Goal: Task Accomplishment & Management: Complete application form

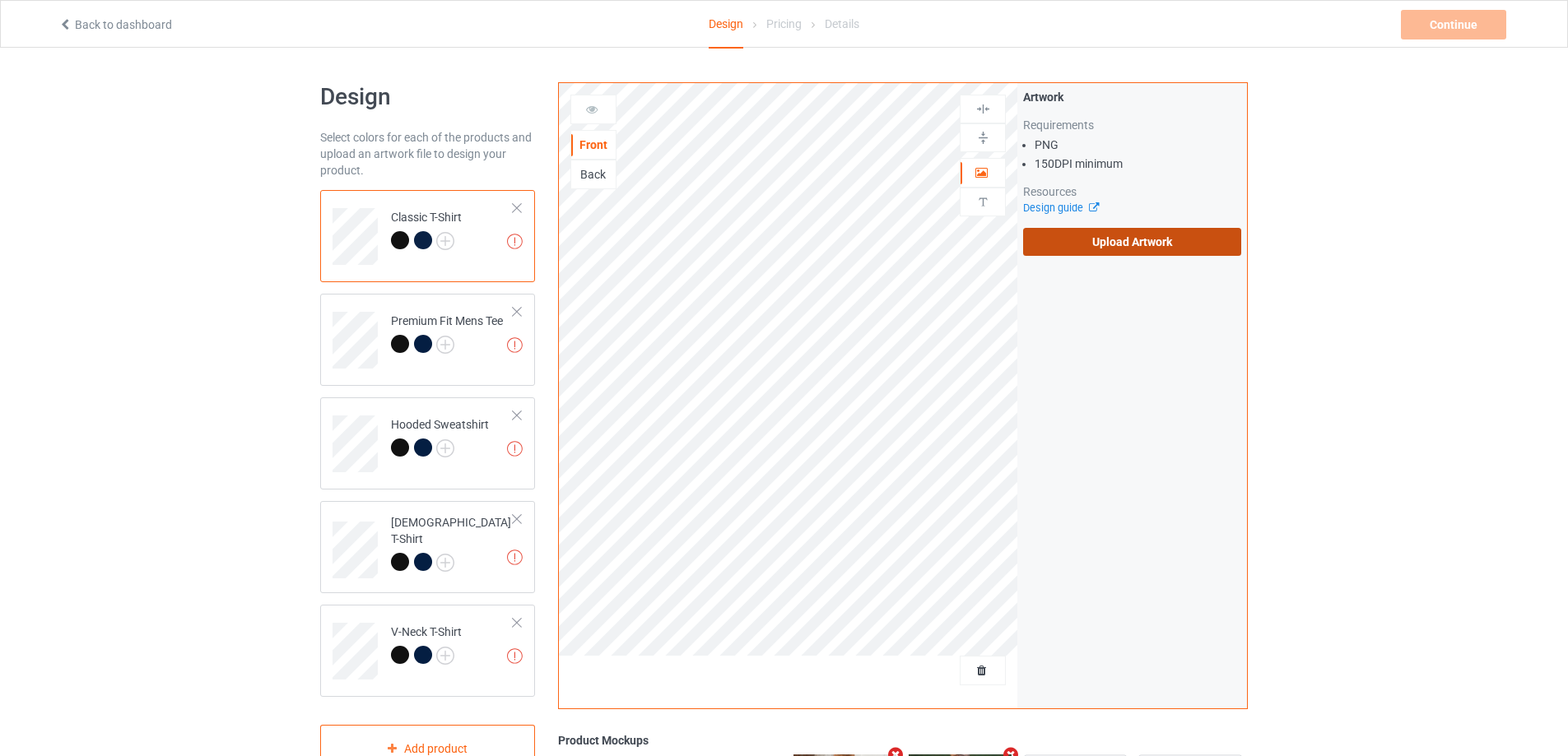
click at [1042, 240] on label "Upload Artwork" at bounding box center [1131, 242] width 218 height 28
click at [0, 0] on input "Upload Artwork" at bounding box center [0, 0] width 0 height 0
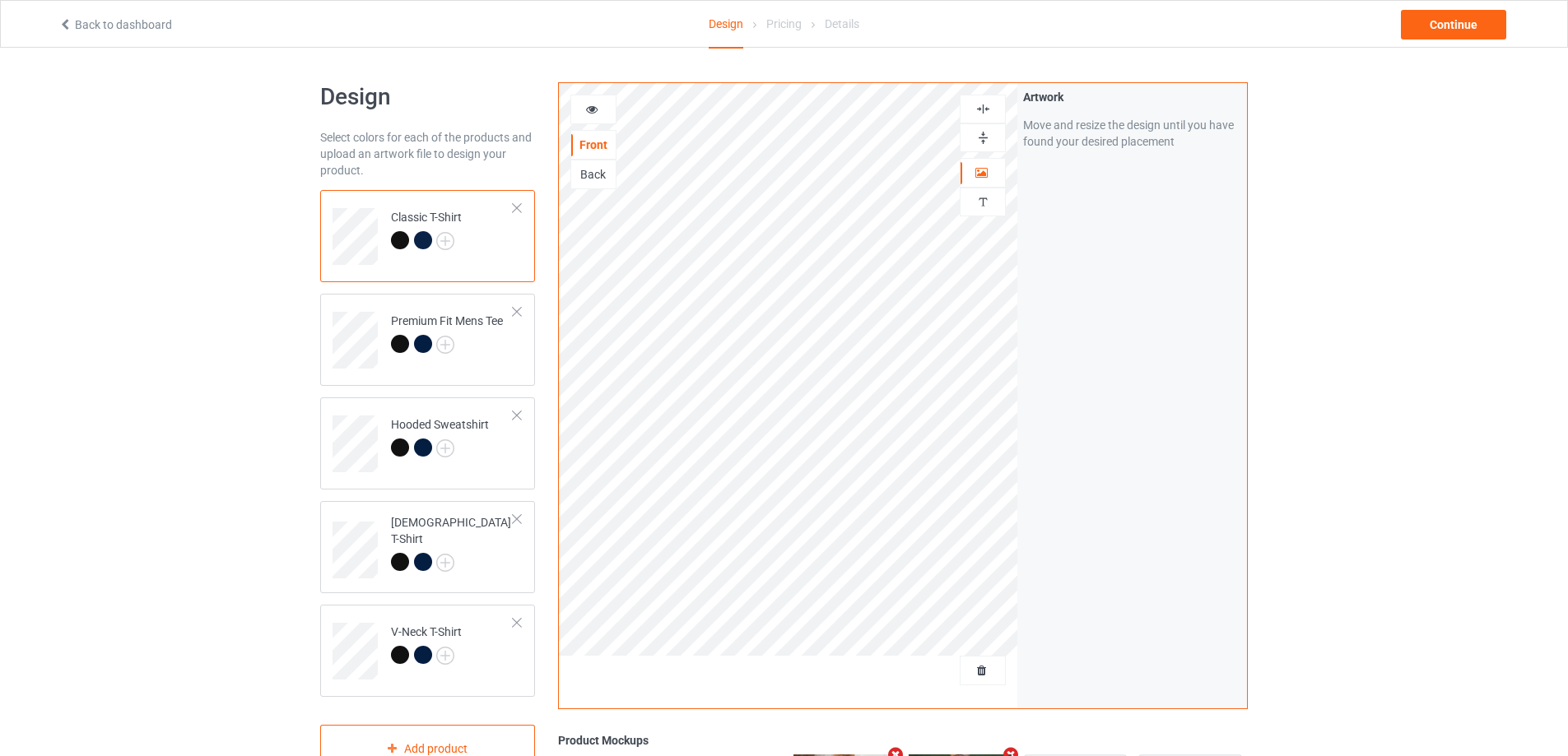
click at [978, 138] on img at bounding box center [983, 137] width 16 height 16
click at [988, 96] on div at bounding box center [982, 108] width 46 height 29
click at [987, 101] on img at bounding box center [983, 108] width 16 height 16
click at [592, 110] on icon at bounding box center [592, 107] width 14 height 11
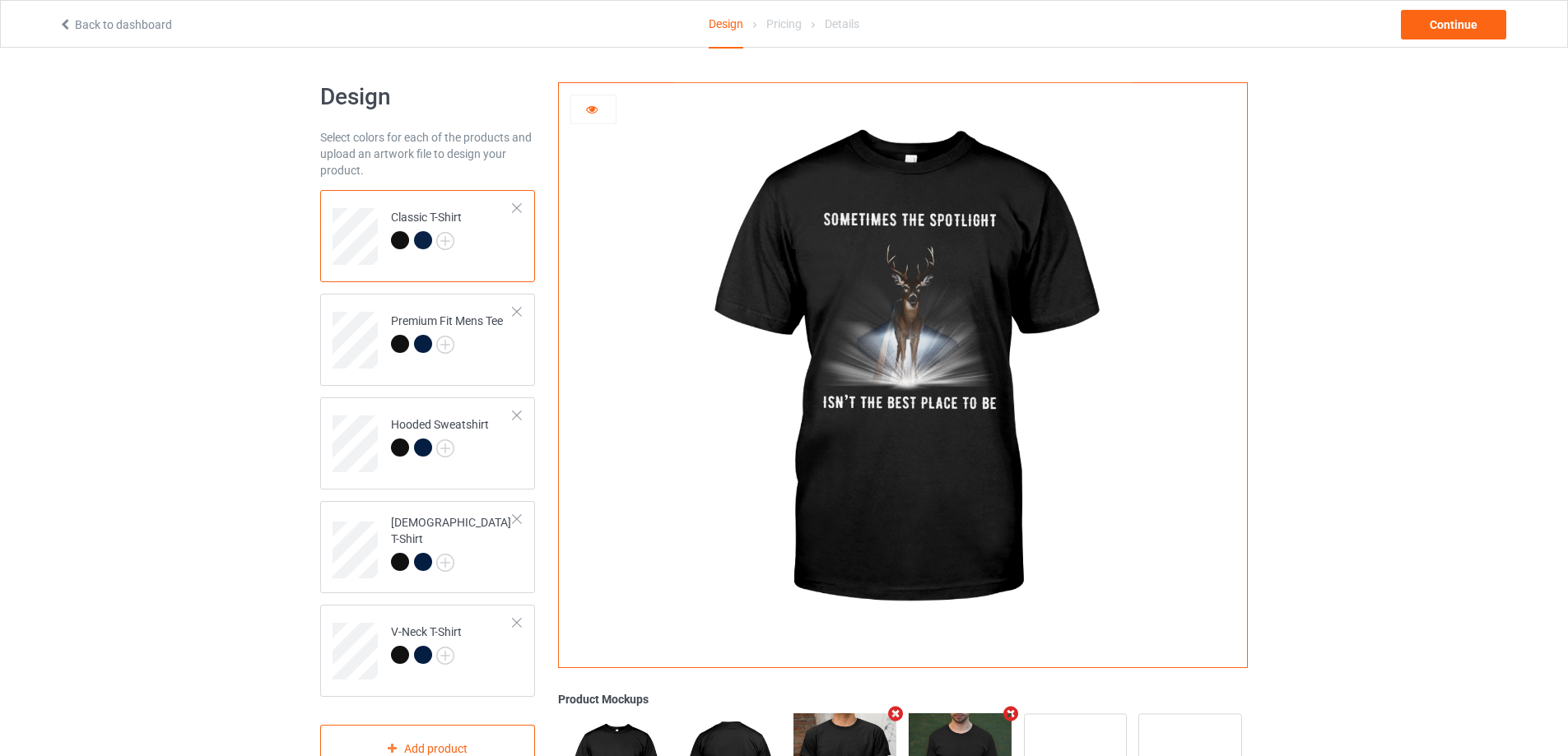
click at [415, 247] on div at bounding box center [425, 242] width 23 height 23
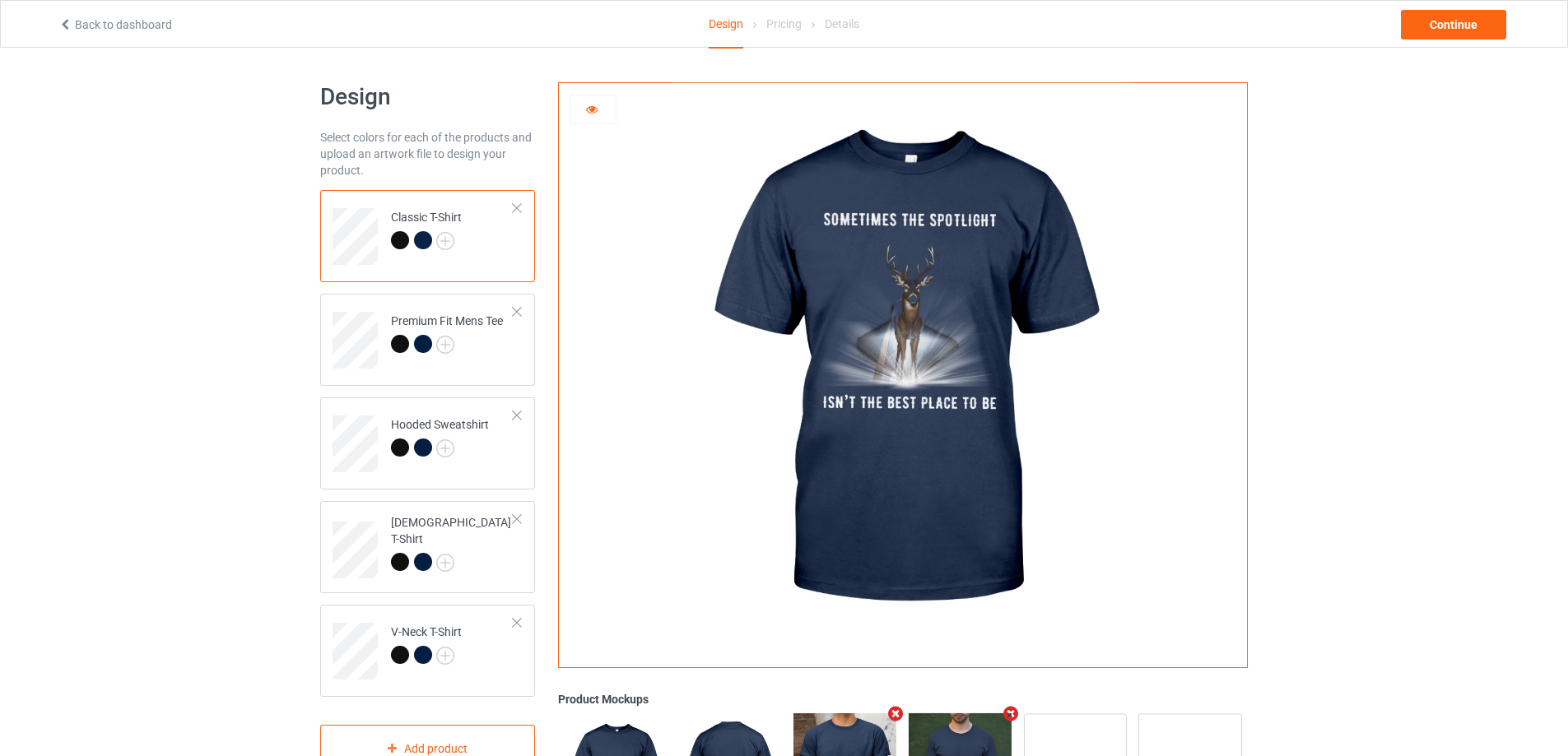
click at [592, 112] on icon at bounding box center [592, 107] width 14 height 11
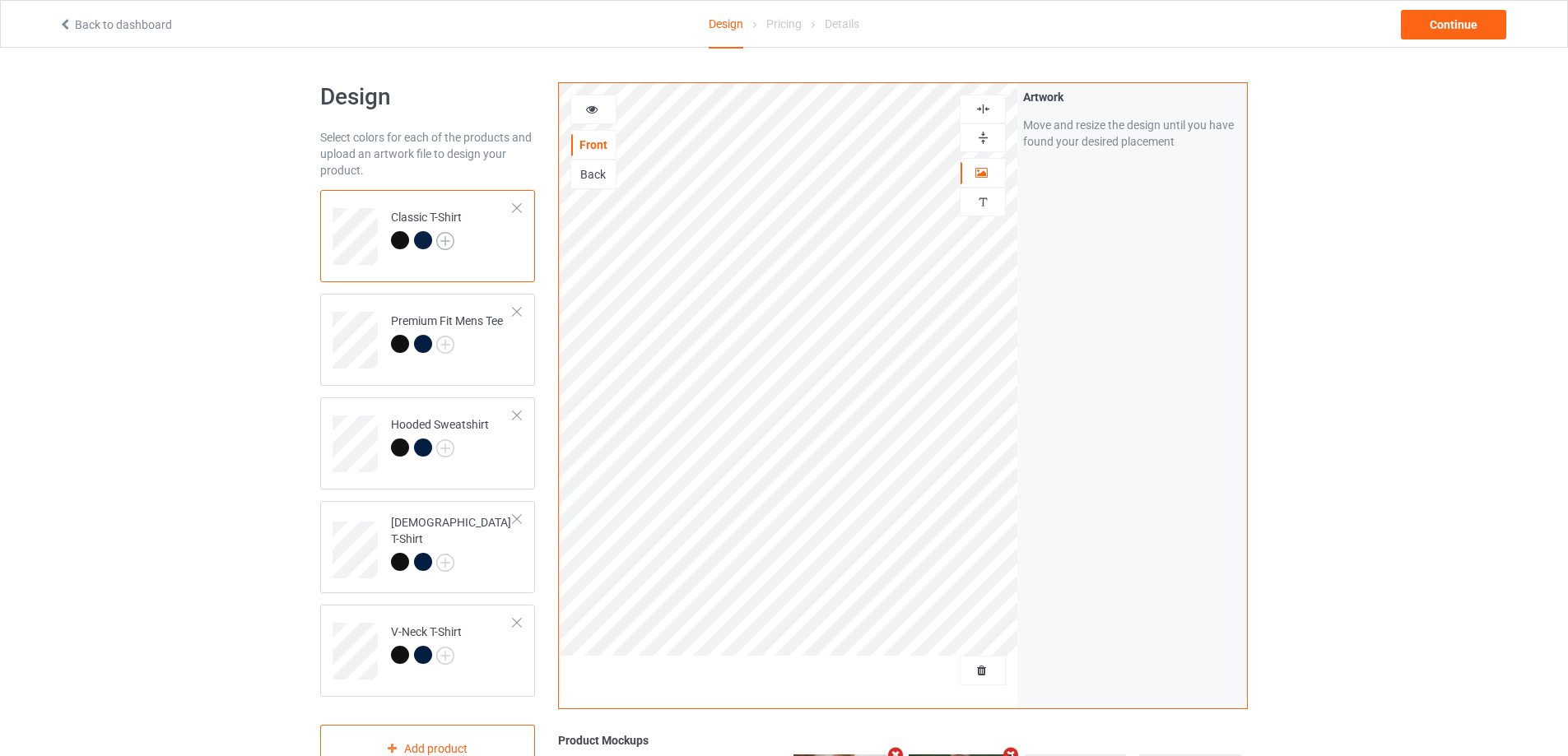
click at [449, 238] on img at bounding box center [444, 240] width 18 height 18
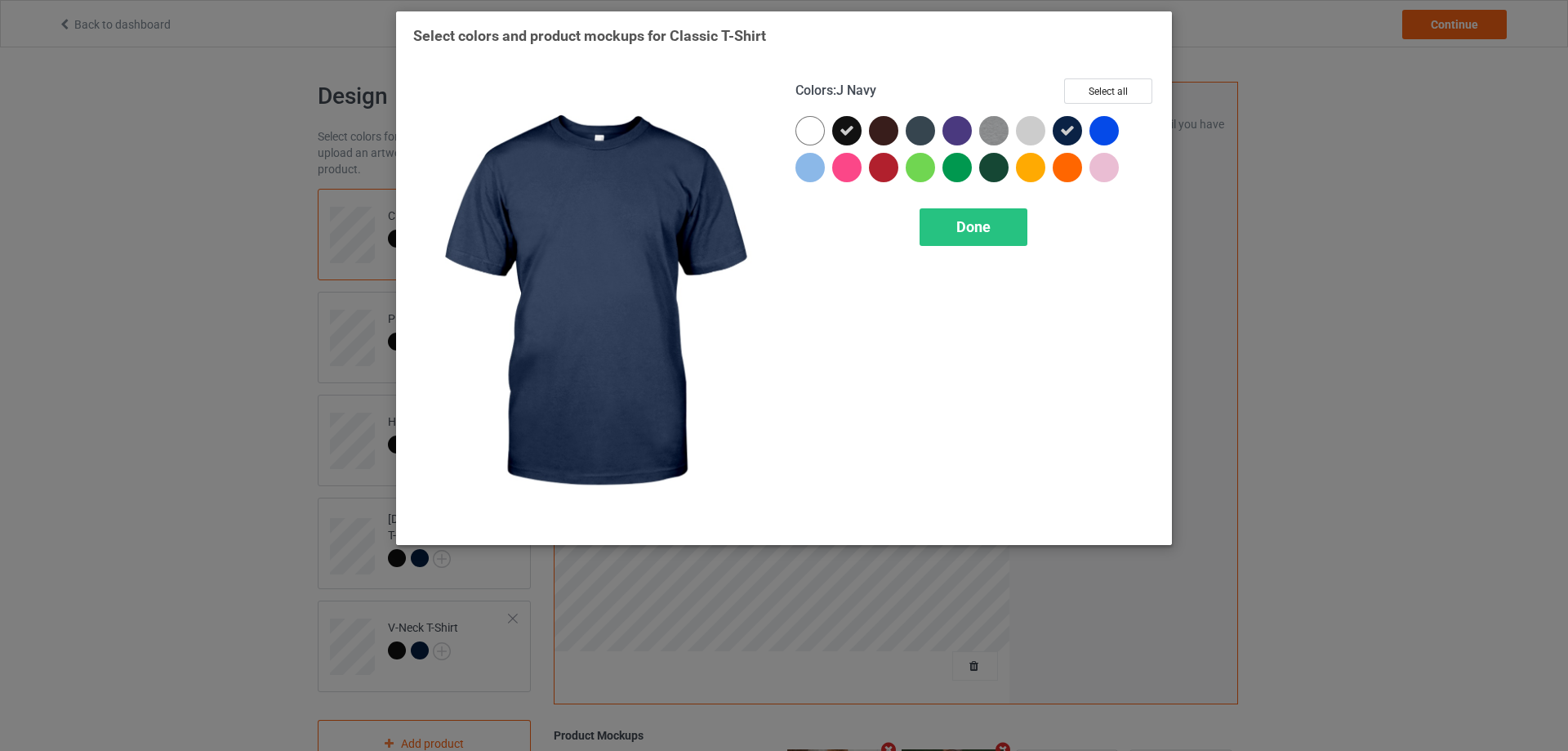
drag, startPoint x: 1065, startPoint y: 136, endPoint x: 991, endPoint y: 196, distance: 95.3
click at [1063, 138] on icon at bounding box center [1067, 131] width 15 height 15
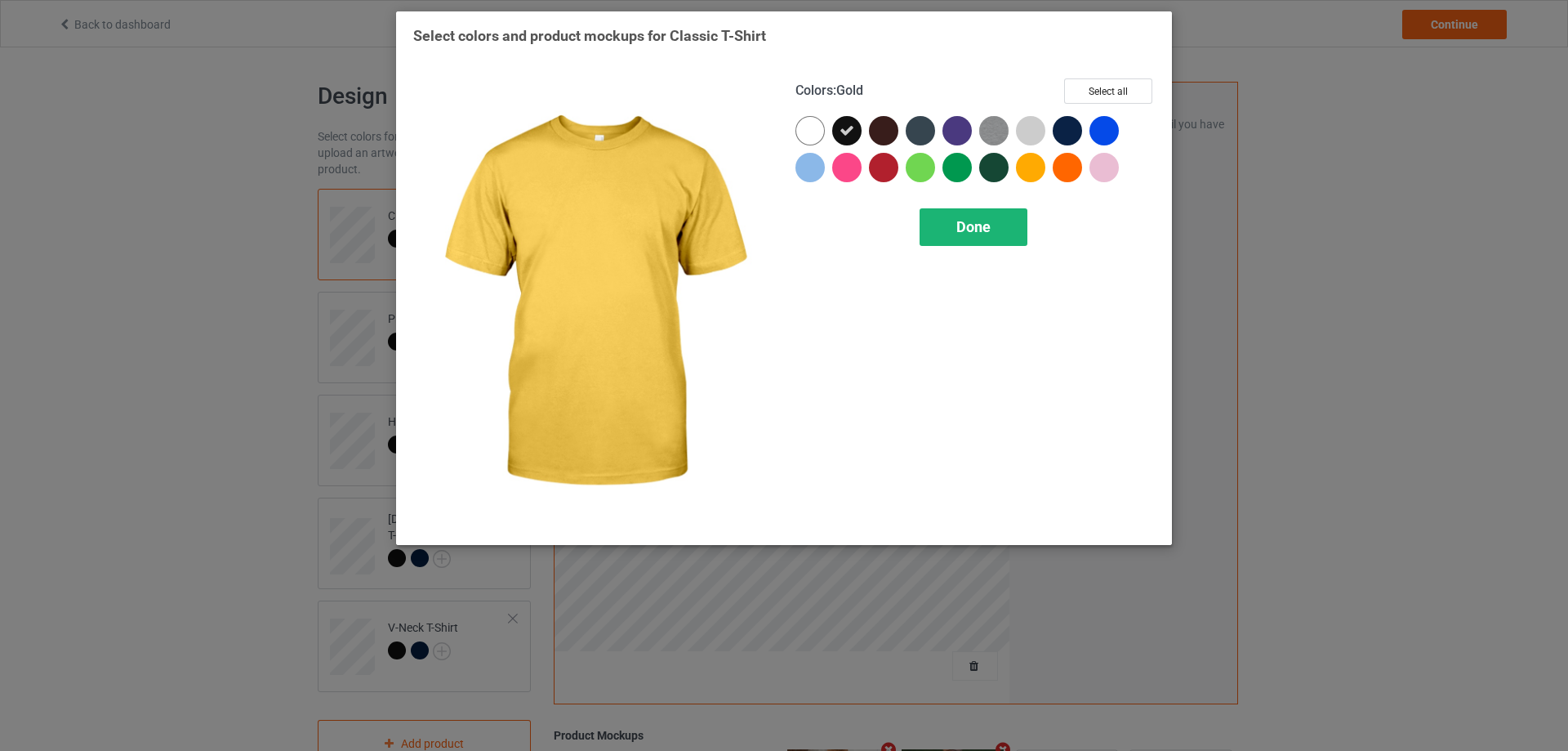
click at [968, 226] on span "Done" at bounding box center [973, 227] width 34 height 17
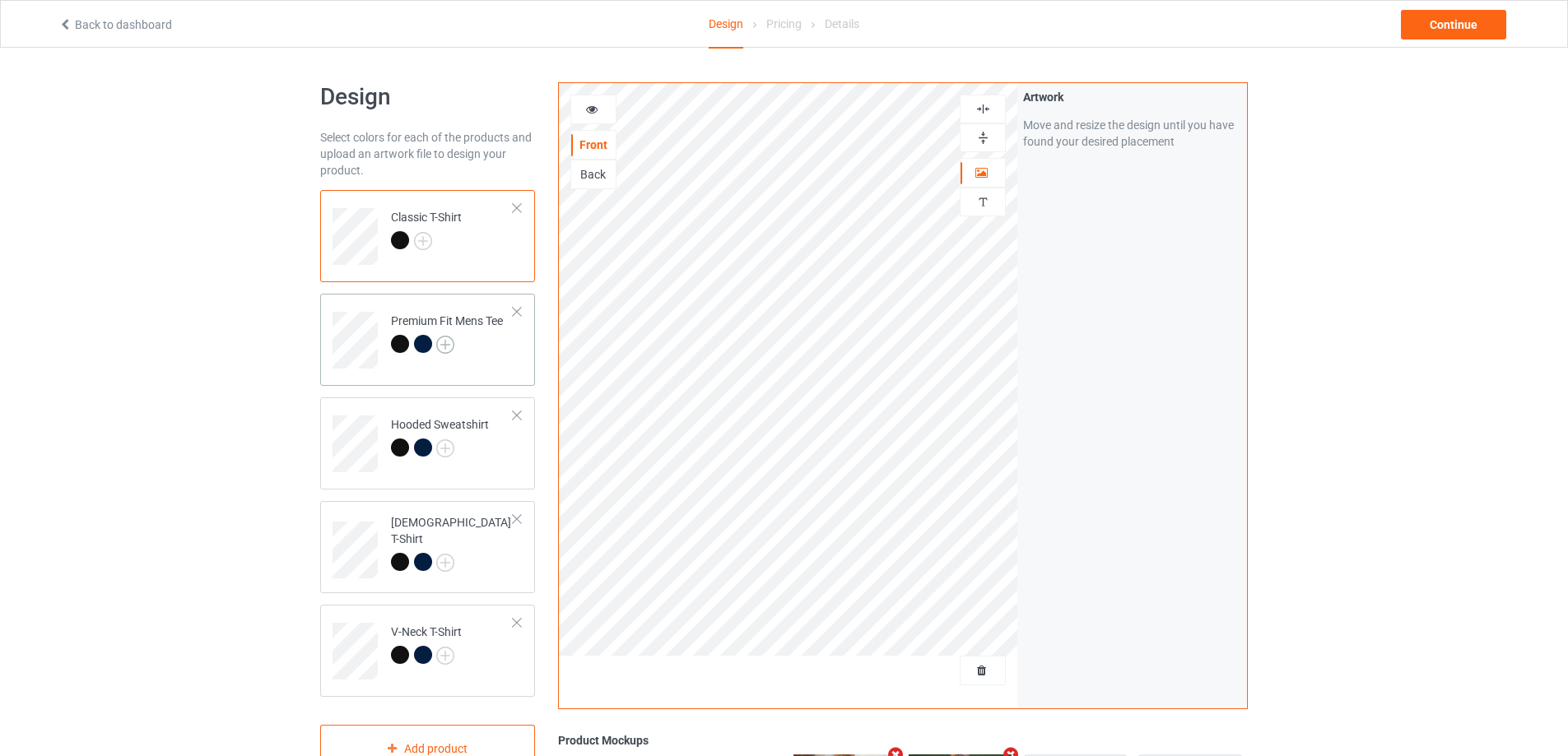
click at [443, 347] on img at bounding box center [444, 344] width 18 height 18
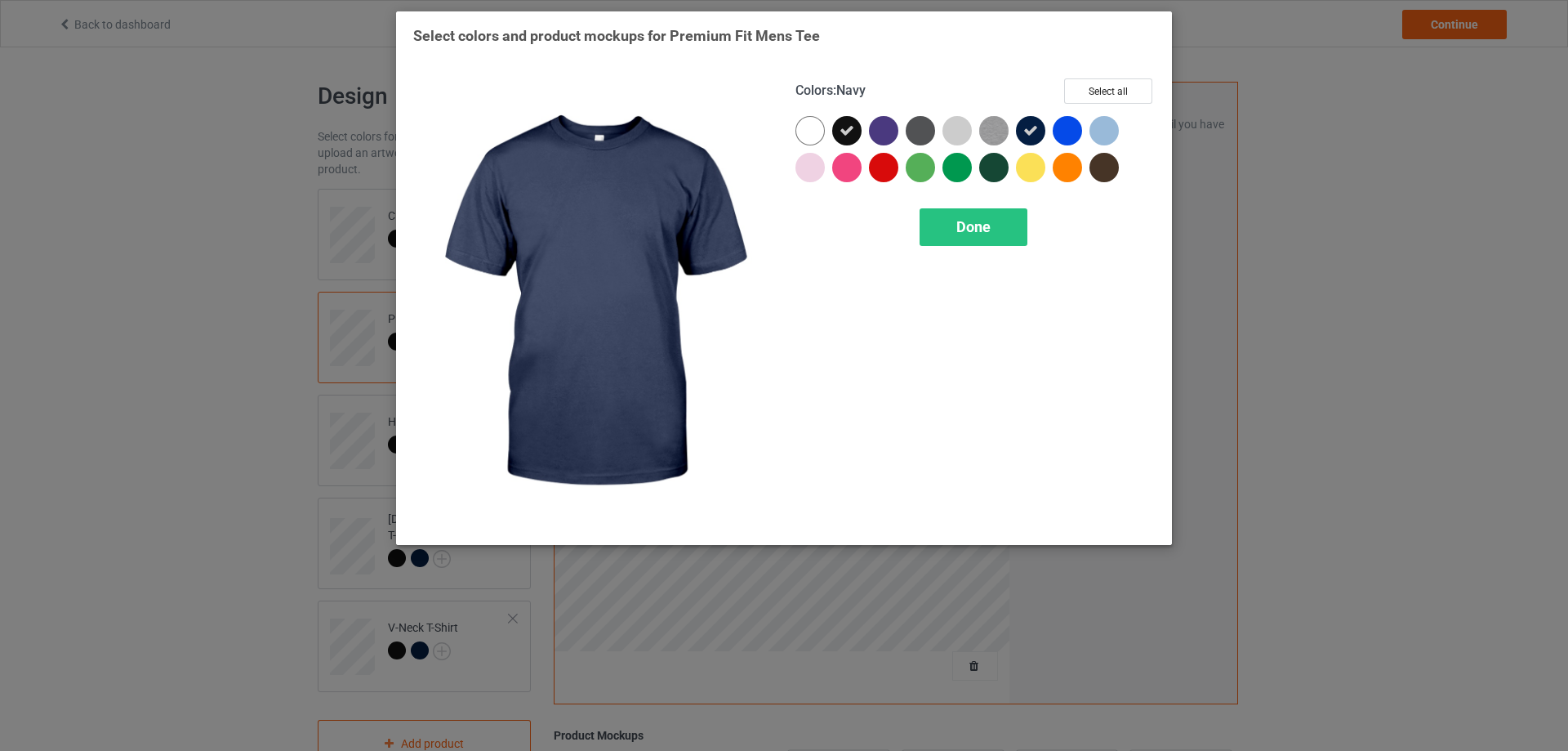
click at [1034, 122] on div at bounding box center [1031, 131] width 30 height 30
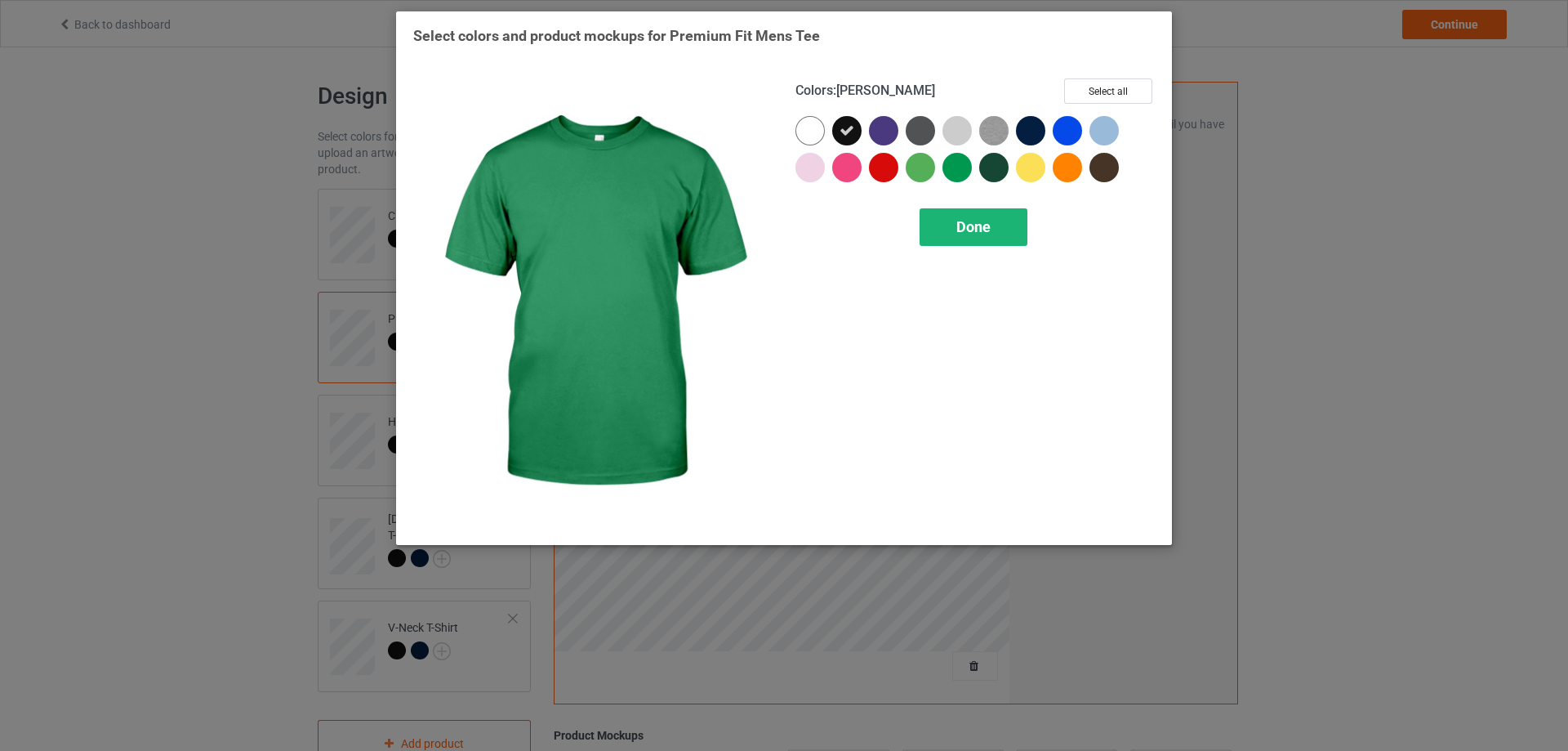
click at [964, 226] on span "Done" at bounding box center [973, 227] width 34 height 17
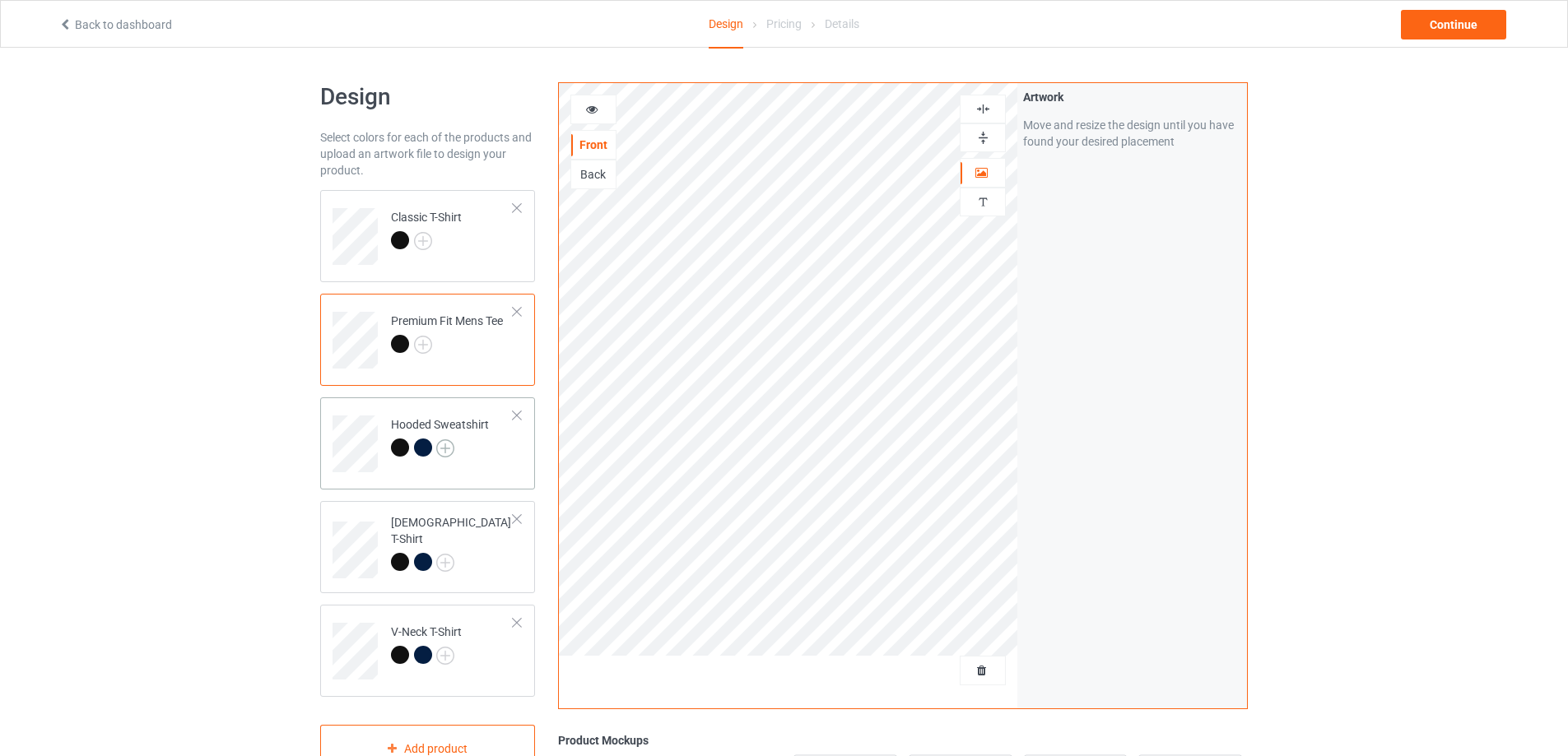
click at [442, 449] on img at bounding box center [444, 448] width 18 height 18
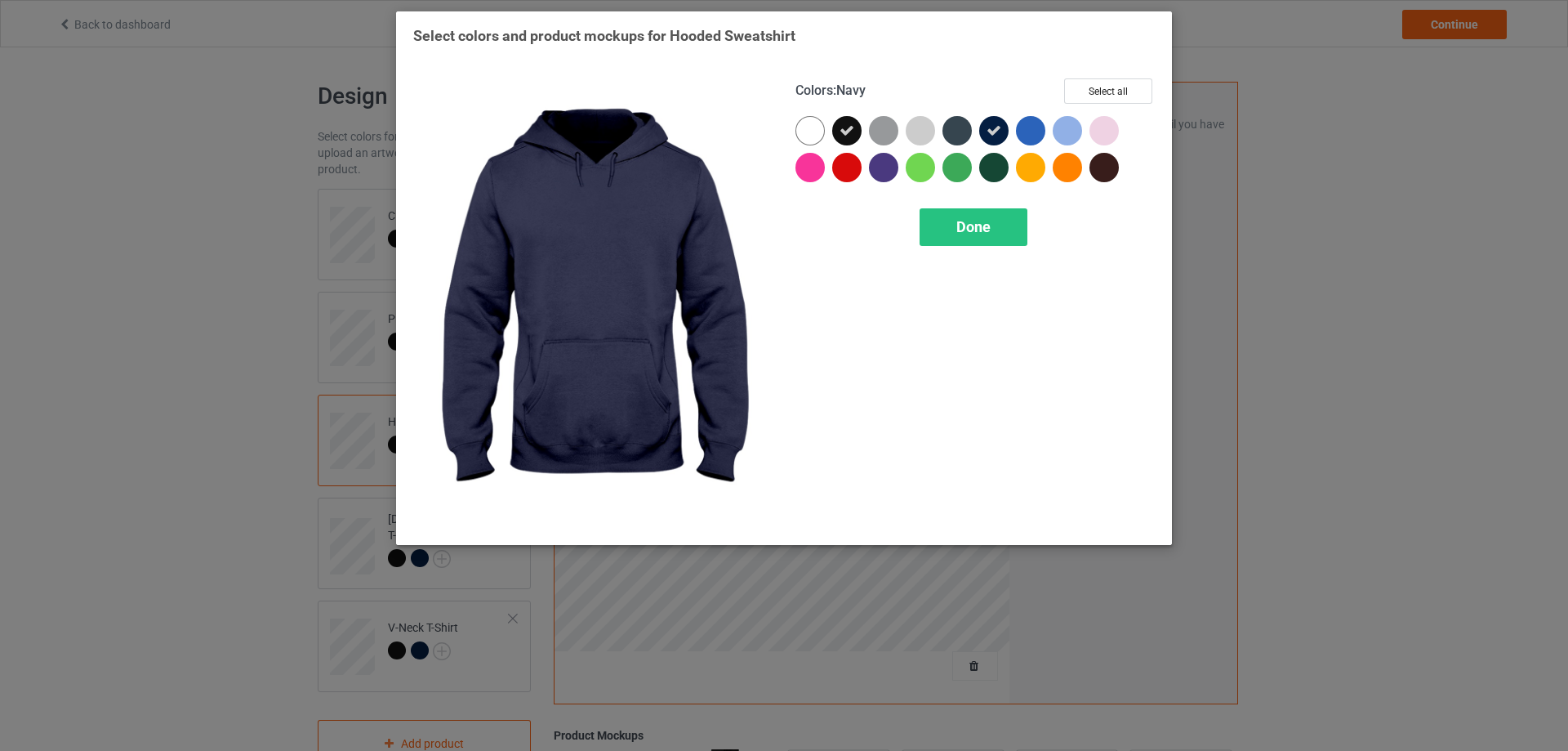
click at [995, 126] on icon at bounding box center [994, 131] width 15 height 15
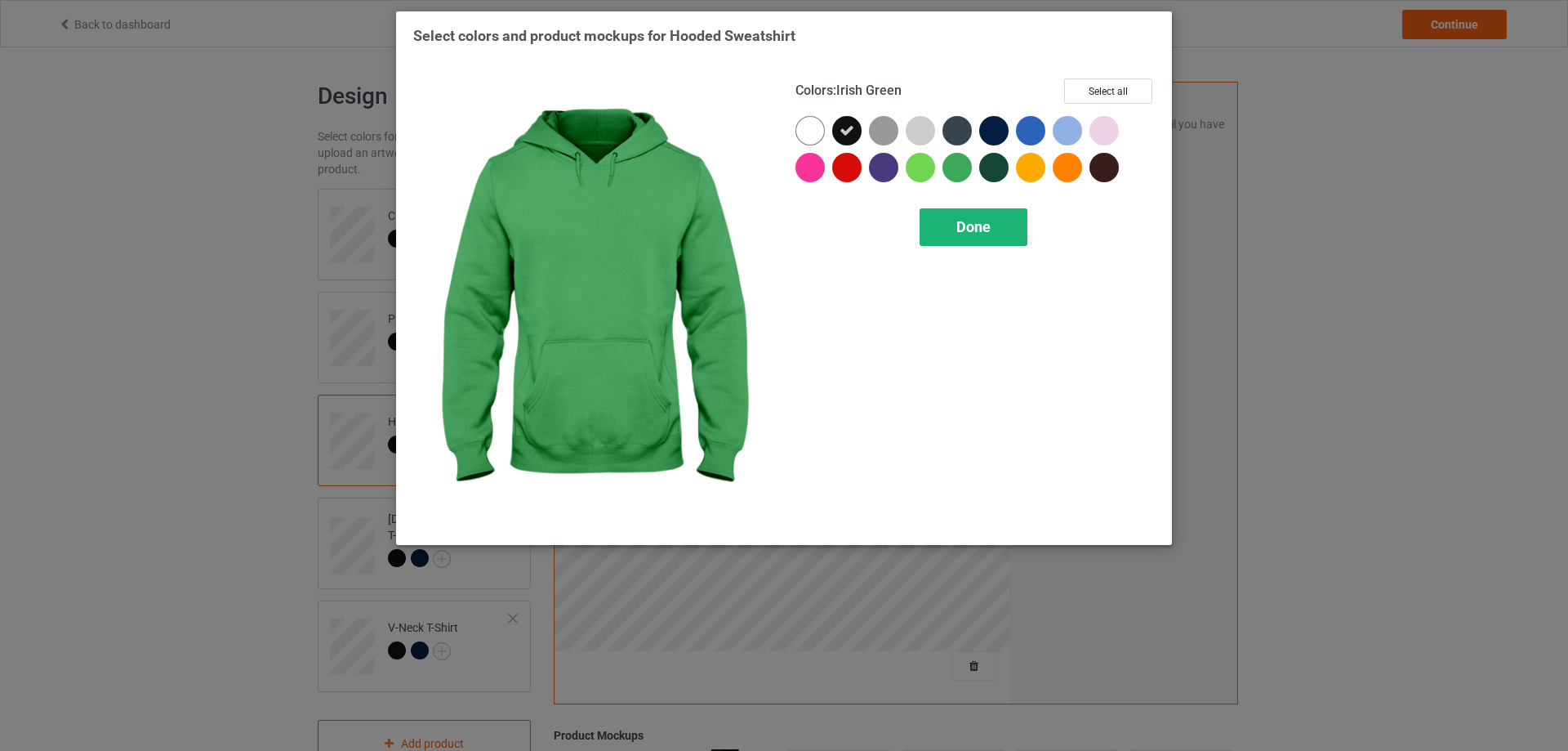
click at [937, 226] on div "Done" at bounding box center [973, 227] width 108 height 37
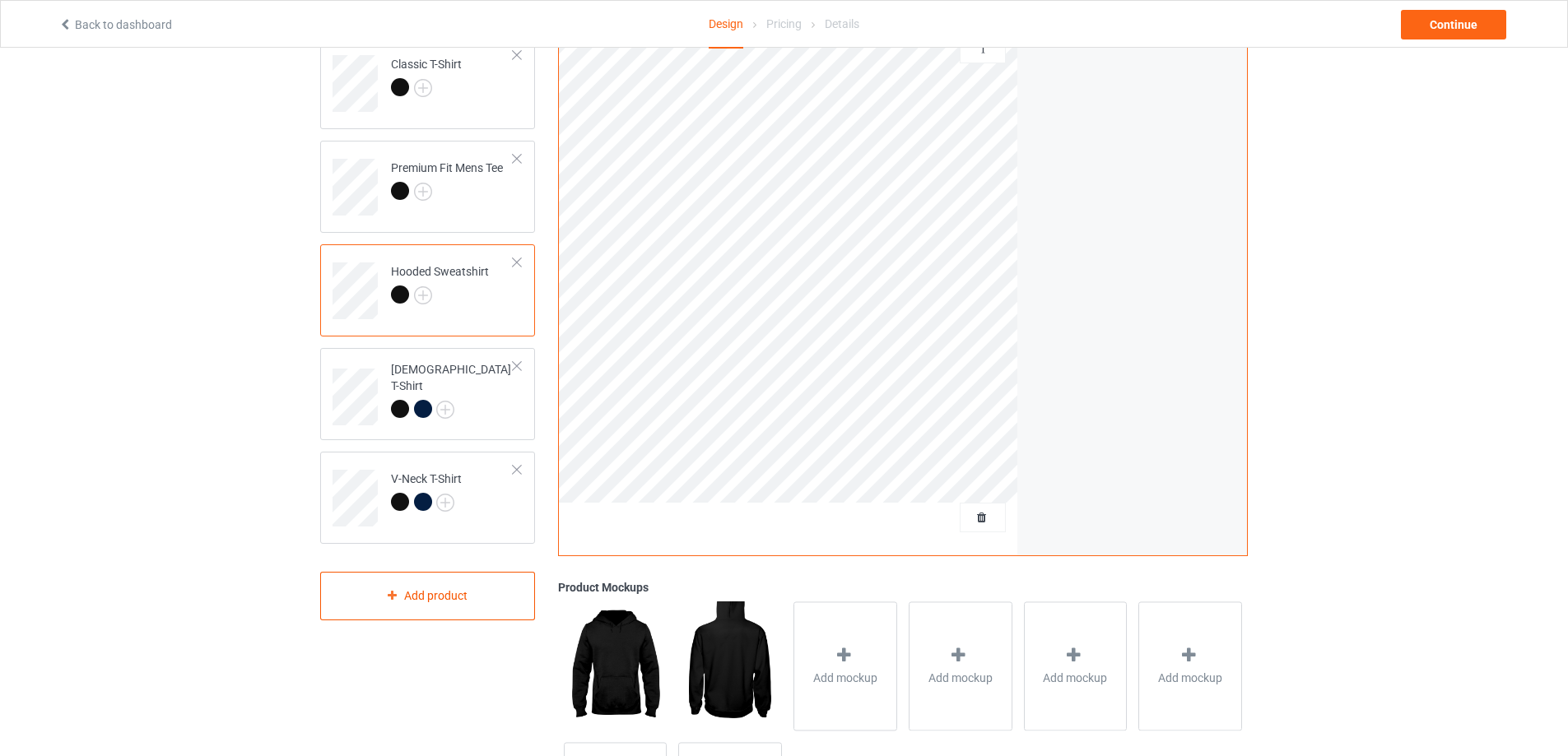
scroll to position [164, 0]
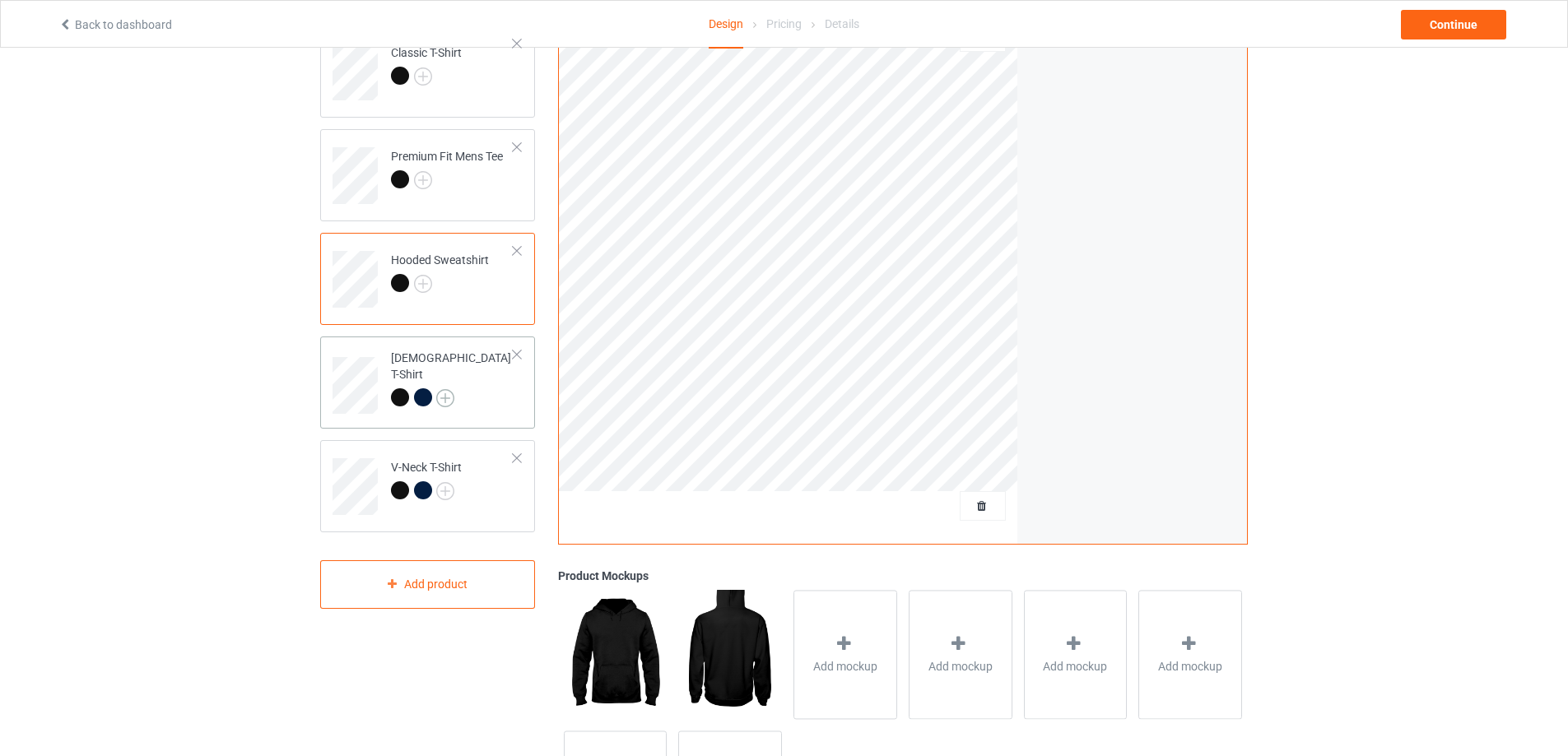
click at [442, 389] on img at bounding box center [444, 397] width 18 height 18
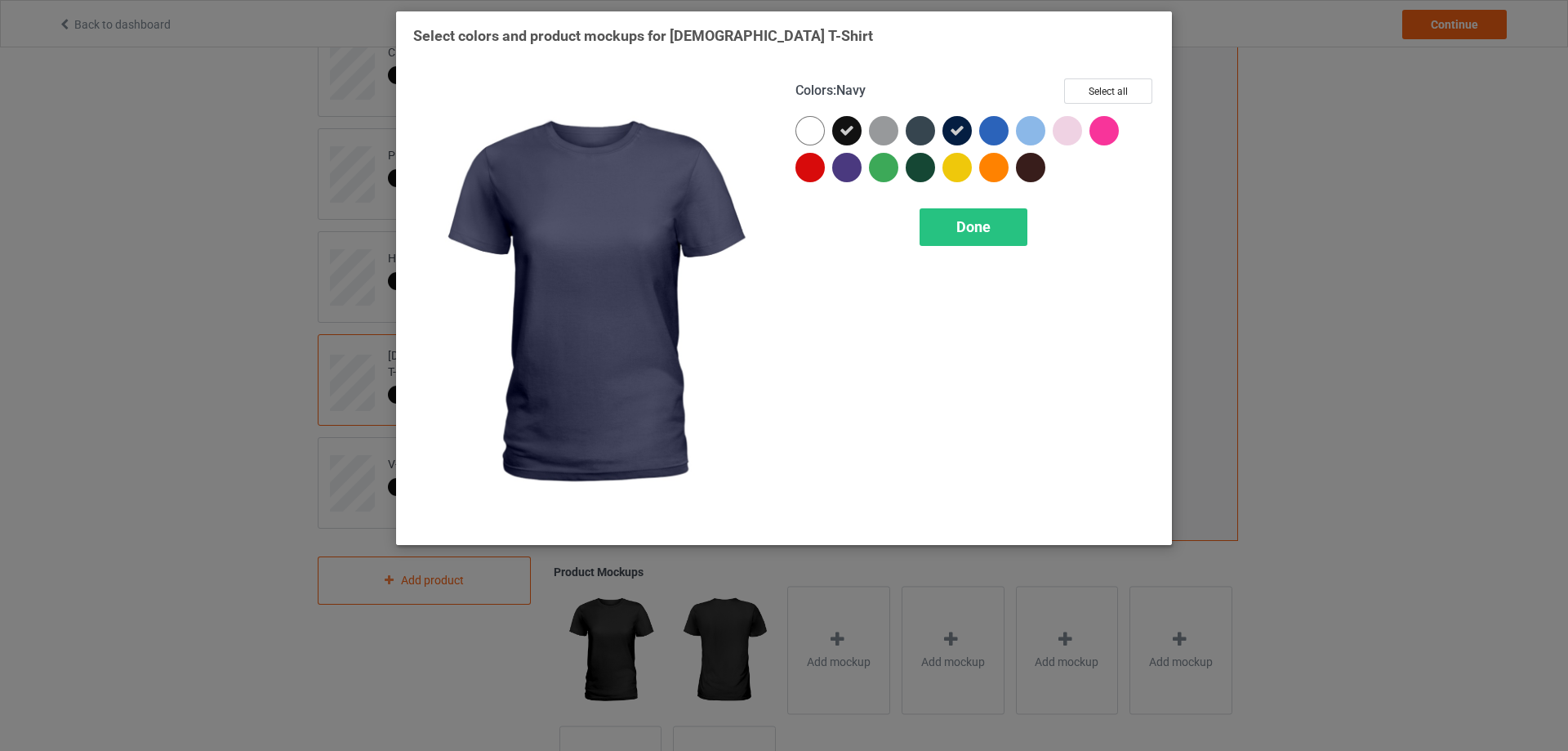
click at [949, 134] on div at bounding box center [958, 131] width 30 height 30
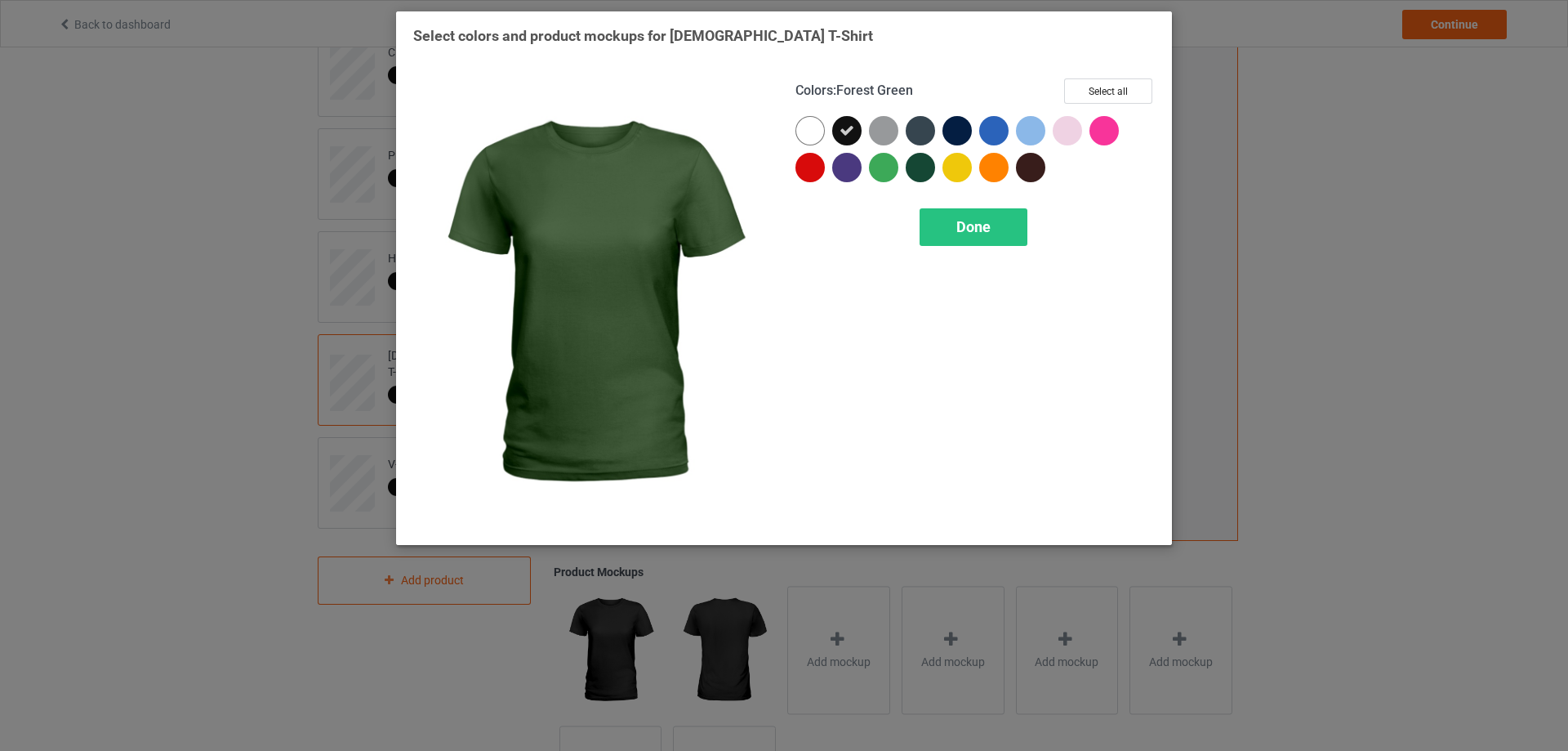
click at [934, 207] on div "Colors : Forest Green Select all Done" at bounding box center [975, 303] width 382 height 473
click at [936, 209] on div "Done" at bounding box center [973, 227] width 108 height 37
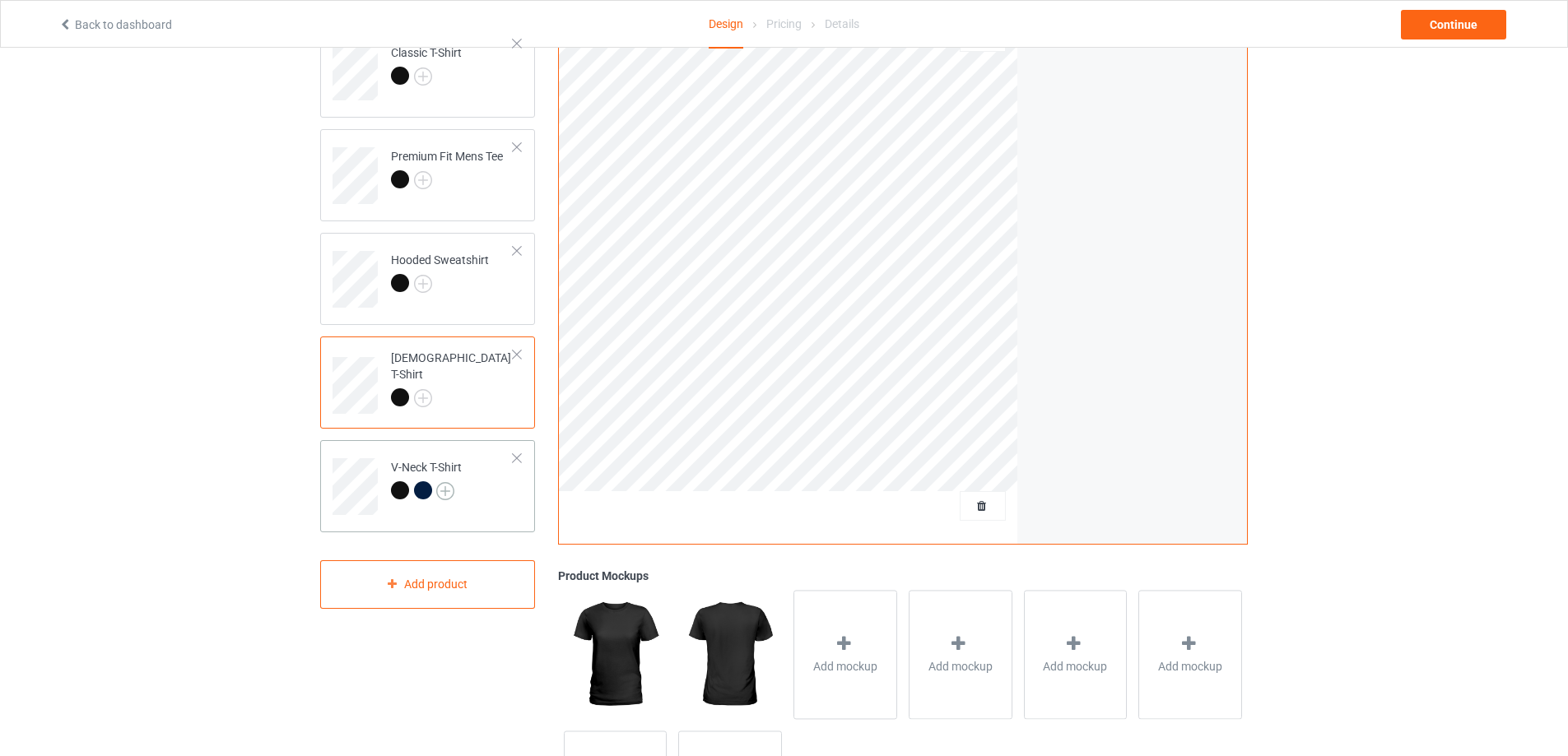
click at [442, 490] on img at bounding box center [444, 491] width 18 height 18
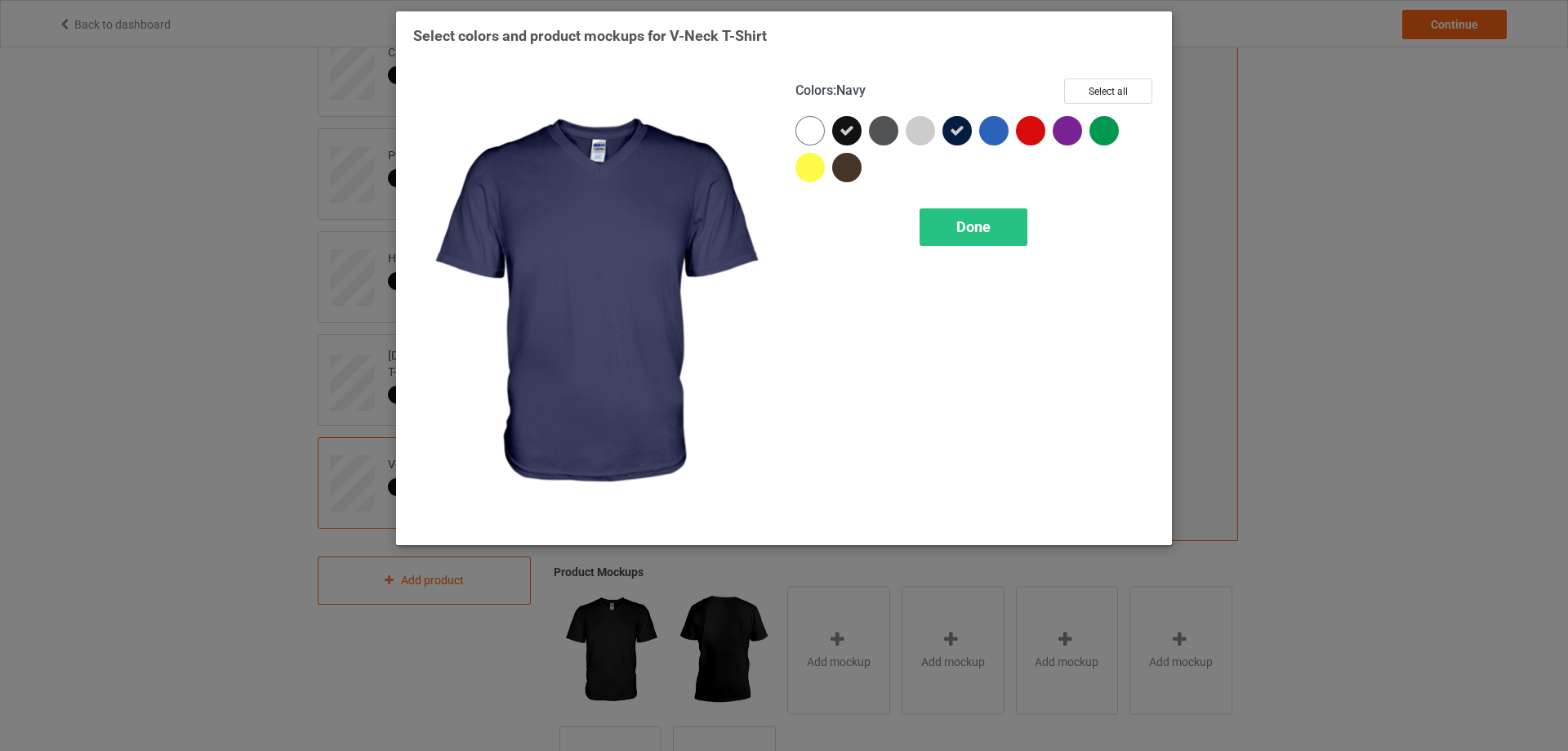
click at [958, 125] on icon at bounding box center [958, 131] width 15 height 15
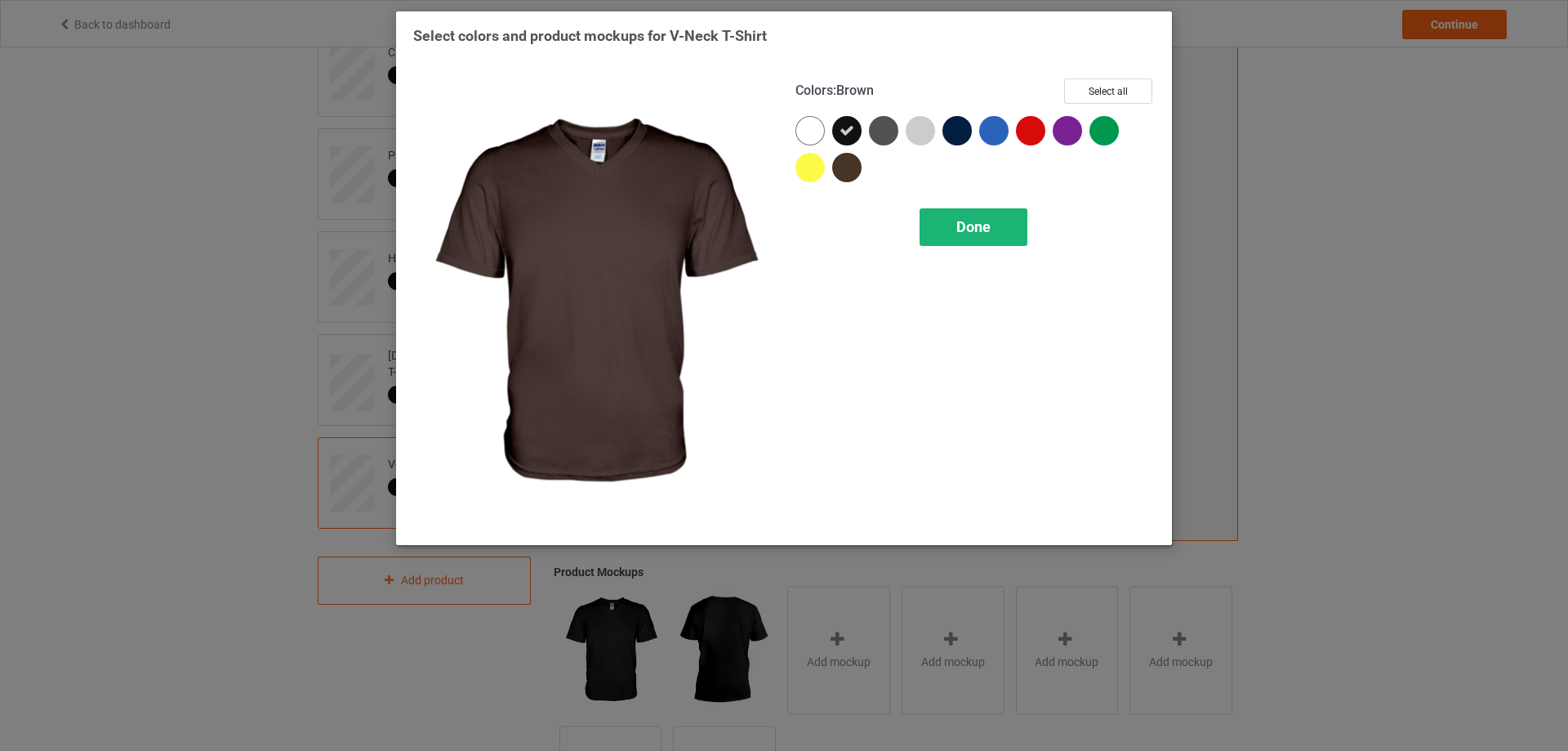
click at [964, 224] on span "Done" at bounding box center [973, 227] width 34 height 17
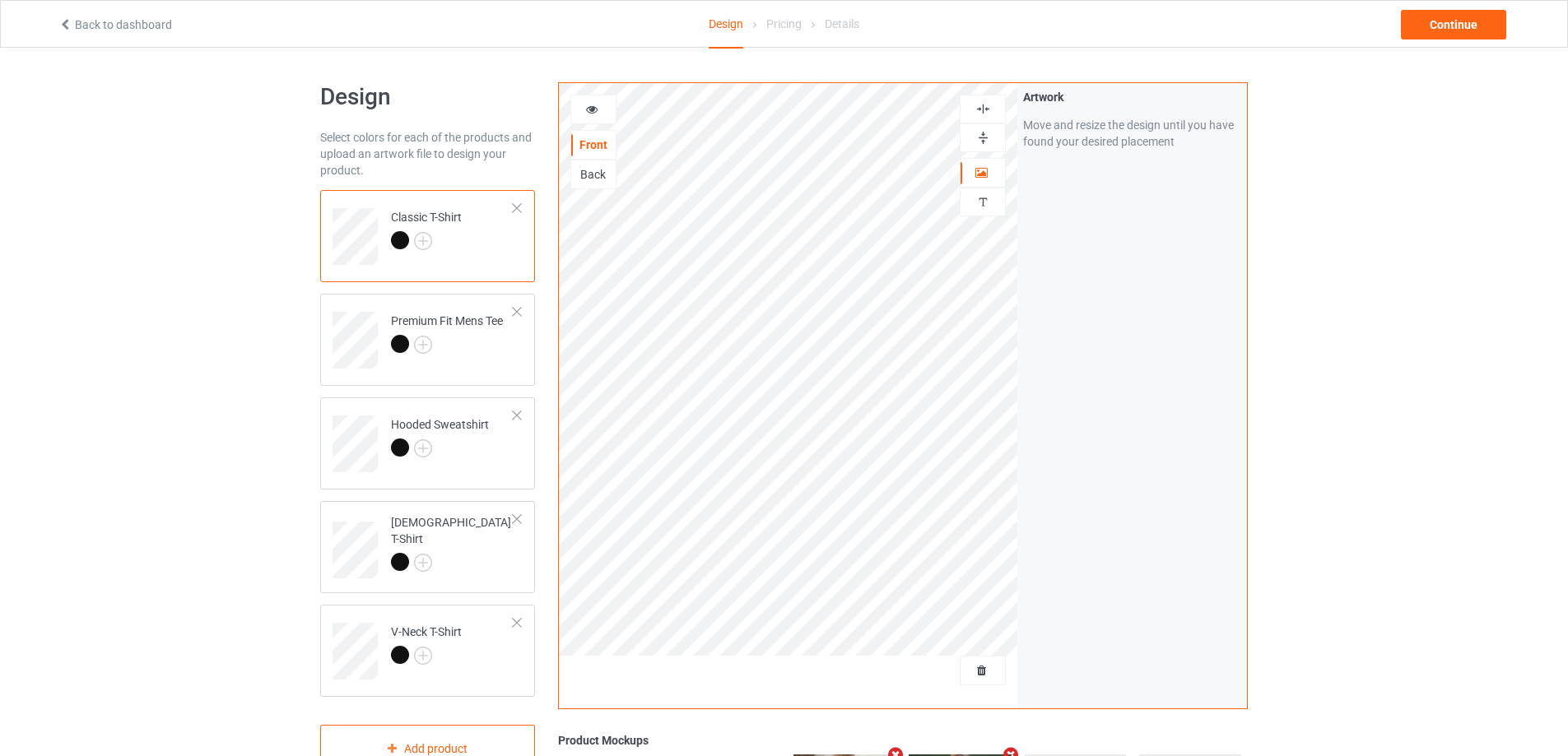
click at [594, 112] on icon at bounding box center [592, 107] width 14 height 11
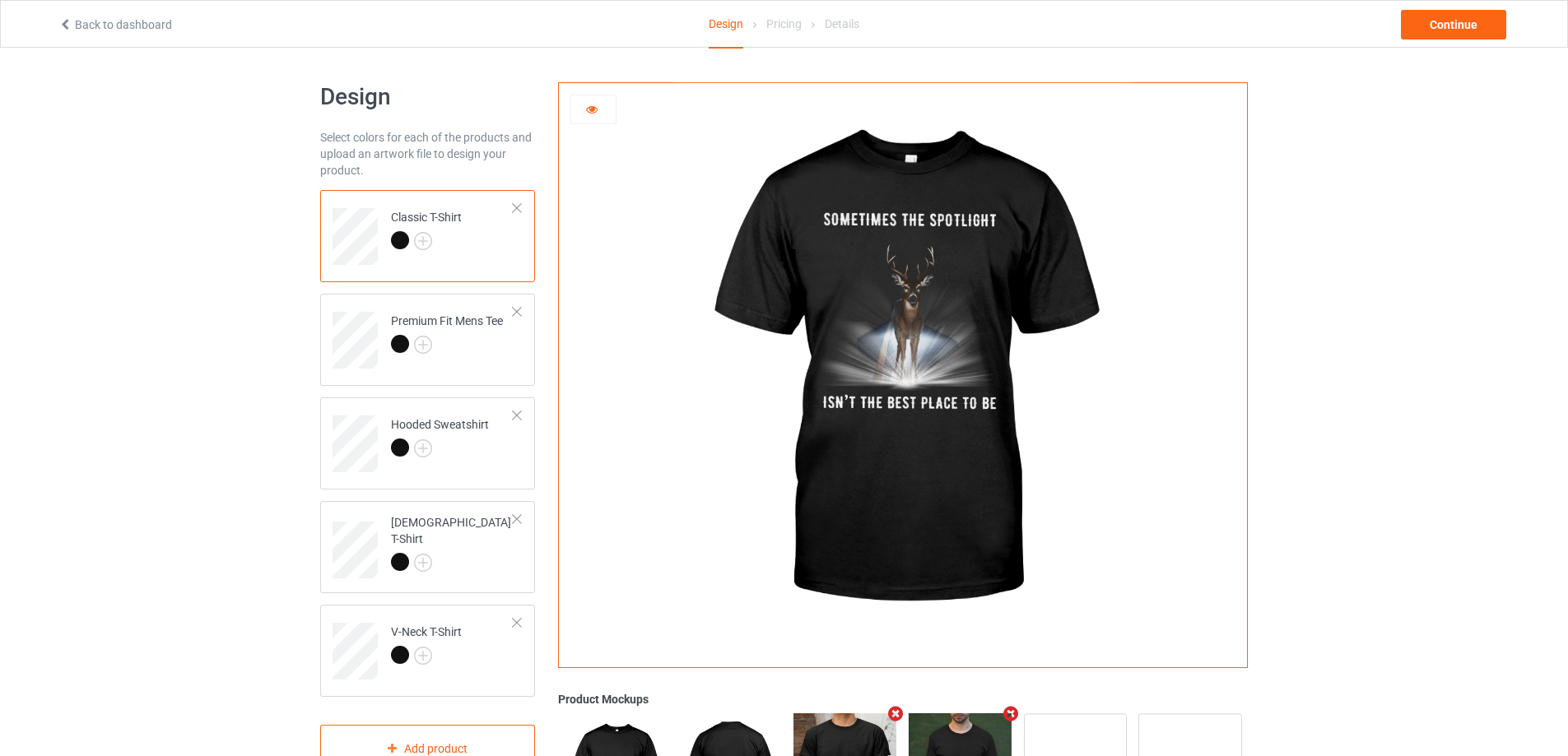
click at [602, 117] on div at bounding box center [594, 109] width 45 height 17
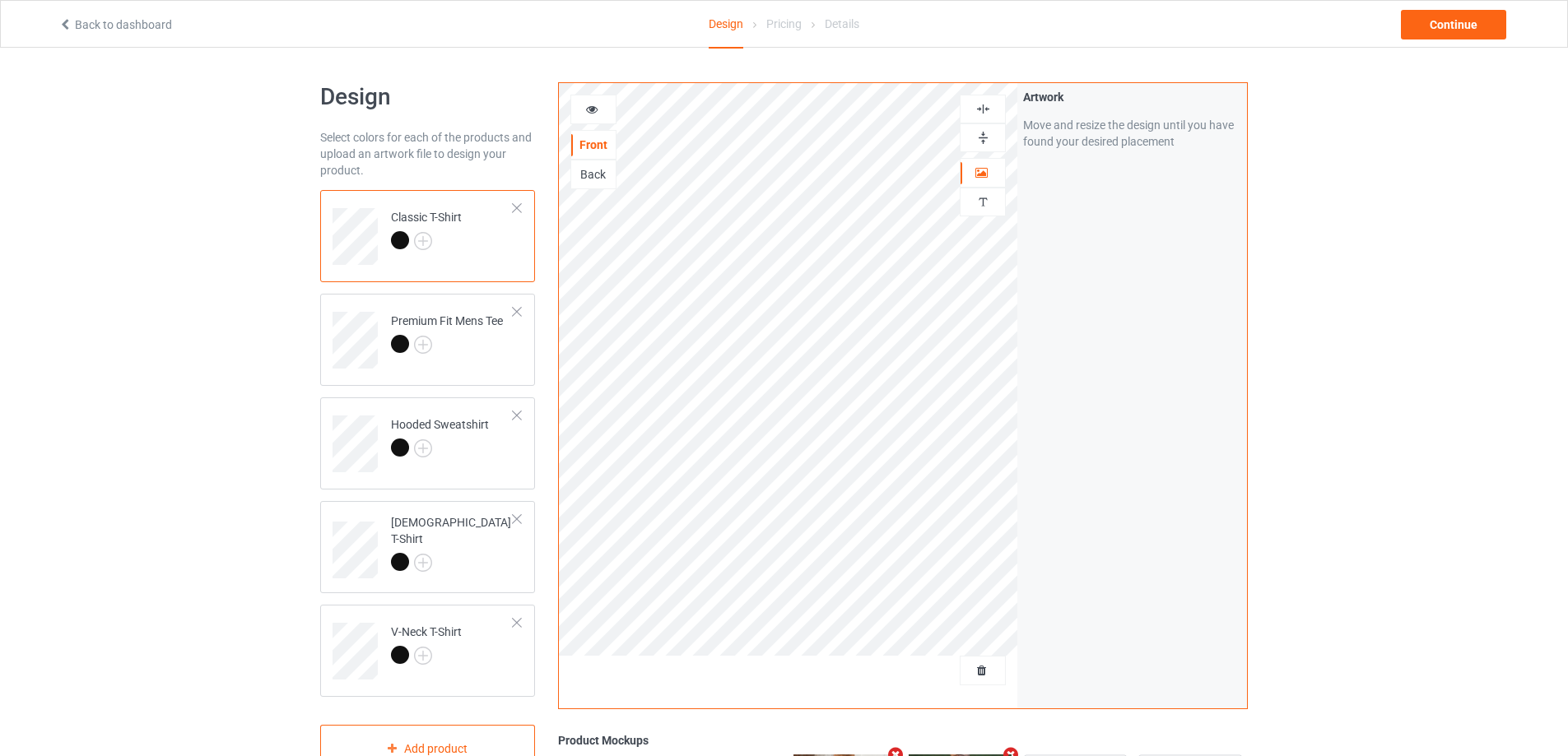
click at [608, 103] on div at bounding box center [594, 109] width 45 height 17
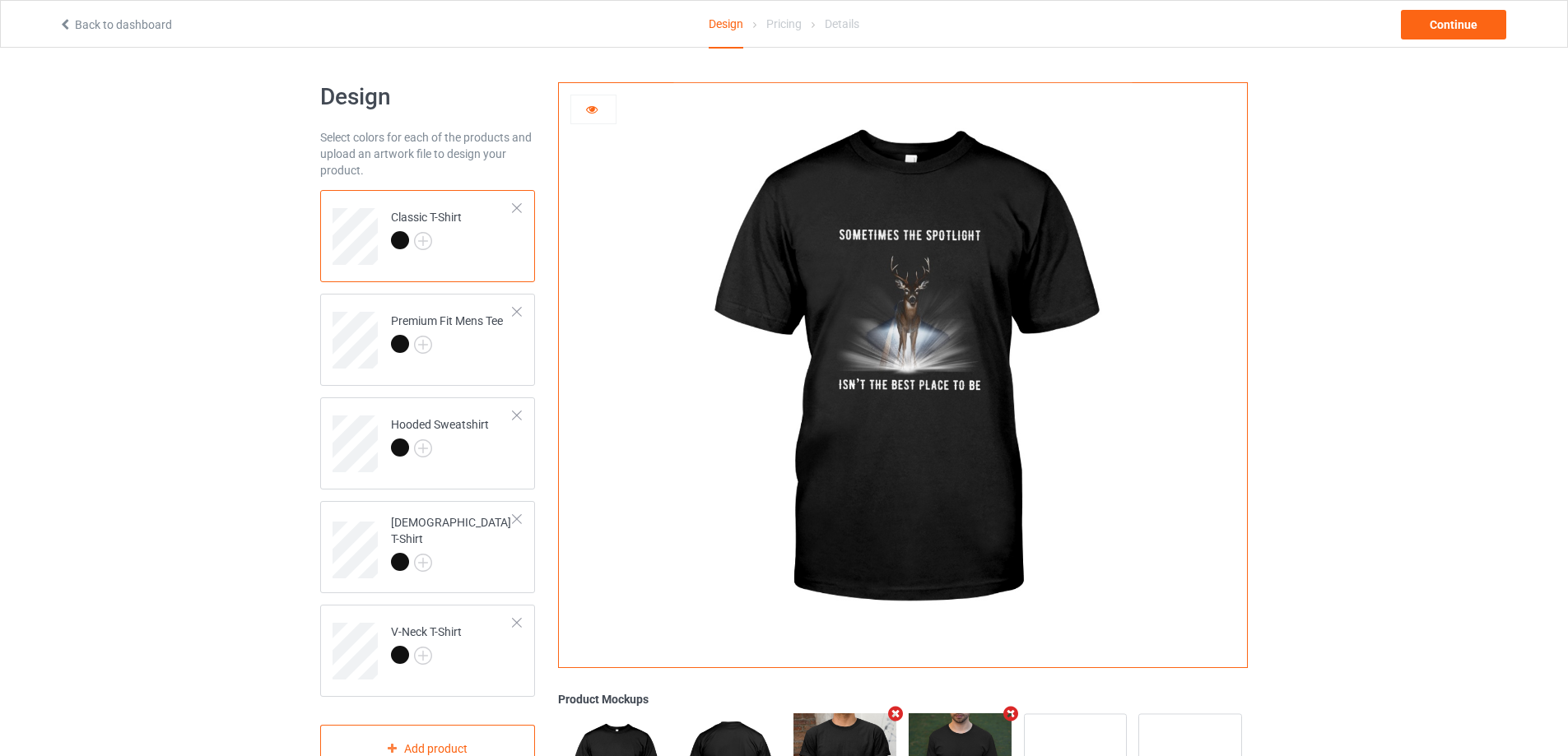
click at [1338, 281] on div "Design Select colors for each of the products and upload an artwork file to des…" at bounding box center [784, 535] width 1568 height 977
click at [594, 107] on icon at bounding box center [592, 107] width 14 height 11
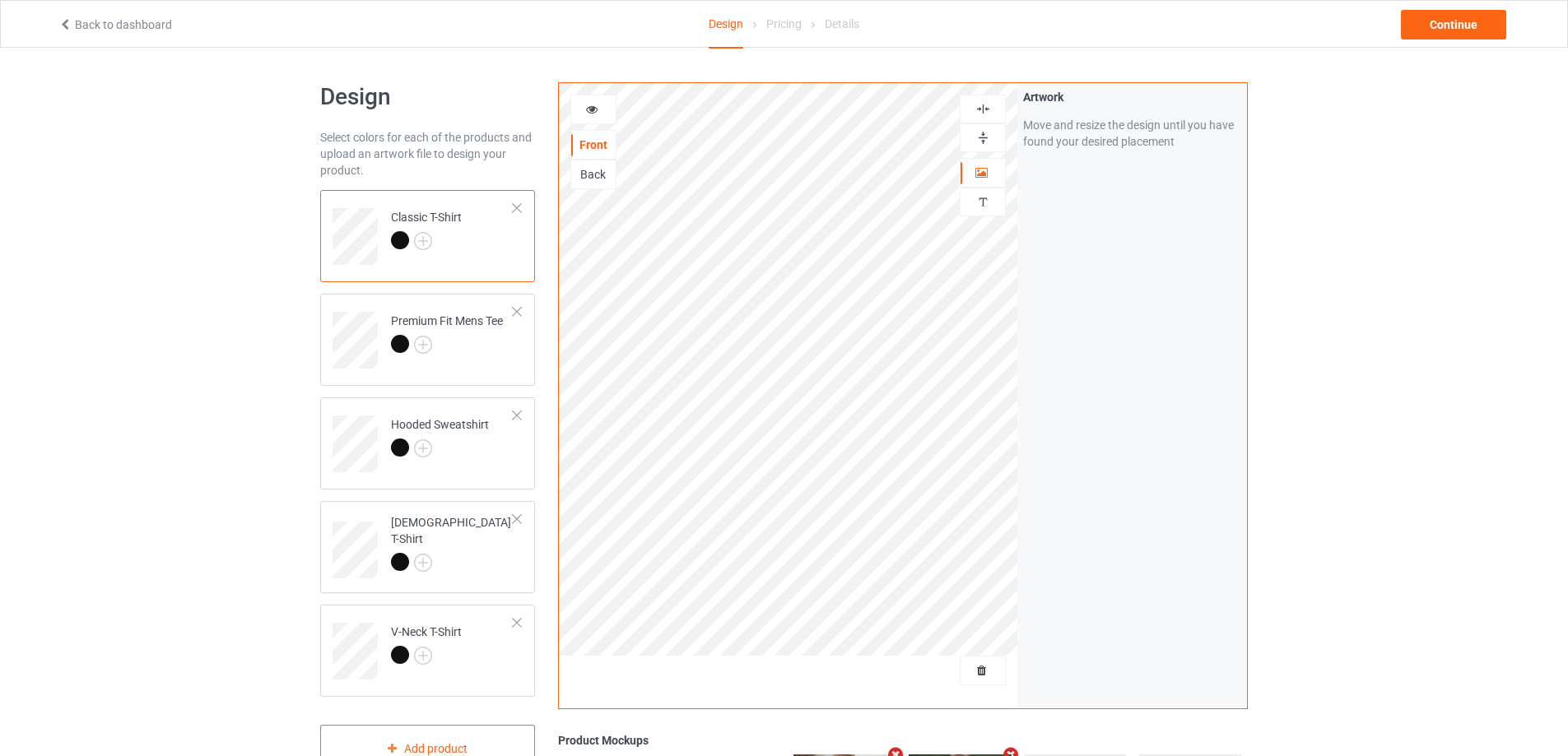
click at [598, 115] on div at bounding box center [594, 109] width 45 height 17
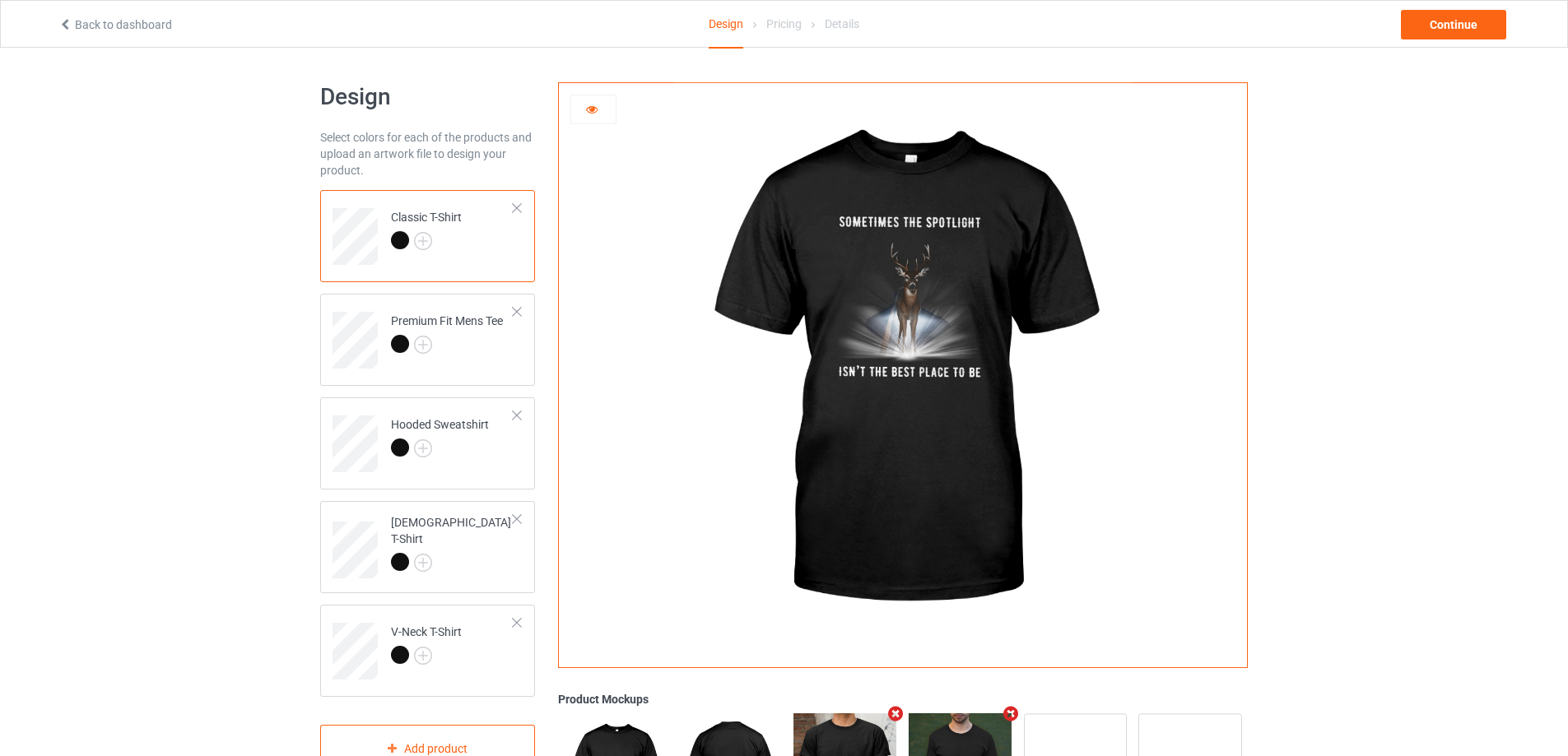
click at [599, 107] on div at bounding box center [594, 109] width 45 height 17
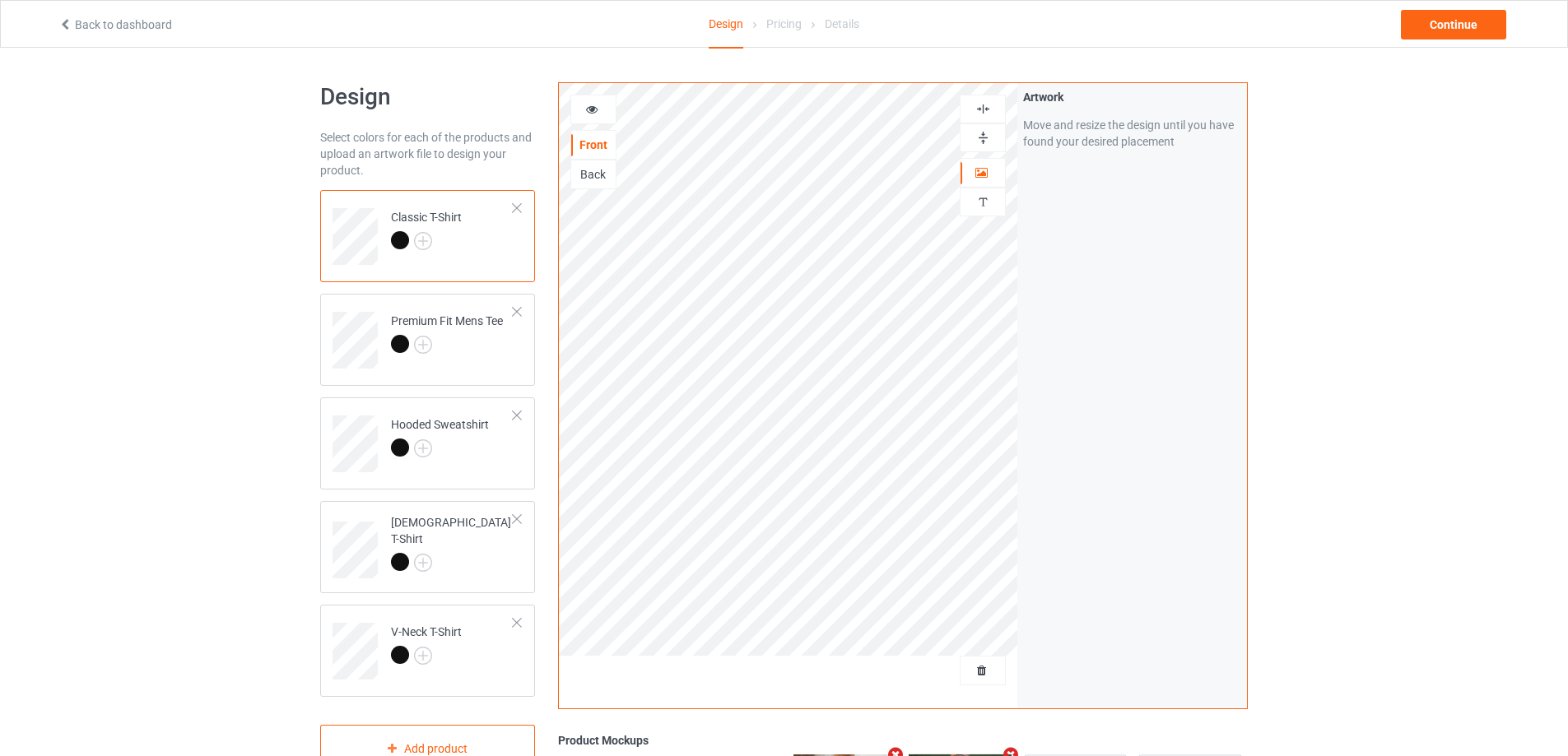
click at [982, 105] on img at bounding box center [983, 108] width 16 height 16
click at [592, 105] on icon at bounding box center [592, 107] width 14 height 11
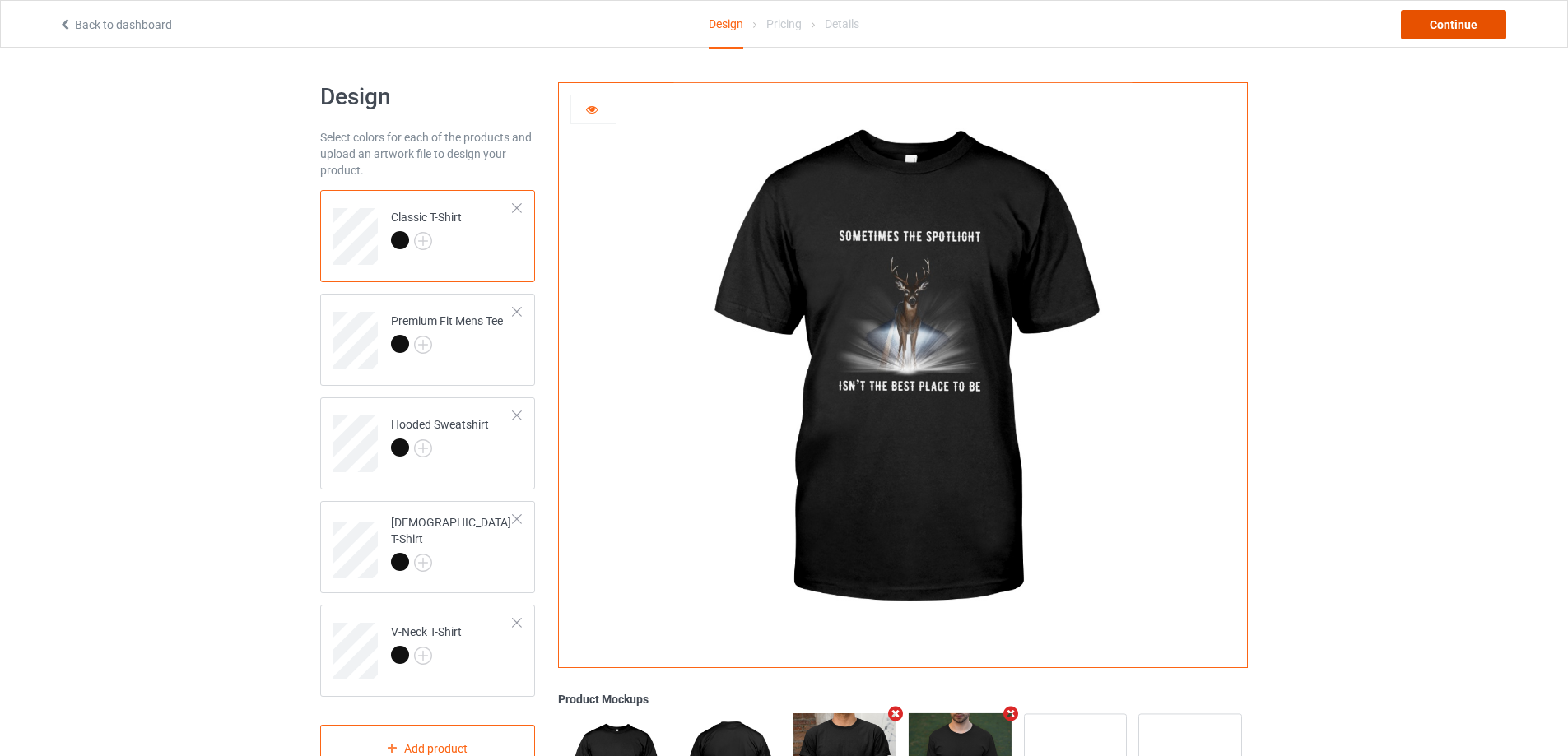
click at [1423, 26] on div "Continue" at bounding box center [1453, 25] width 106 height 30
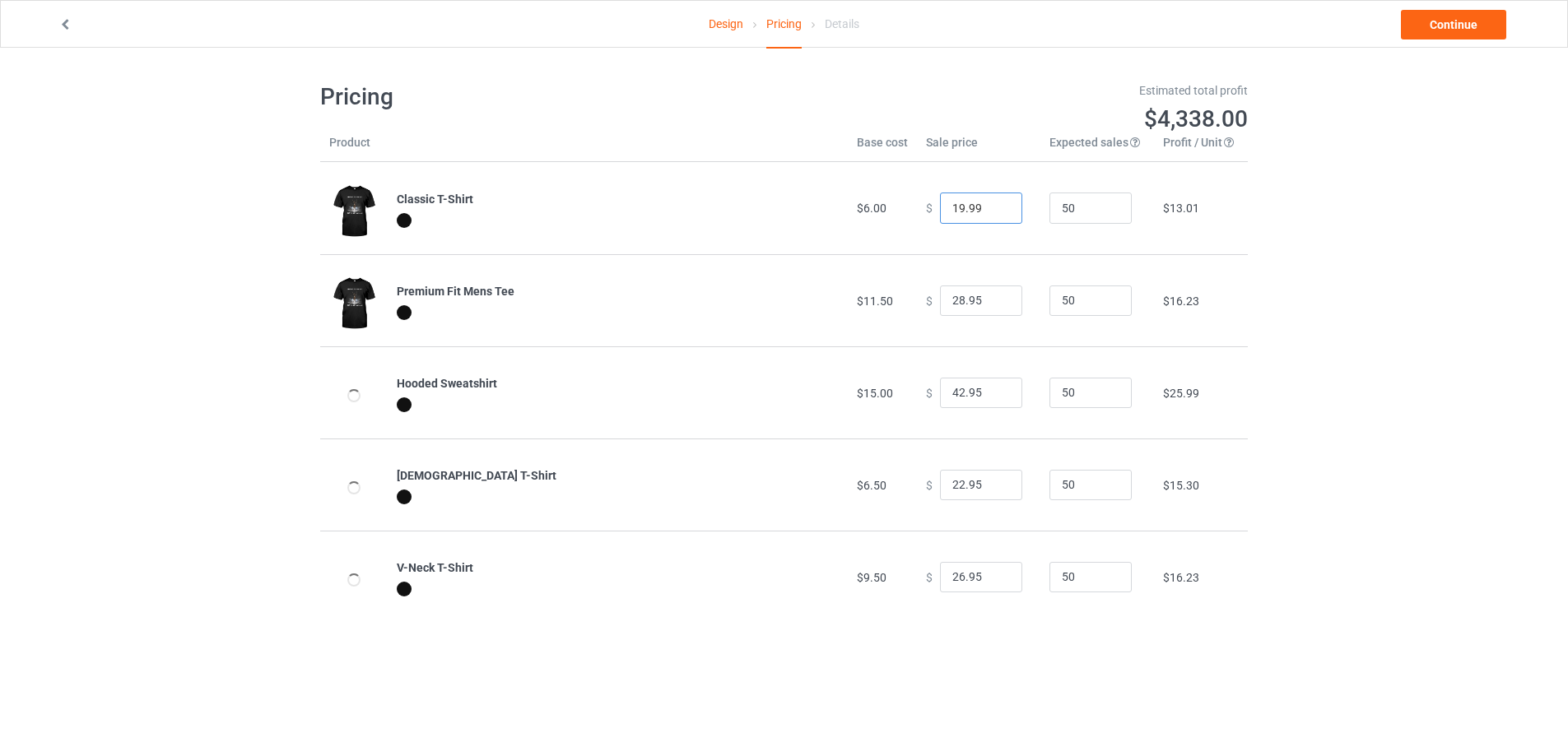
drag, startPoint x: 980, startPoint y: 203, endPoint x: 870, endPoint y: 215, distance: 110.7
click at [883, 215] on tr "Classic T-Shirt $6.00 $ 19.99 50 $13.01" at bounding box center [784, 207] width 928 height 93
type input "17.99"
click at [1340, 308] on div "Design Pricing Details Continue Pricing Estimated total profit $4,245.00 Produc…" at bounding box center [784, 352] width 1568 height 609
click at [1446, 21] on link "Continue" at bounding box center [1453, 25] width 106 height 30
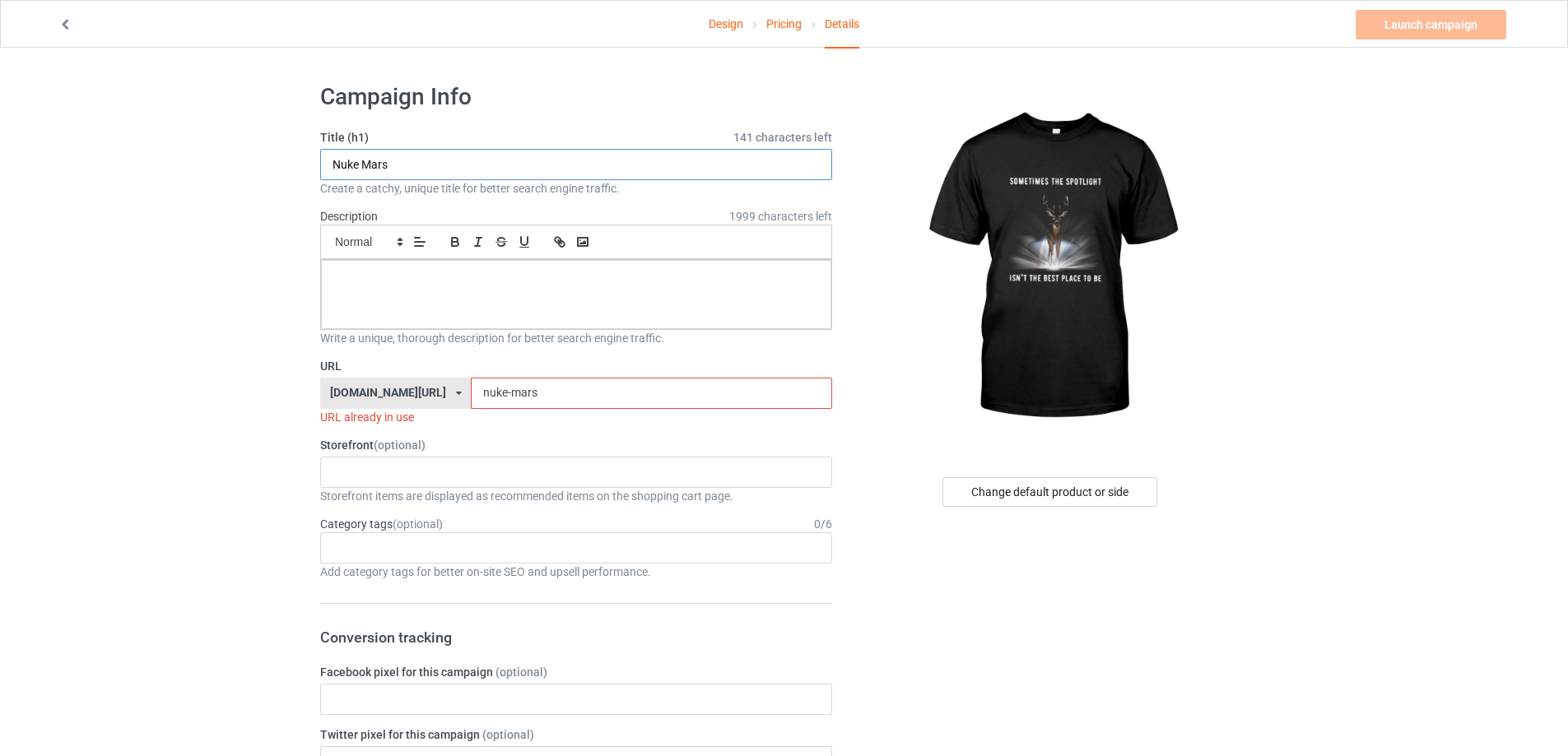
click at [456, 156] on input "Nuke Mars" at bounding box center [575, 164] width 511 height 31
type input "Sometimes The Spotlight Isn't The Best Place To Be"
click at [452, 309] on div at bounding box center [576, 294] width 511 height 69
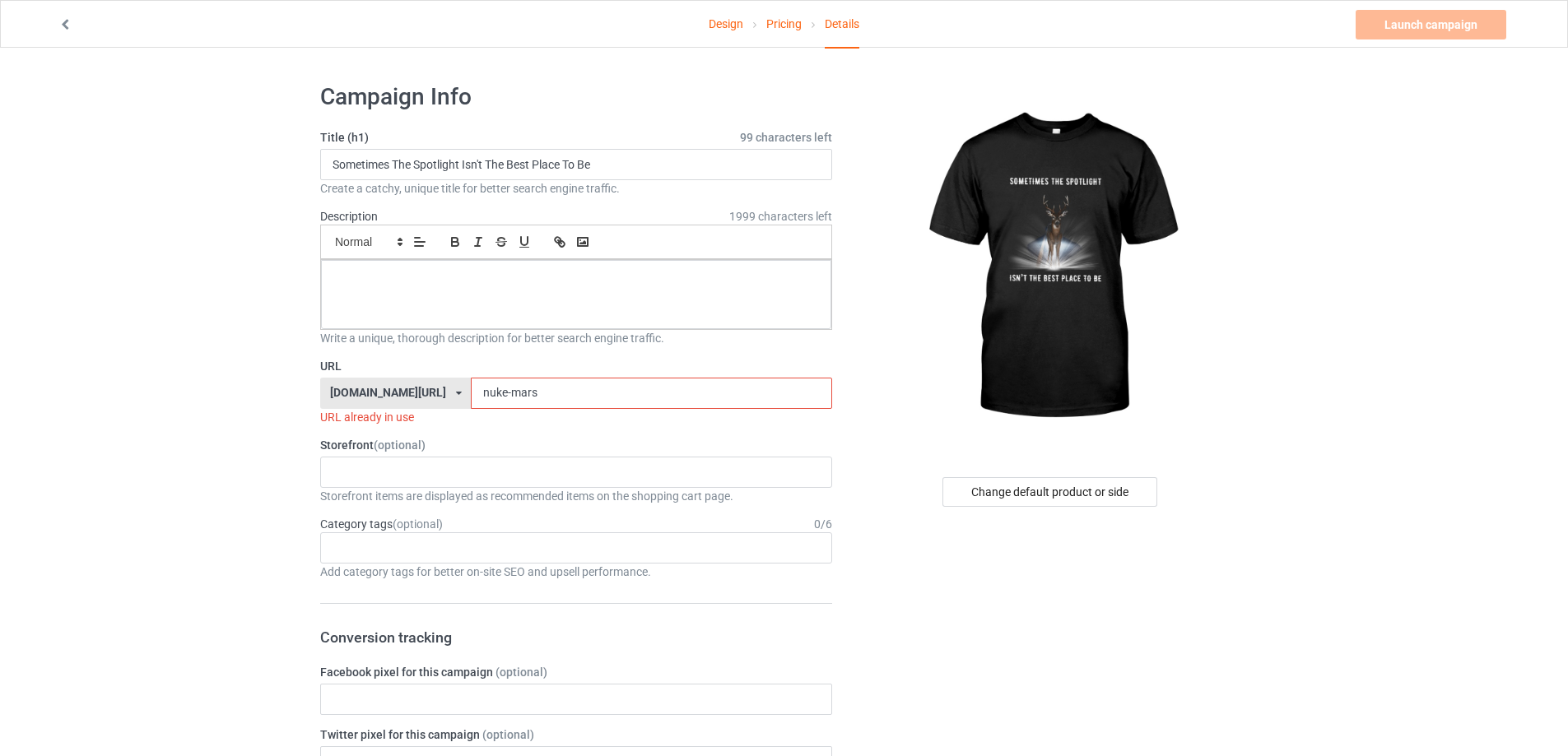
click at [570, 405] on input "nuke-mars" at bounding box center [650, 392] width 360 height 31
drag, startPoint x: 562, startPoint y: 396, endPoint x: 301, endPoint y: 408, distance: 261.3
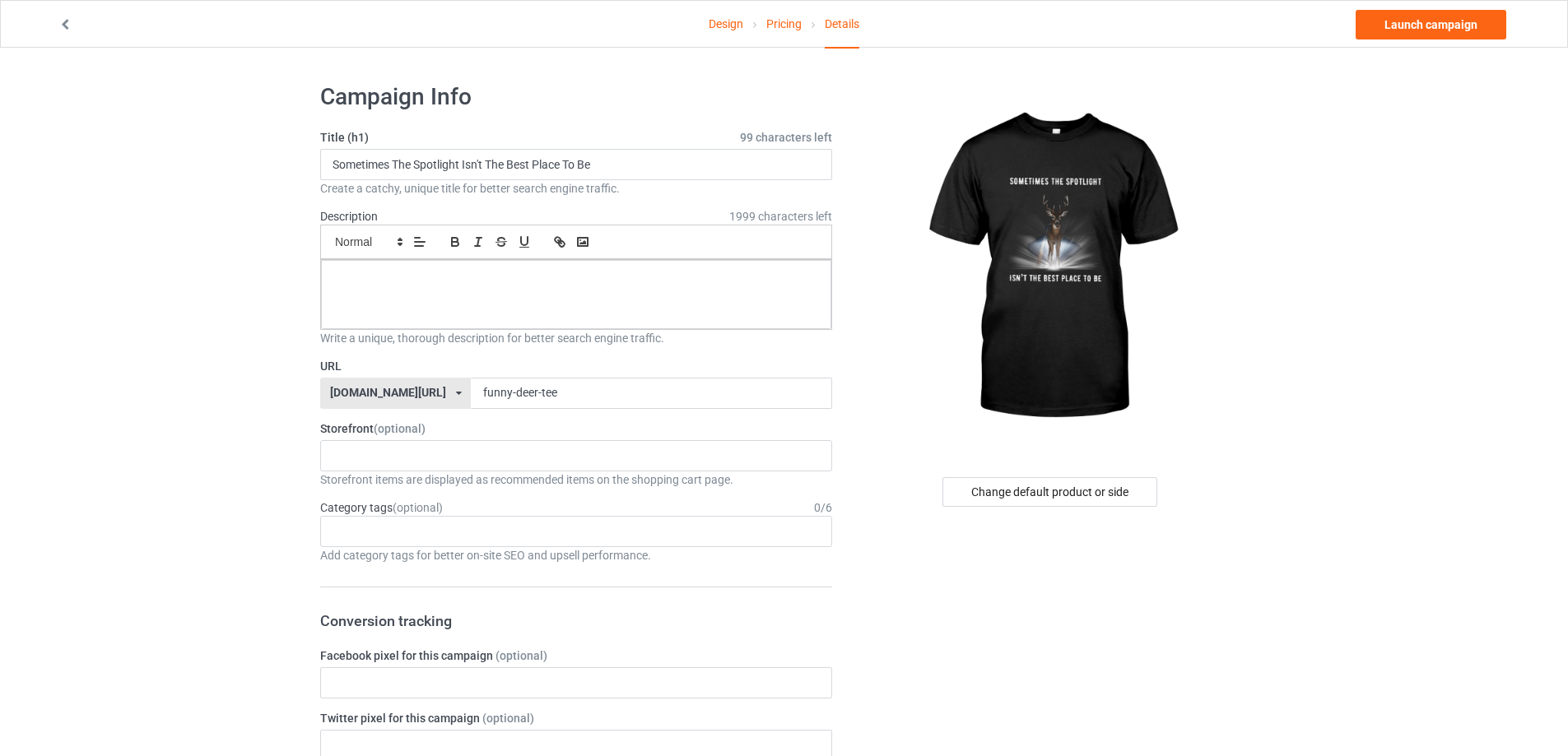
click at [547, 404] on input "funny-deer-tee" at bounding box center [650, 392] width 360 height 31
type input "funny-deer-tee-spotlight"
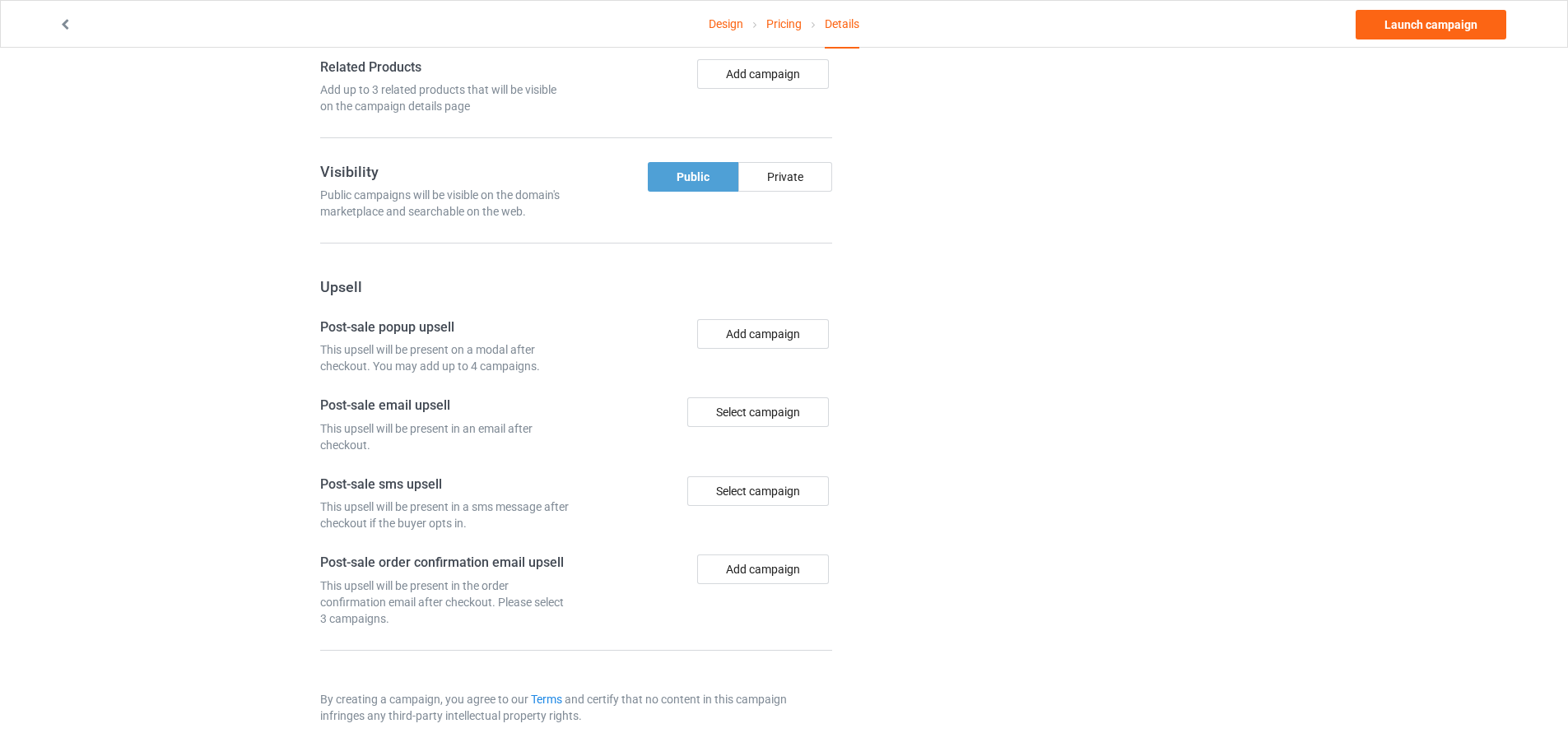
scroll to position [997, 0]
click at [1417, 32] on link "Launch campaign" at bounding box center [1431, 25] width 151 height 30
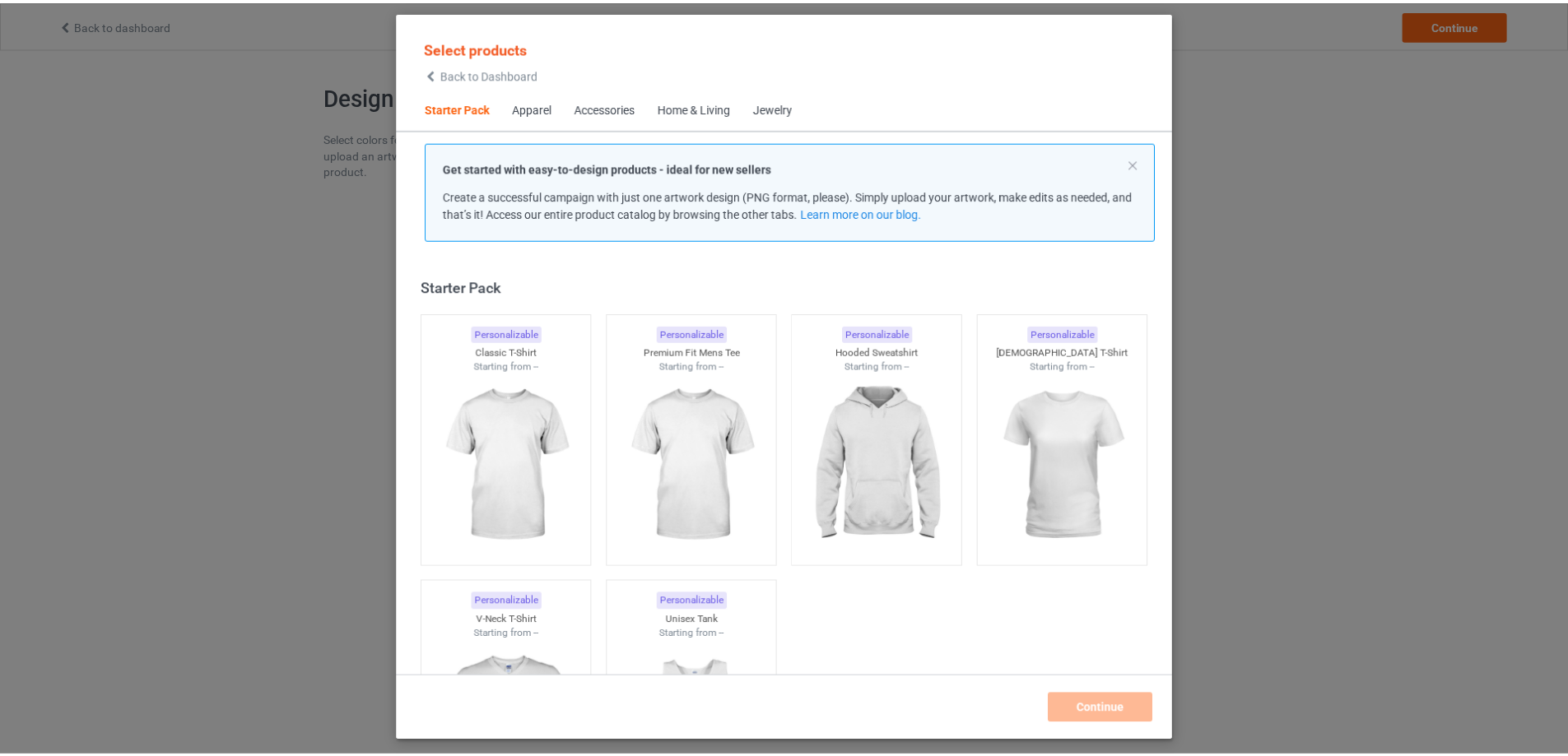
scroll to position [21, 0]
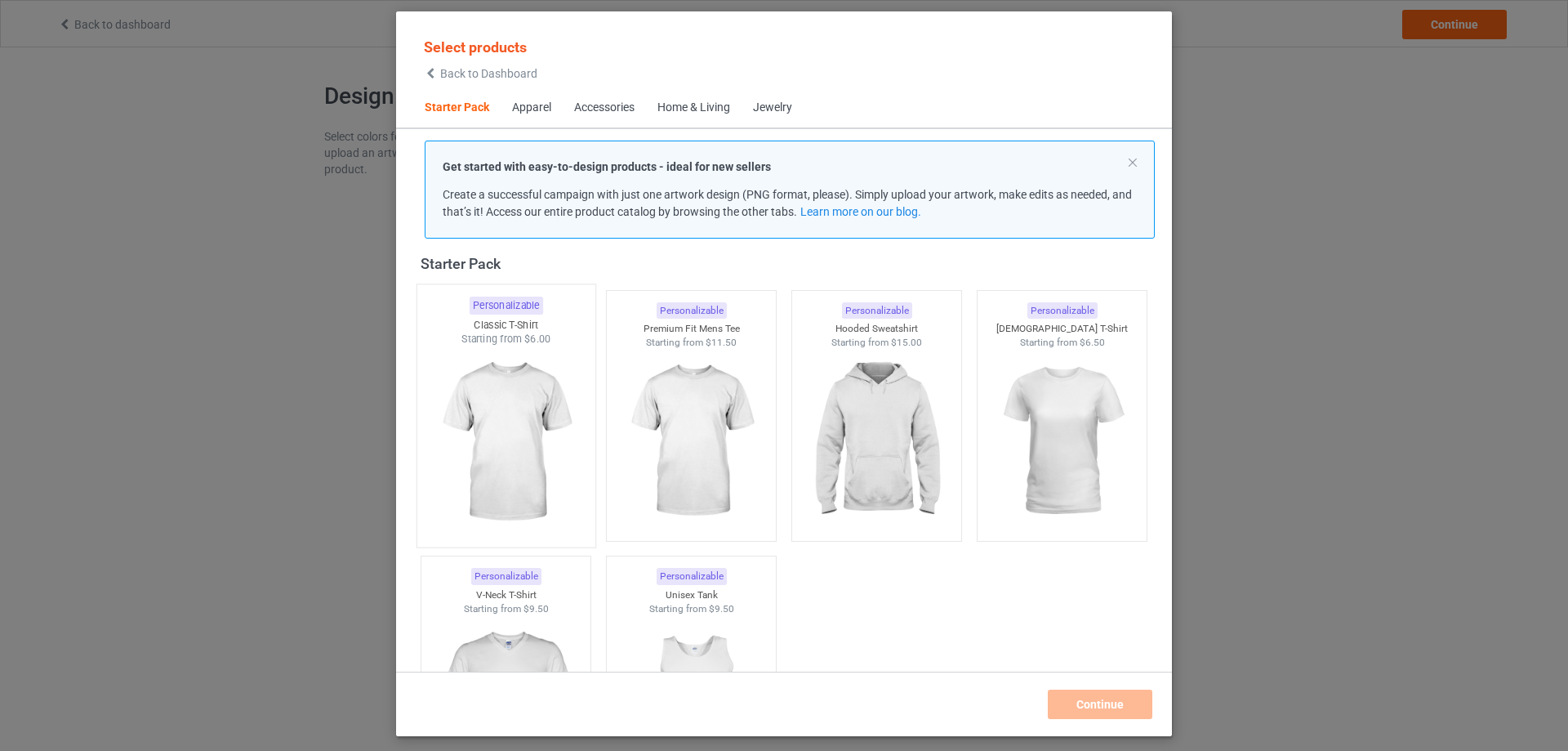
click at [492, 414] on img at bounding box center [505, 442] width 153 height 192
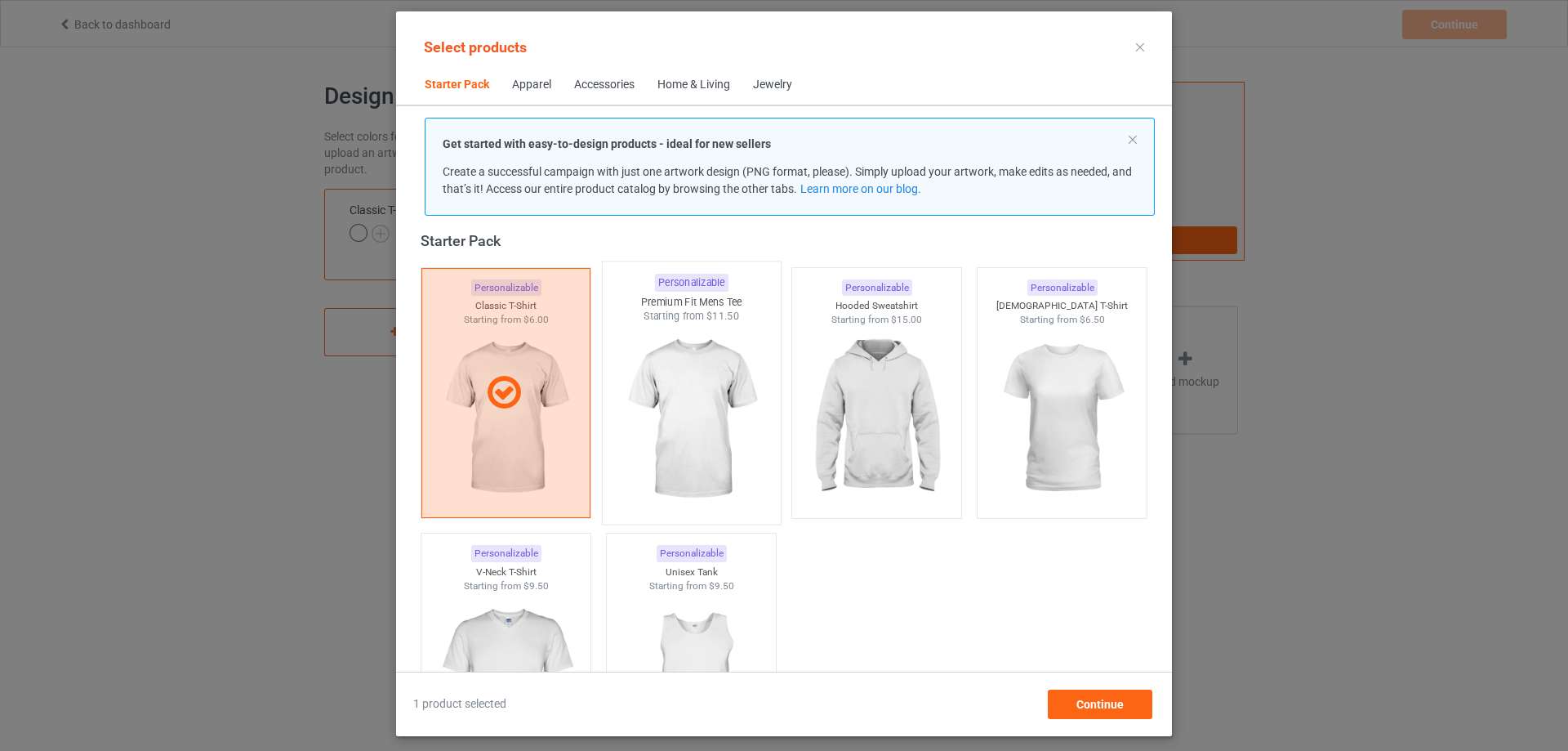
click at [659, 429] on img at bounding box center [690, 420] width 153 height 192
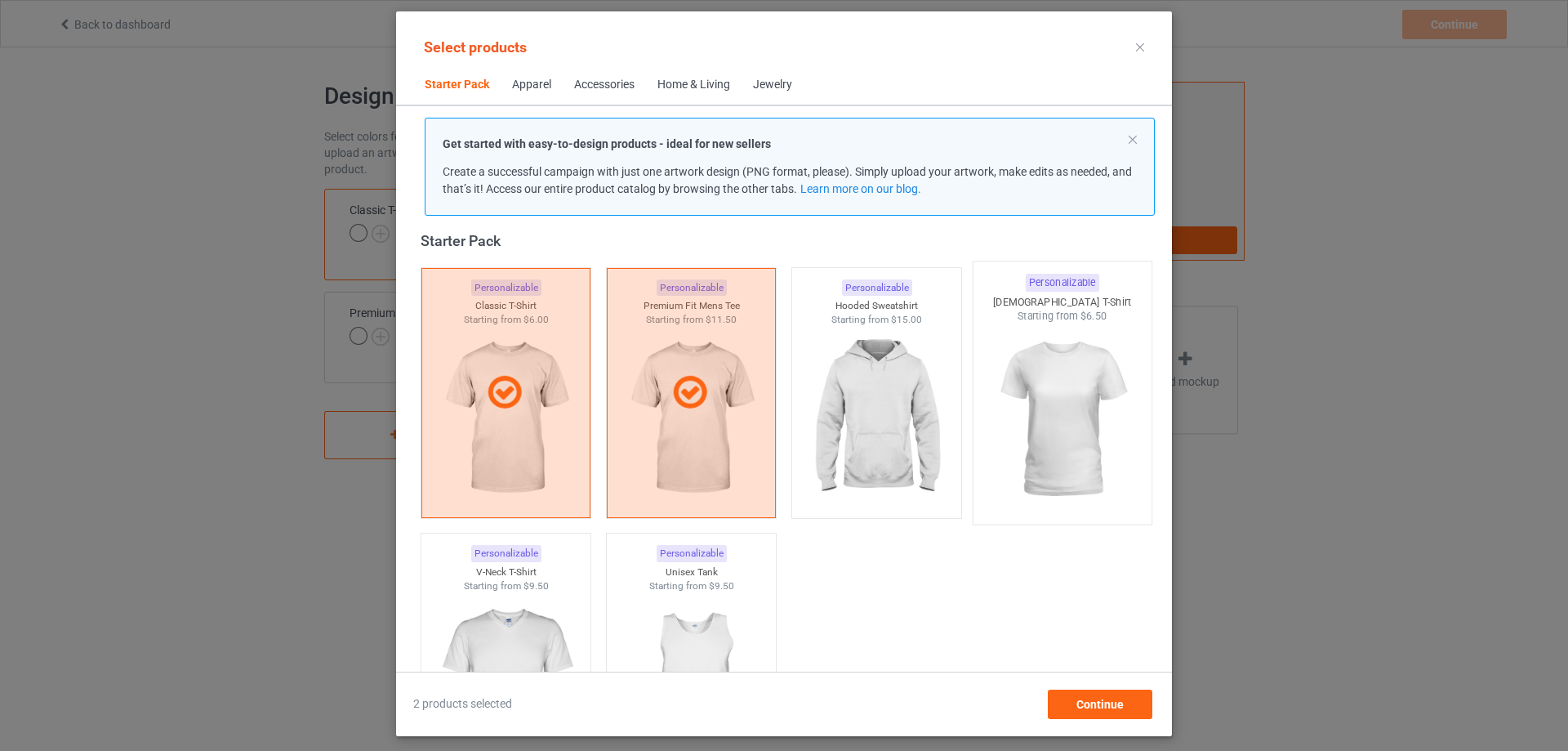
click at [1012, 385] on img at bounding box center [1060, 420] width 153 height 192
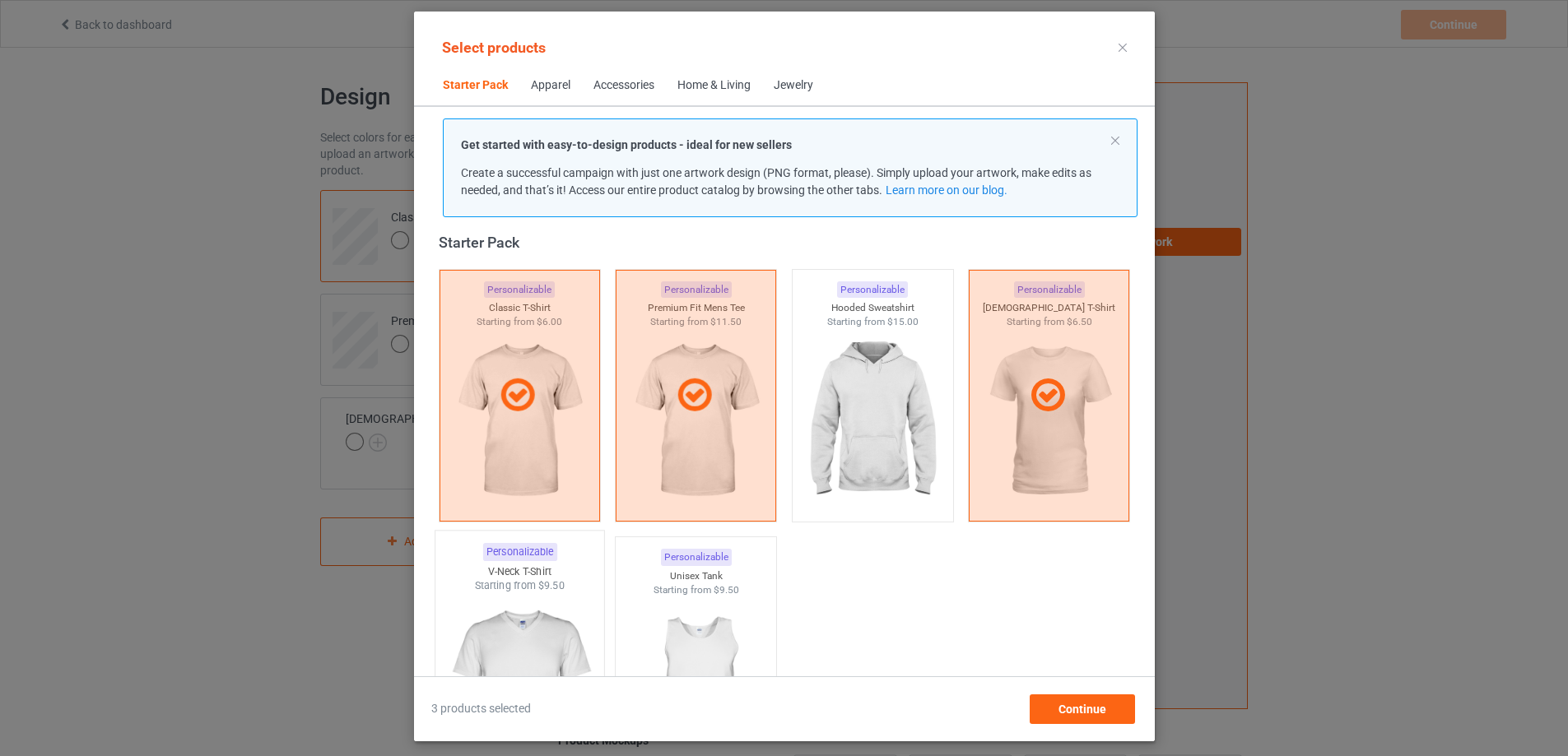
click at [568, 617] on img at bounding box center [519, 690] width 154 height 193
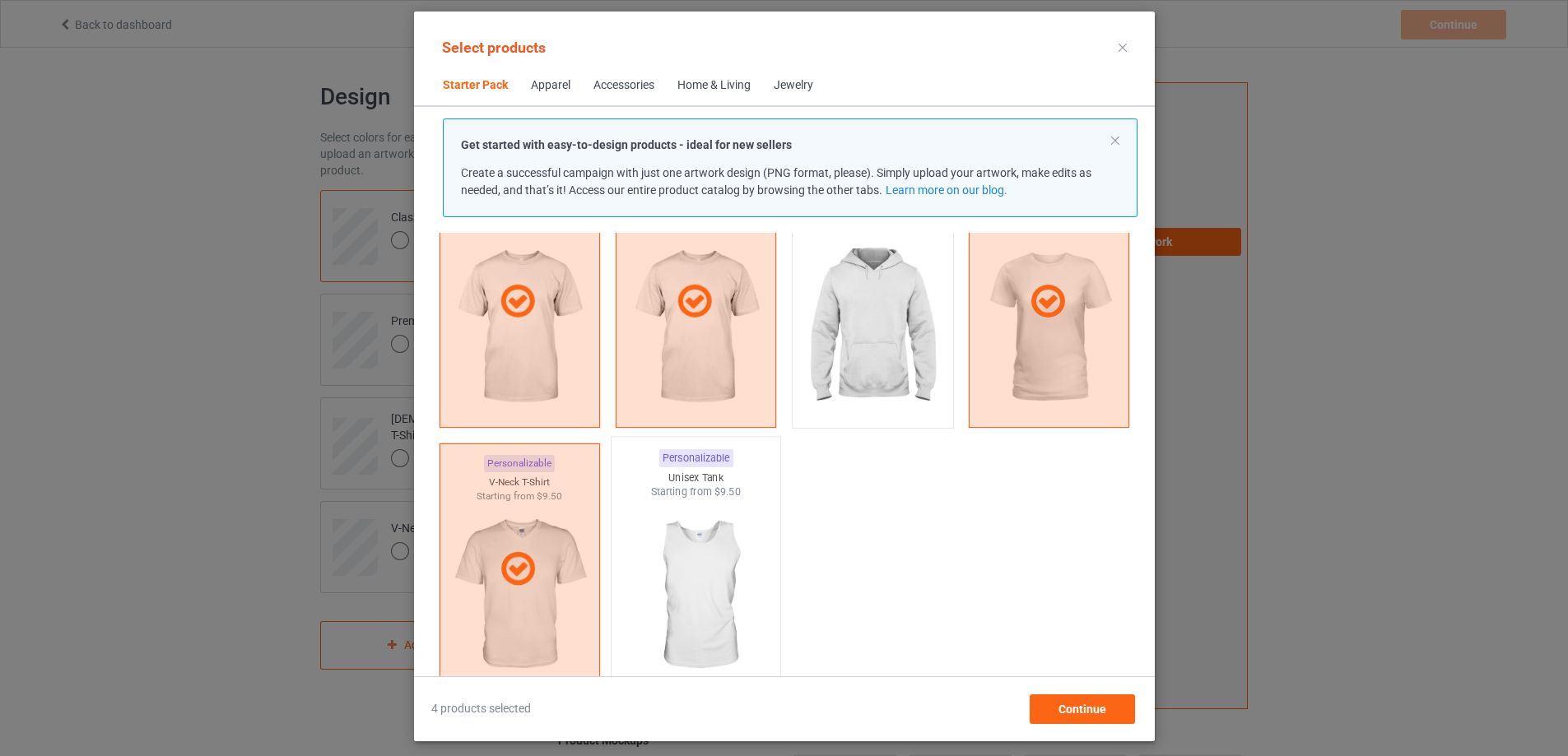
scroll to position [104, 0]
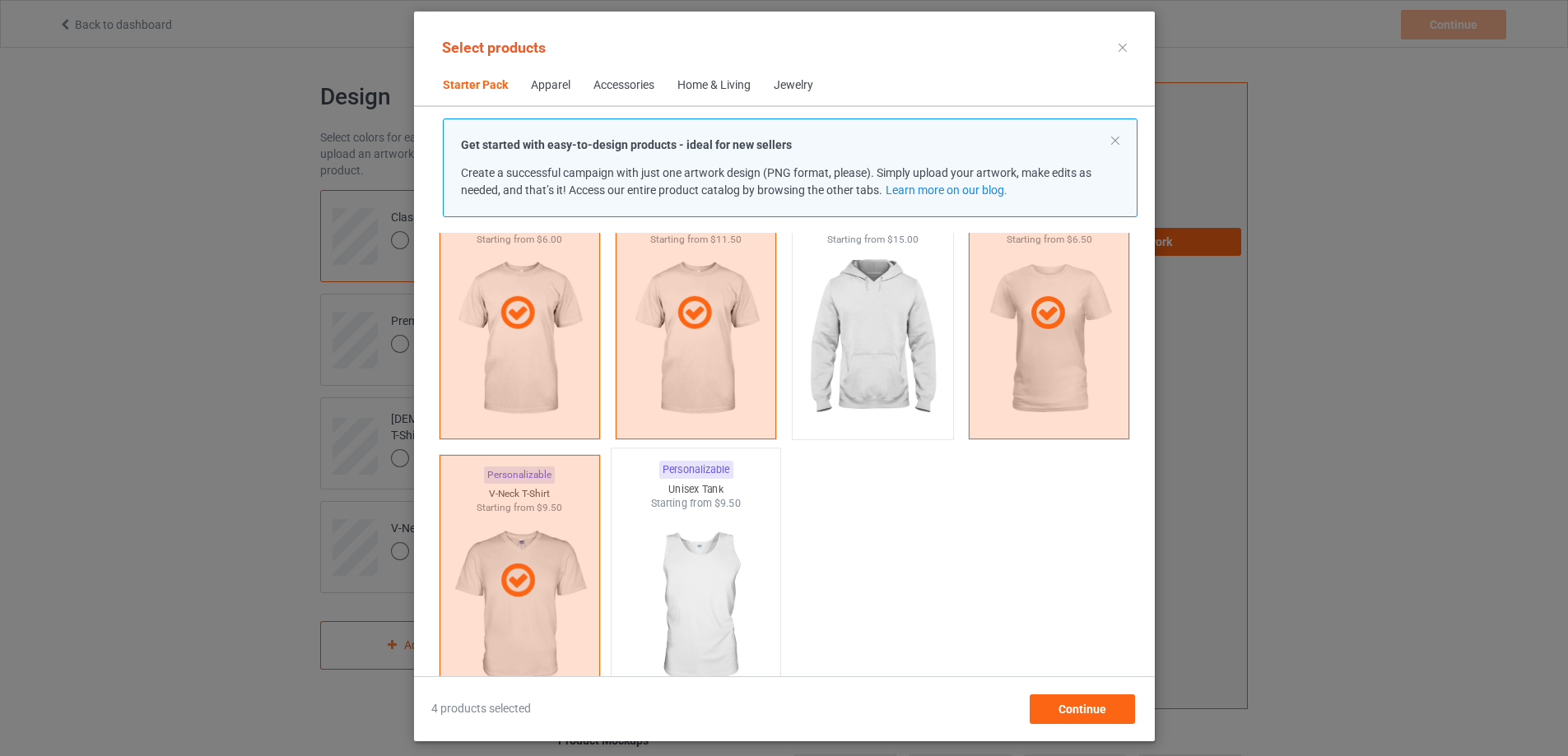
click at [695, 573] on img at bounding box center [695, 607] width 154 height 193
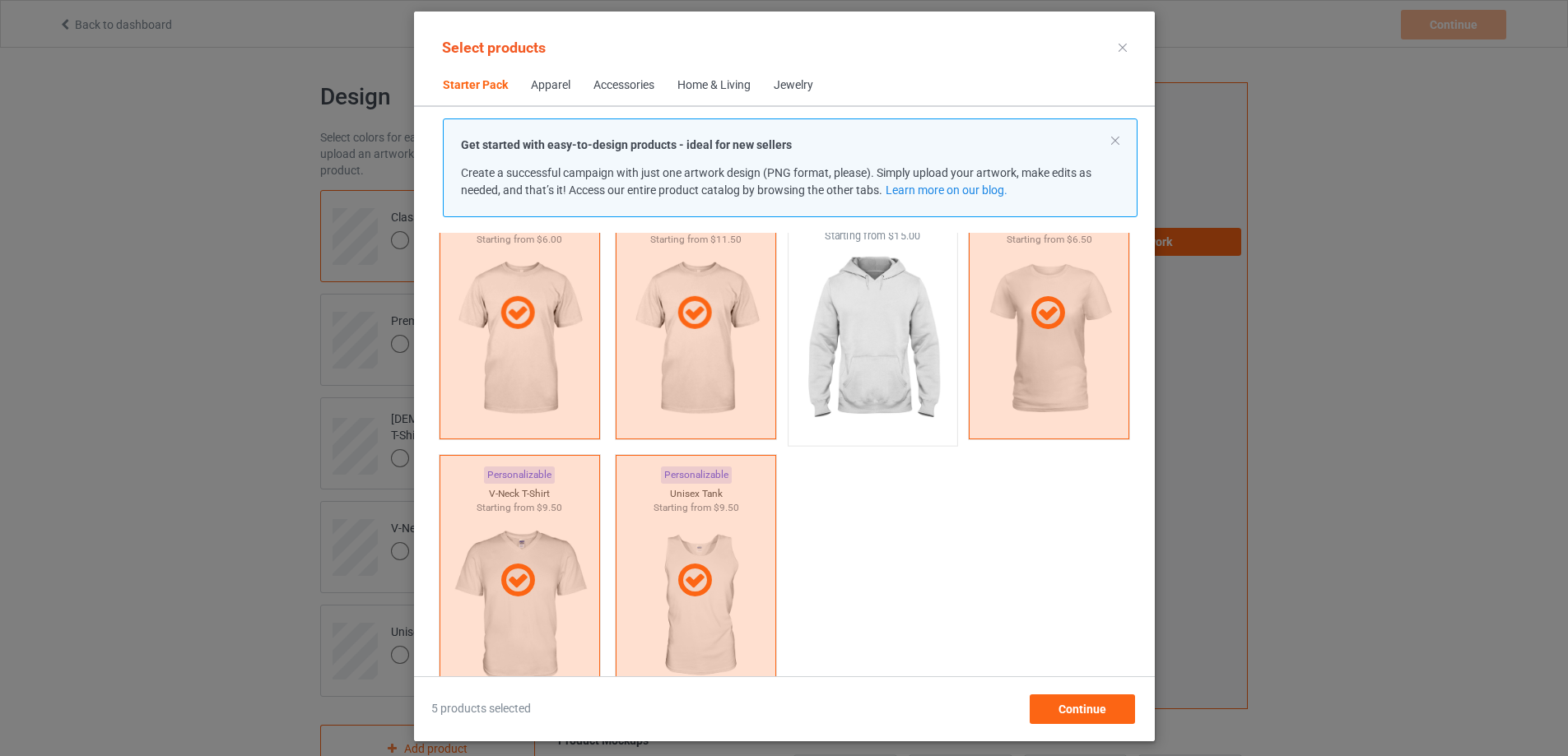
click at [870, 330] on img at bounding box center [871, 340] width 154 height 193
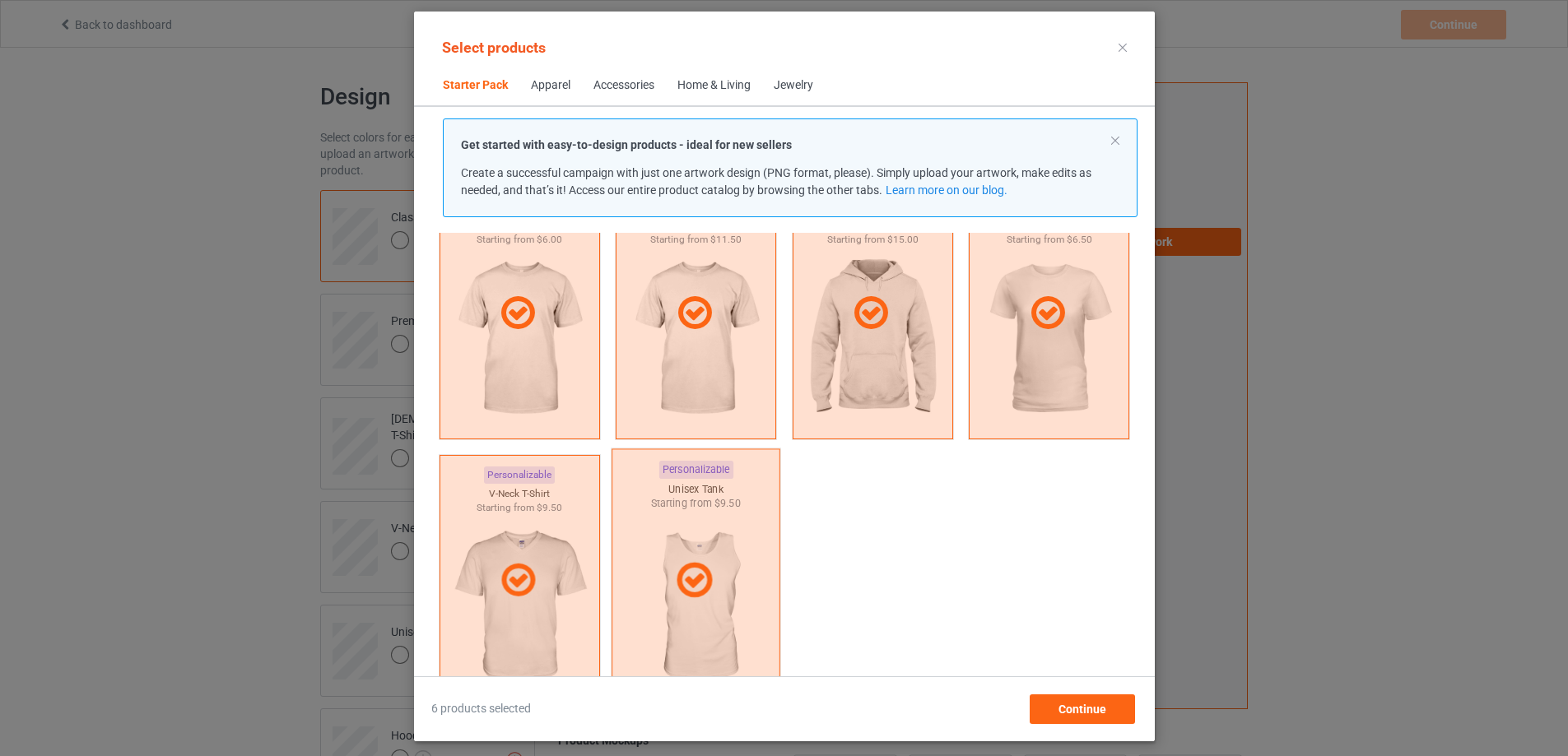
drag, startPoint x: 727, startPoint y: 527, endPoint x: 608, endPoint y: 540, distance: 119.7
click at [720, 529] on div at bounding box center [696, 581] width 168 height 264
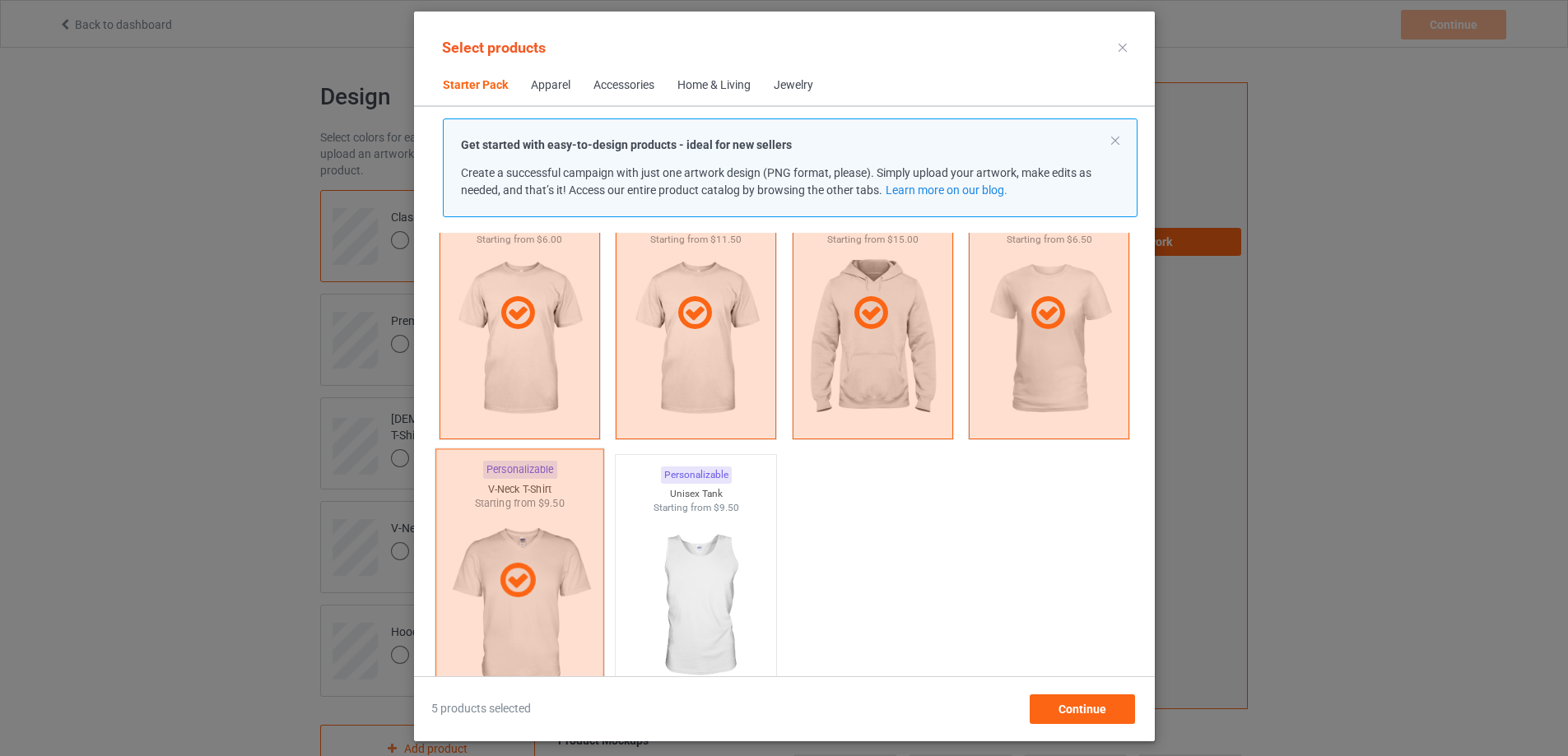
click at [554, 555] on div at bounding box center [519, 581] width 168 height 264
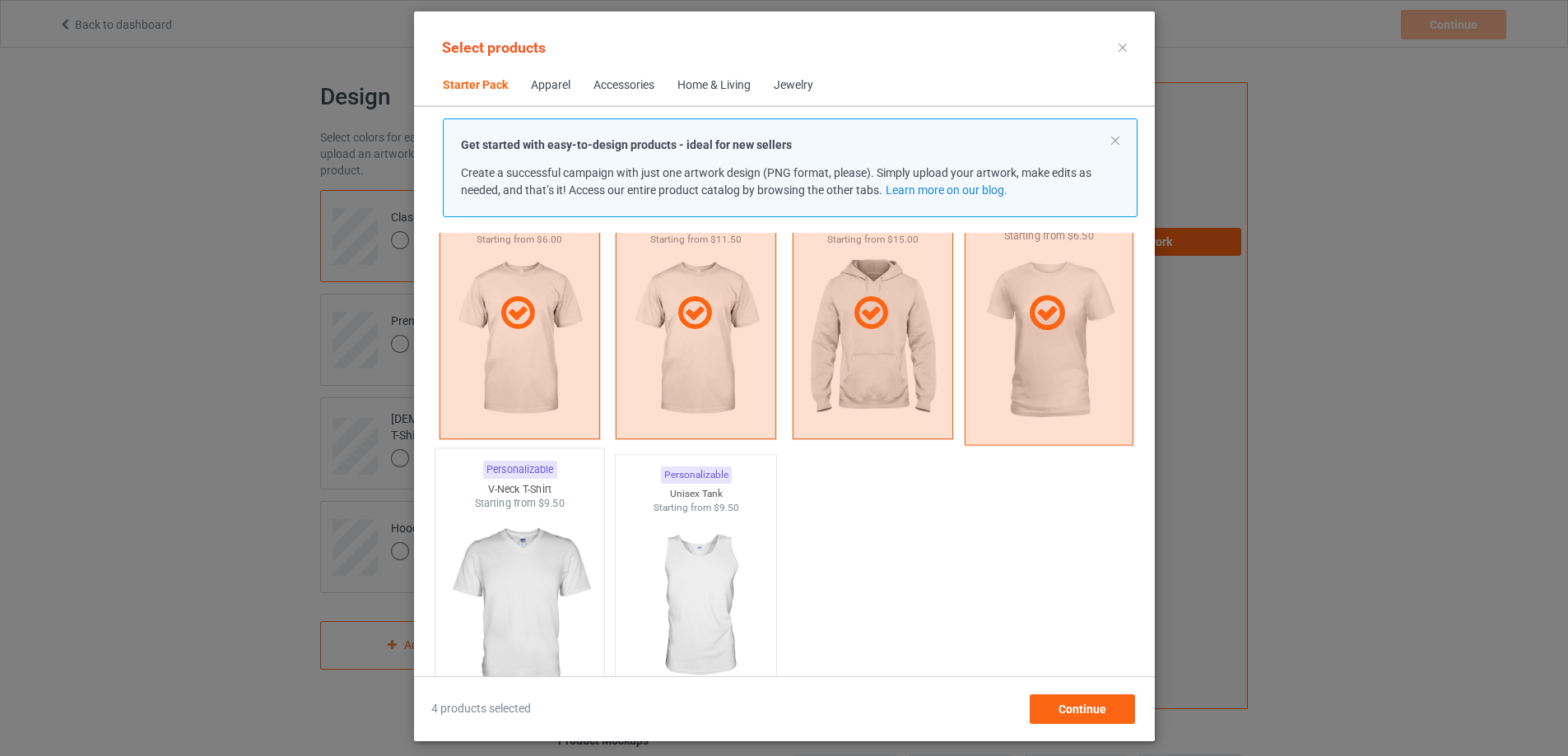
click at [1000, 353] on div at bounding box center [1049, 313] width 168 height 264
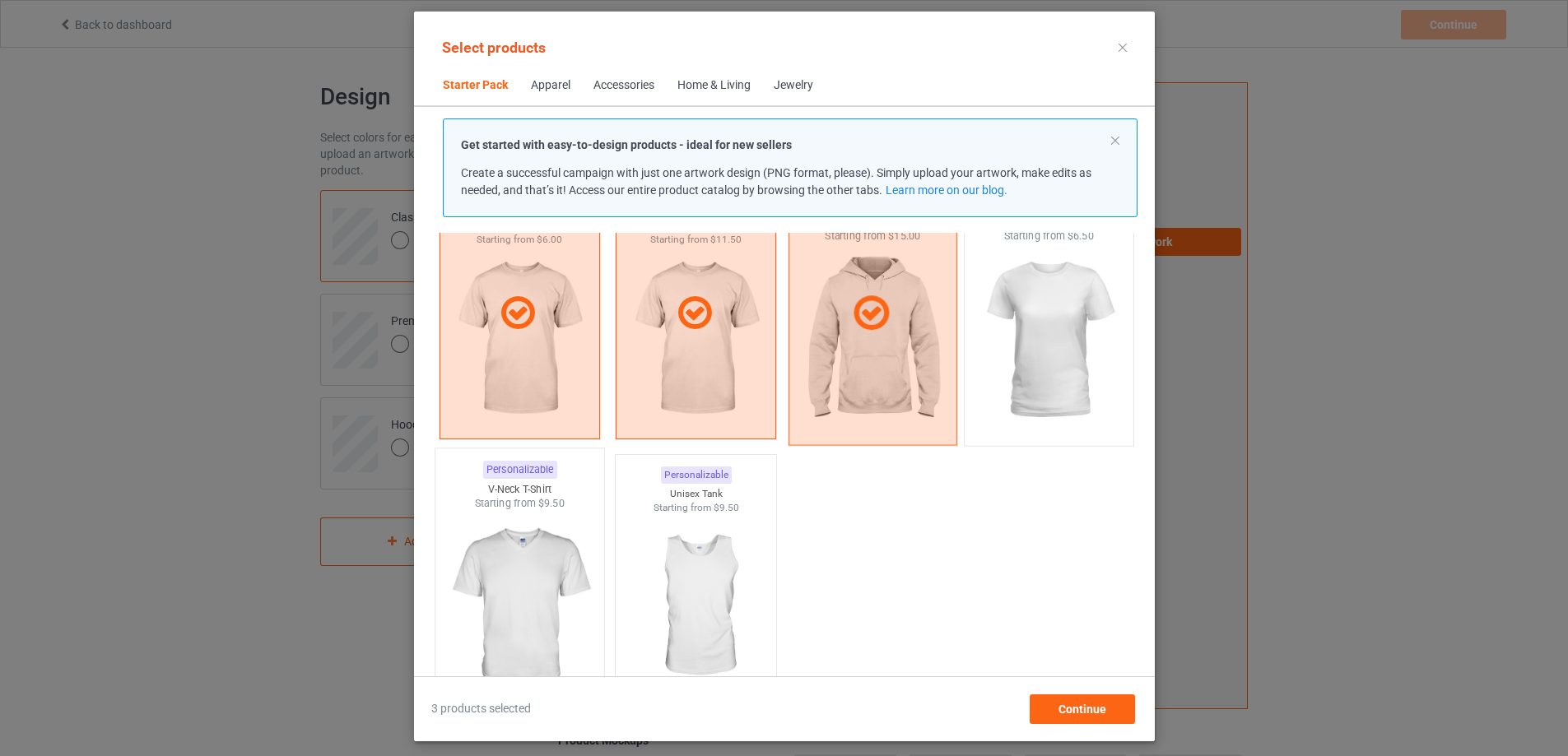
drag, startPoint x: 889, startPoint y: 360, endPoint x: 878, endPoint y: 365, distance: 12.1
click at [888, 360] on div at bounding box center [871, 313] width 168 height 264
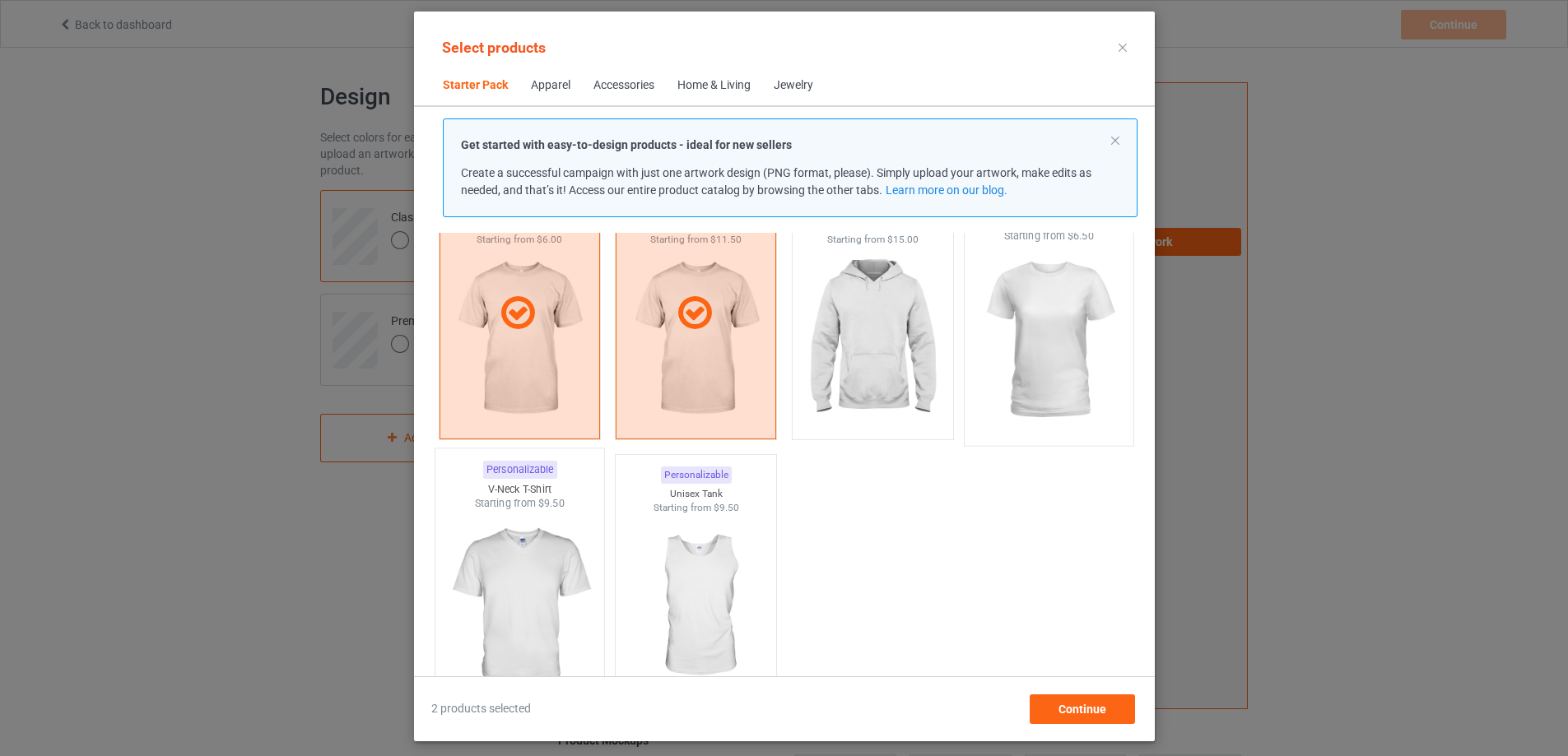
click at [1010, 333] on img at bounding box center [1048, 340] width 154 height 193
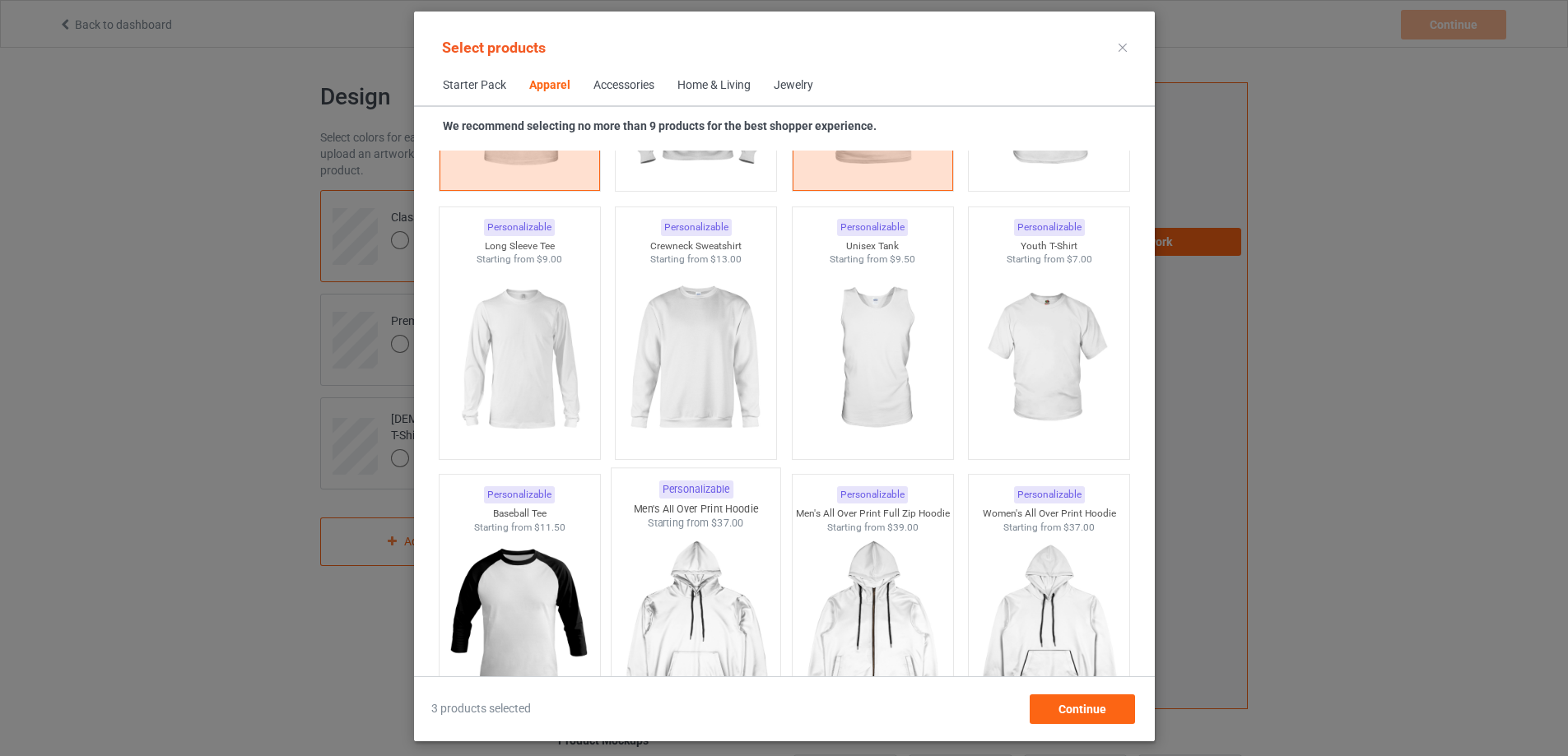
scroll to position [1173, 0]
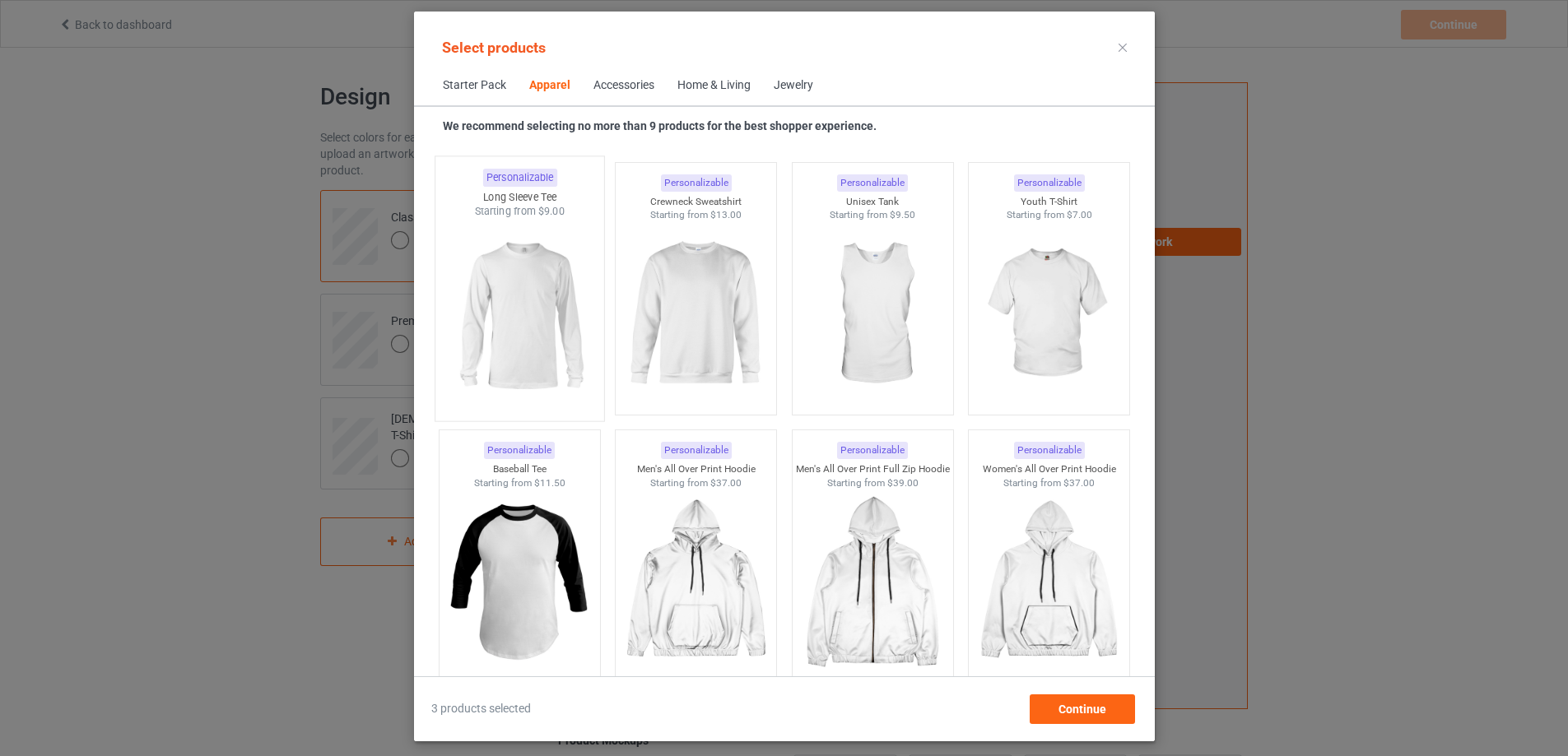
click at [511, 317] on img at bounding box center [519, 315] width 154 height 193
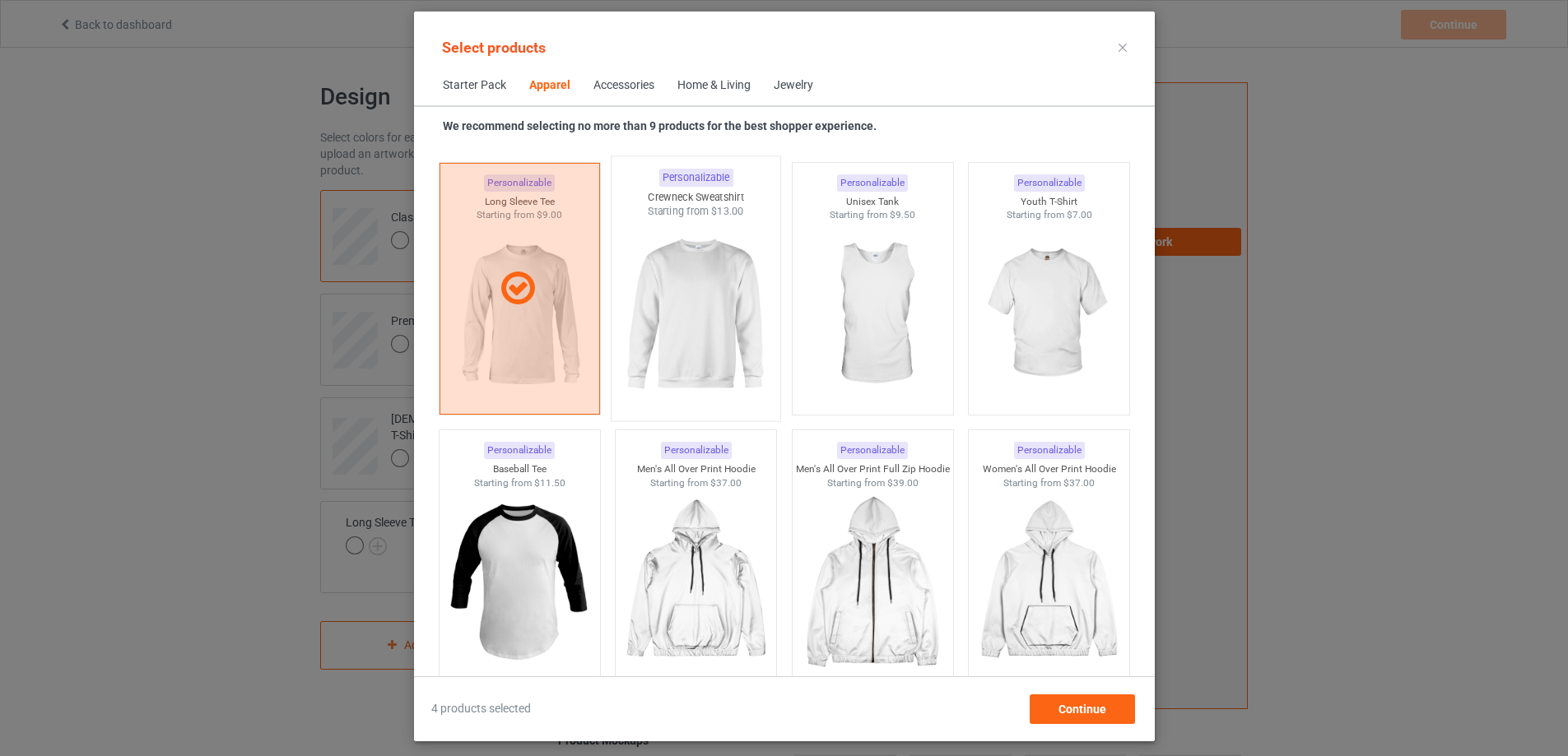
click at [643, 311] on img at bounding box center [695, 315] width 154 height 193
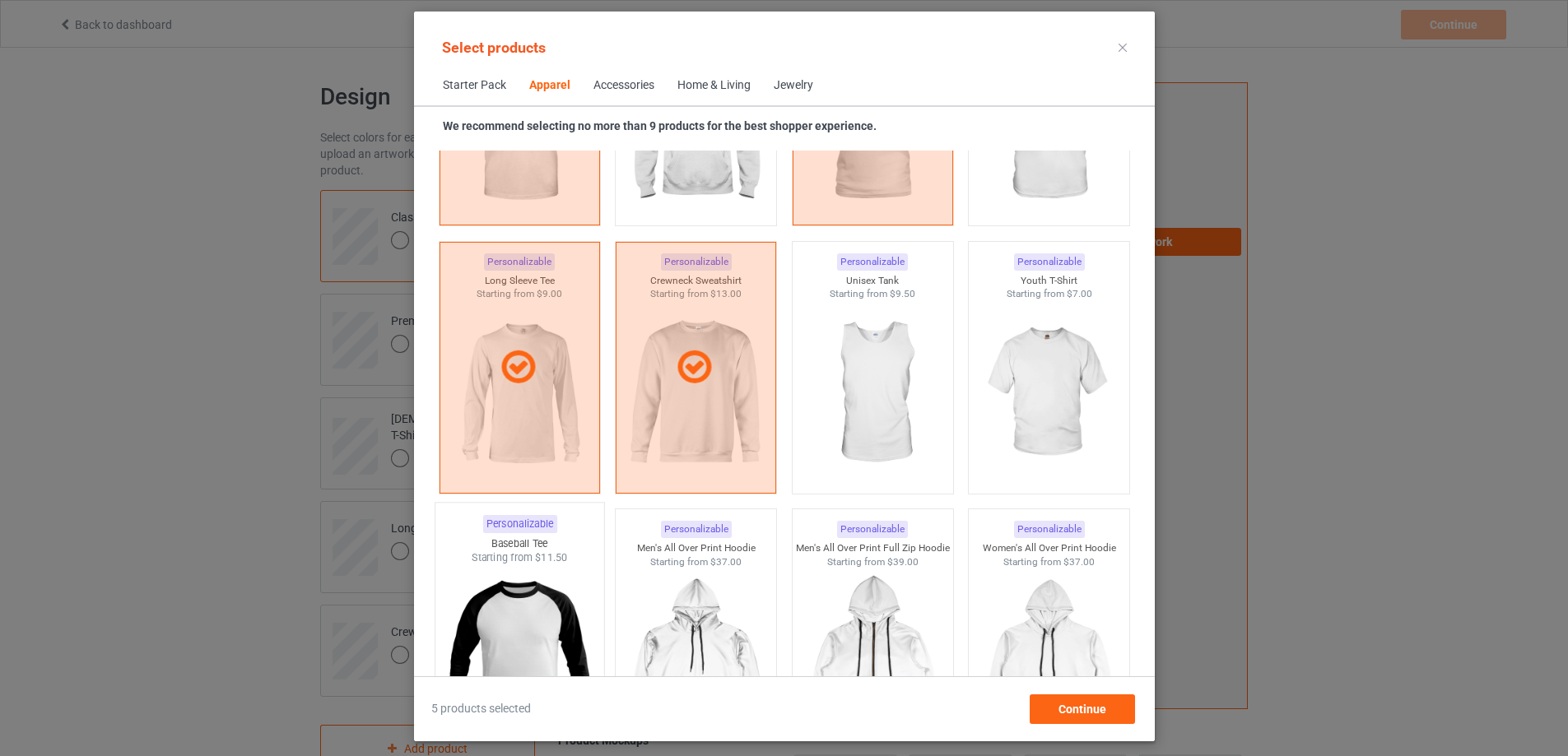
scroll to position [1255, 0]
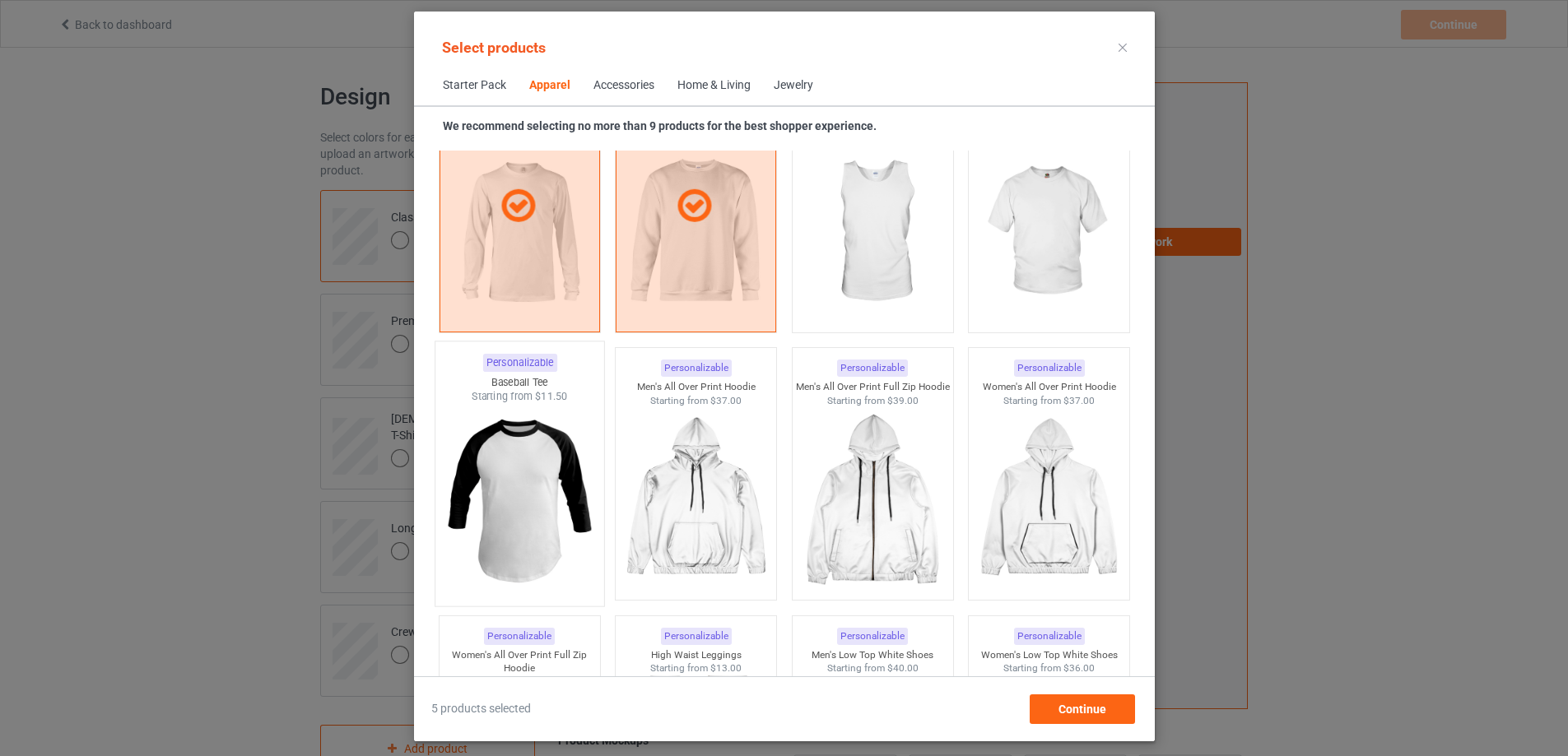
click at [535, 526] on img at bounding box center [519, 500] width 154 height 193
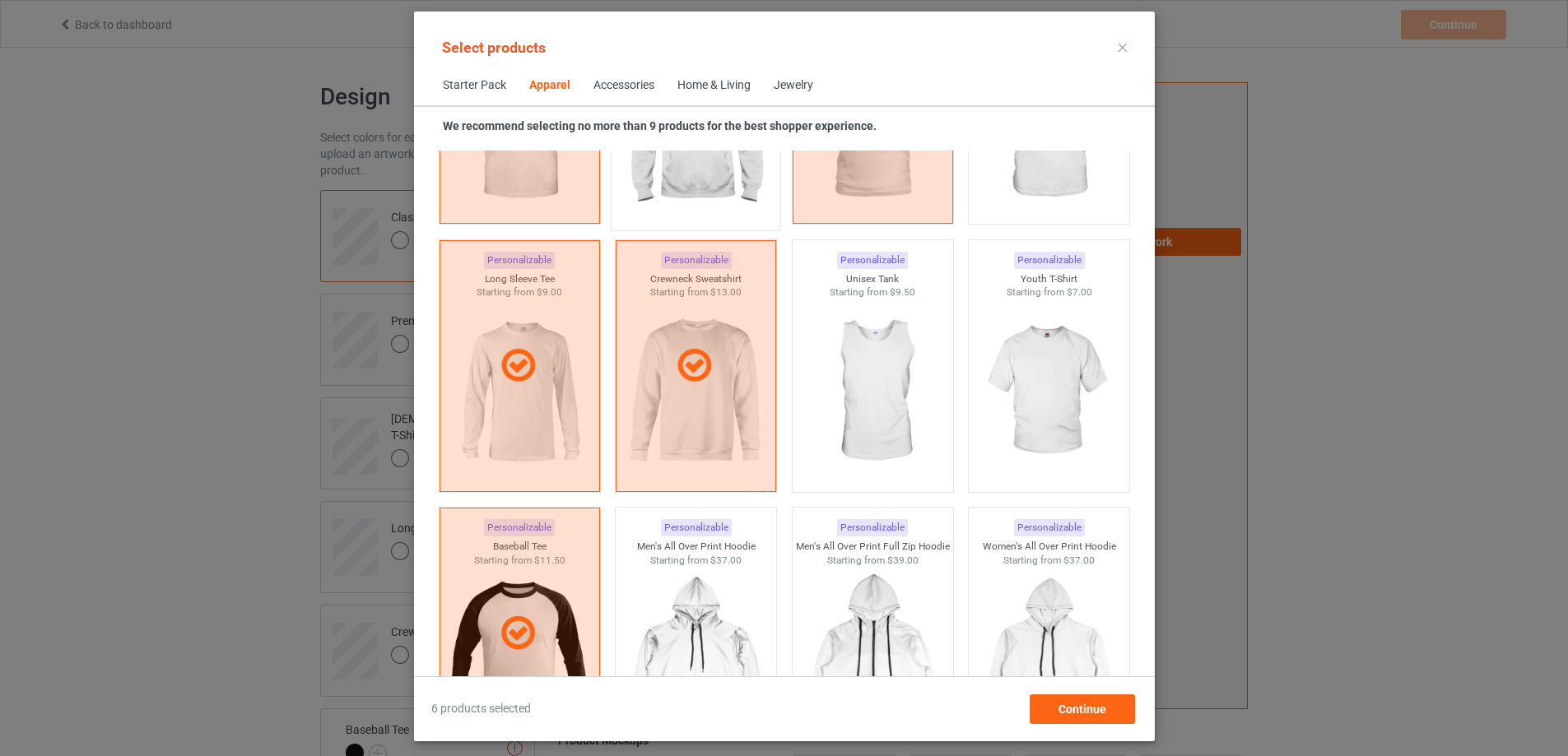
scroll to position [844, 0]
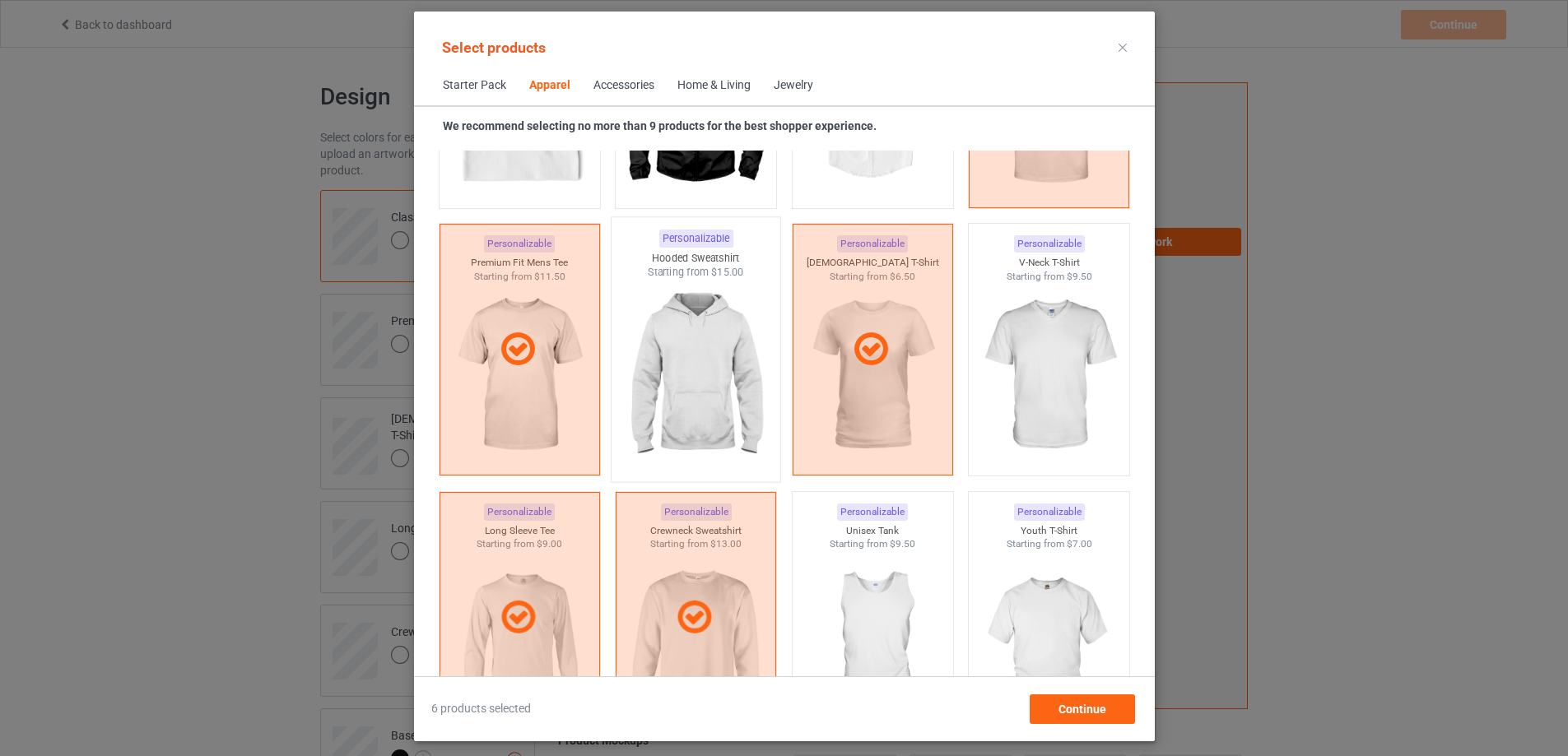
click at [711, 339] on img at bounding box center [695, 376] width 154 height 193
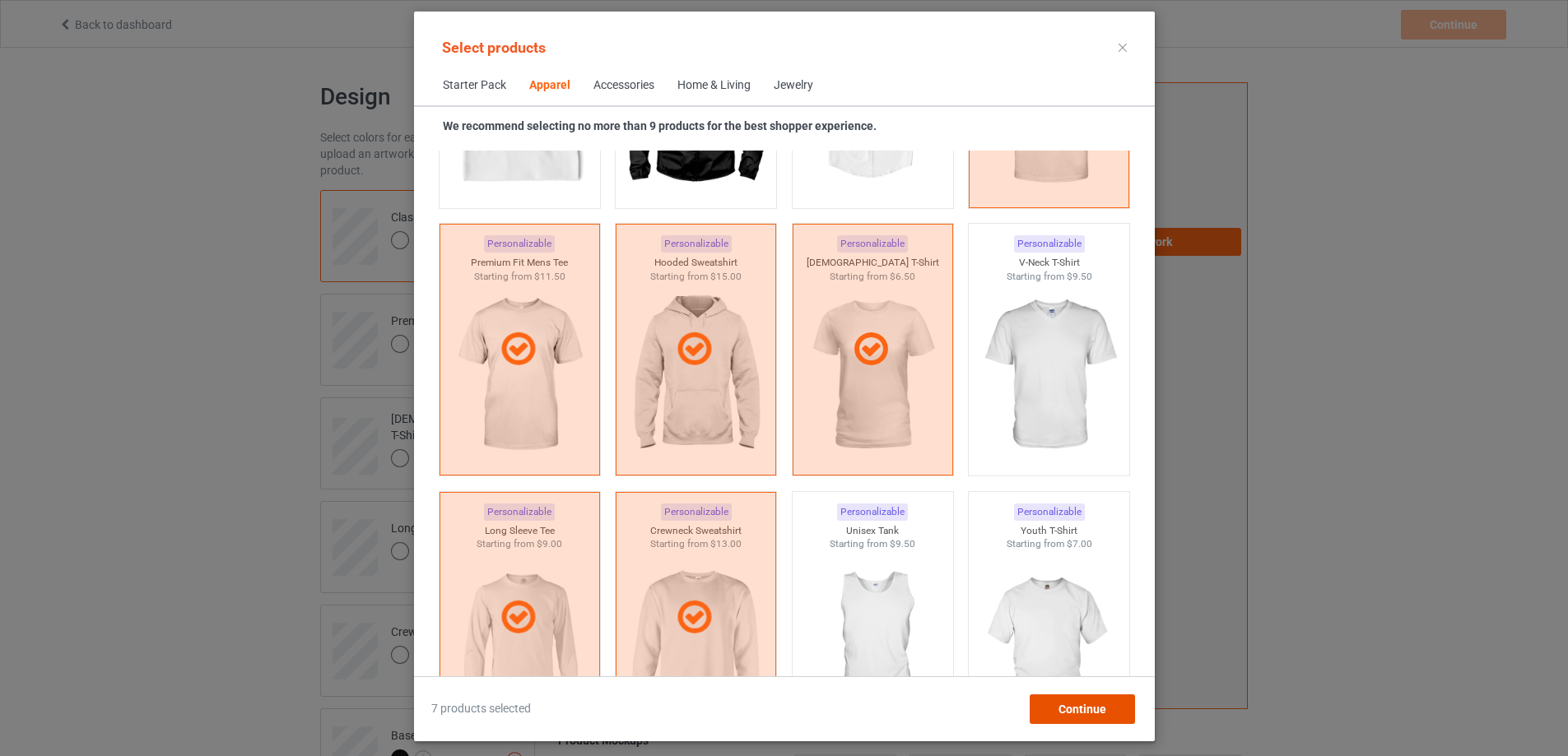
click at [1085, 712] on span "Continue" at bounding box center [1081, 709] width 48 height 13
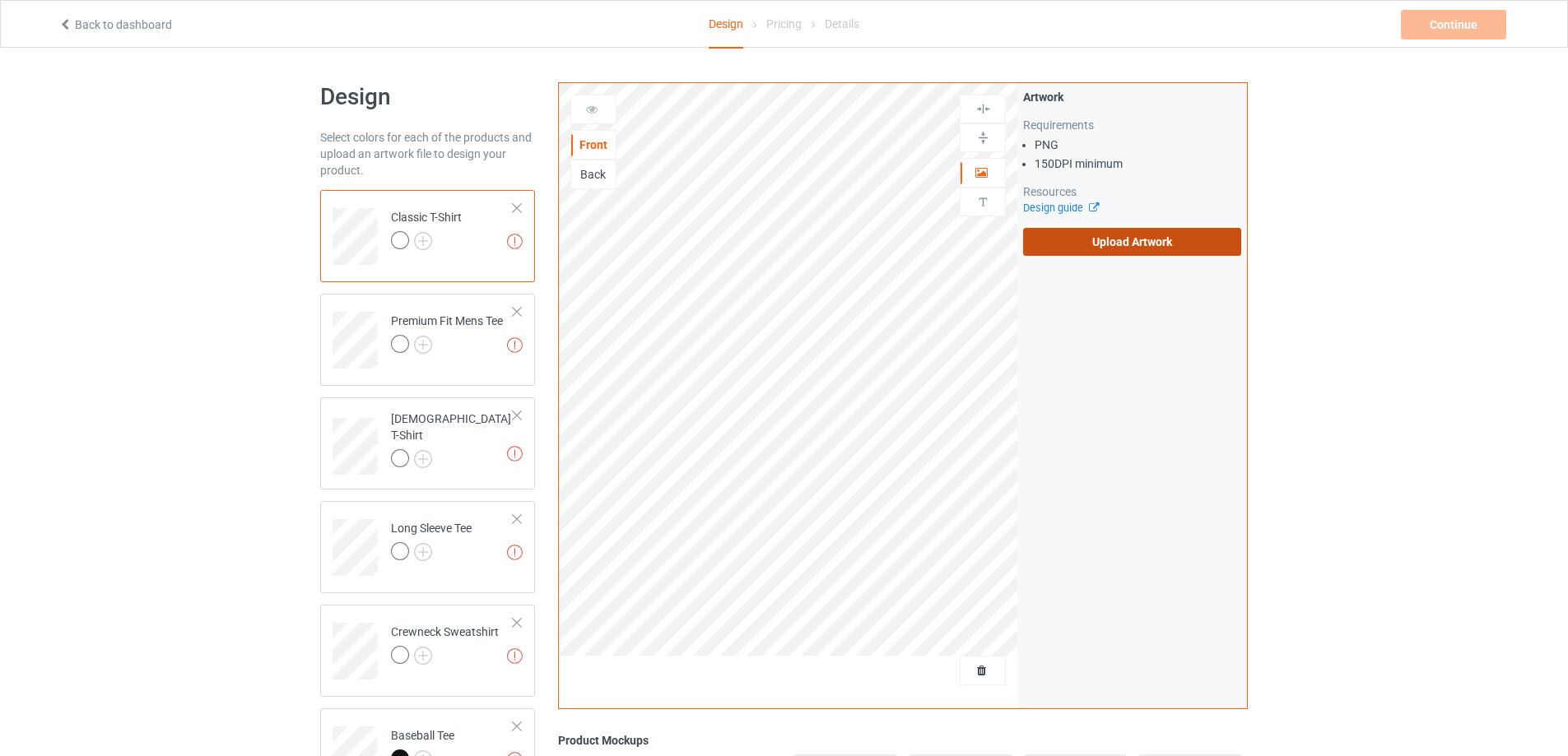
click at [1084, 250] on label "Upload Artwork" at bounding box center [1131, 242] width 218 height 28
click at [0, 0] on input "Upload Artwork" at bounding box center [0, 0] width 0 height 0
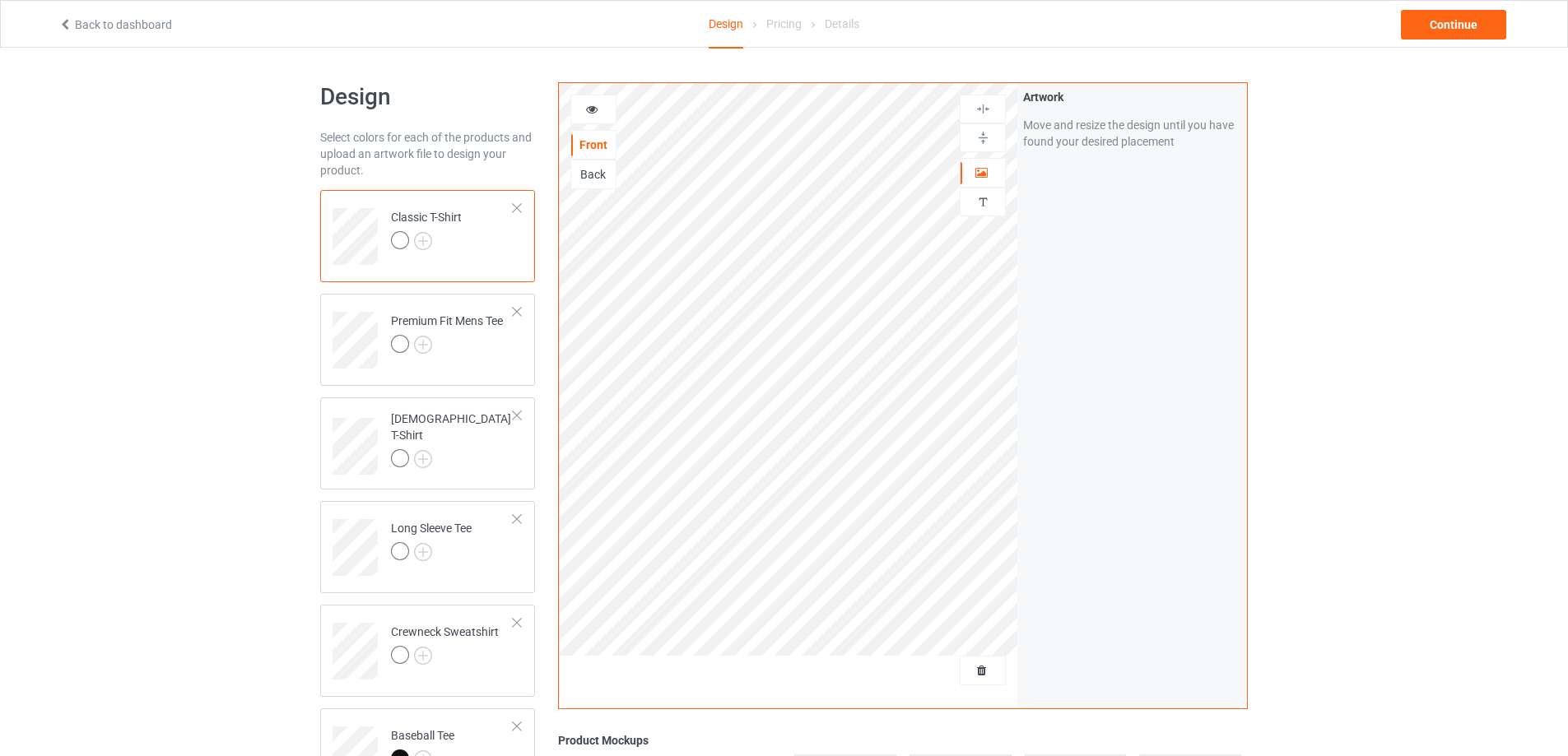
drag, startPoint x: 1186, startPoint y: 276, endPoint x: 1134, endPoint y: 293, distance: 54.7
click at [1184, 278] on div "Artwork Move and resize the design until you have found your desired placement" at bounding box center [1132, 395] width 230 height 625
click at [577, 112] on div at bounding box center [594, 109] width 45 height 17
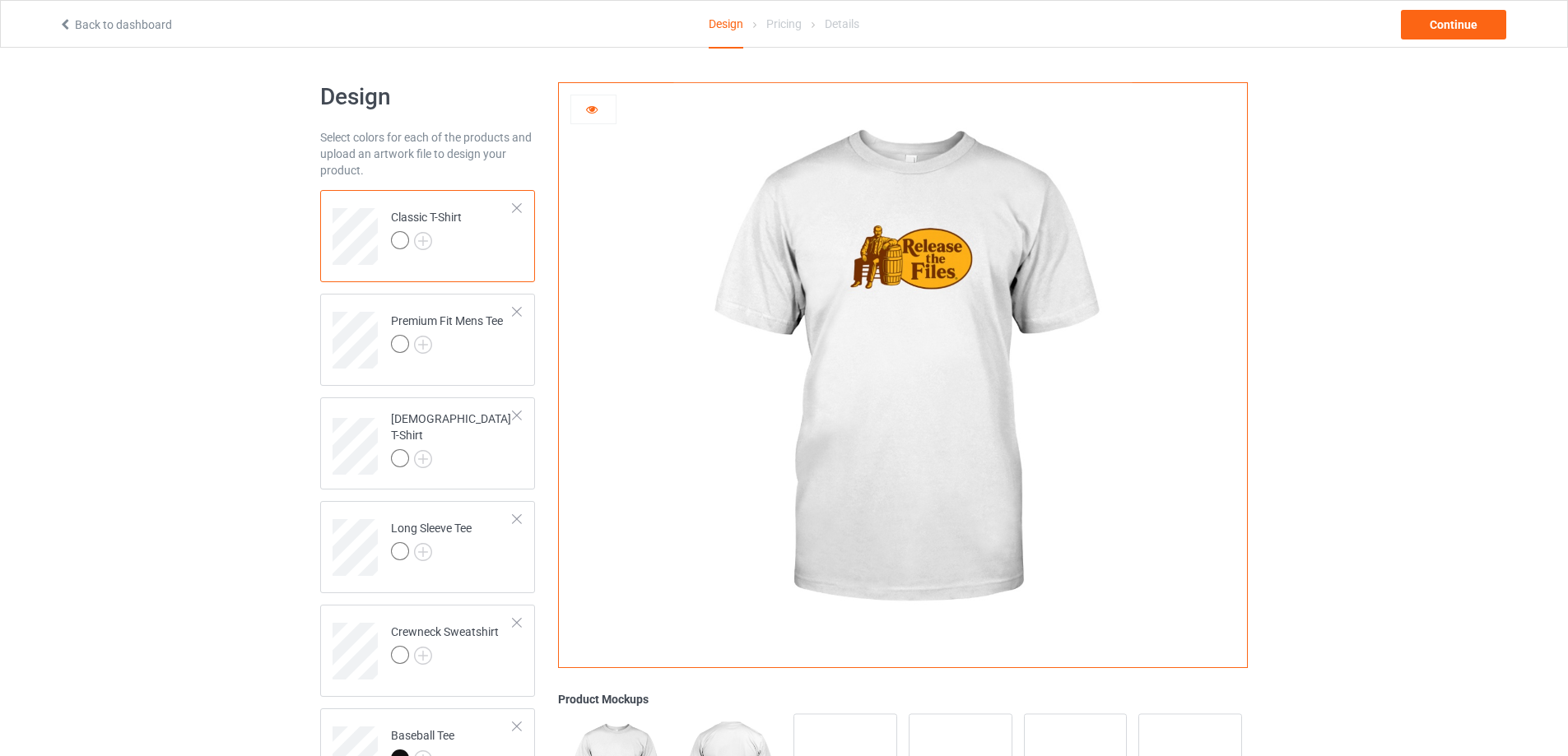
click at [925, 253] on img at bounding box center [902, 369] width 458 height 573
click at [919, 263] on img at bounding box center [902, 369] width 458 height 573
click at [592, 116] on div at bounding box center [594, 109] width 45 height 17
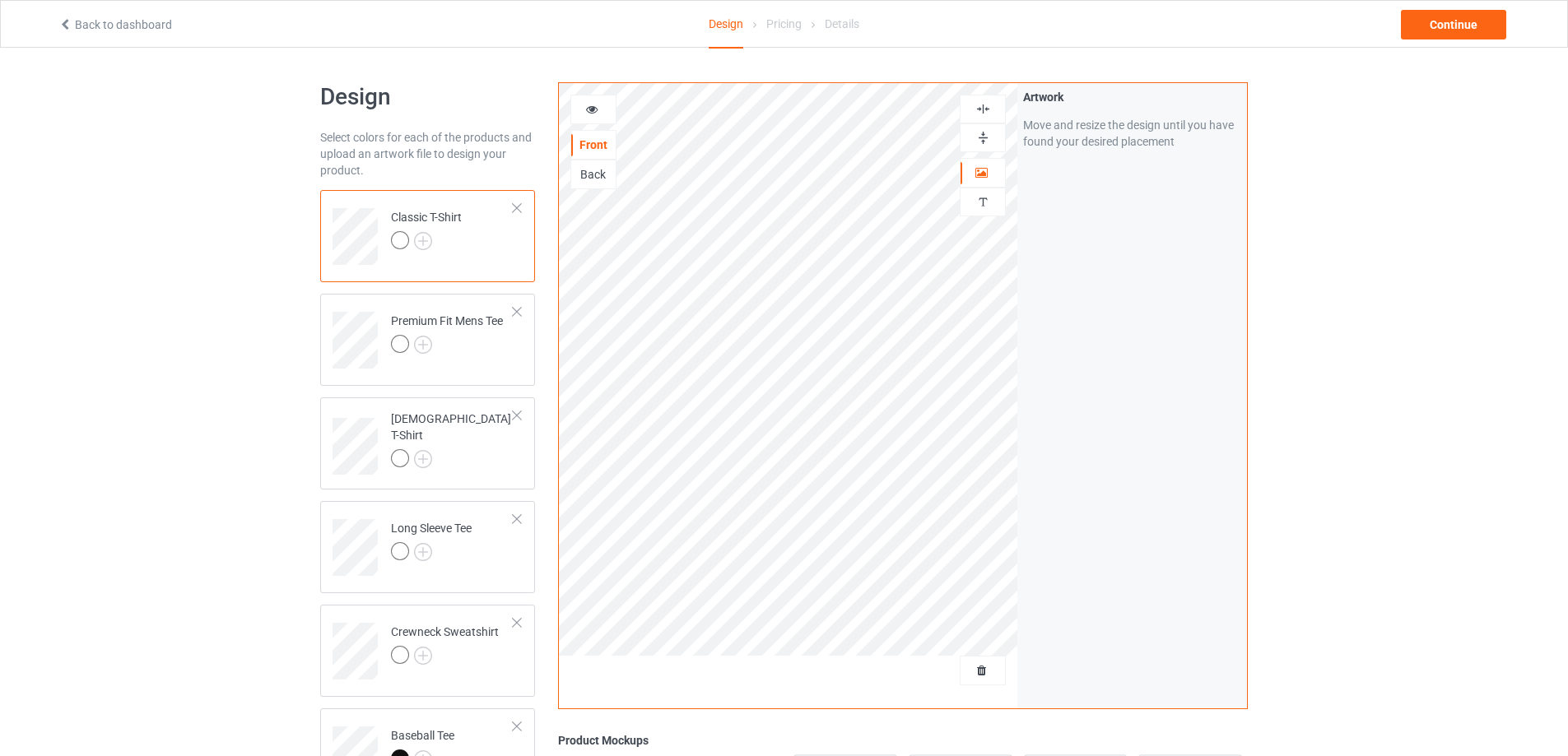
click at [983, 115] on img at bounding box center [983, 108] width 16 height 16
click at [982, 137] on img at bounding box center [983, 137] width 16 height 16
click at [986, 110] on img at bounding box center [983, 108] width 16 height 16
click at [985, 111] on img at bounding box center [983, 108] width 16 height 16
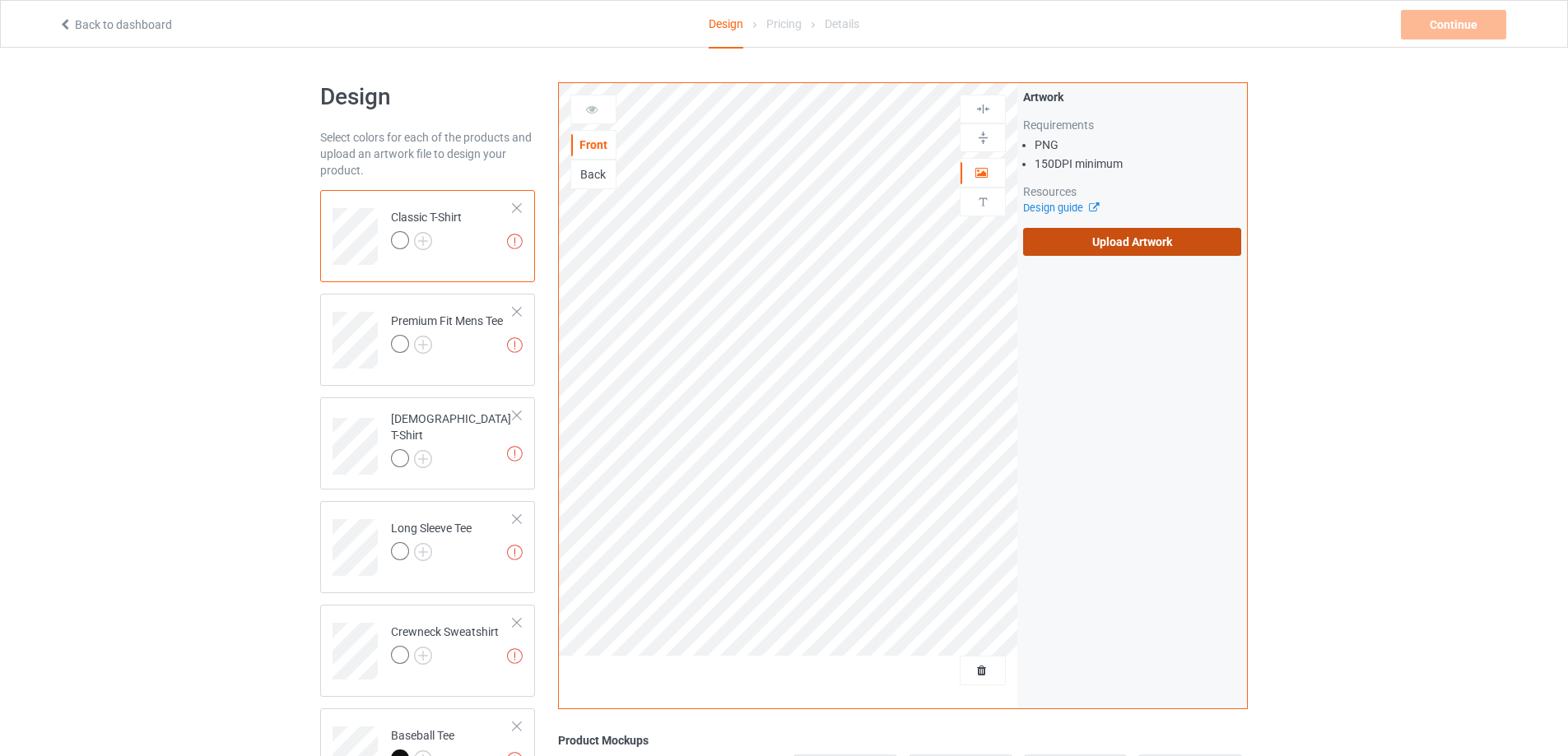
click at [1140, 234] on label "Upload Artwork" at bounding box center [1131, 242] width 218 height 28
click at [0, 0] on input "Upload Artwork" at bounding box center [0, 0] width 0 height 0
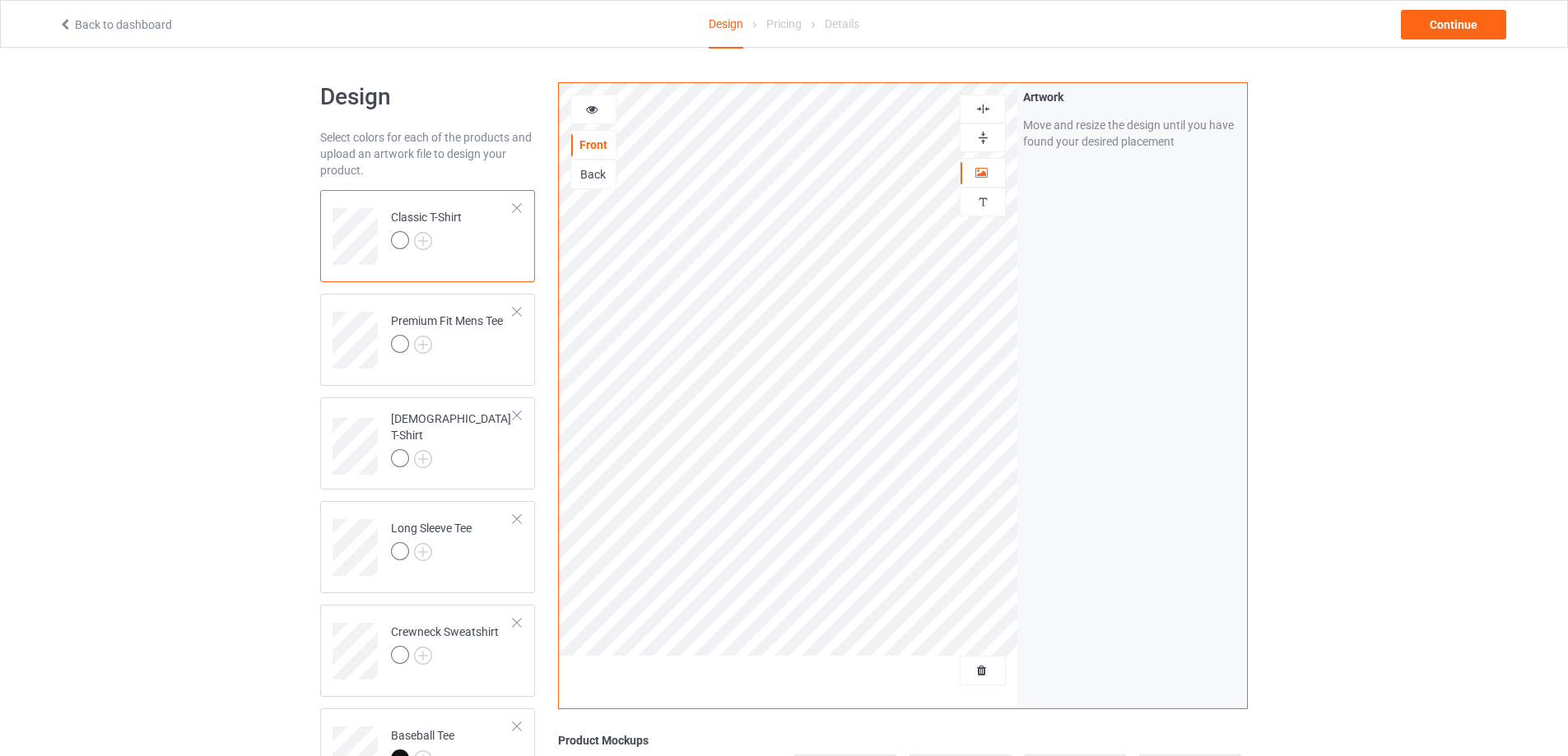
click at [597, 115] on div at bounding box center [594, 109] width 45 height 17
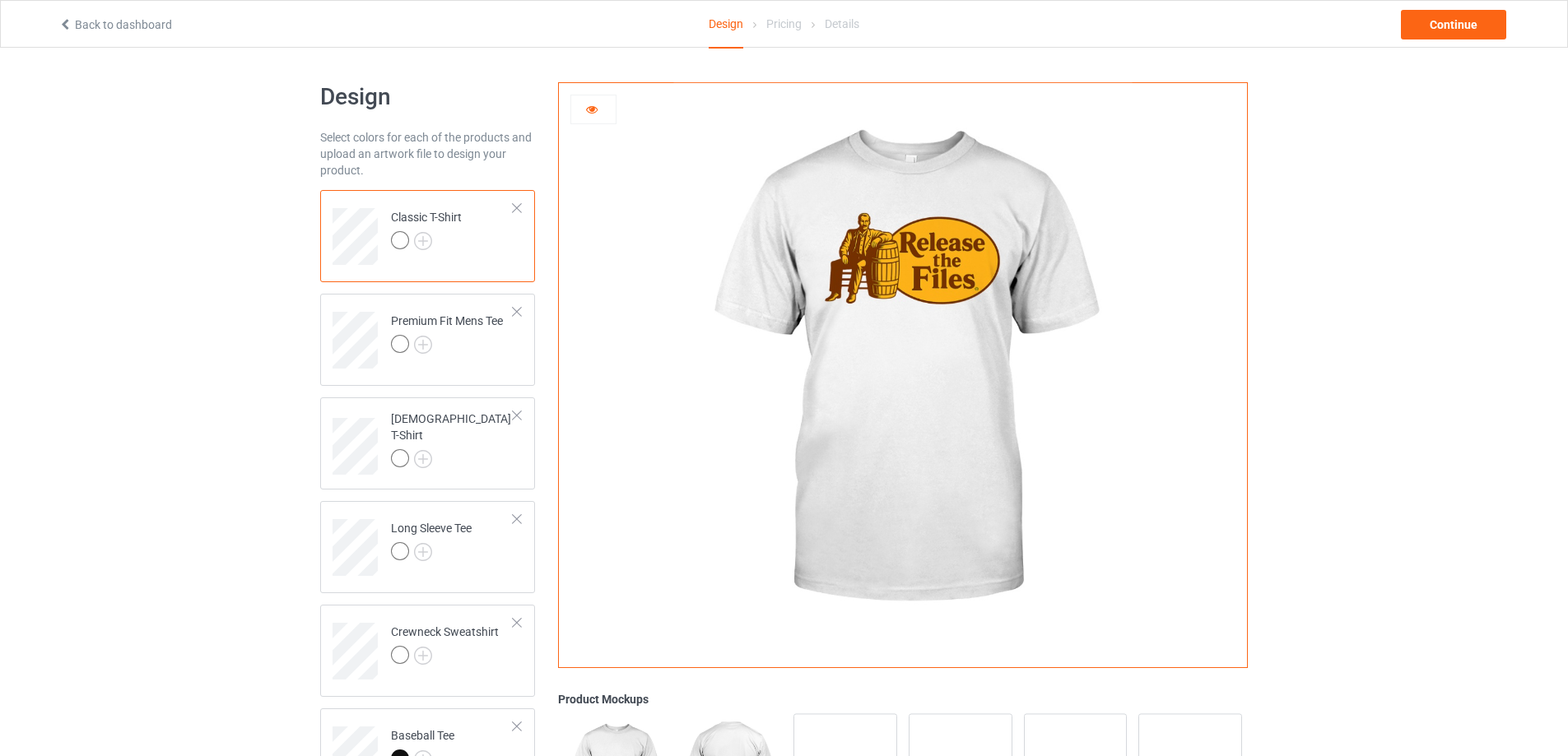
click at [588, 113] on icon at bounding box center [592, 107] width 14 height 11
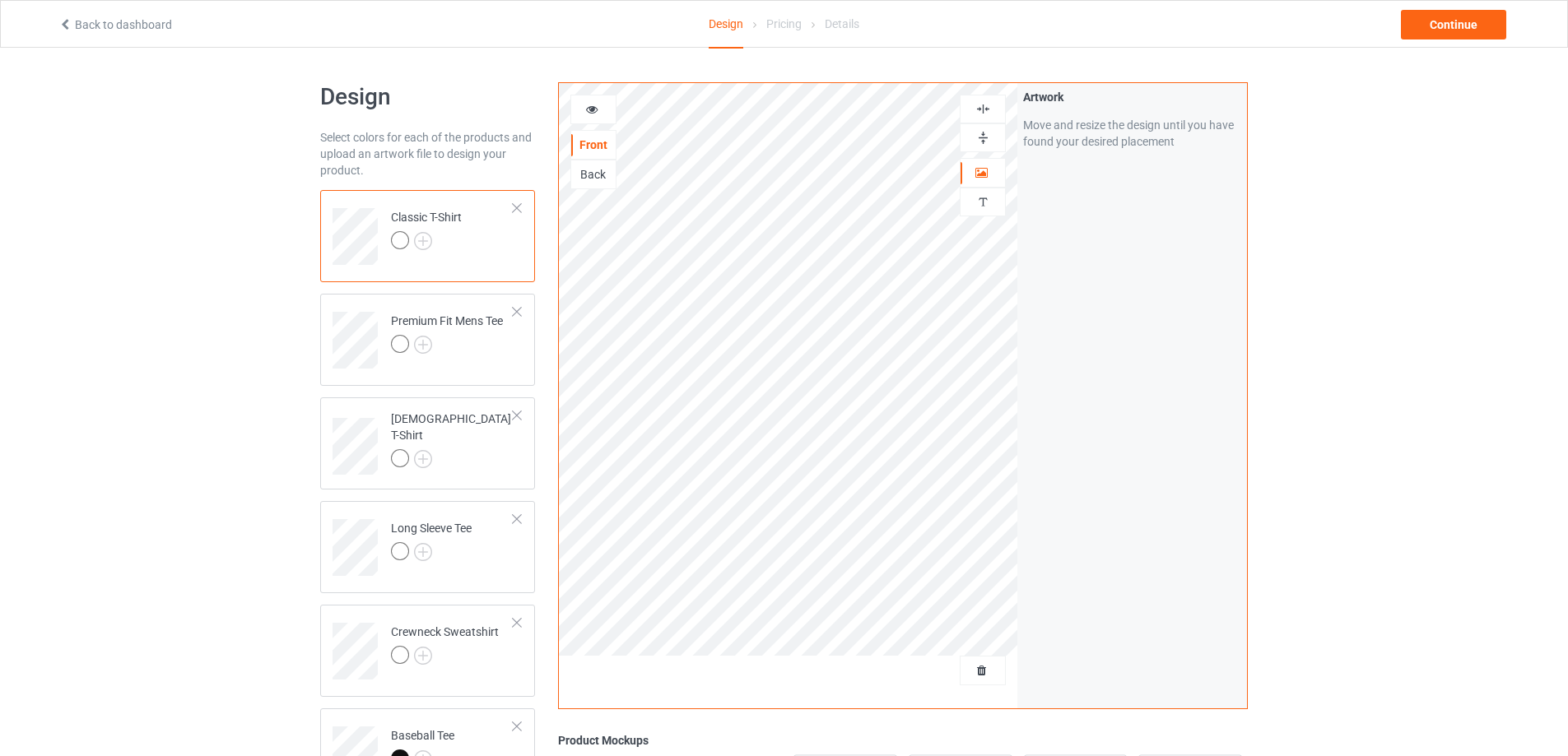
click at [978, 107] on img at bounding box center [983, 108] width 16 height 16
click at [979, 111] on img at bounding box center [983, 108] width 16 height 16
click at [590, 111] on icon at bounding box center [592, 107] width 14 height 11
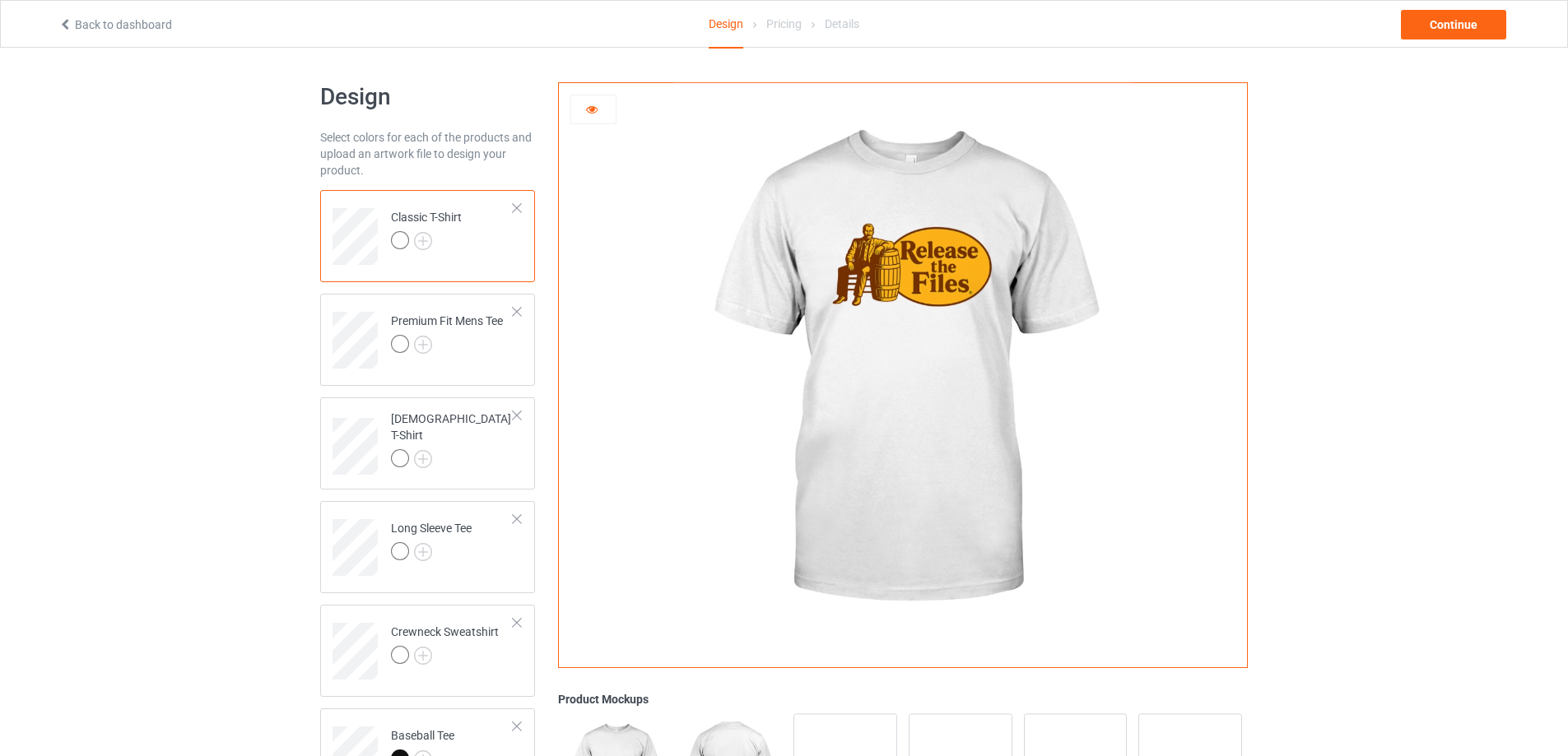
click at [594, 122] on div at bounding box center [593, 109] width 46 height 30
click at [596, 112] on icon at bounding box center [592, 107] width 14 height 11
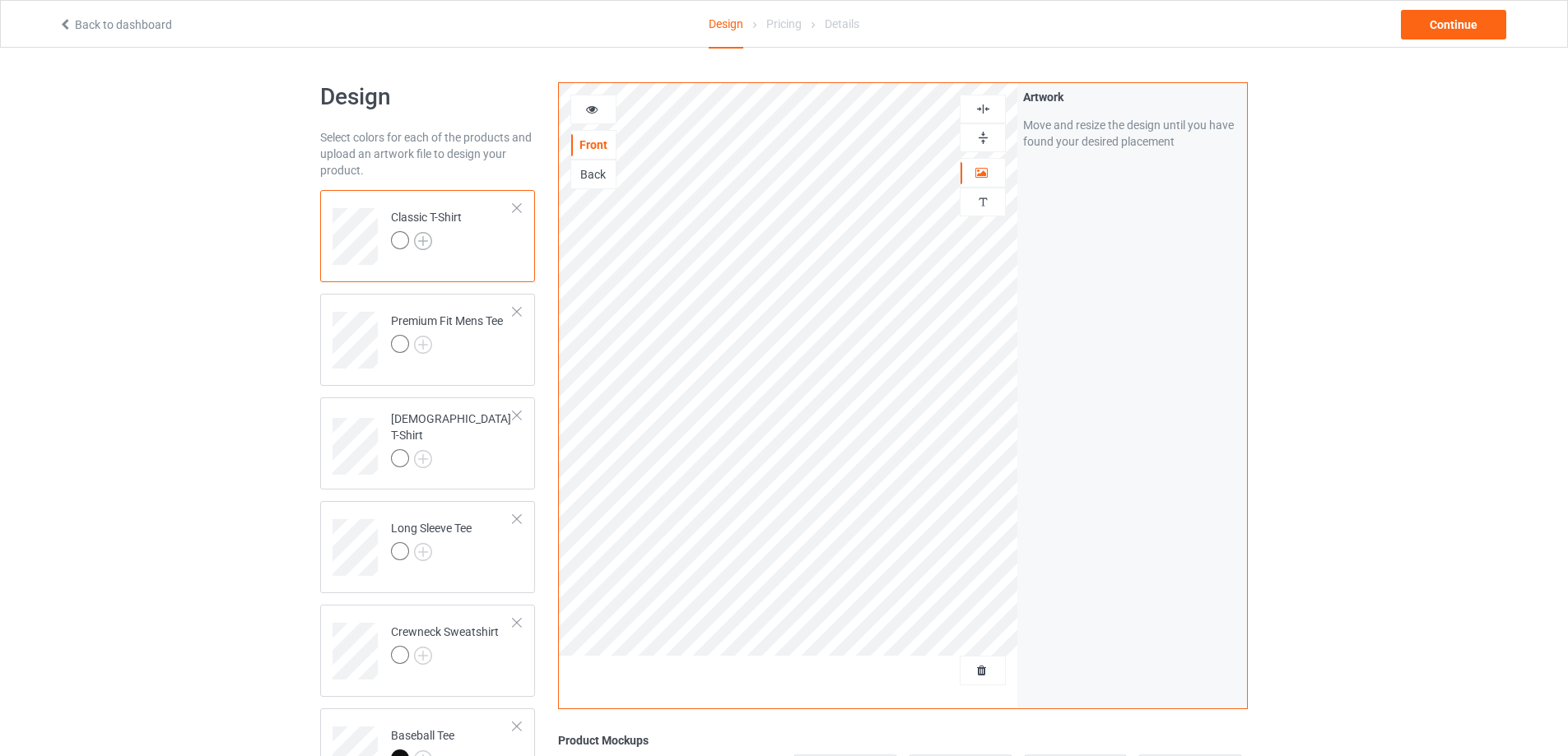
click at [419, 235] on img at bounding box center [423, 240] width 18 height 18
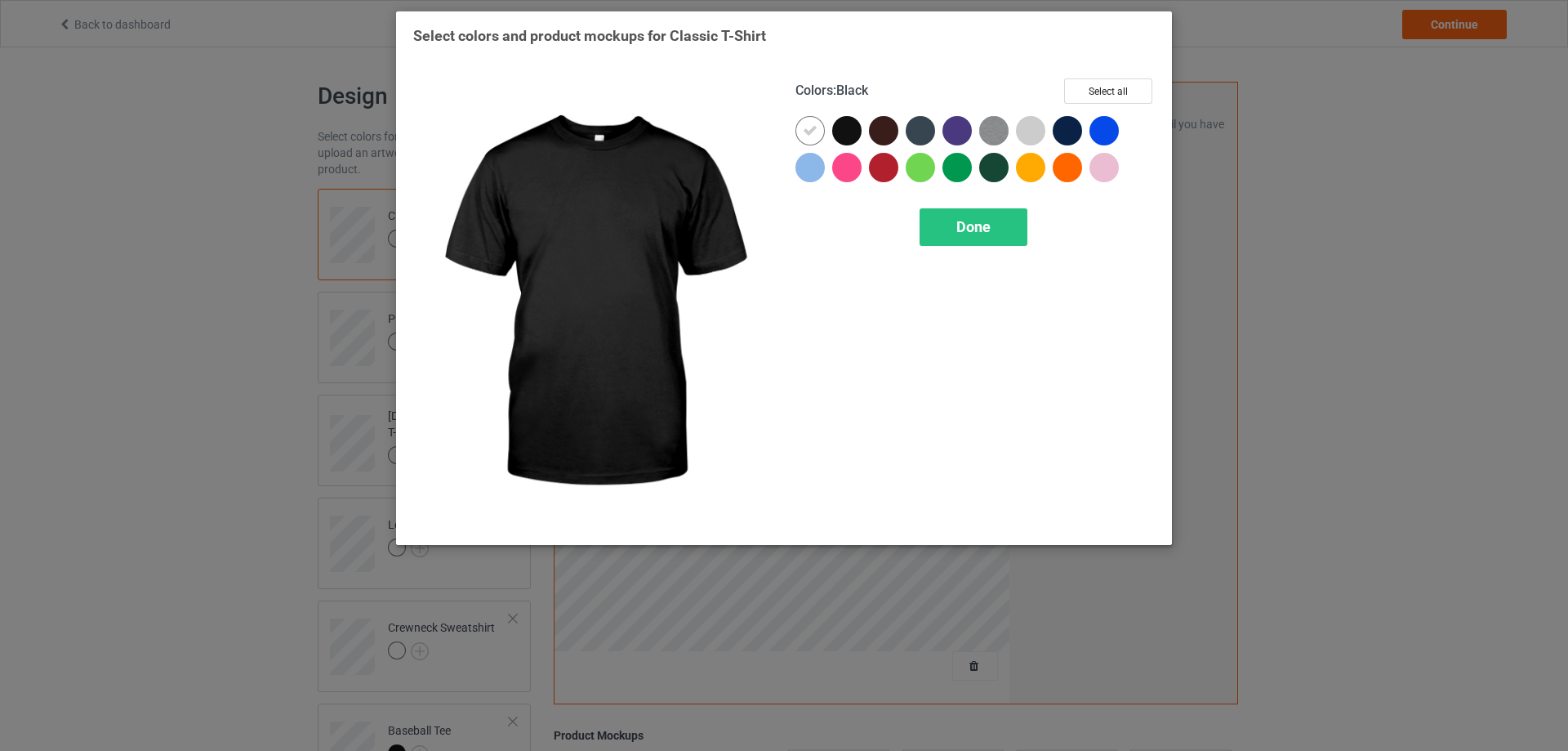
click at [834, 133] on div at bounding box center [847, 131] width 30 height 30
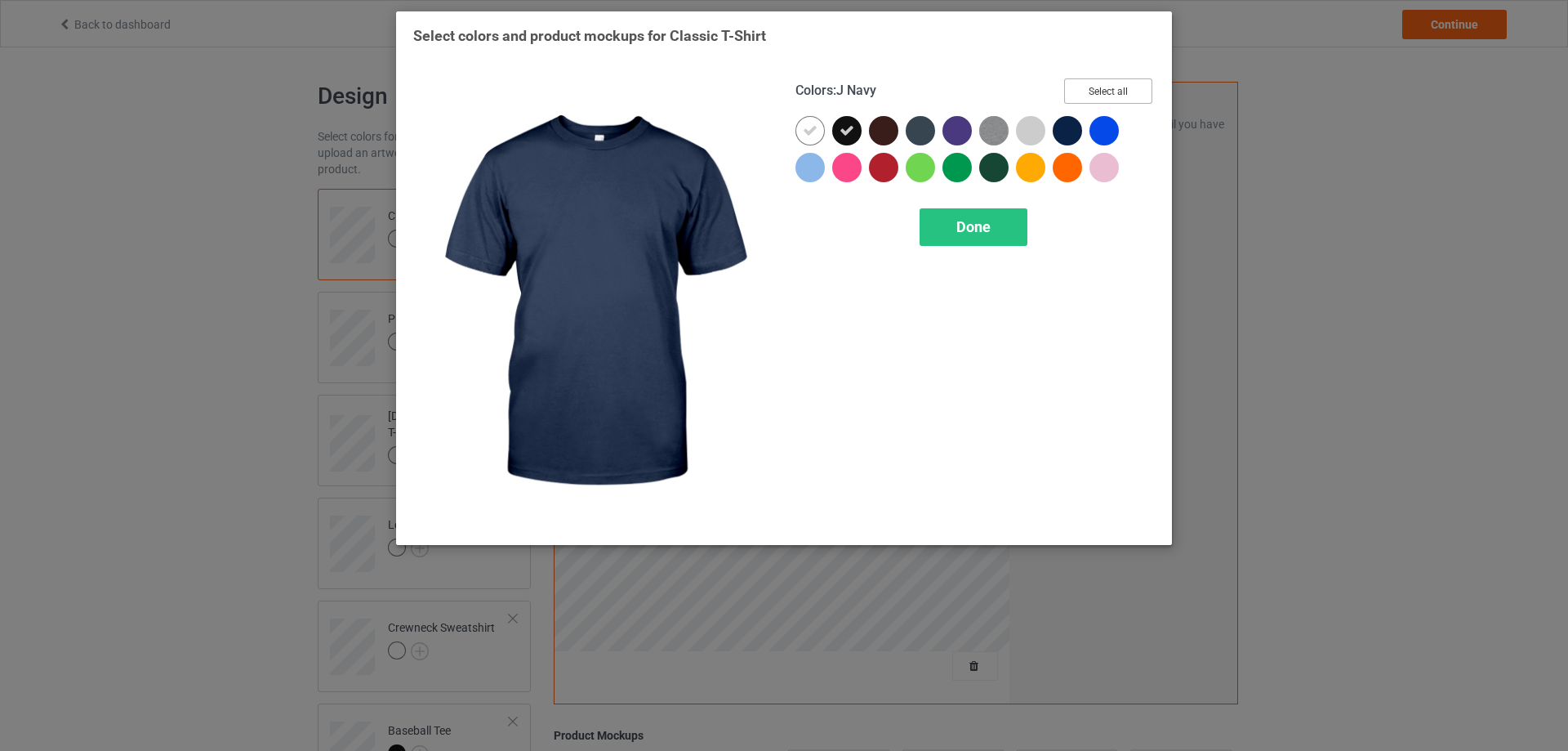
click at [1134, 94] on button "Select all" at bounding box center [1108, 90] width 88 height 25
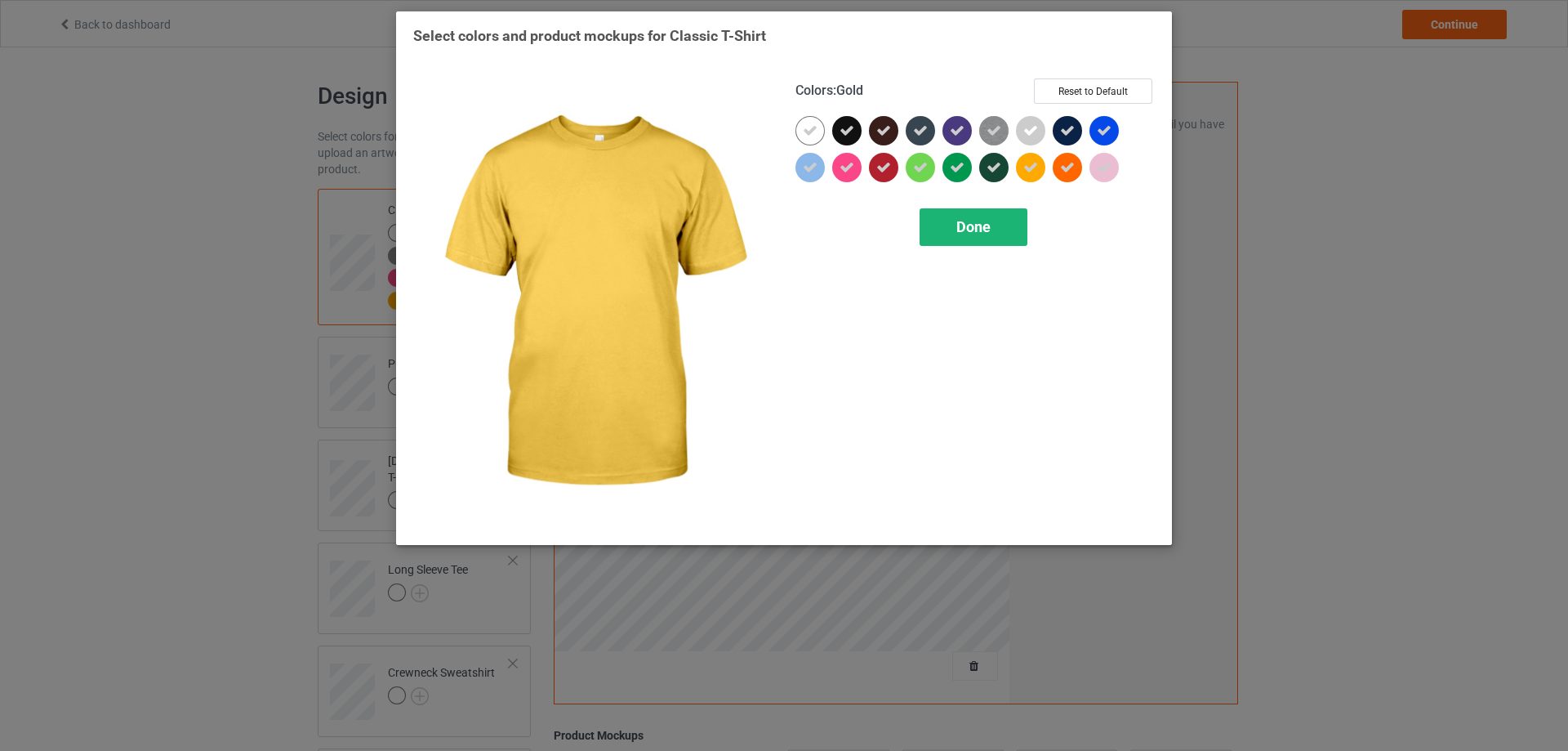
click at [982, 230] on span "Done" at bounding box center [973, 227] width 34 height 17
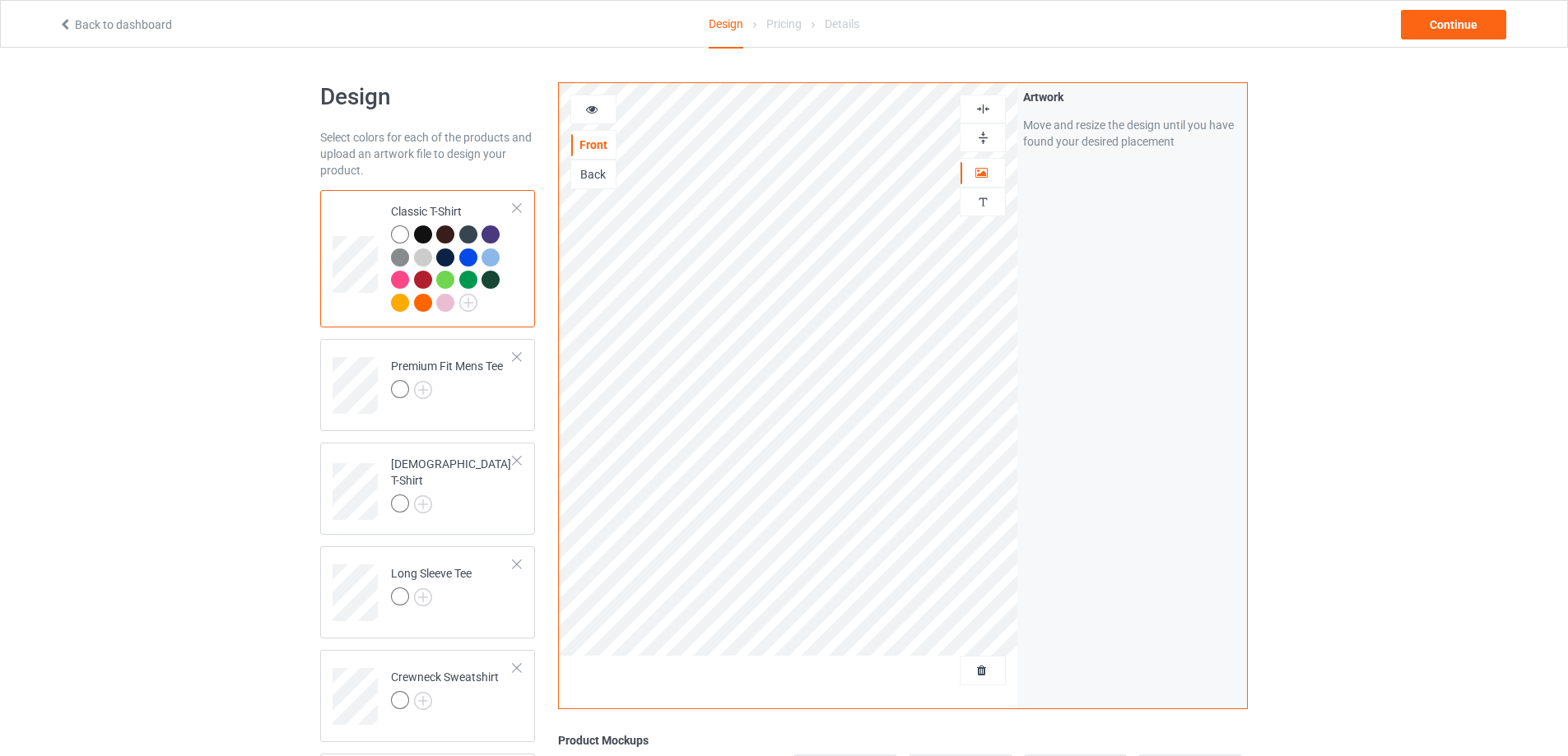
click at [427, 230] on div at bounding box center [423, 234] width 18 height 18
click at [586, 109] on icon at bounding box center [592, 107] width 14 height 11
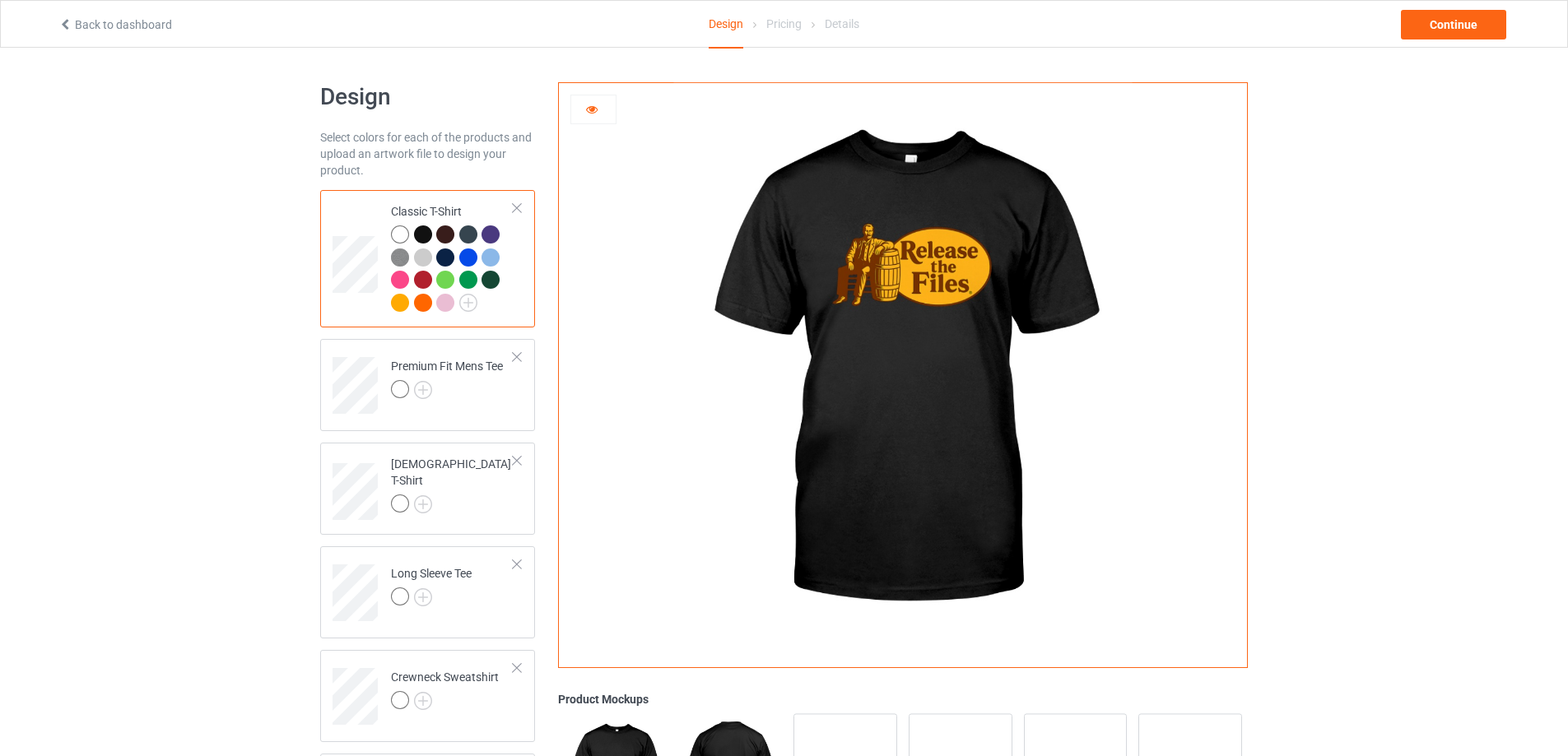
click at [424, 232] on div at bounding box center [423, 234] width 18 height 18
click at [396, 232] on div at bounding box center [399, 234] width 18 height 18
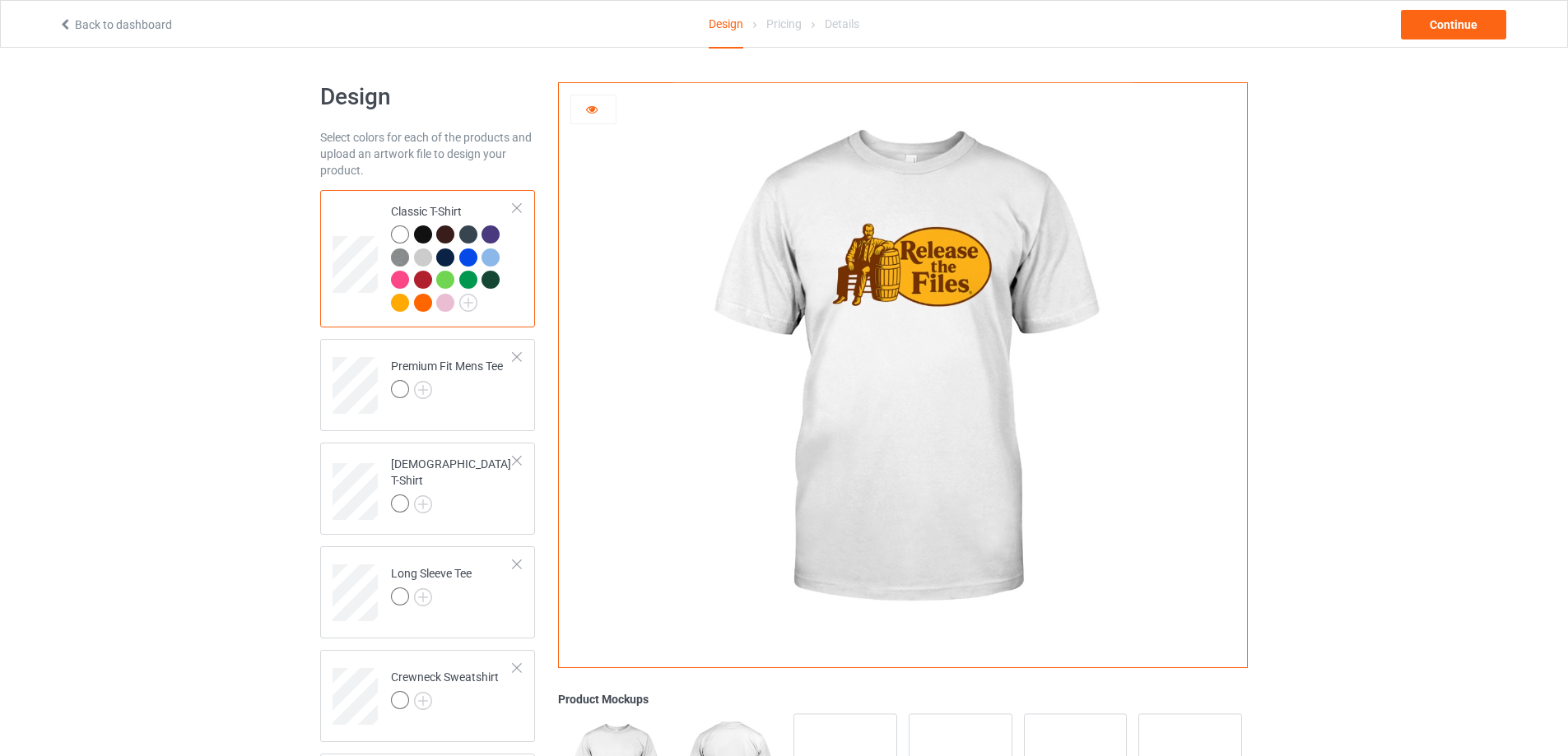
click at [423, 230] on div at bounding box center [423, 234] width 18 height 18
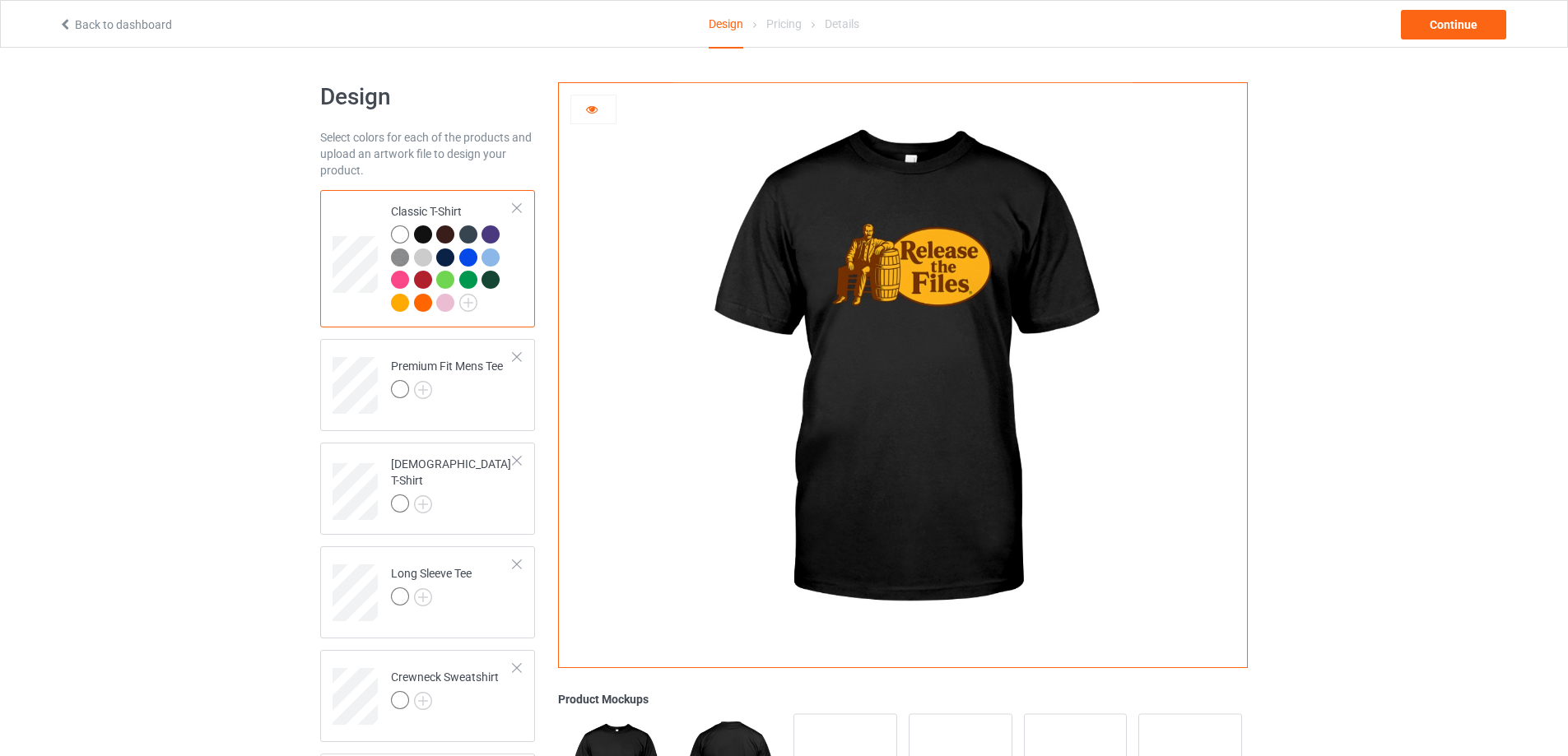
click at [441, 234] on div at bounding box center [444, 234] width 18 height 18
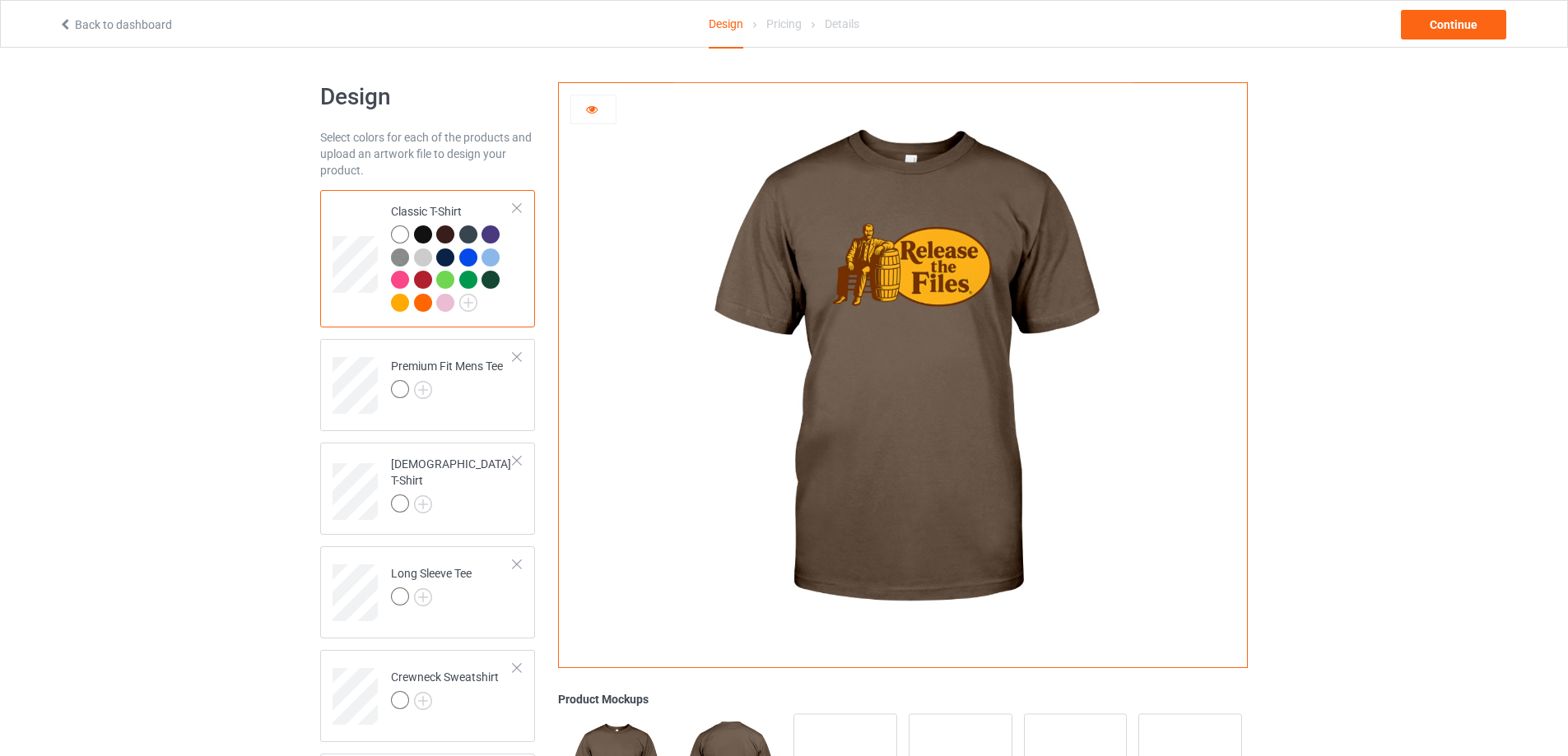
click at [415, 232] on div at bounding box center [423, 234] width 18 height 18
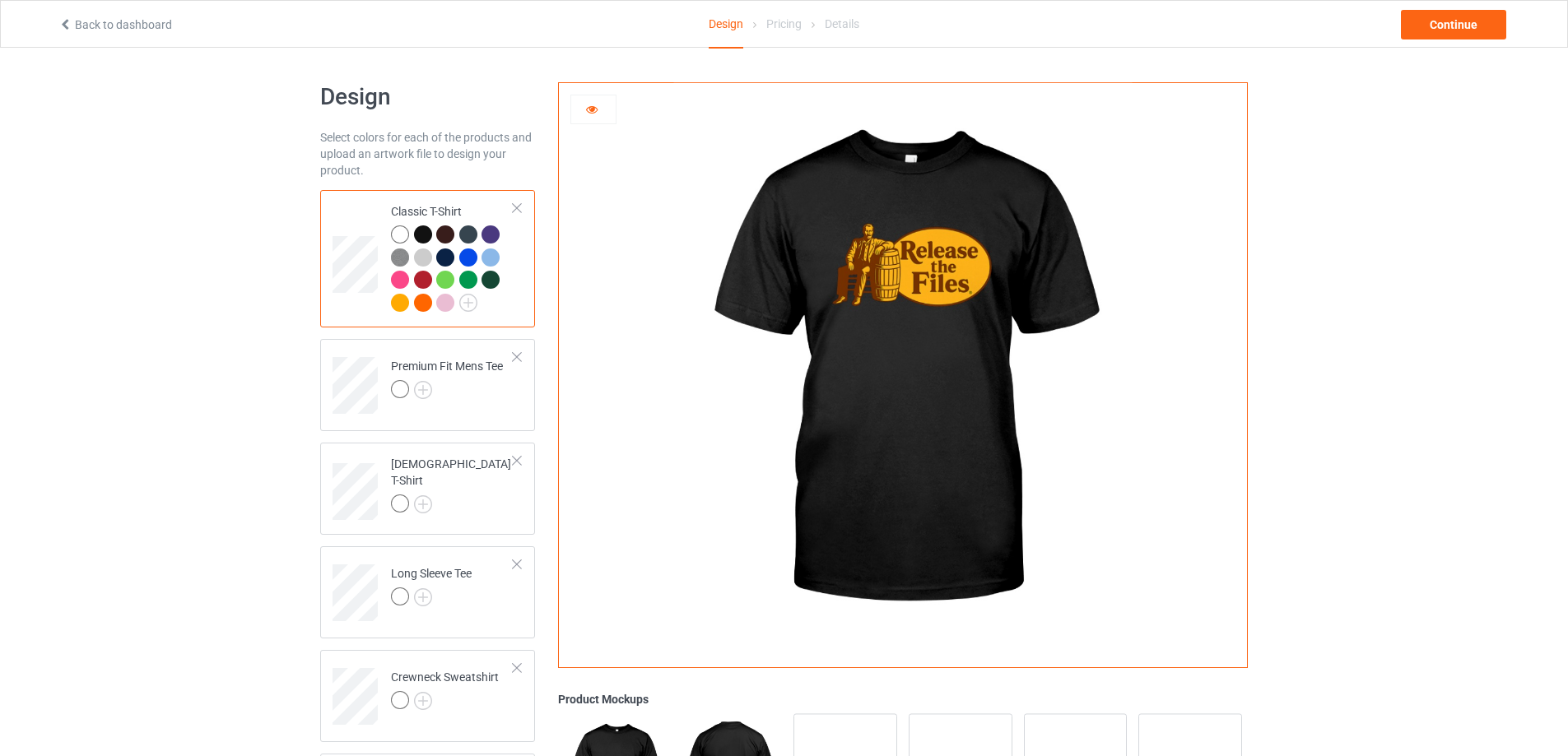
click at [396, 231] on div at bounding box center [399, 234] width 18 height 18
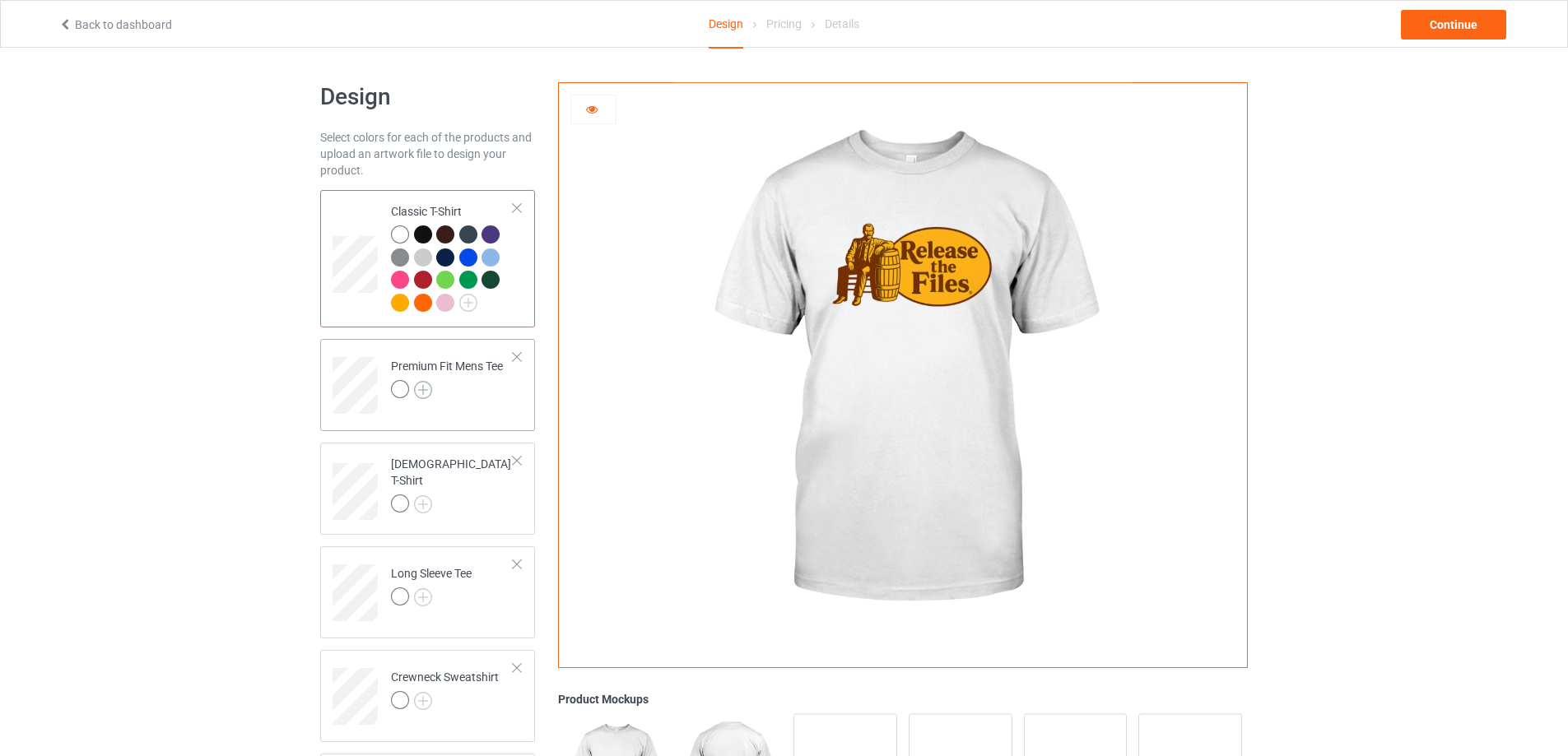
click at [429, 394] on img at bounding box center [423, 389] width 18 height 18
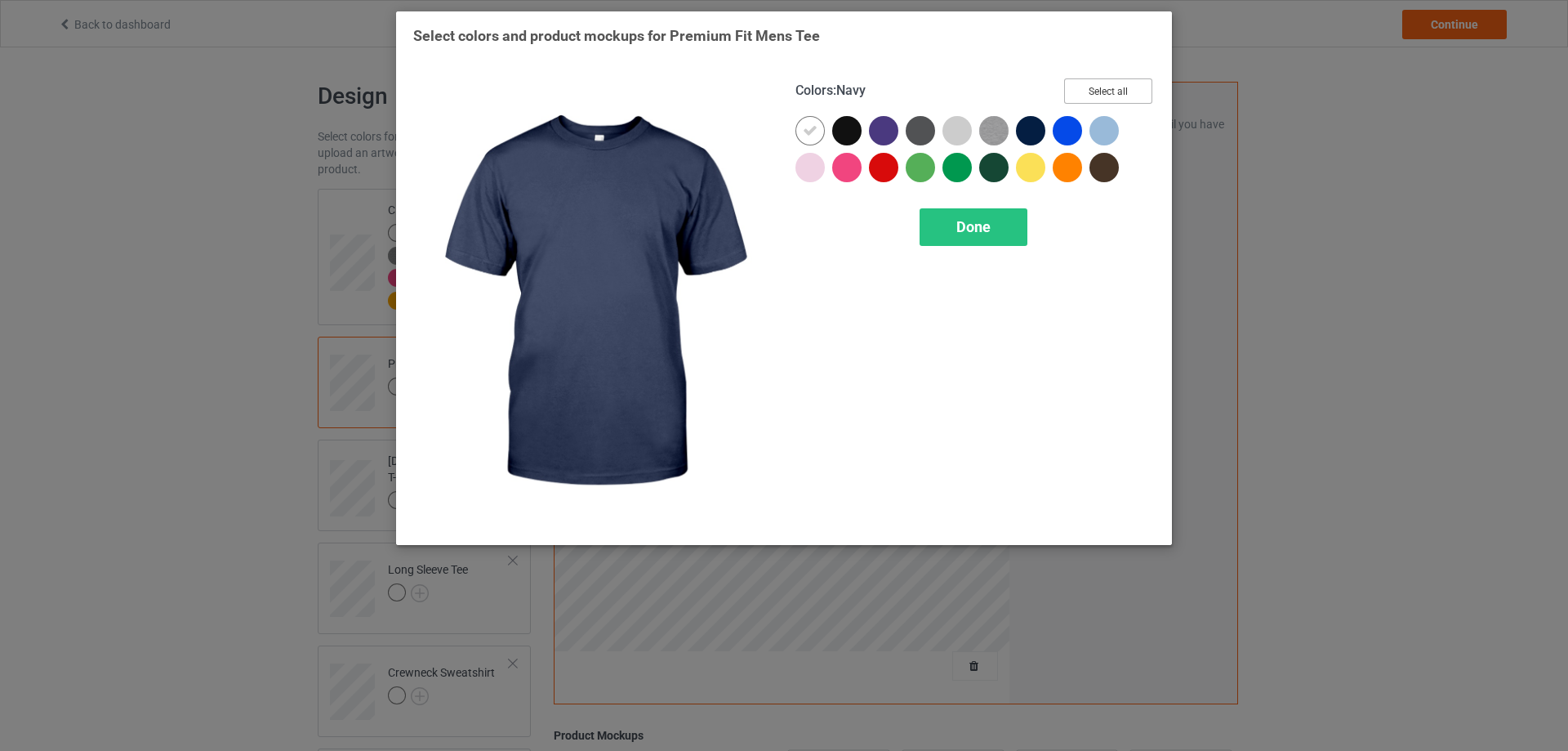
click at [1116, 94] on button "Select all" at bounding box center [1108, 90] width 88 height 25
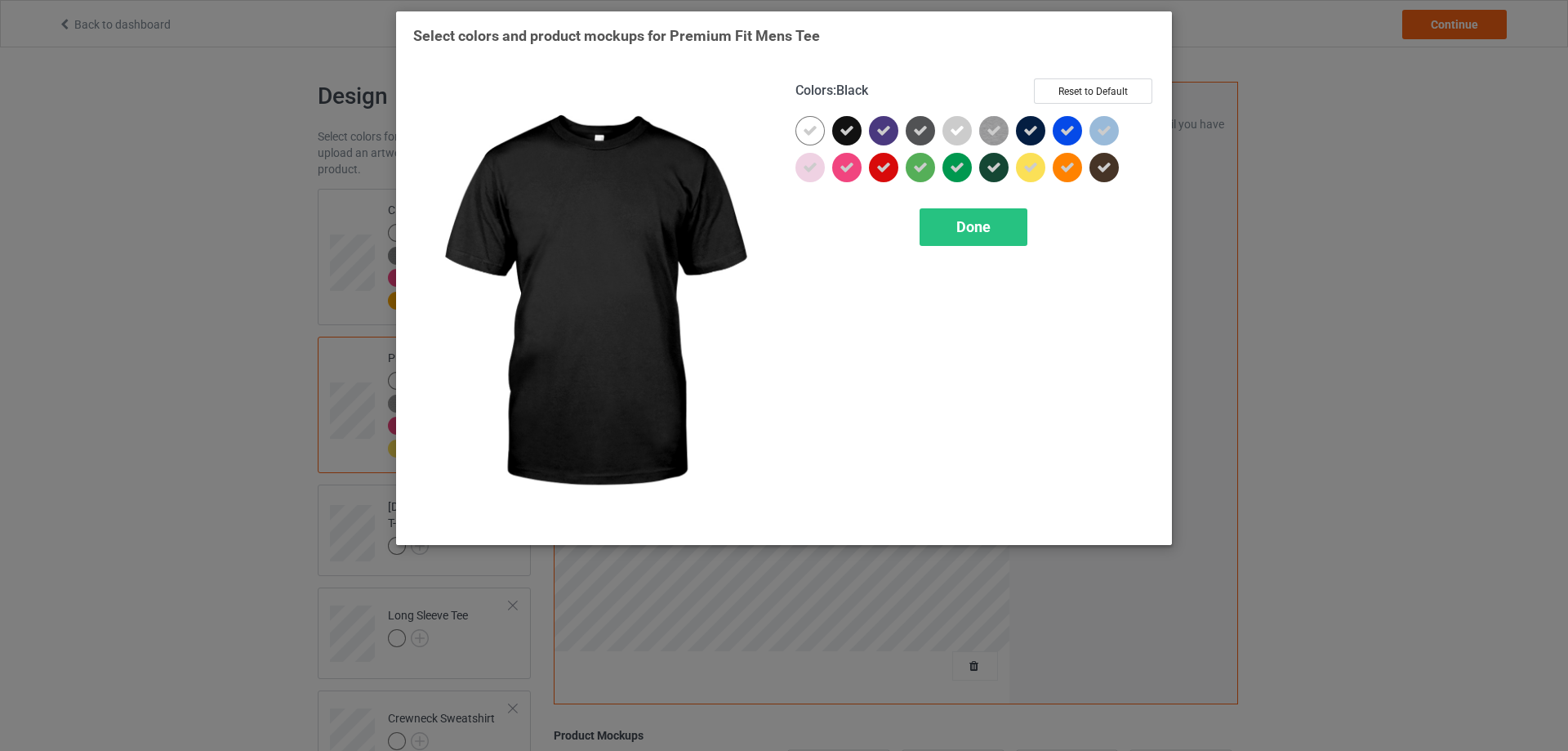
click at [842, 128] on icon at bounding box center [847, 131] width 15 height 15
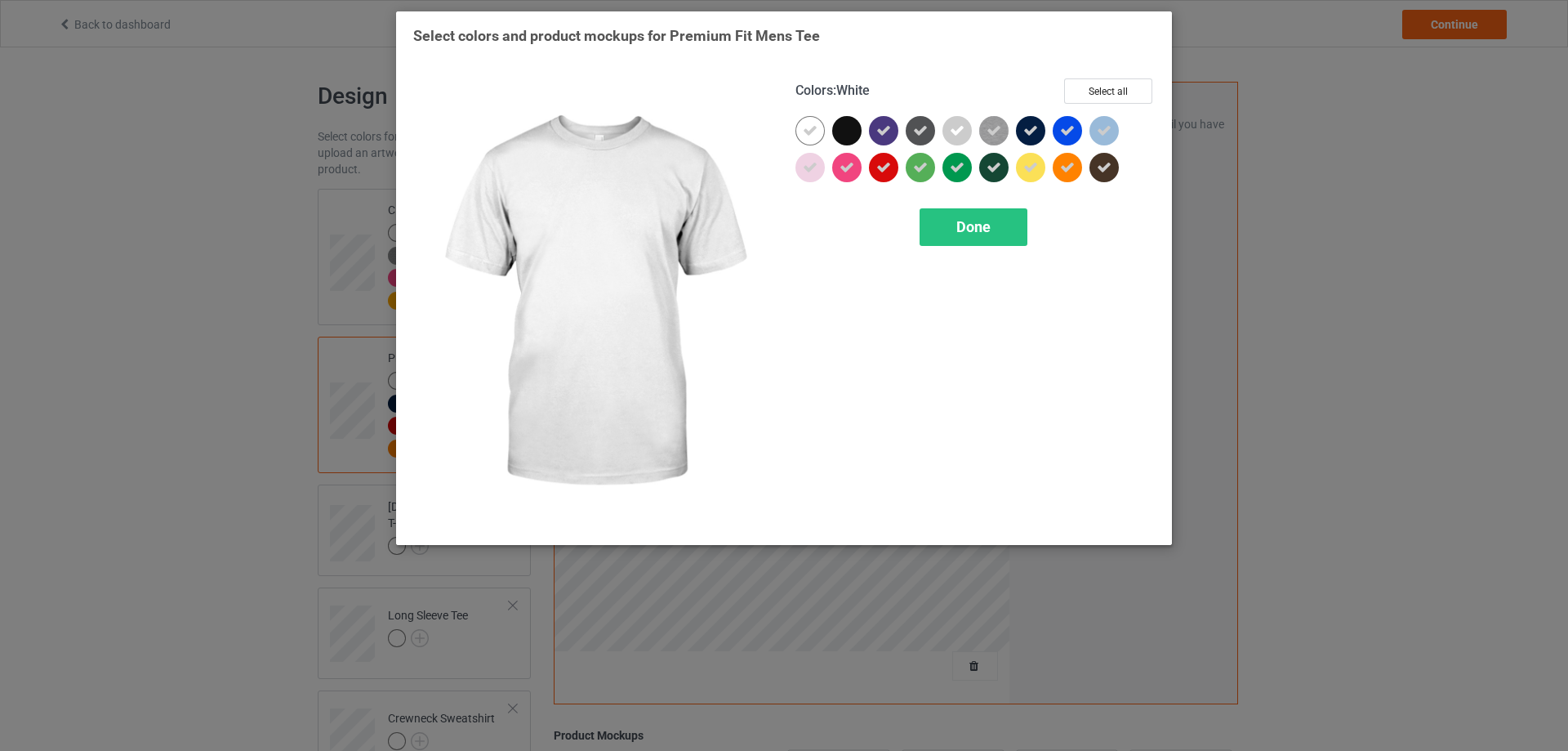
click at [808, 122] on div at bounding box center [810, 131] width 30 height 30
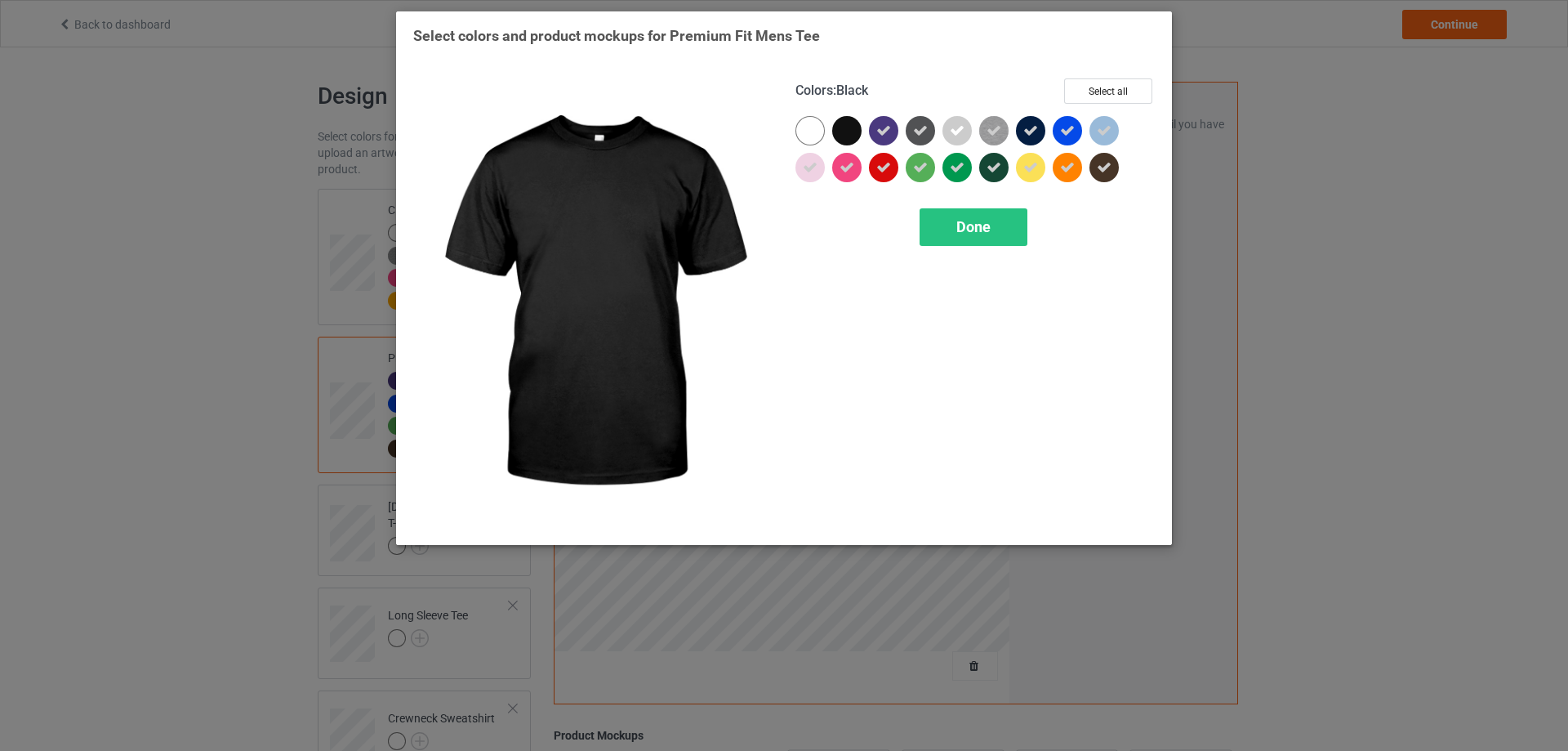
click at [842, 130] on div at bounding box center [847, 131] width 30 height 30
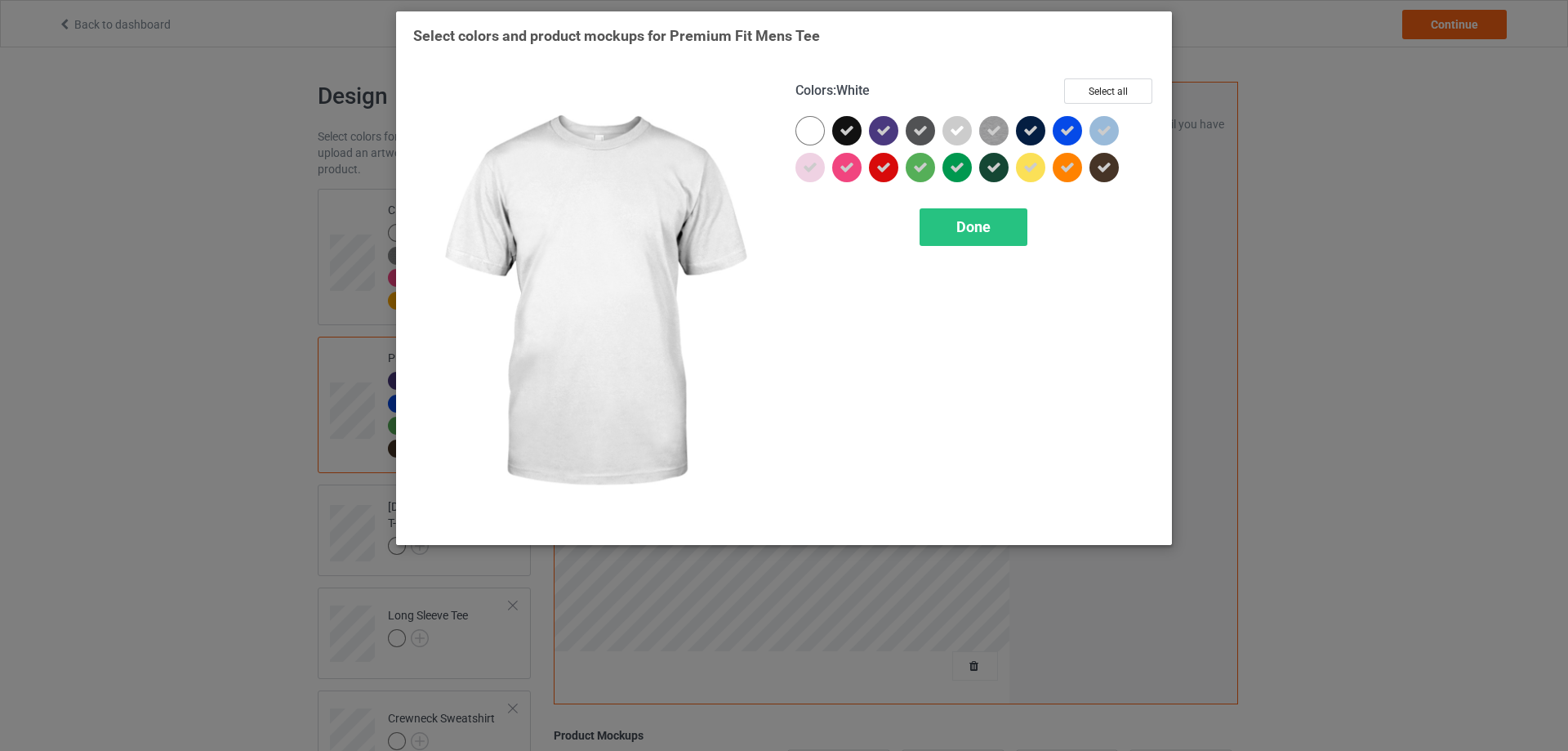
click at [811, 131] on div at bounding box center [810, 131] width 30 height 30
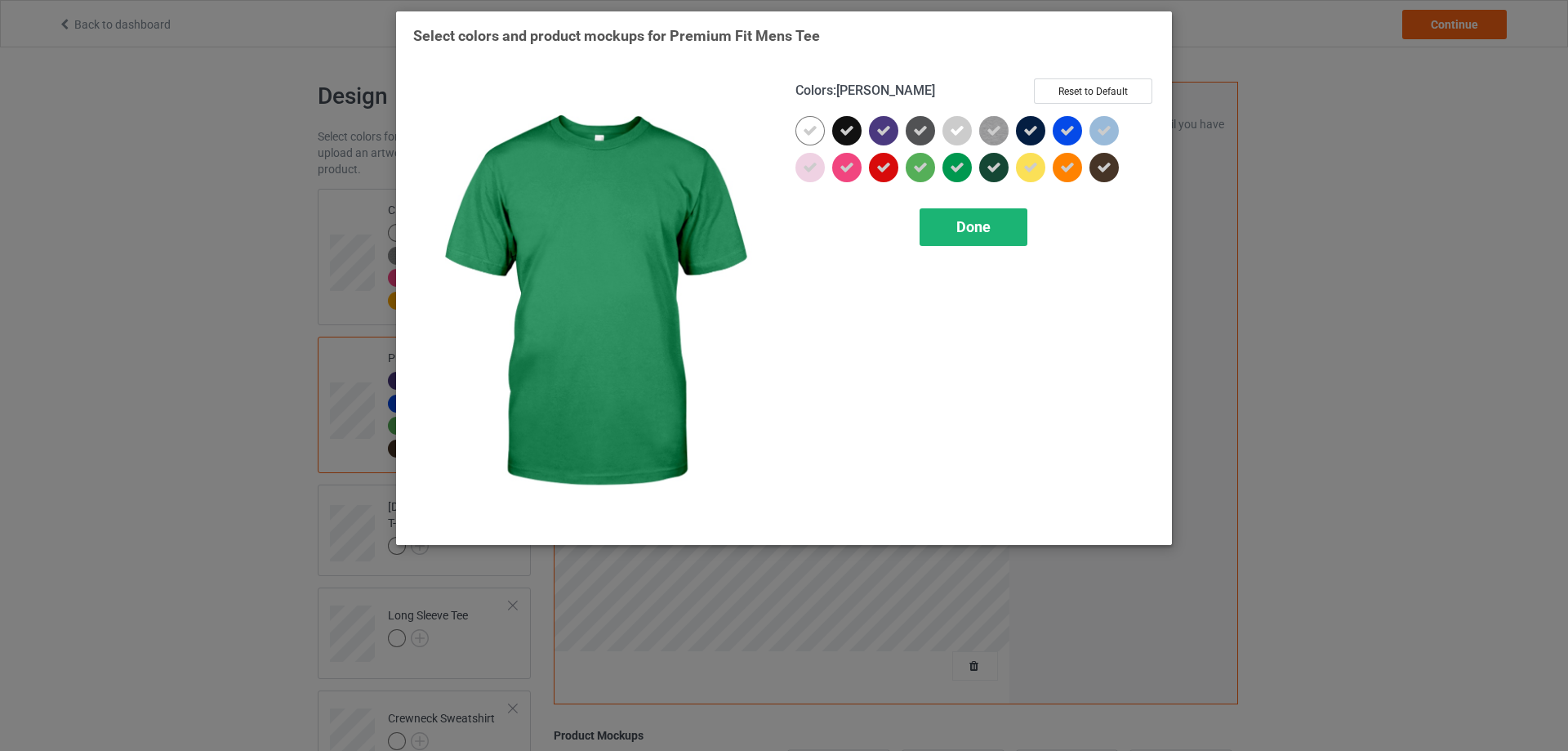
click at [958, 224] on span "Done" at bounding box center [973, 227] width 34 height 17
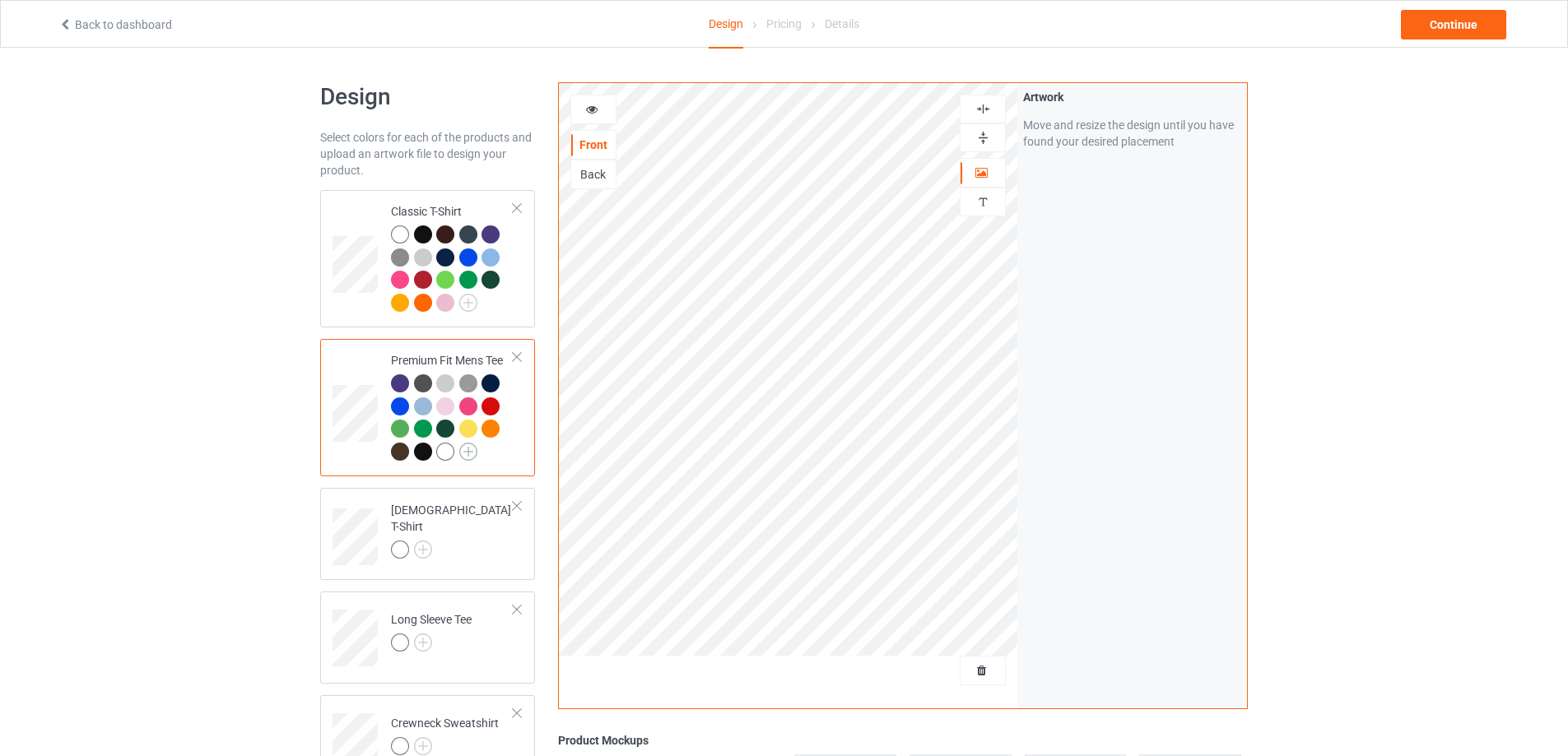
click at [465, 449] on img at bounding box center [468, 451] width 18 height 18
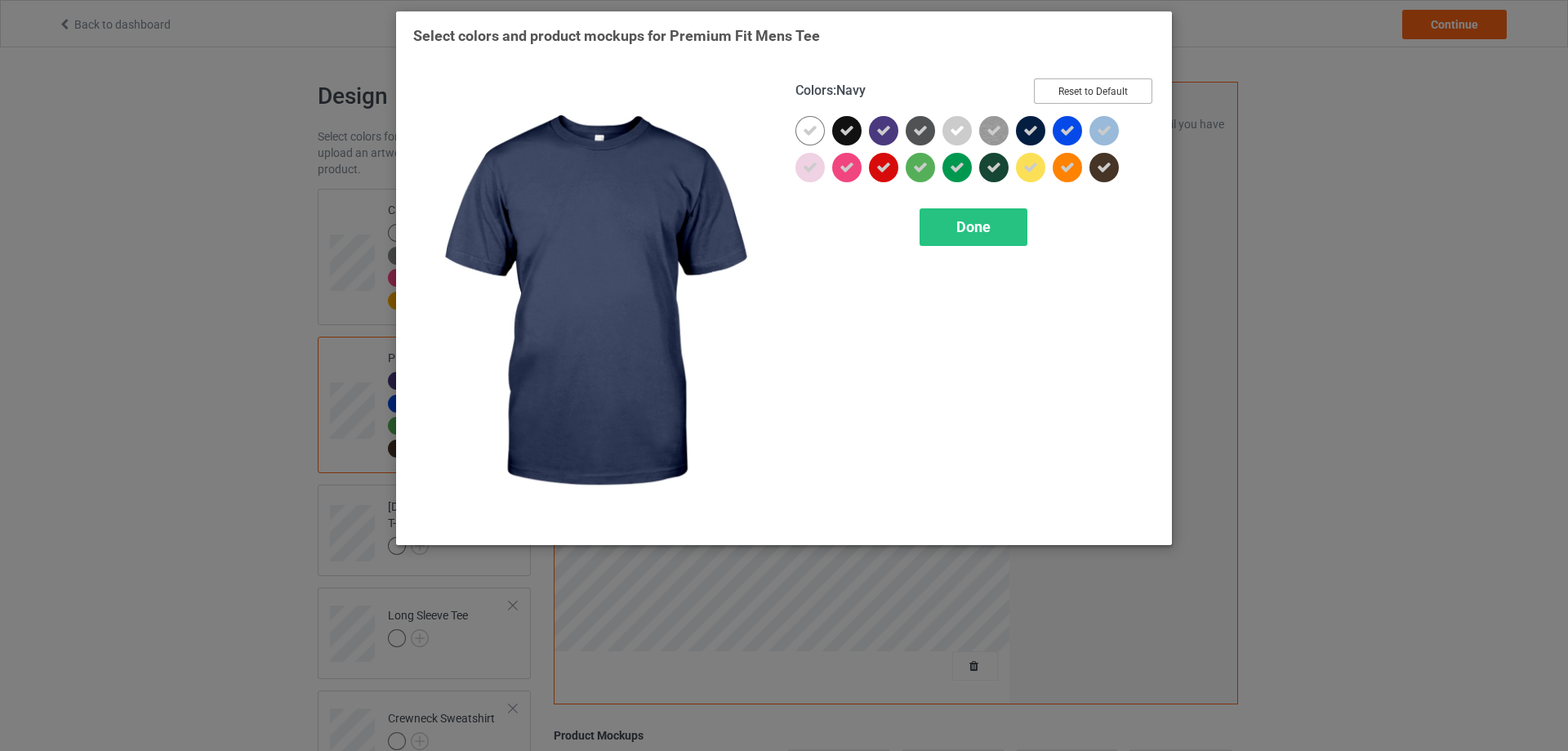
click at [1086, 86] on button "Reset to Default" at bounding box center [1093, 90] width 119 height 25
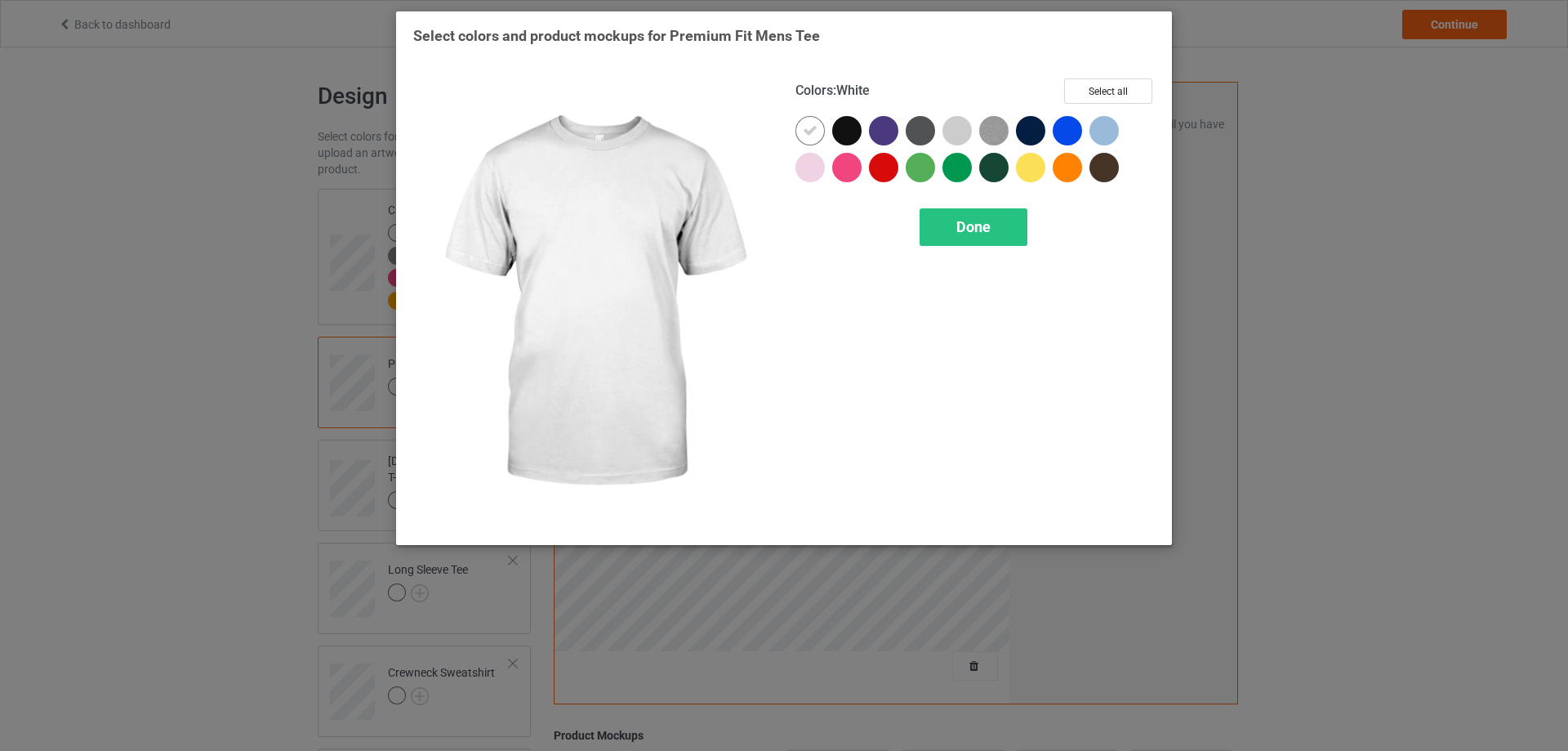
click at [835, 132] on div at bounding box center [847, 131] width 30 height 30
click at [807, 124] on icon at bounding box center [810, 131] width 15 height 15
click at [816, 130] on div at bounding box center [810, 131] width 30 height 30
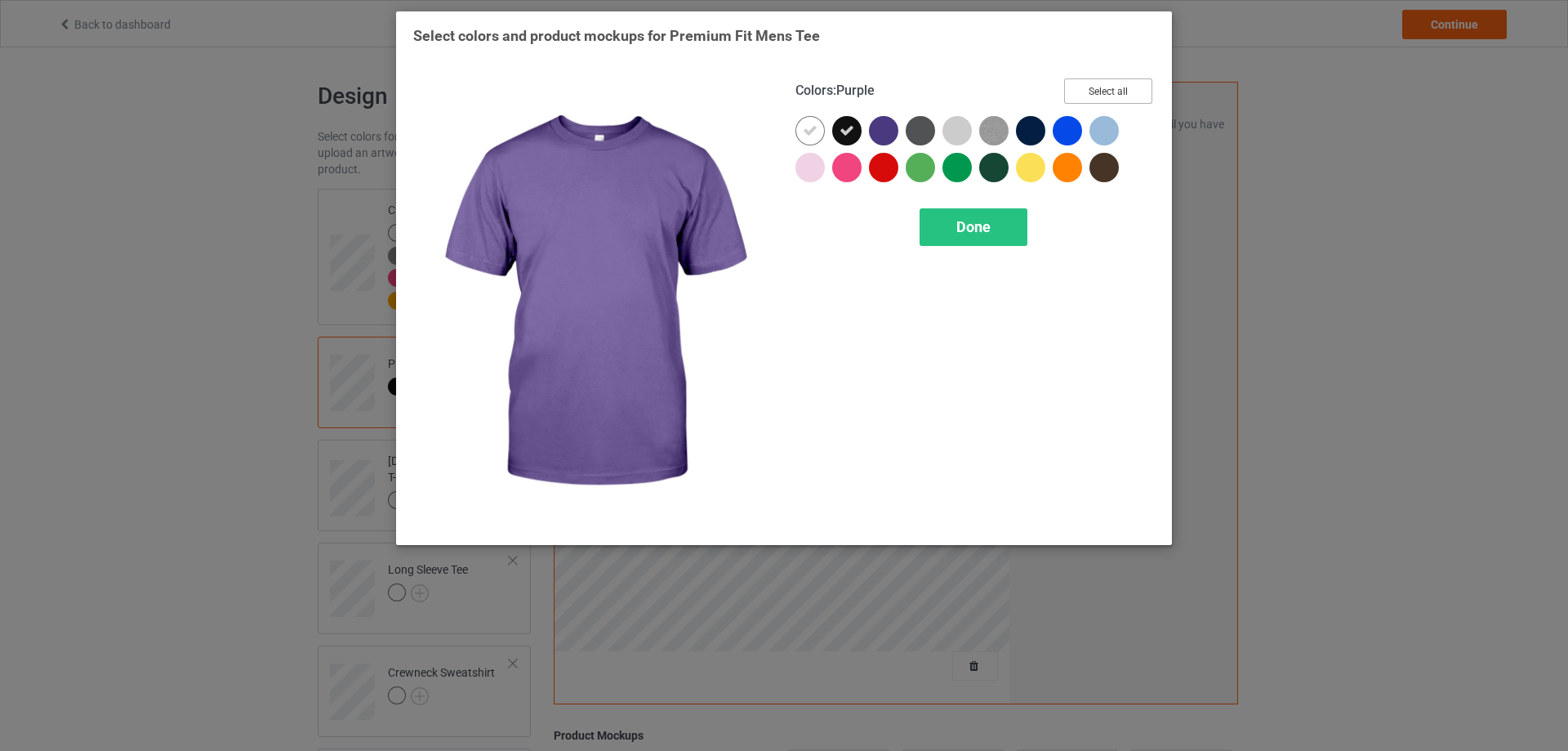
click at [1081, 85] on button "Select all" at bounding box center [1108, 90] width 88 height 25
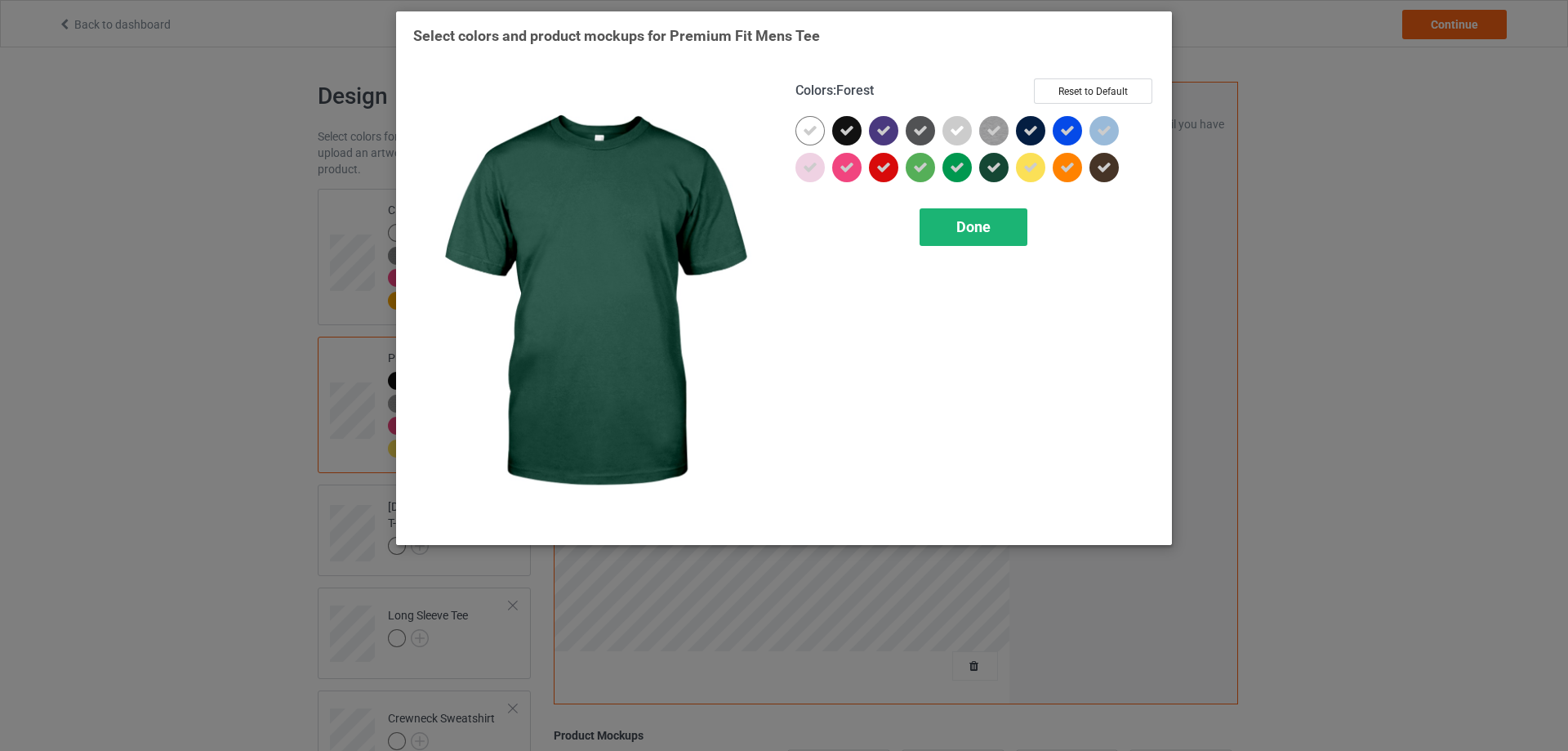
click at [977, 225] on span "Done" at bounding box center [973, 227] width 34 height 17
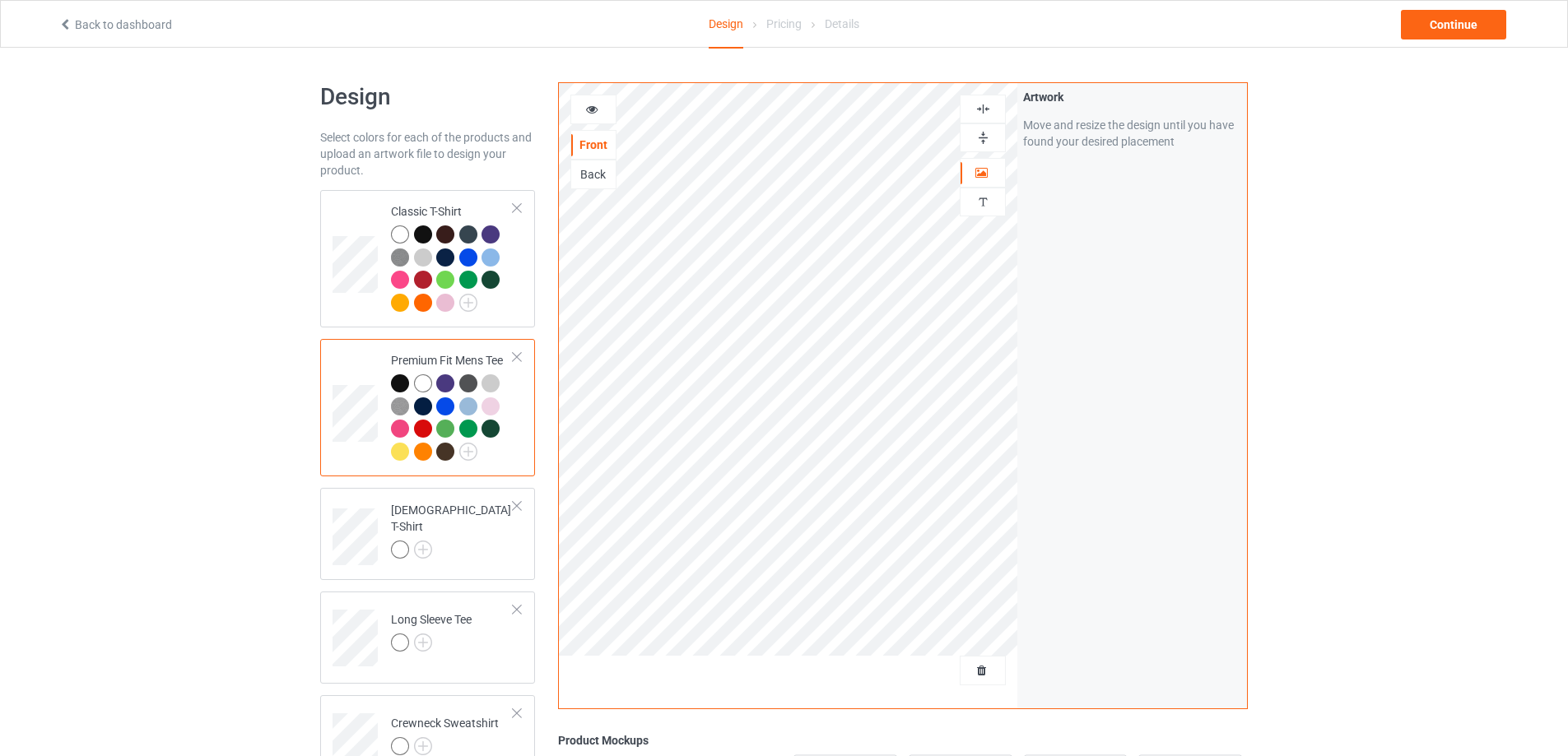
click at [244, 404] on div "Design Select colors for each of the products and upload an artwork file to des…" at bounding box center [784, 577] width 1568 height 1058
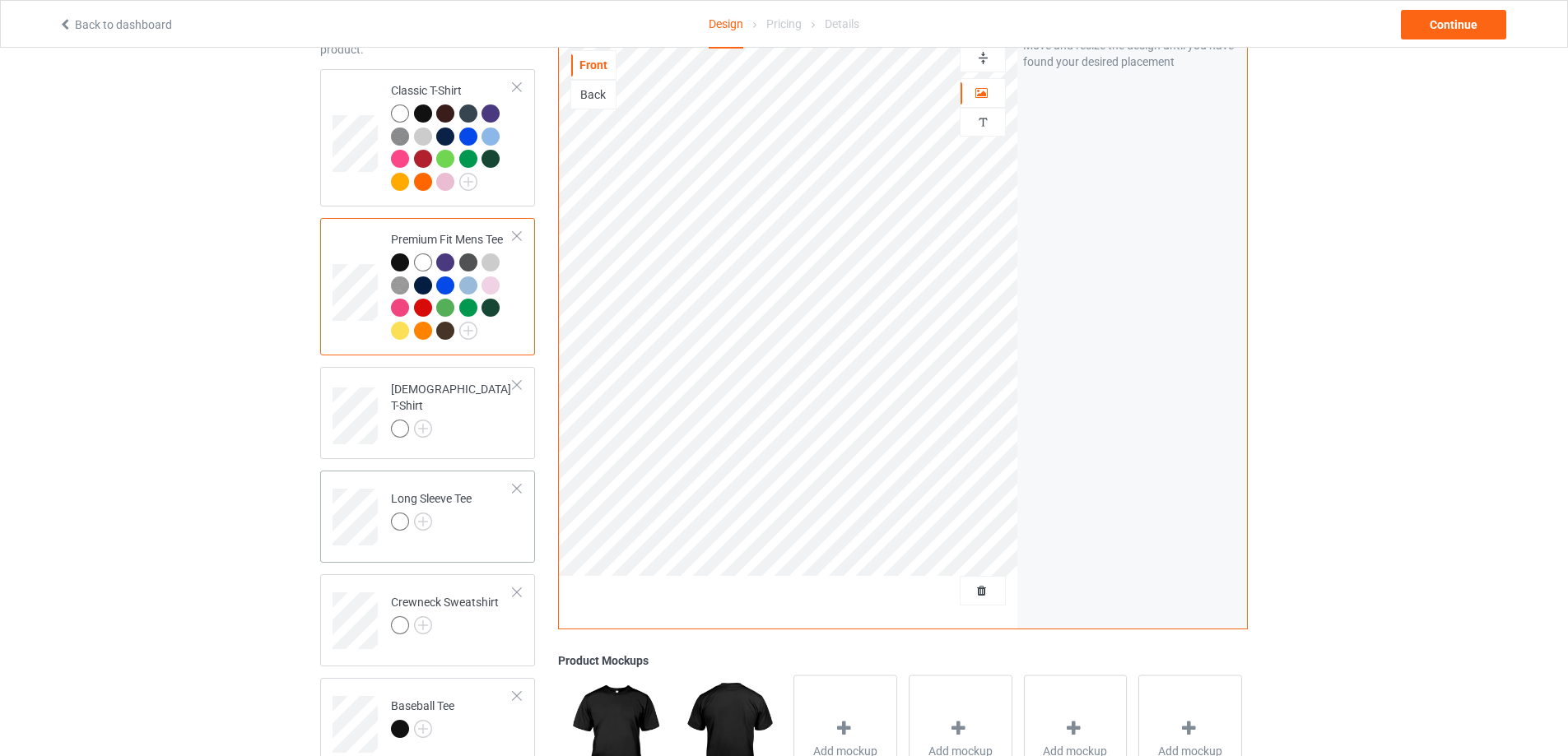
scroll to position [164, 0]
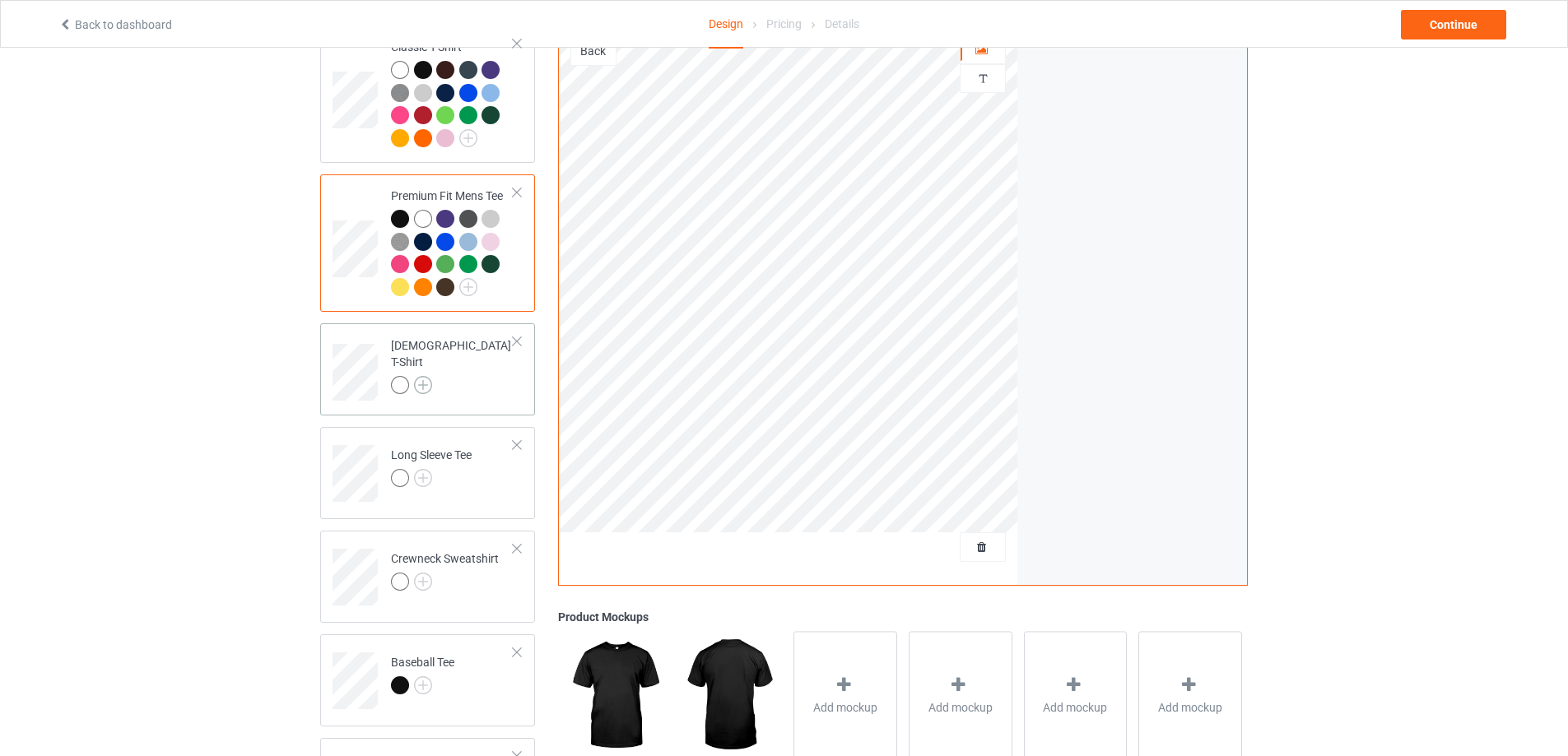
click at [423, 379] on img at bounding box center [423, 384] width 18 height 18
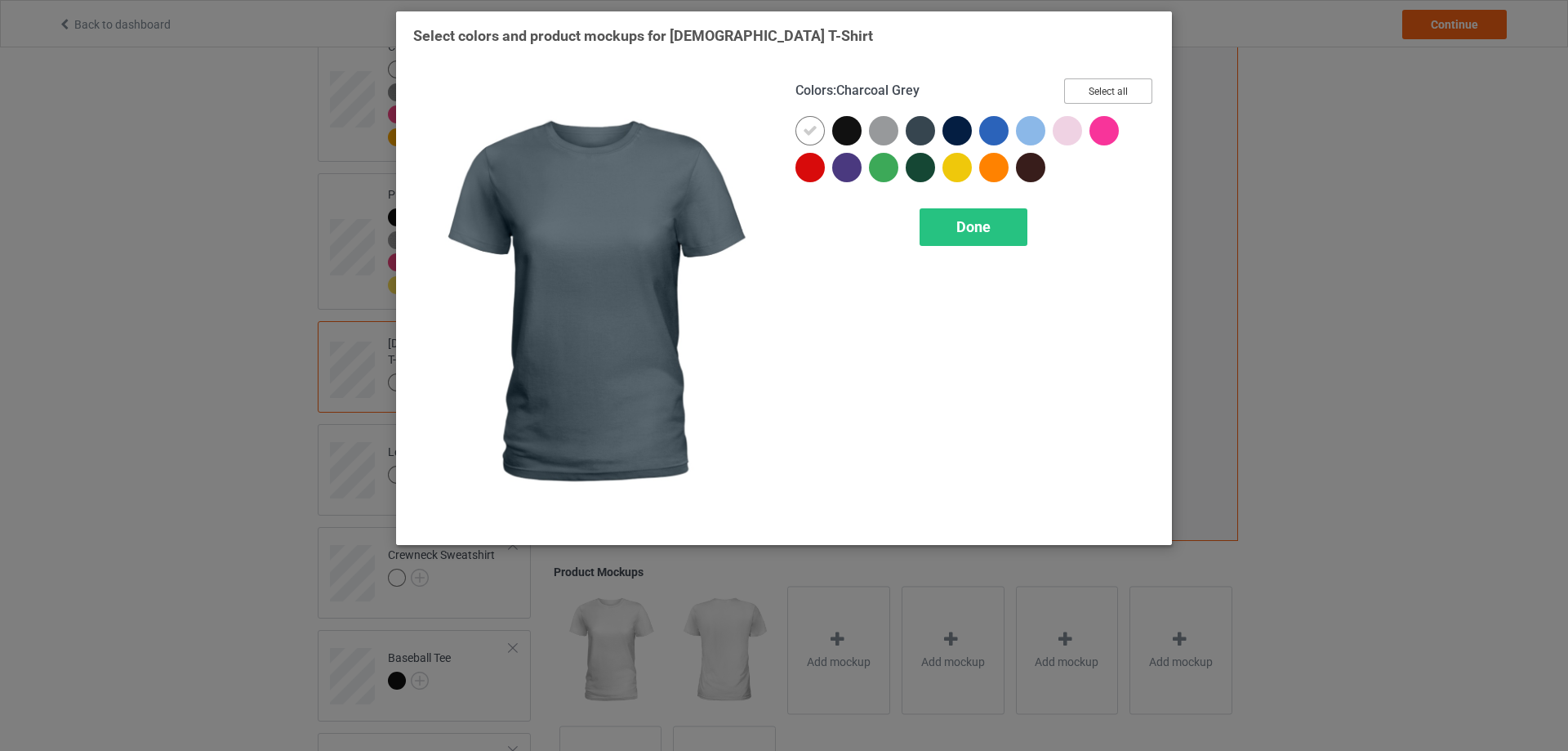
drag, startPoint x: 1082, startPoint y: 85, endPoint x: 1037, endPoint y: 154, distance: 82.4
click at [1083, 86] on button "Select all" at bounding box center [1108, 90] width 88 height 25
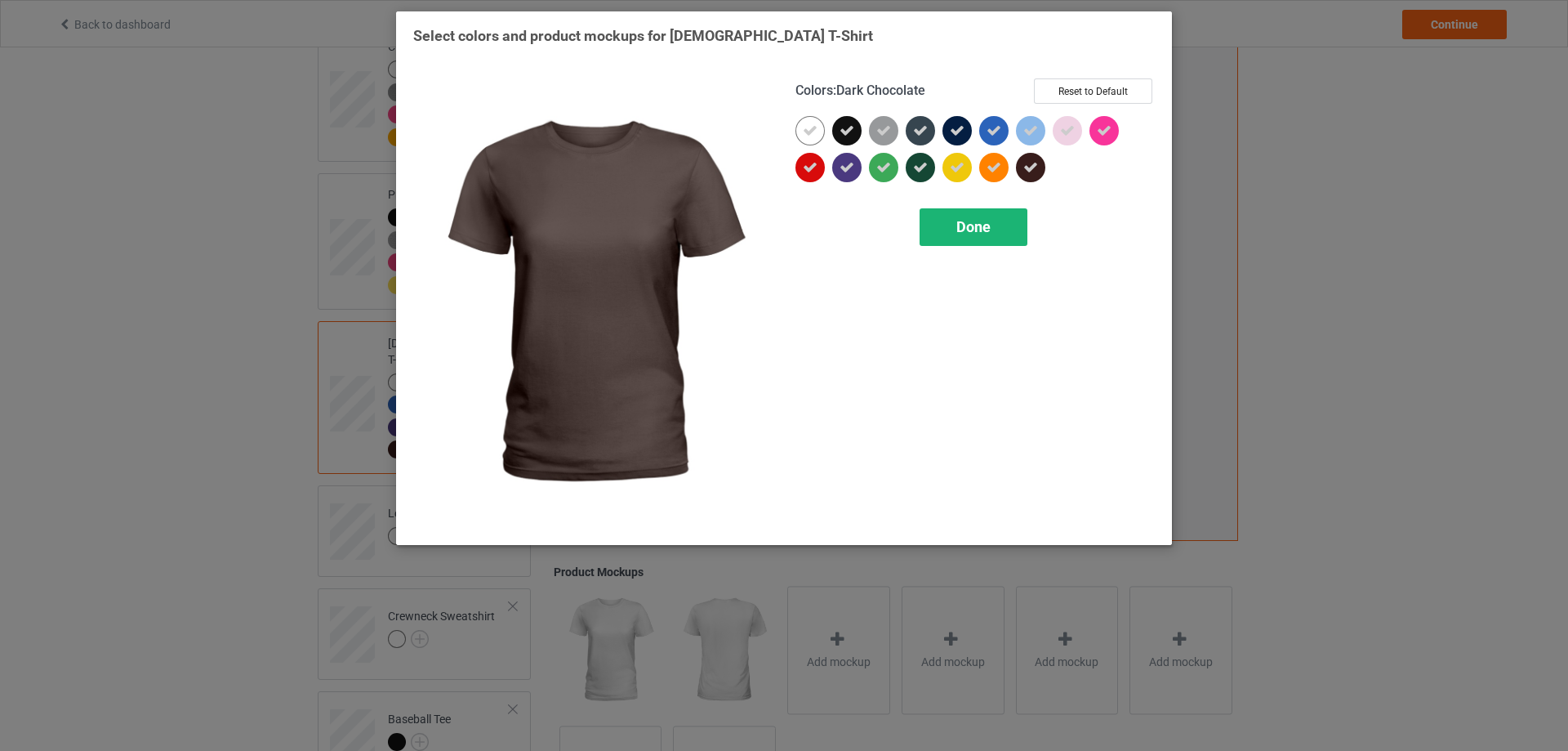
click at [979, 235] on span "Done" at bounding box center [973, 227] width 34 height 17
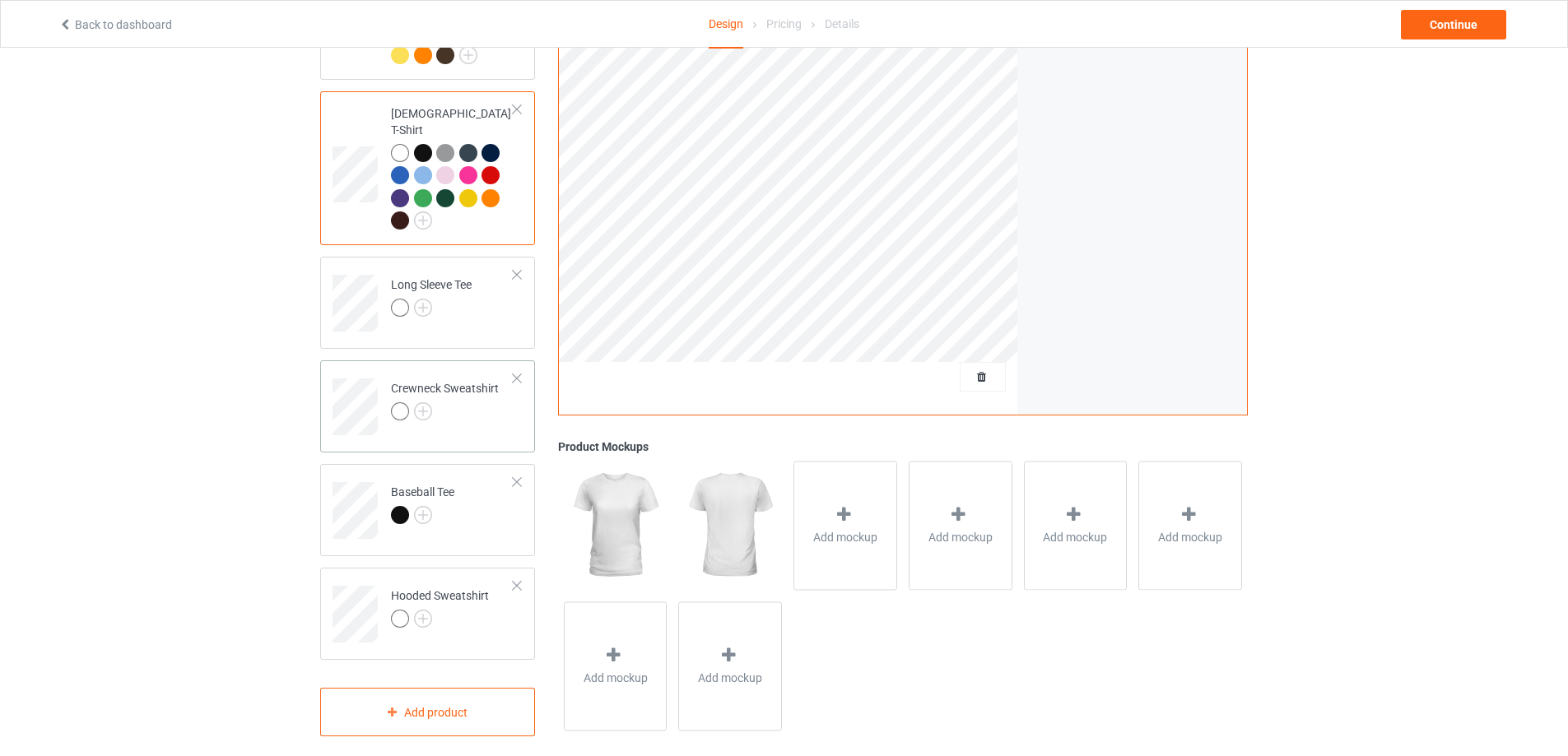
scroll to position [398, 0]
click at [424, 297] on img at bounding box center [423, 306] width 18 height 18
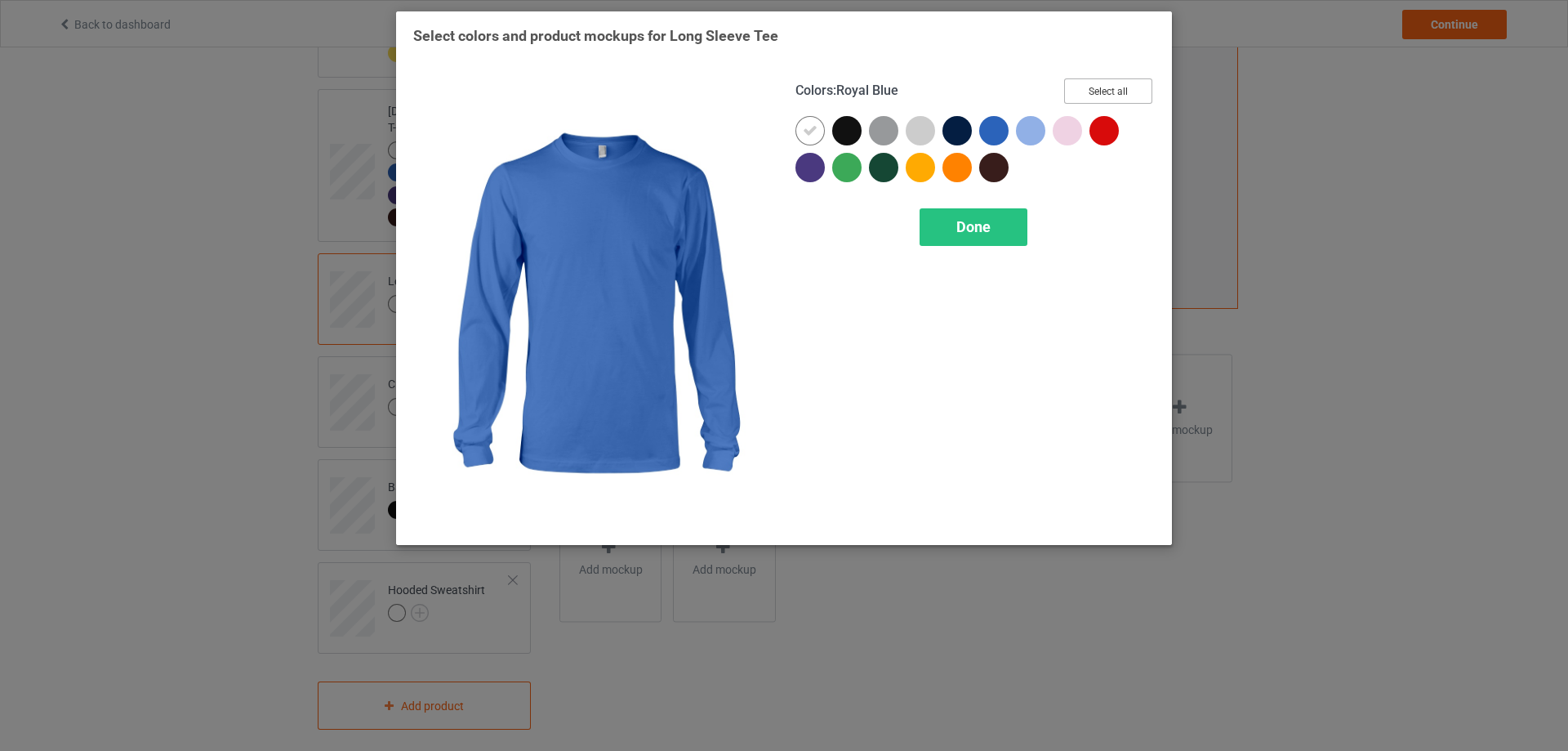
click at [1124, 82] on button "Select all" at bounding box center [1108, 90] width 88 height 25
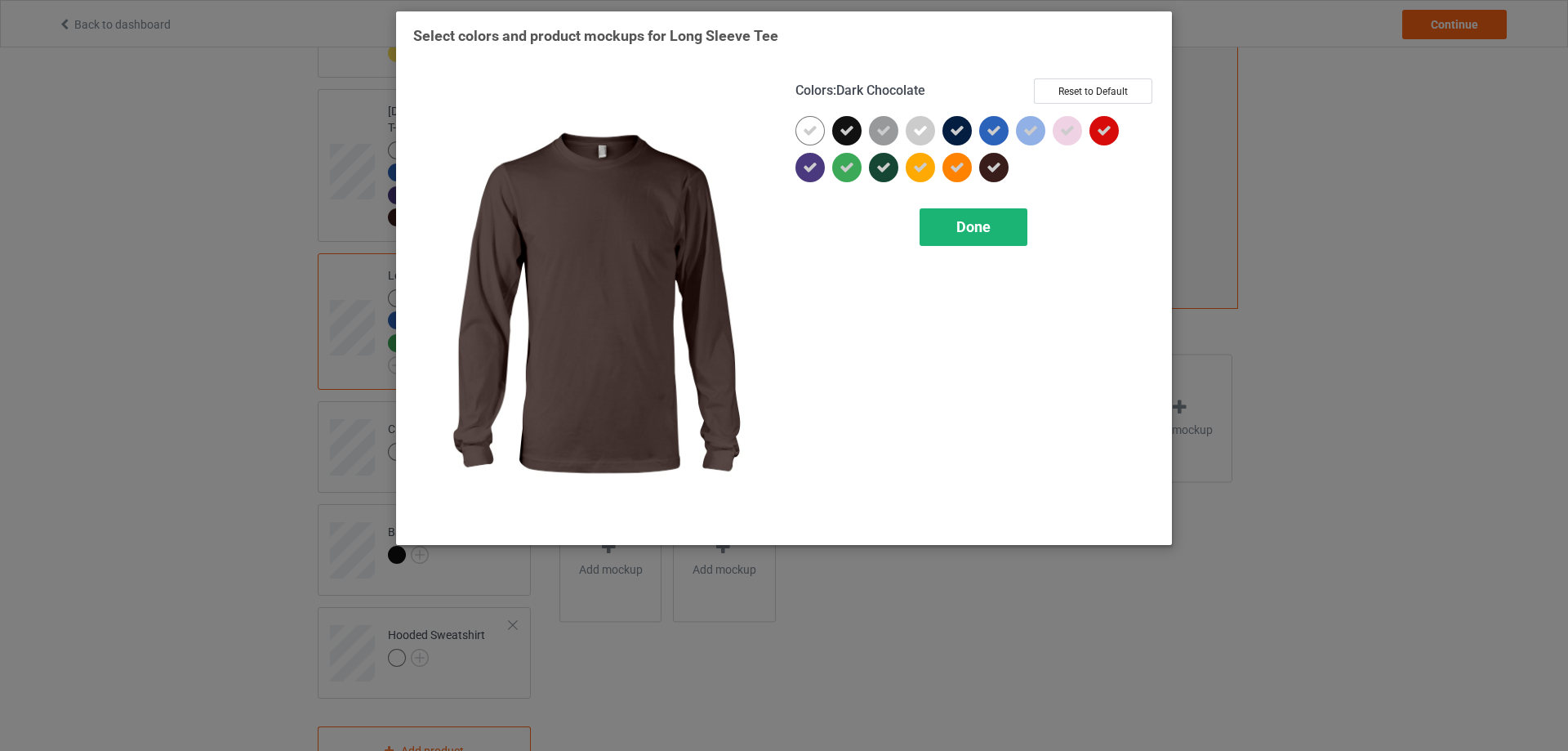
click at [958, 222] on span "Done" at bounding box center [973, 227] width 34 height 17
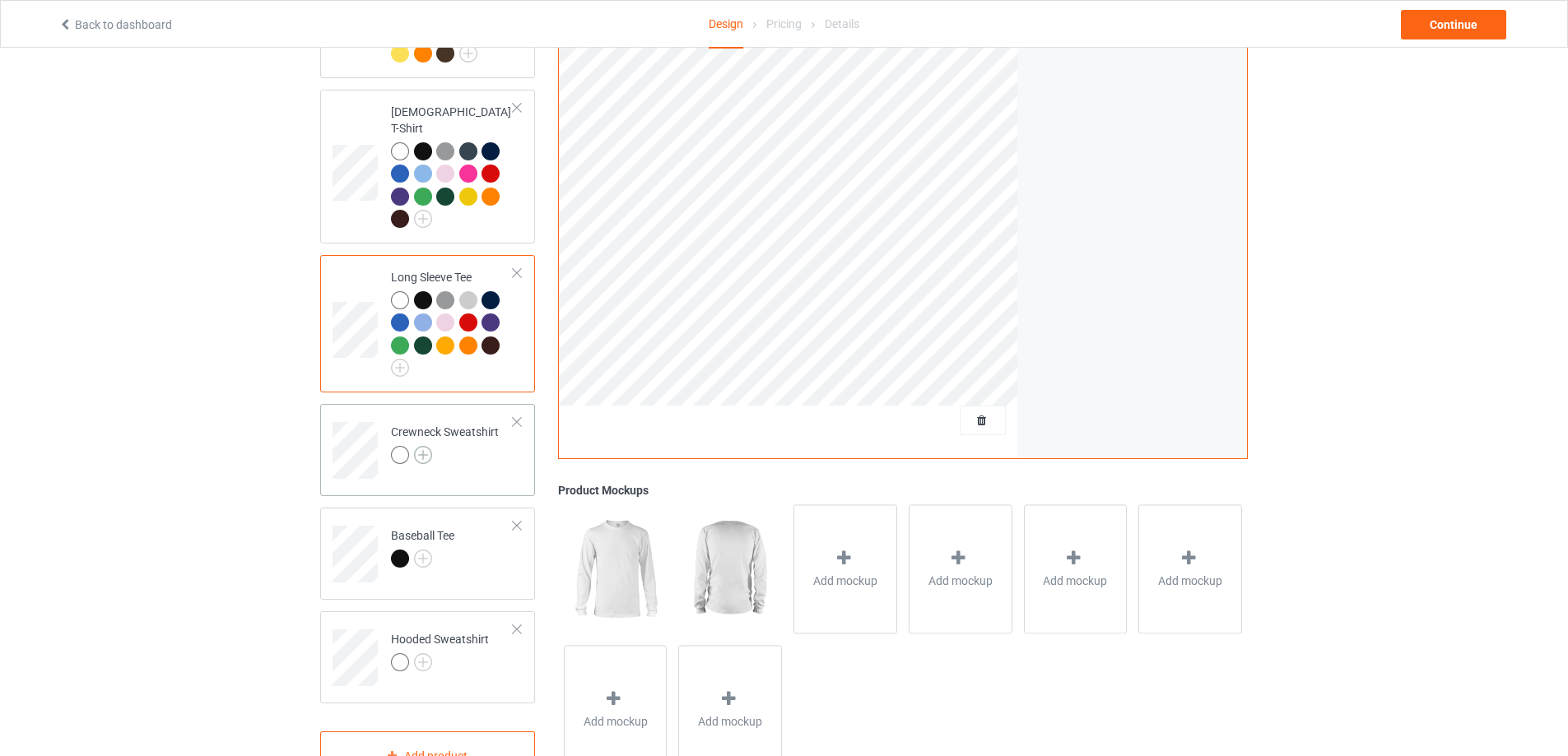
click at [426, 446] on img at bounding box center [423, 454] width 18 height 18
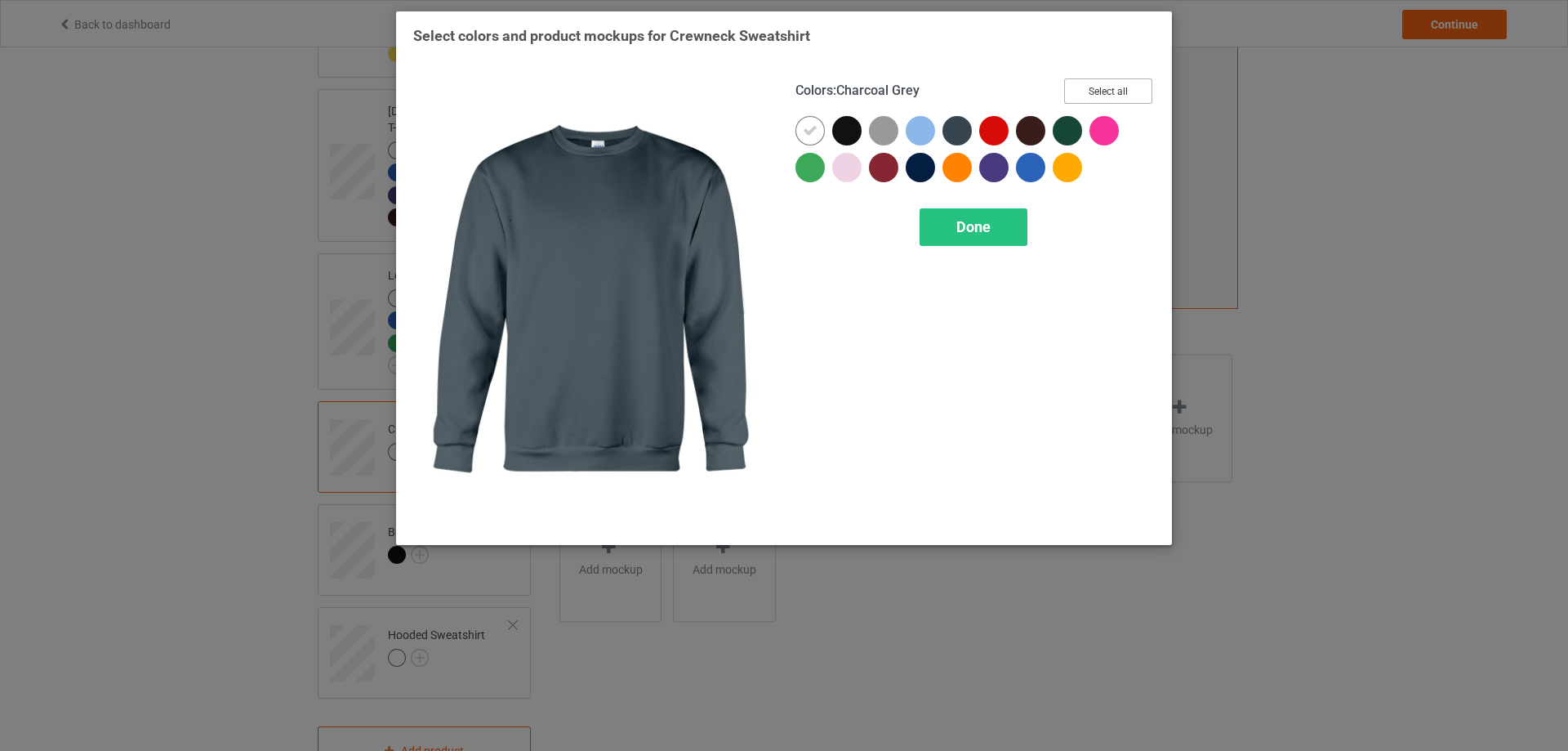
click at [1092, 92] on button "Select all" at bounding box center [1108, 90] width 88 height 25
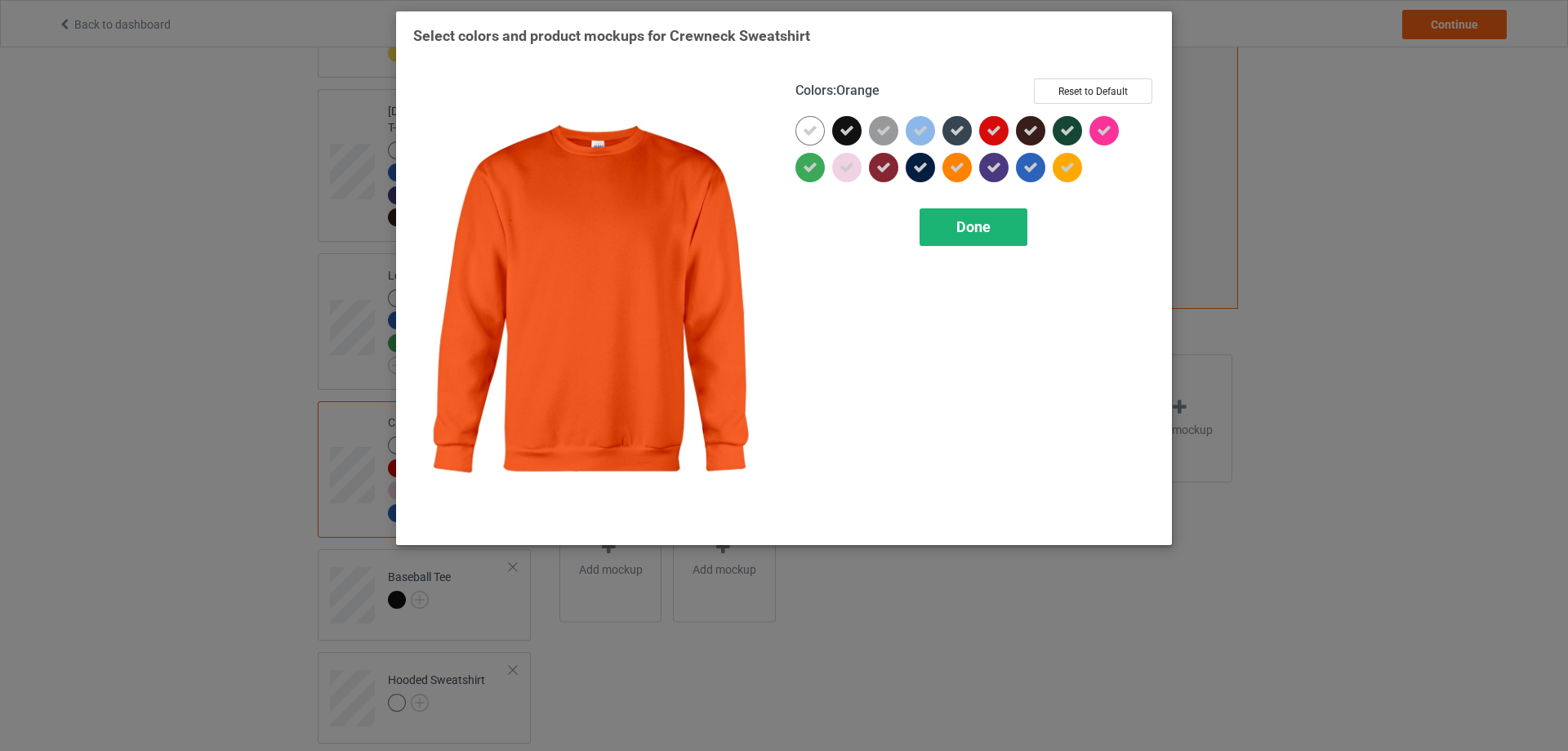
click at [948, 229] on div "Done" at bounding box center [973, 227] width 108 height 37
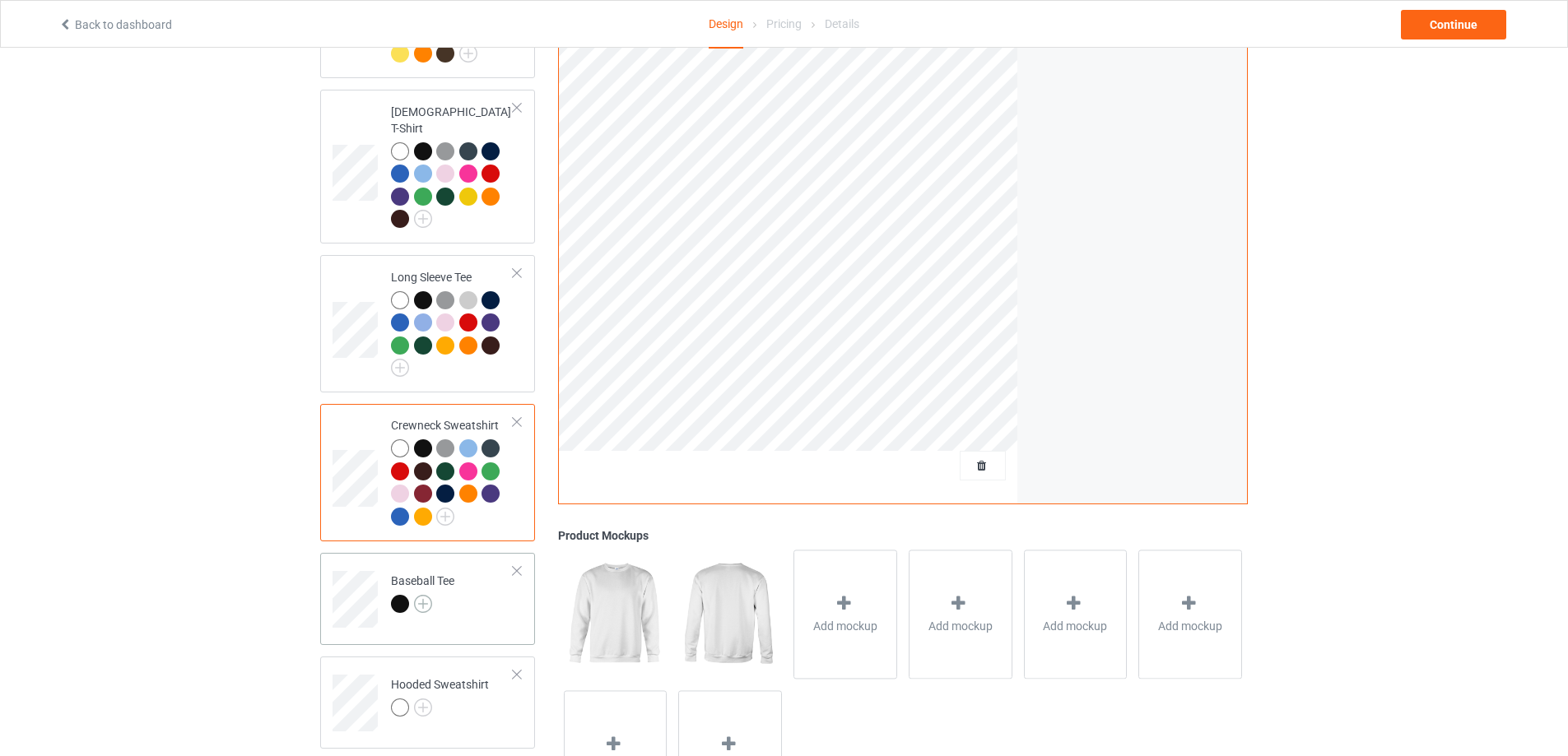
click at [423, 594] on img at bounding box center [423, 603] width 18 height 18
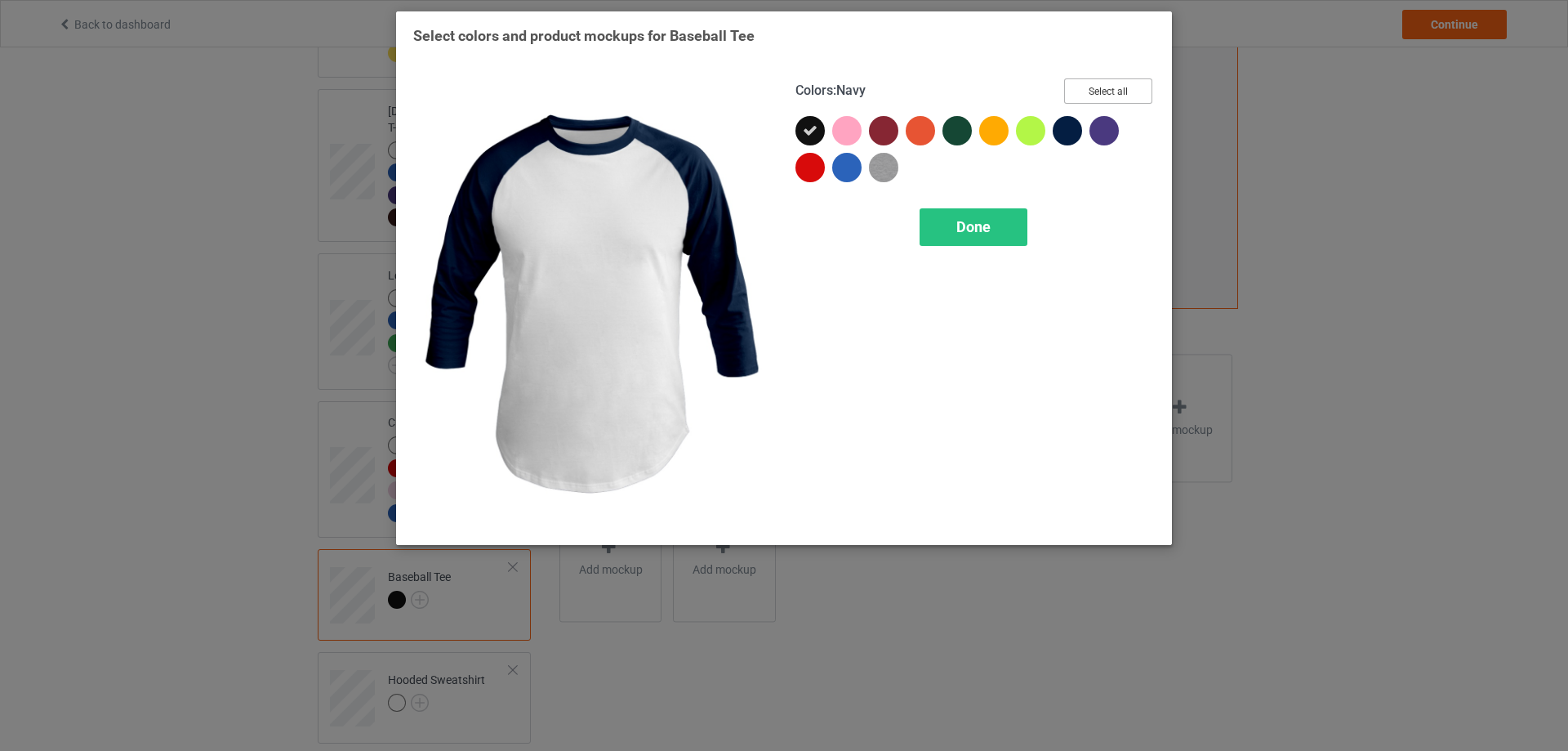
click at [1126, 91] on button "Select all" at bounding box center [1108, 90] width 88 height 25
click at [961, 230] on span "Done" at bounding box center [973, 227] width 34 height 17
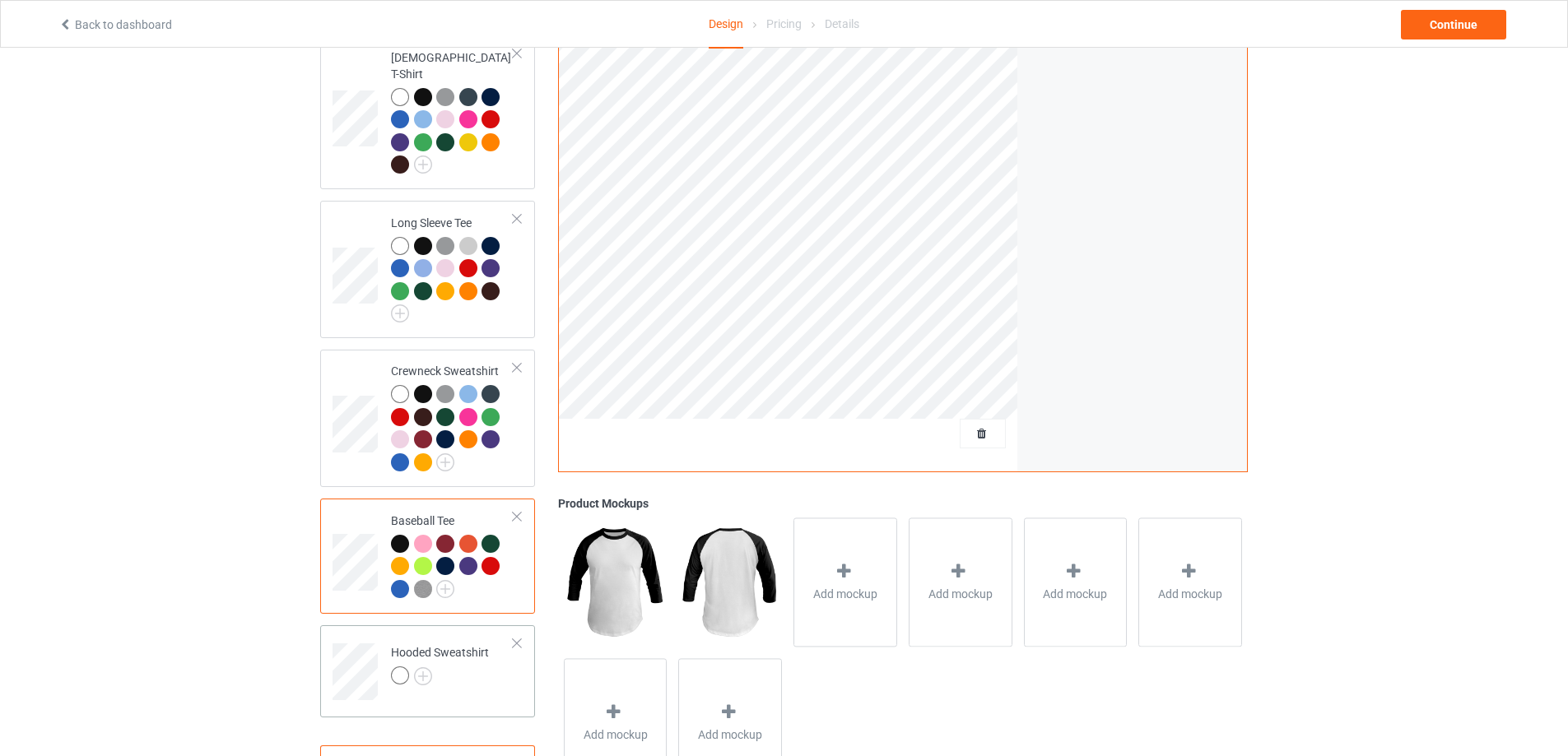
scroll to position [514, 0]
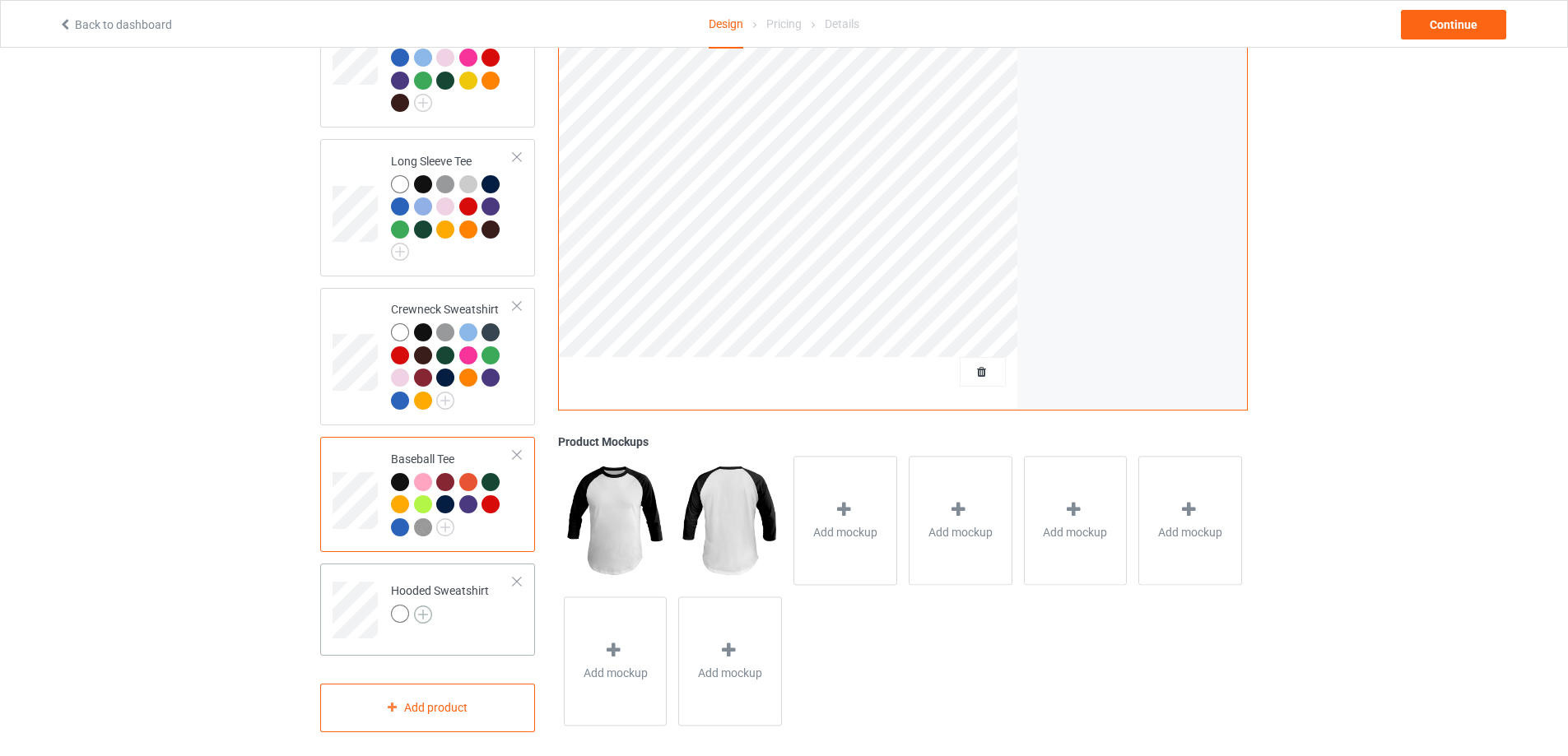
click at [421, 606] on img at bounding box center [423, 614] width 18 height 18
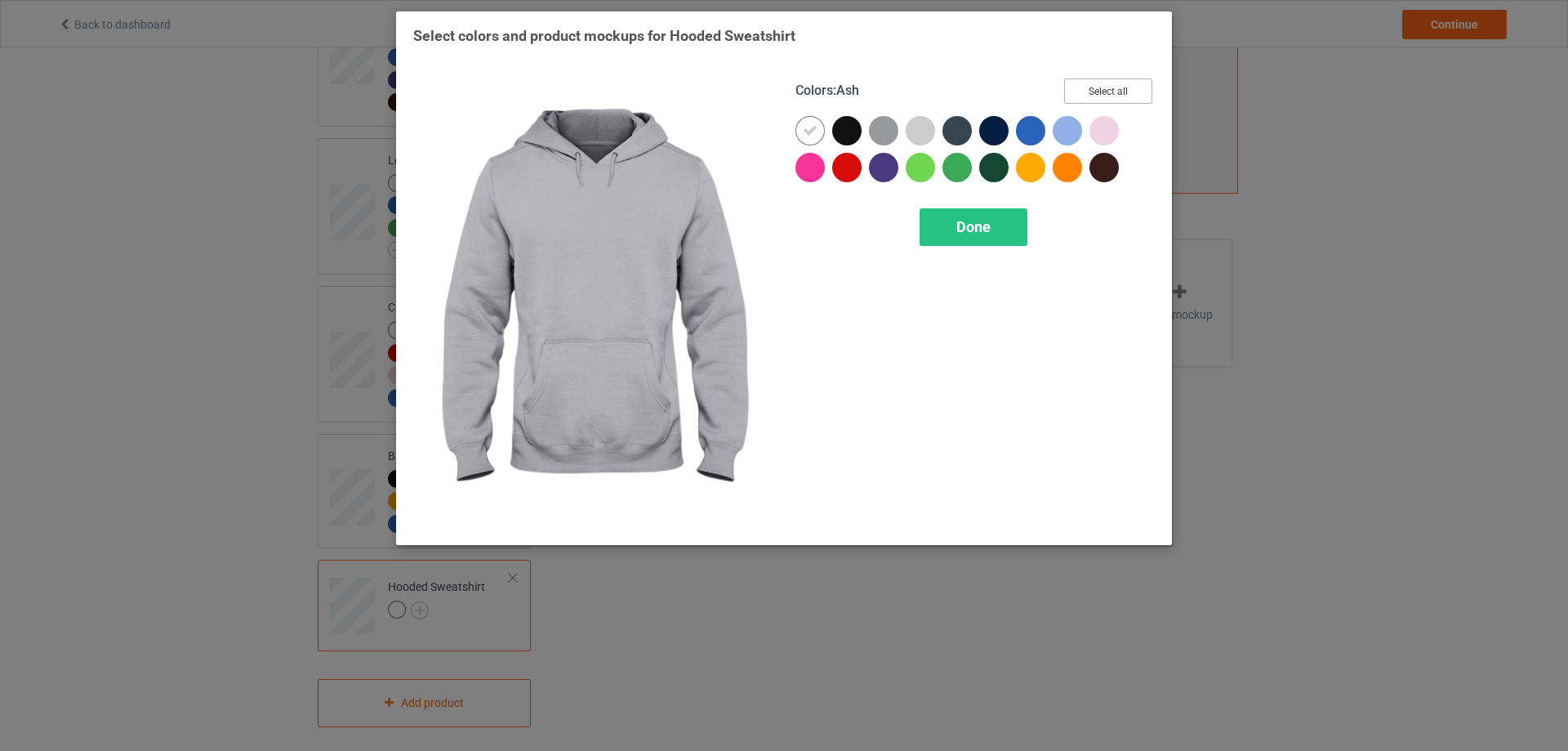
click at [1075, 92] on button "Select all" at bounding box center [1108, 90] width 88 height 25
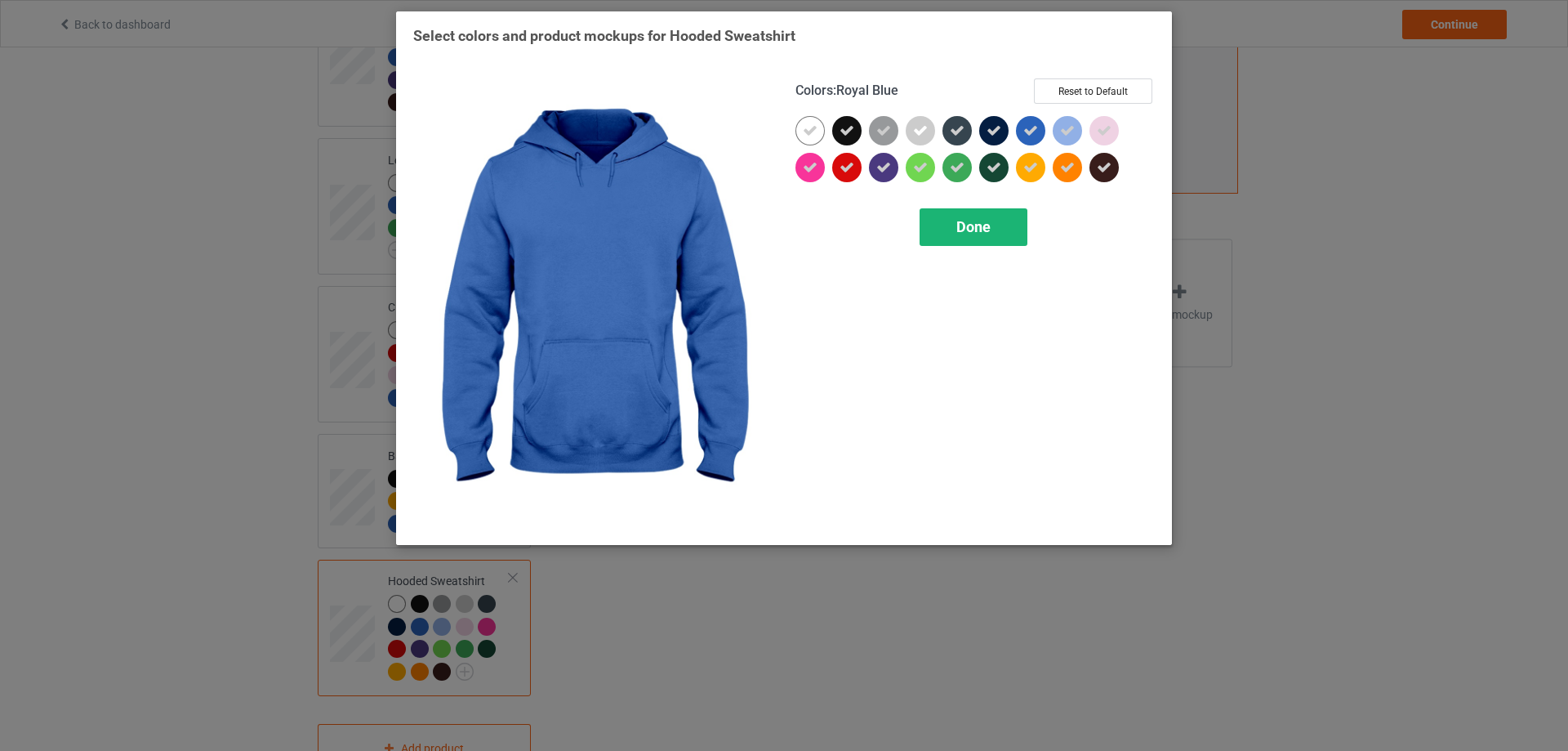
click at [950, 228] on div "Done" at bounding box center [973, 227] width 108 height 37
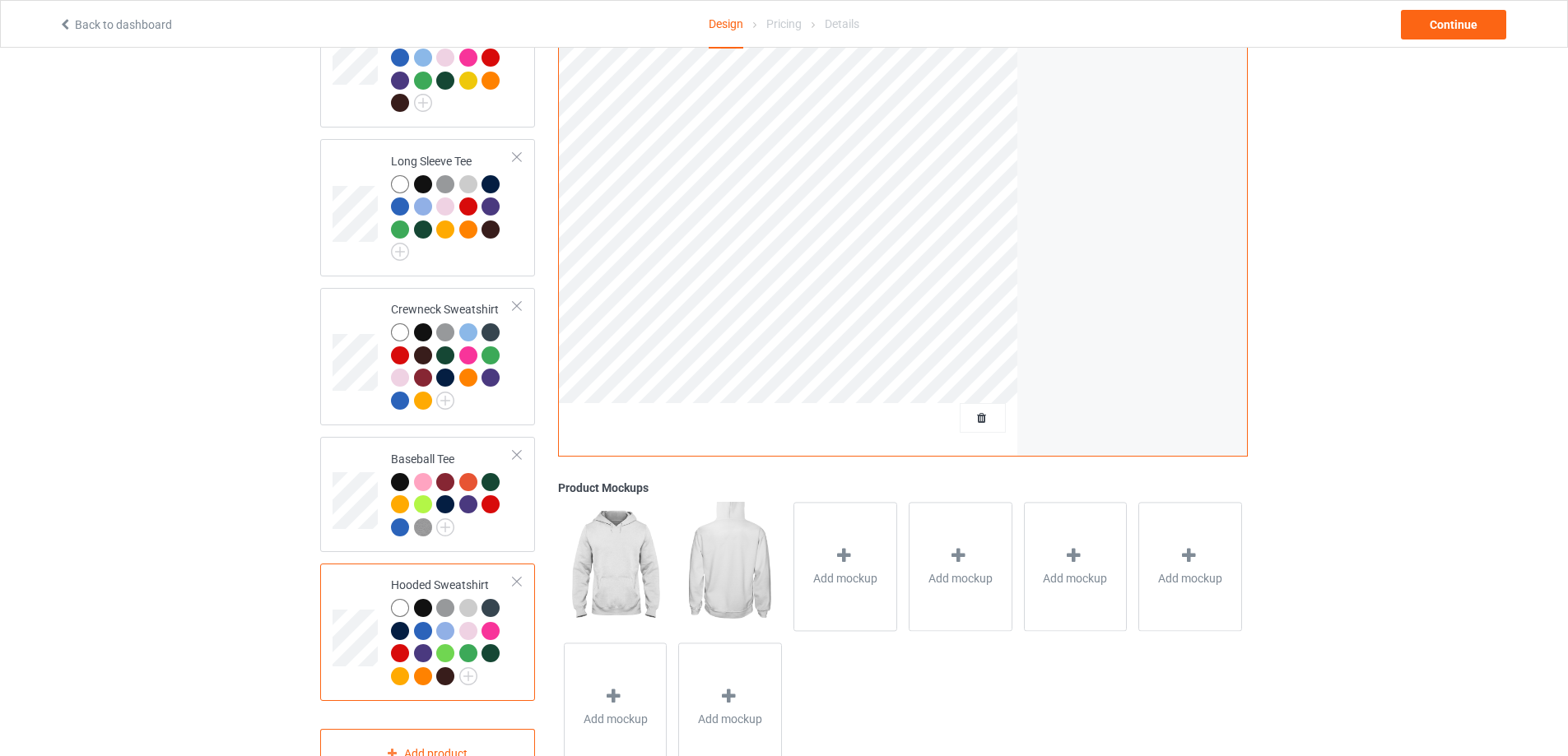
click at [228, 578] on div "Design Select colors for each of the products and upload an artwork file to des…" at bounding box center [784, 173] width 1568 height 1278
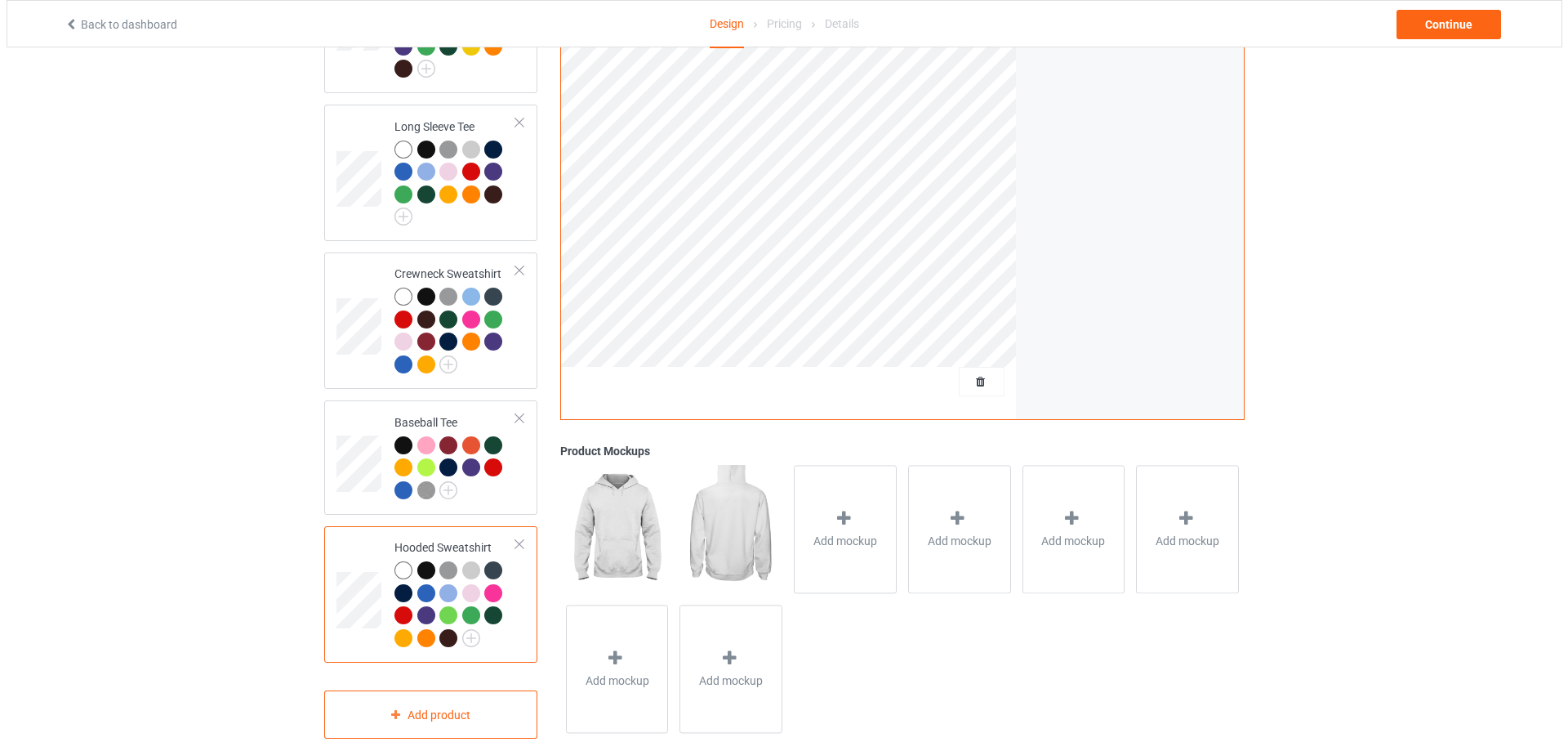
scroll to position [556, 0]
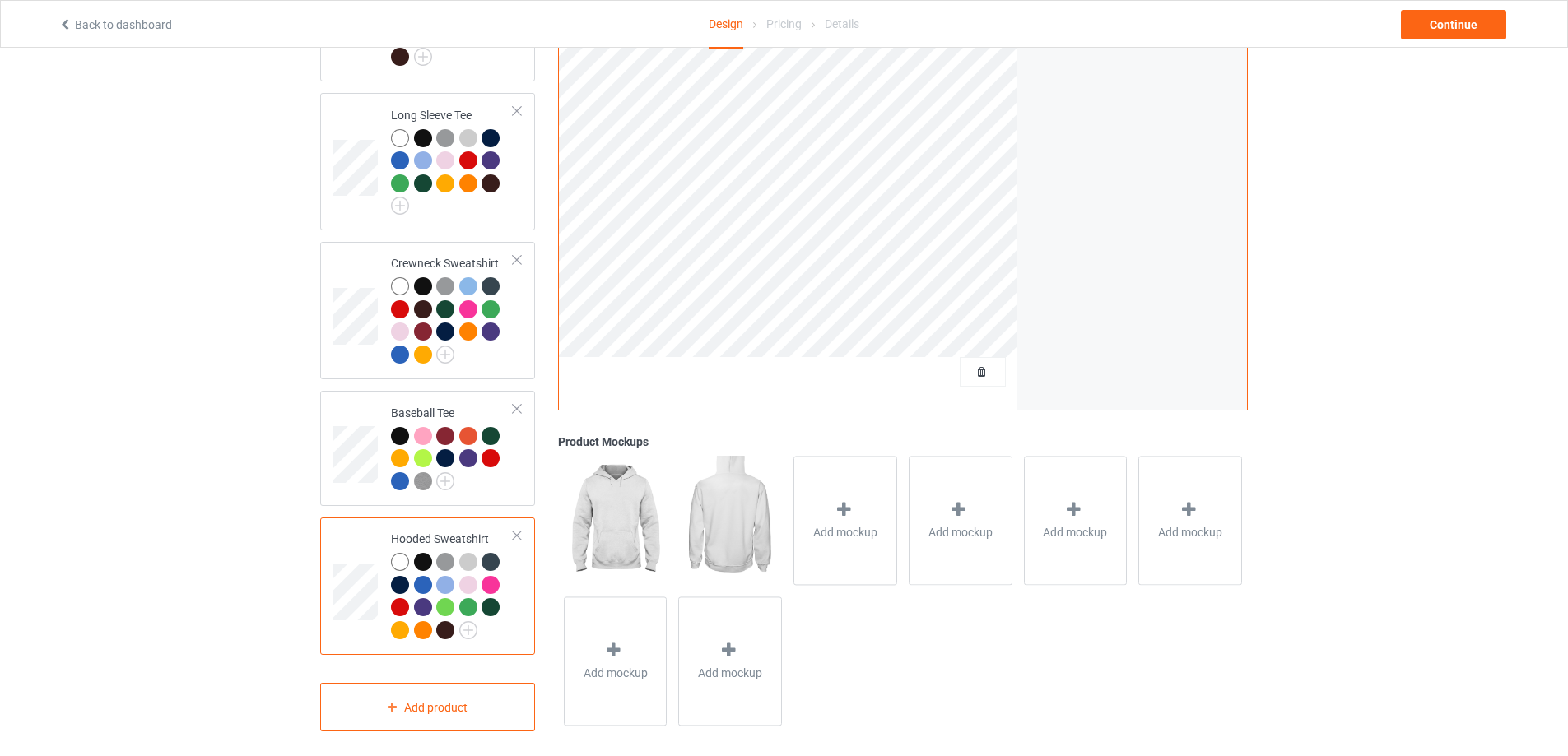
click at [429, 552] on div at bounding box center [425, 563] width 23 height 23
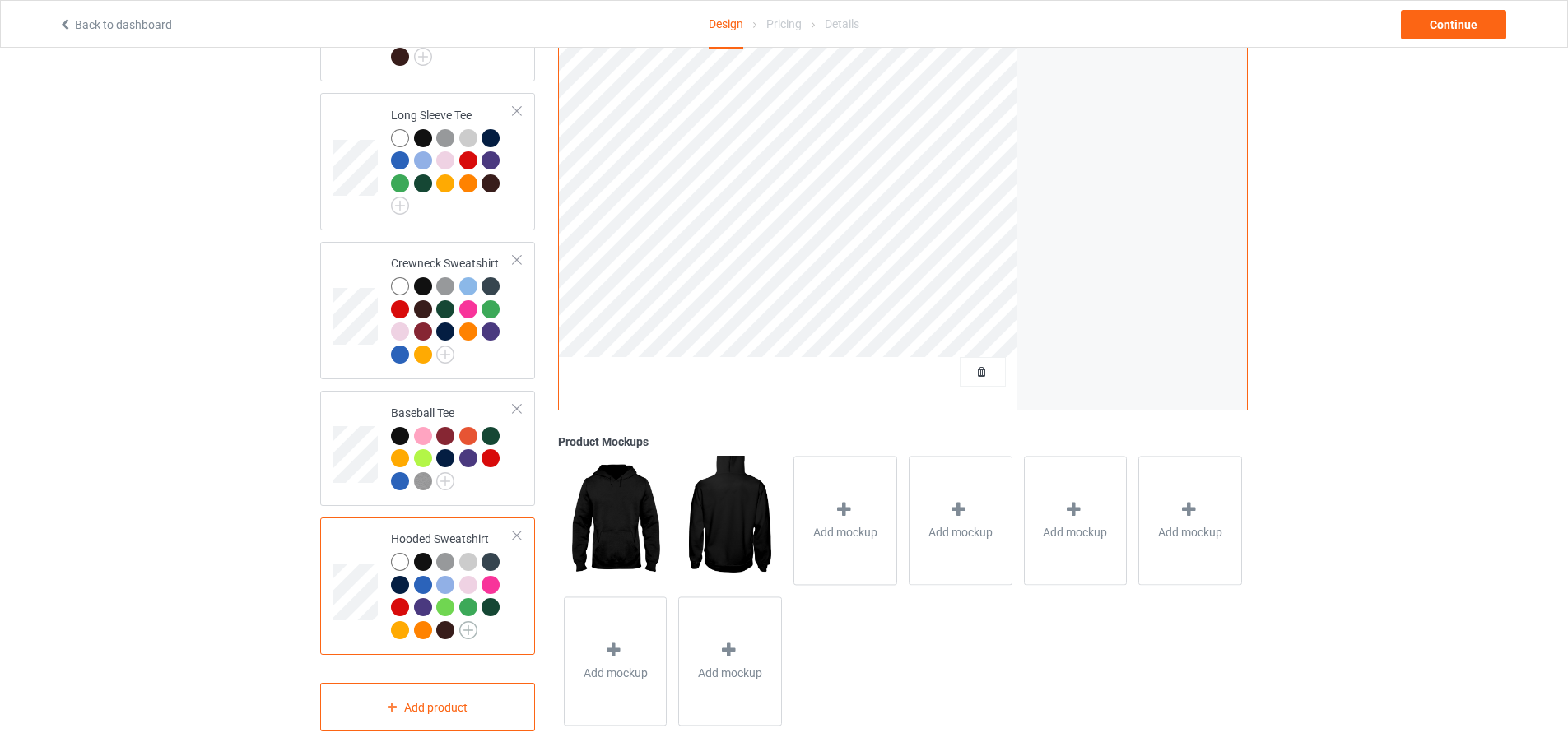
click at [470, 620] on img at bounding box center [468, 629] width 18 height 18
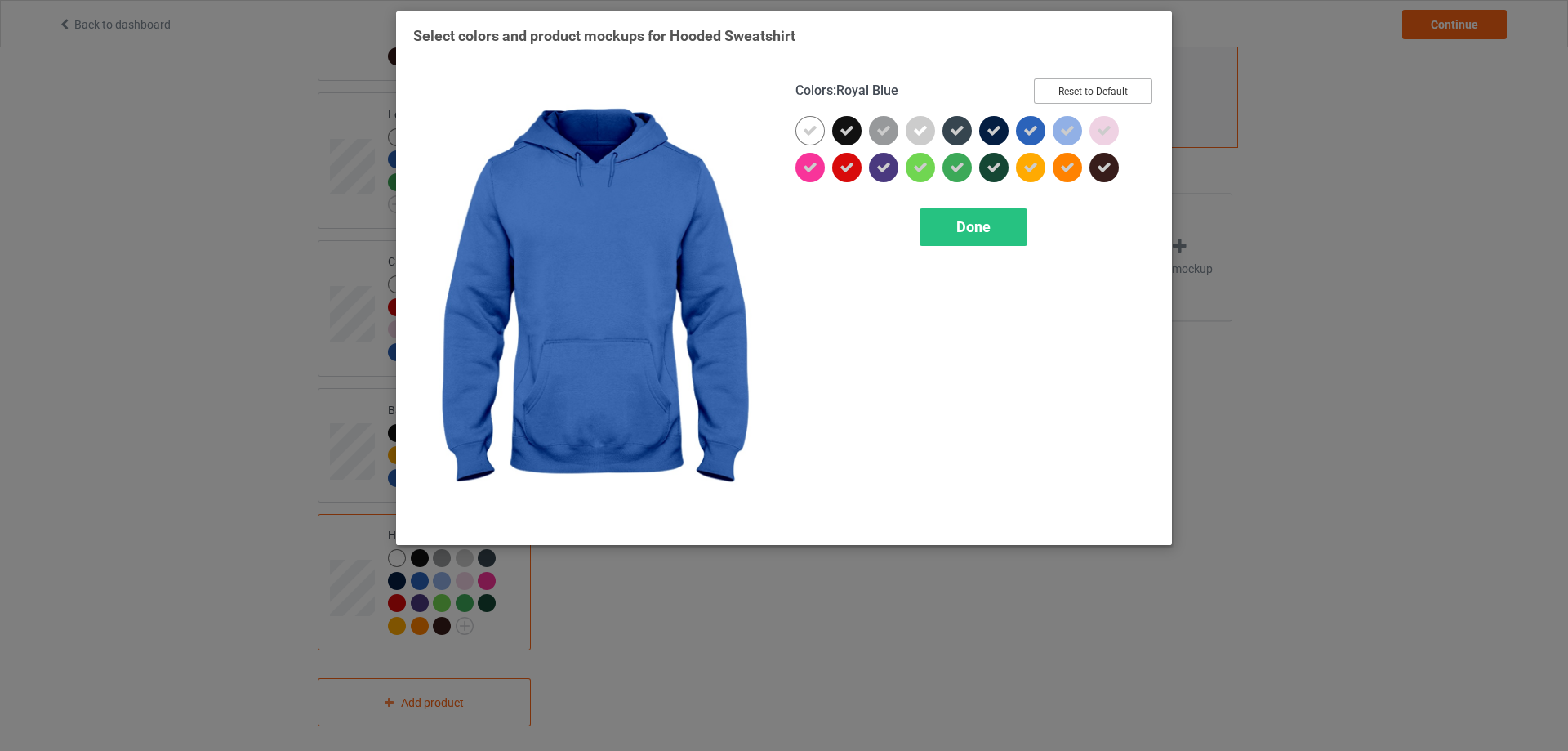
click at [1088, 91] on button "Reset to Default" at bounding box center [1093, 90] width 119 height 25
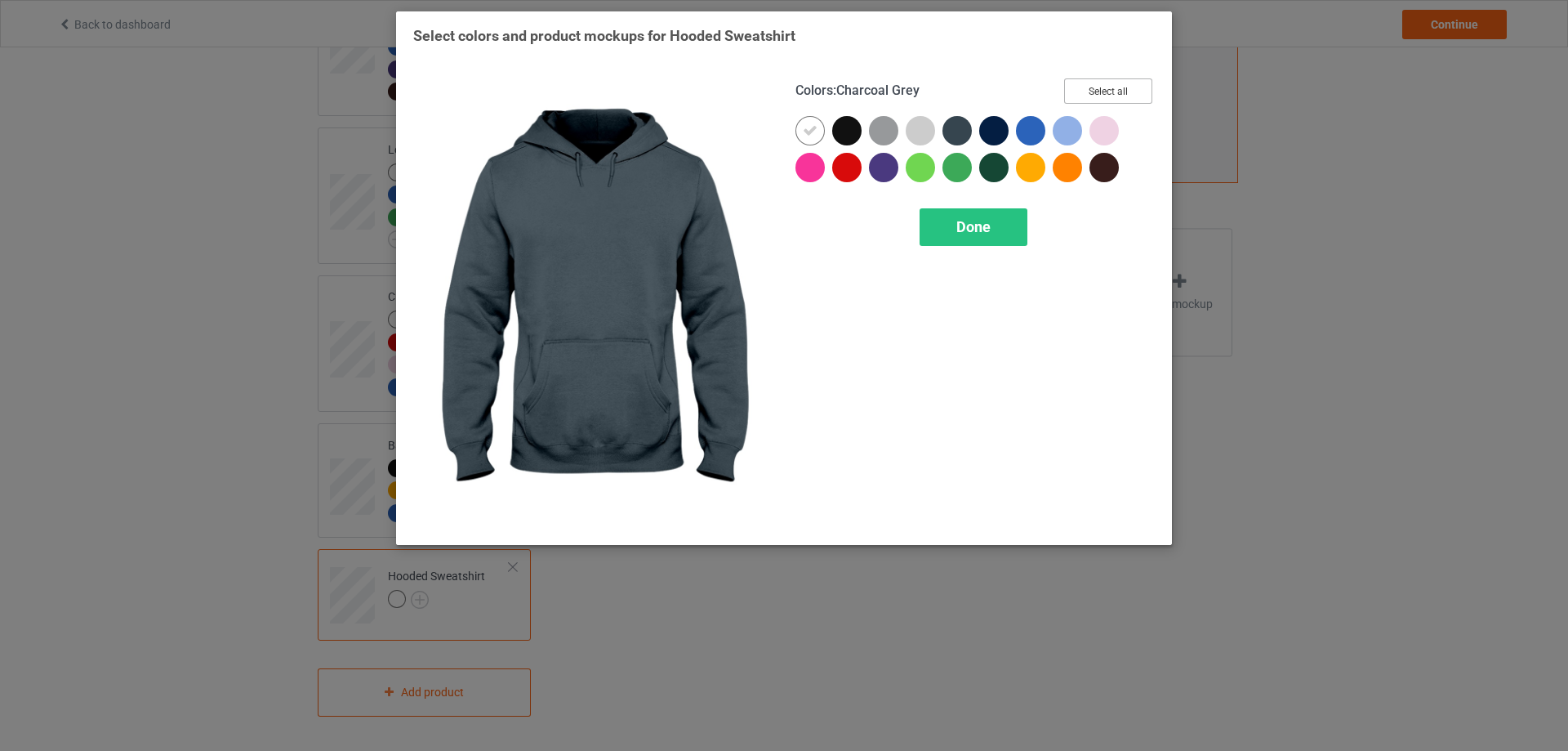
scroll to position [511, 0]
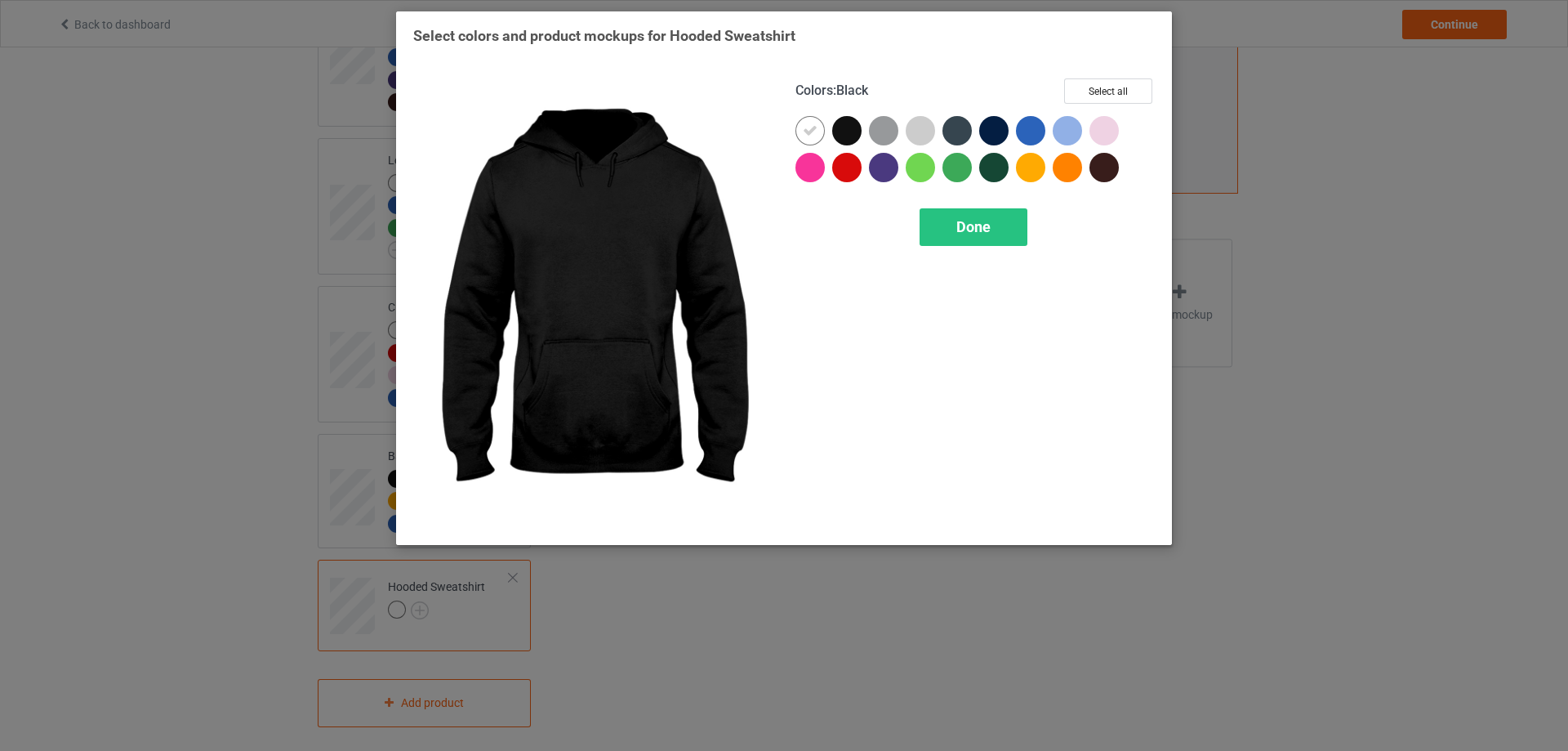
drag, startPoint x: 855, startPoint y: 130, endPoint x: 817, endPoint y: 135, distance: 38.3
click at [854, 130] on div at bounding box center [847, 131] width 30 height 30
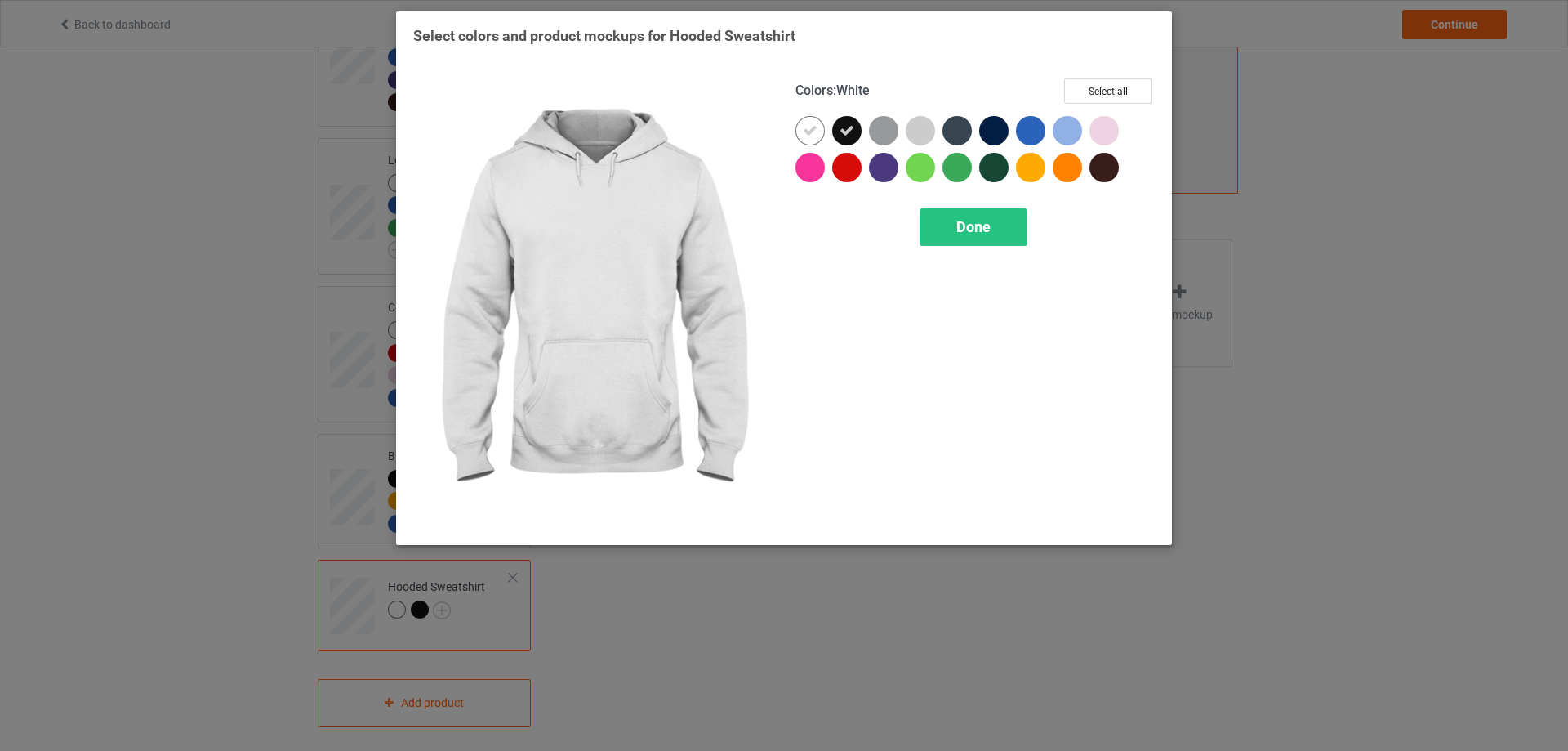
click at [815, 135] on icon at bounding box center [810, 131] width 15 height 15
click at [815, 135] on div at bounding box center [810, 131] width 30 height 30
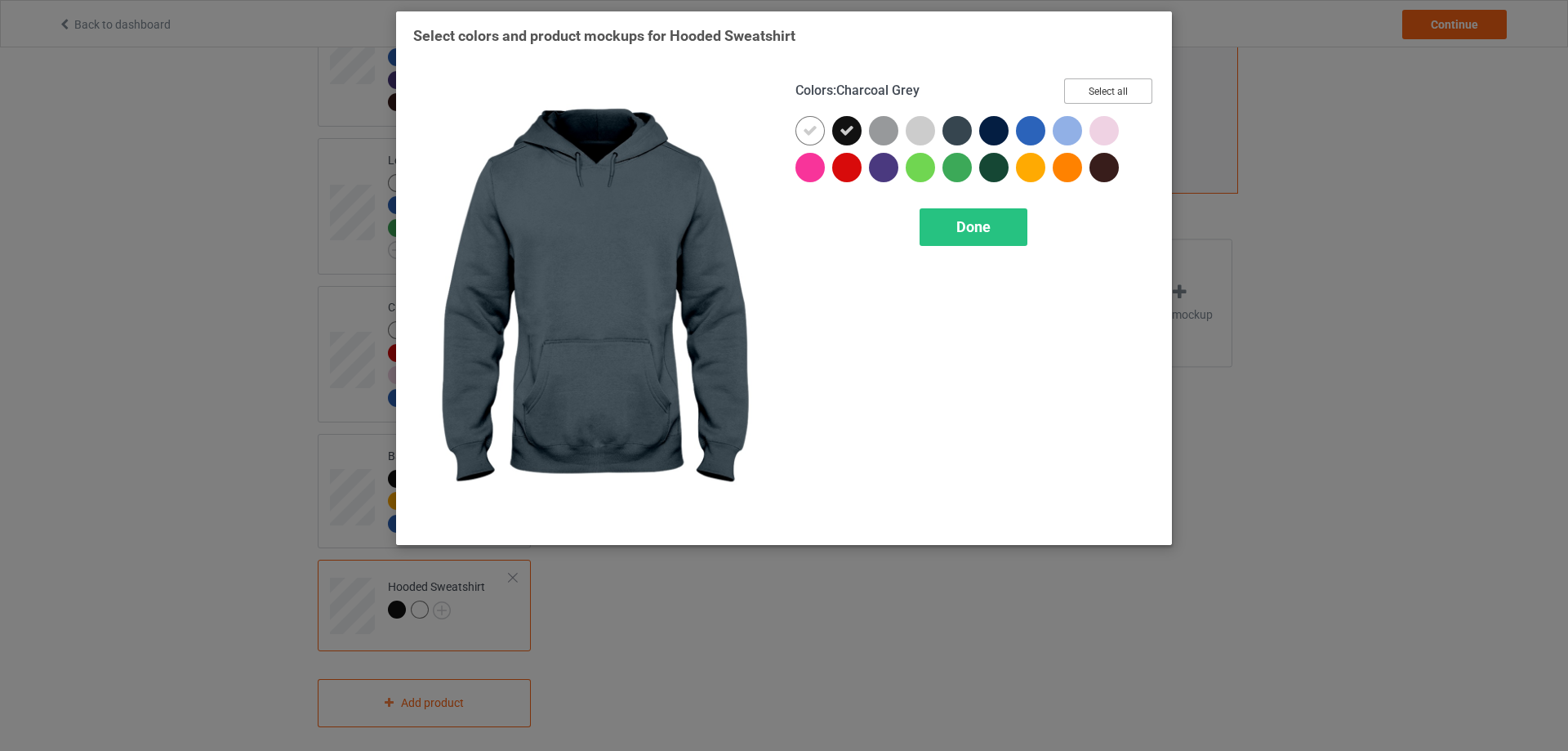
click at [1086, 91] on button "Select all" at bounding box center [1108, 90] width 88 height 25
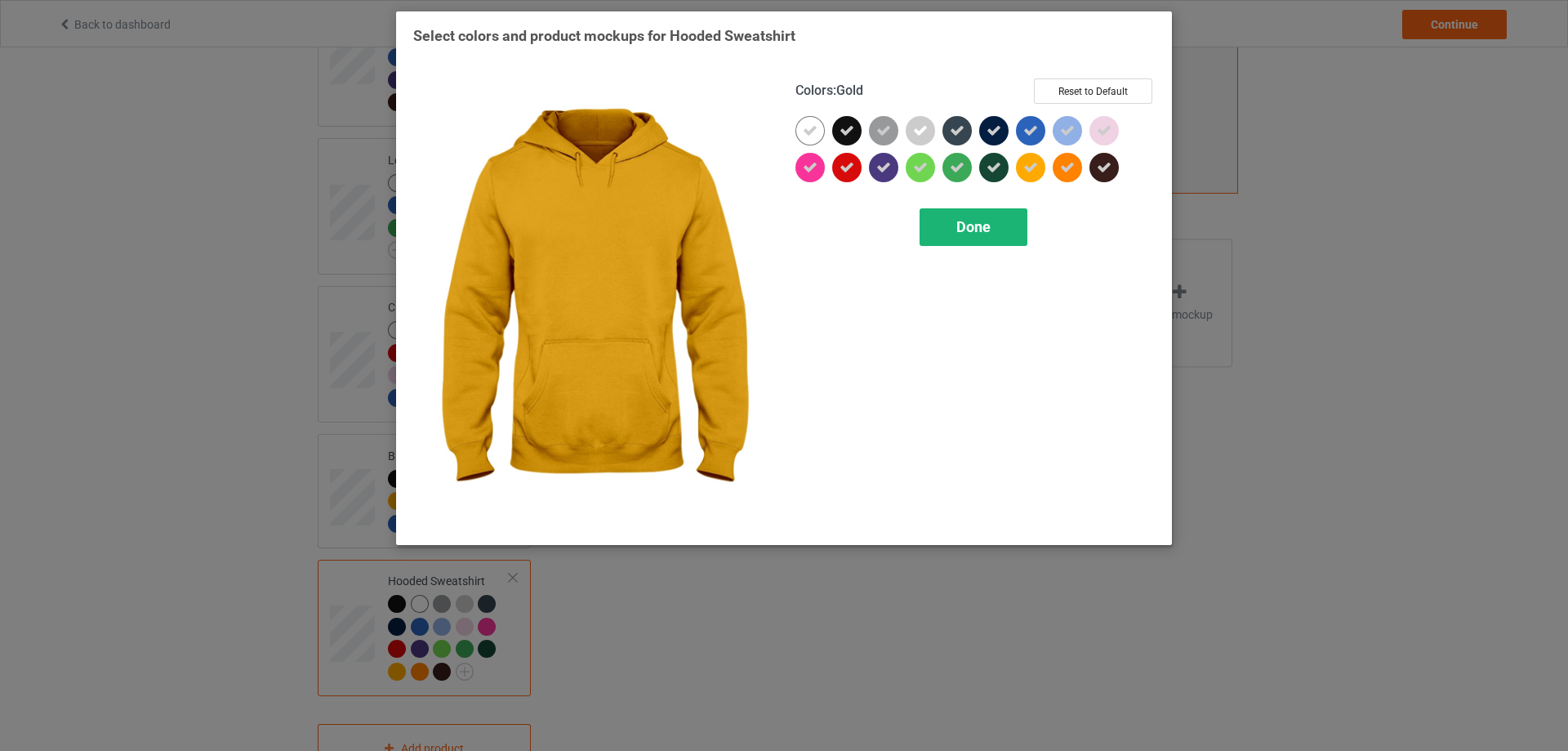
click at [998, 214] on div "Done" at bounding box center [973, 227] width 108 height 37
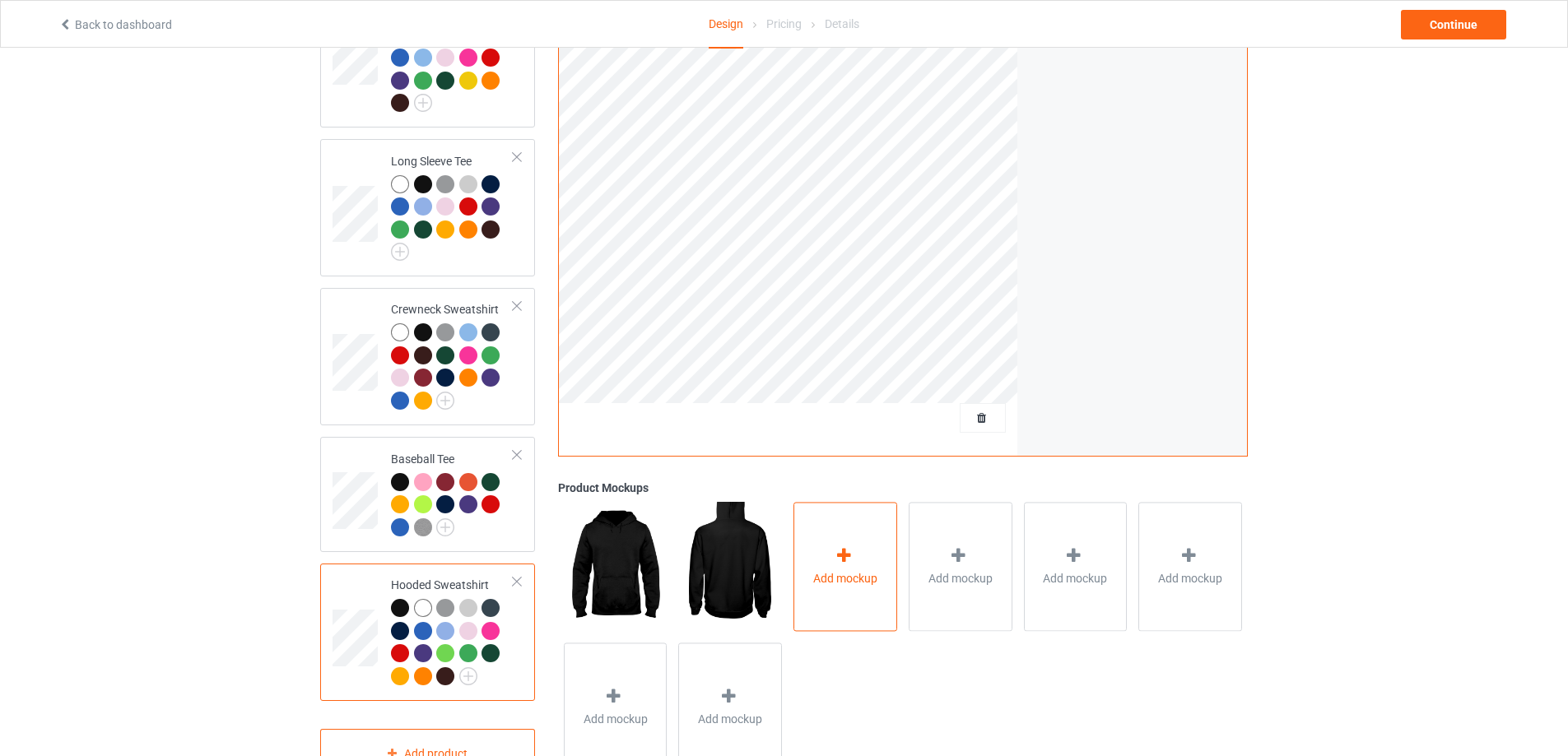
click at [830, 525] on div "Add mockup" at bounding box center [844, 566] width 104 height 129
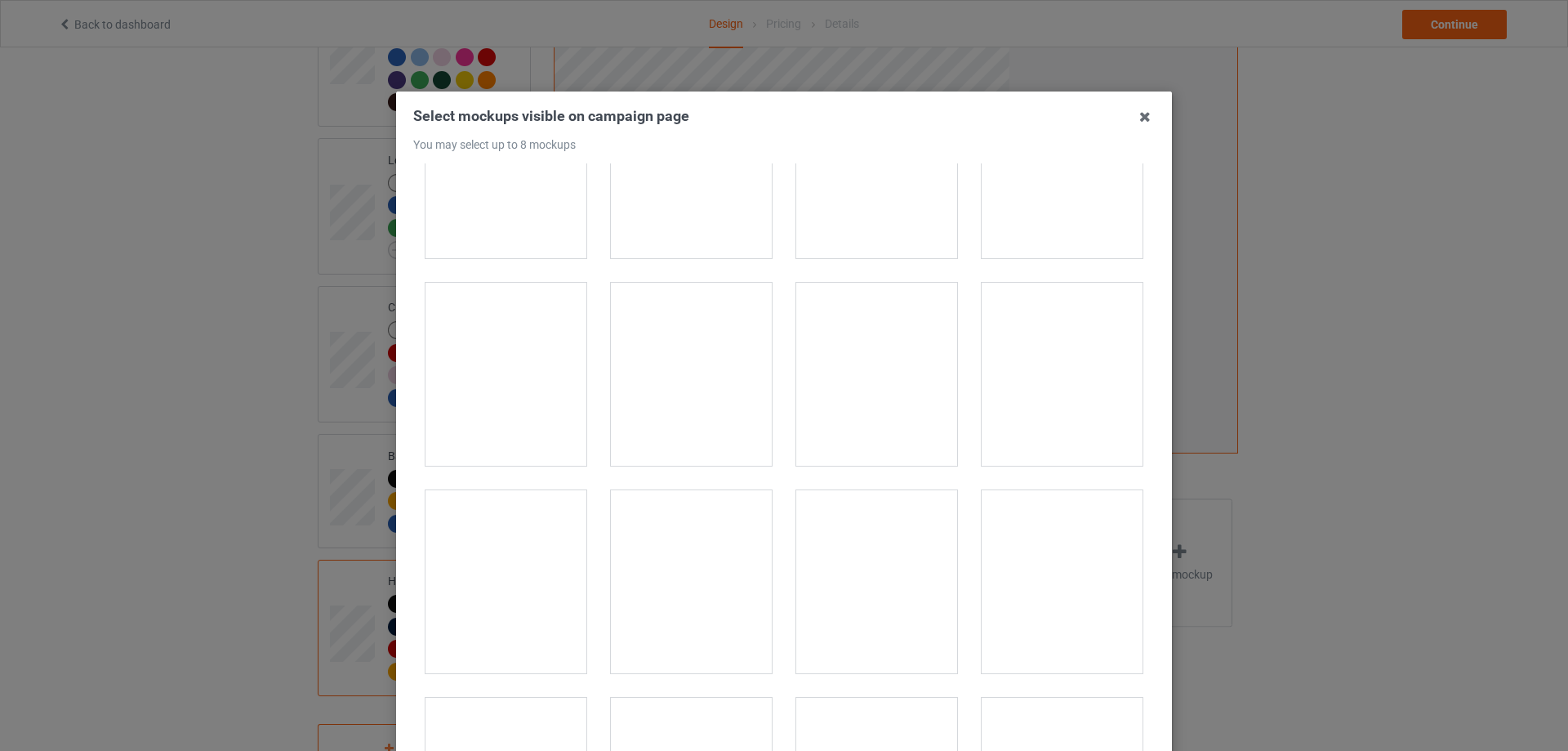
scroll to position [1552, 0]
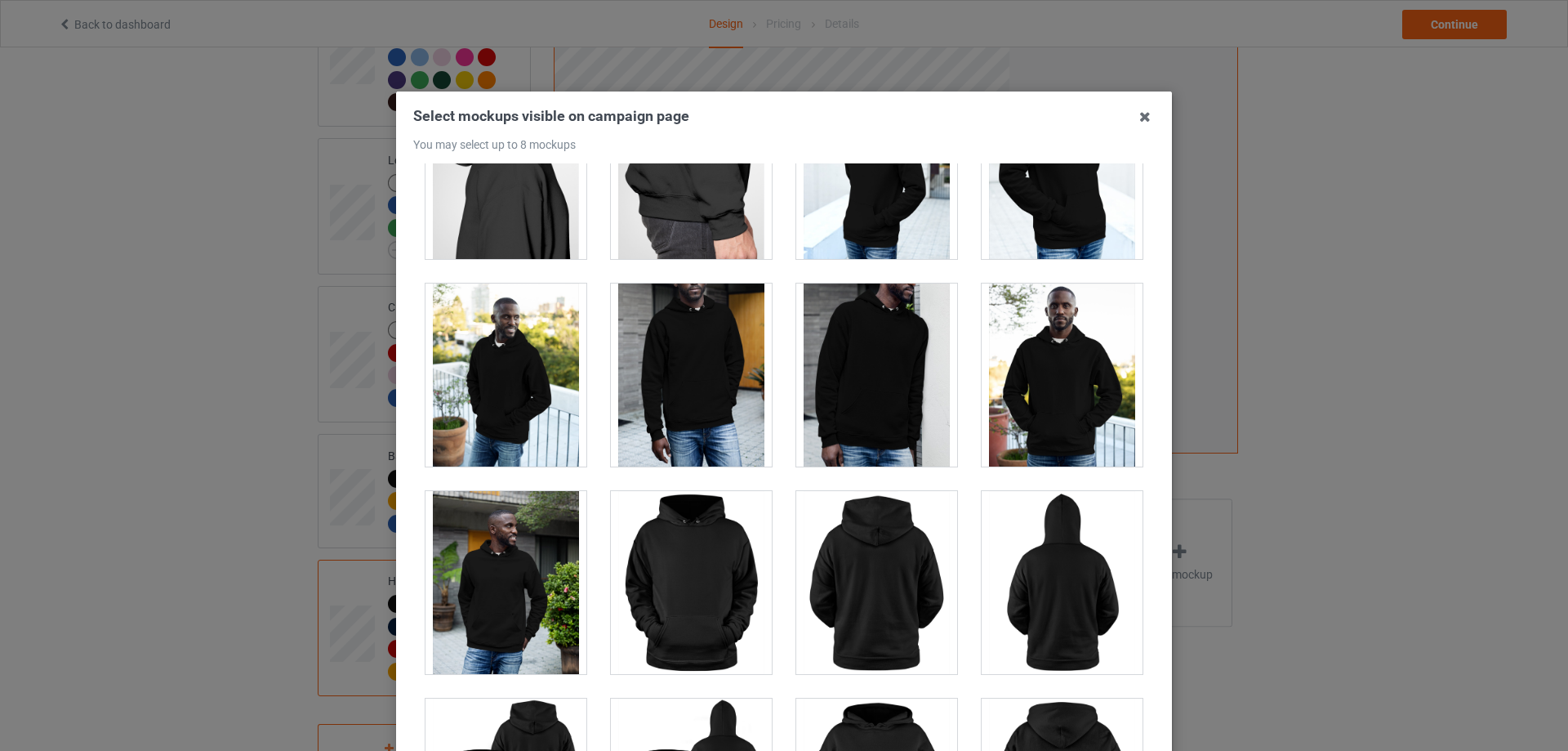
click at [1011, 392] on div at bounding box center [1061, 374] width 161 height 183
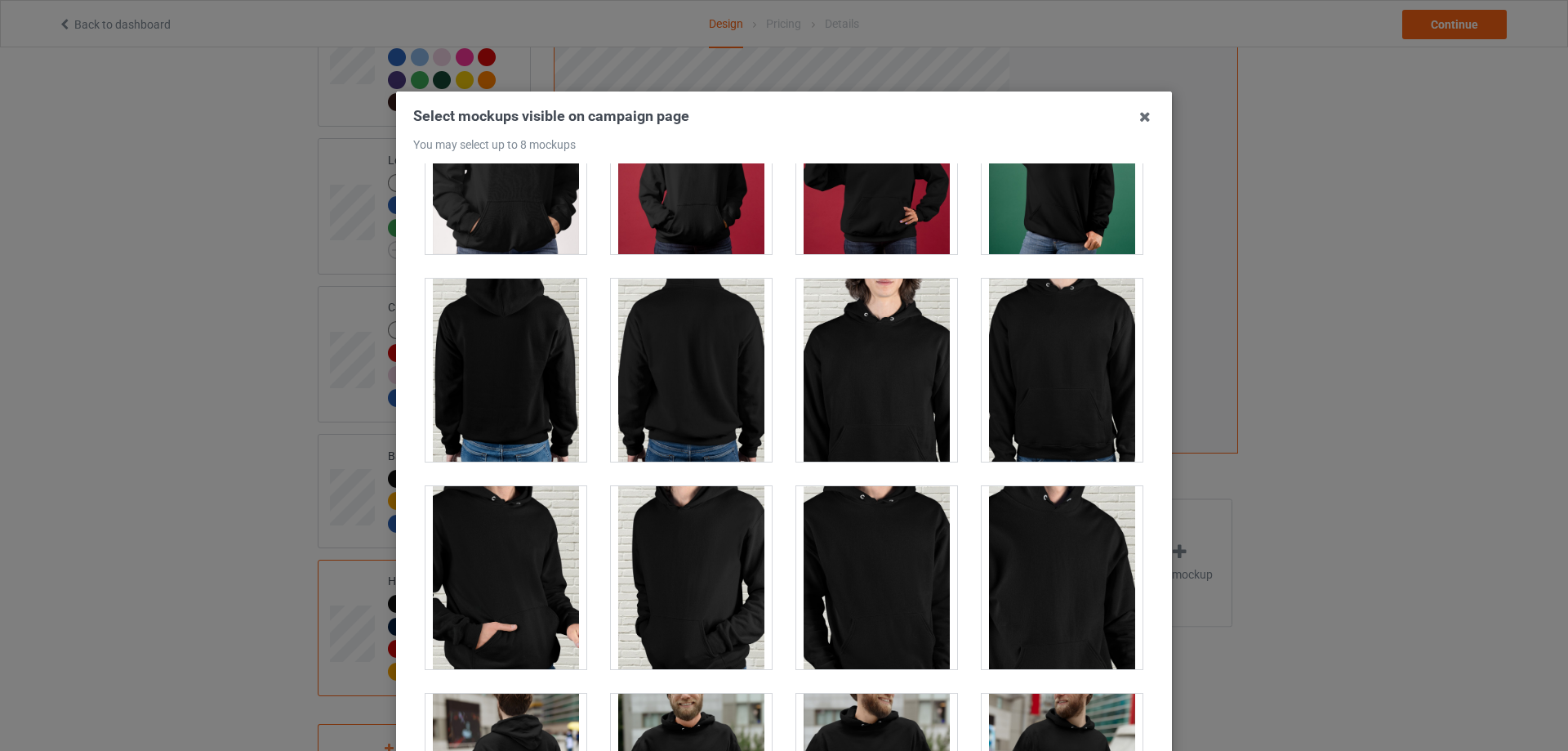
scroll to position [4331, 0]
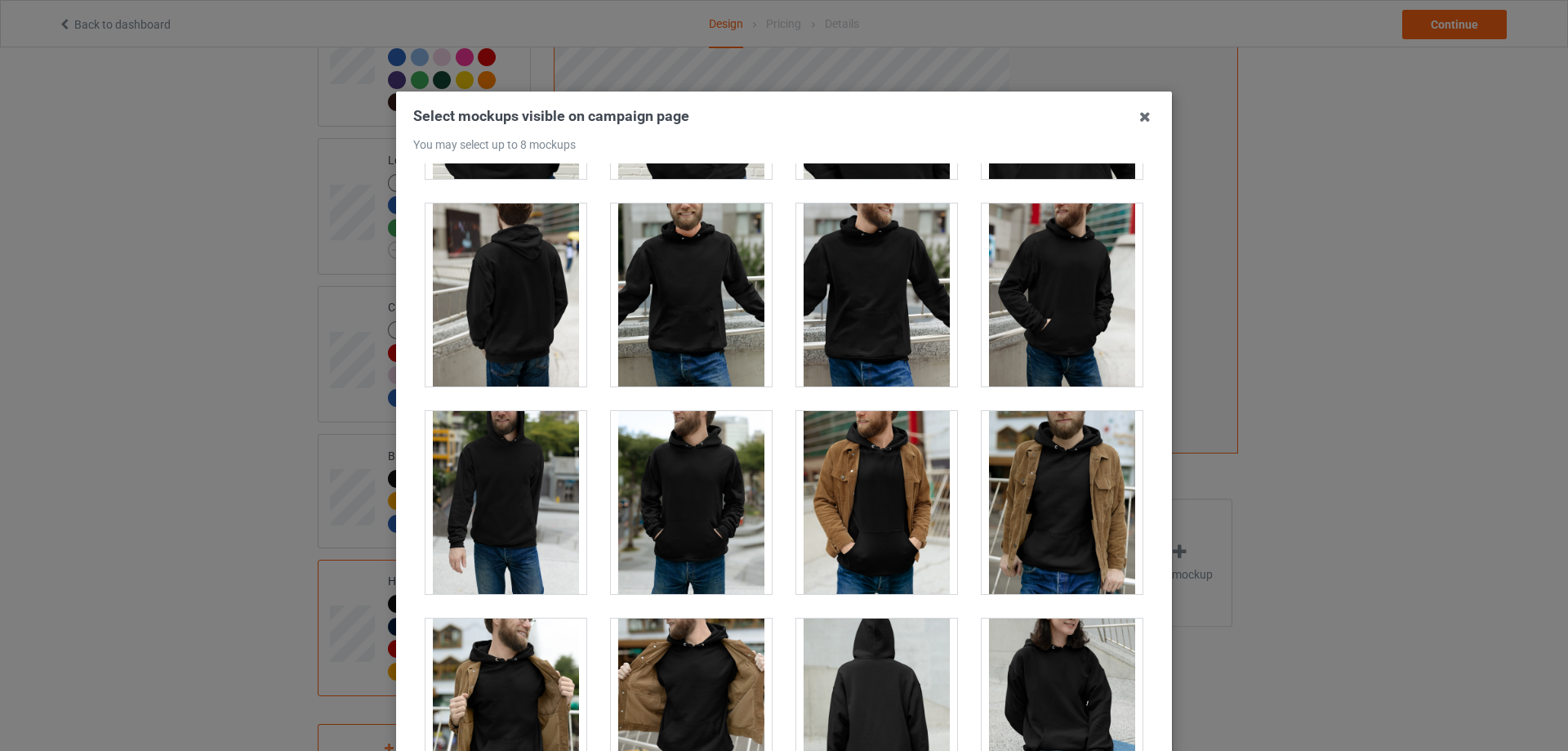
click at [691, 481] on div at bounding box center [690, 502] width 161 height 183
click at [732, 510] on div at bounding box center [690, 502] width 161 height 183
drag, startPoint x: 653, startPoint y: 524, endPoint x: 794, endPoint y: 518, distance: 141.1
click at [653, 525] on div at bounding box center [690, 502] width 161 height 183
click at [1023, 482] on div at bounding box center [1061, 502] width 161 height 183
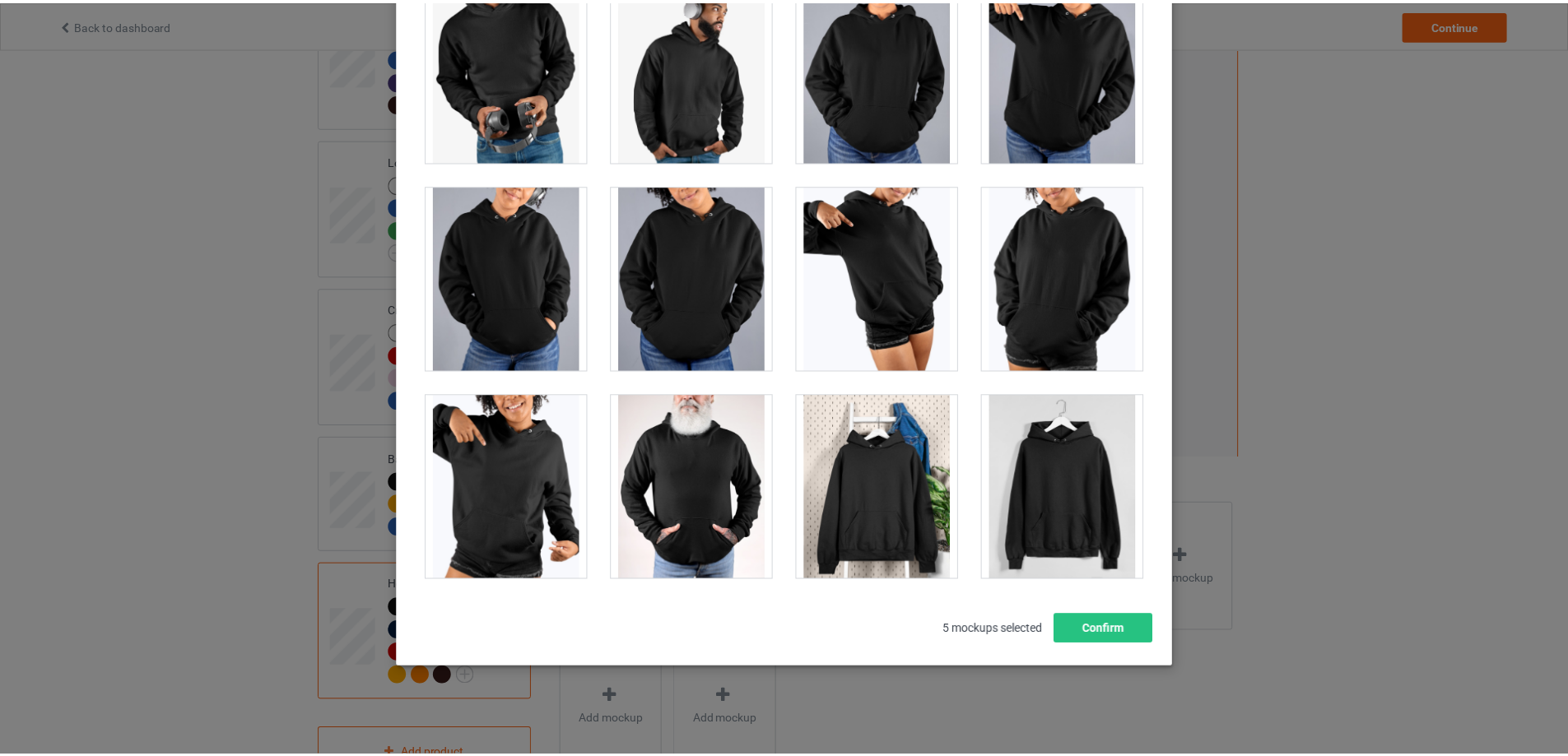
scroll to position [181, 0]
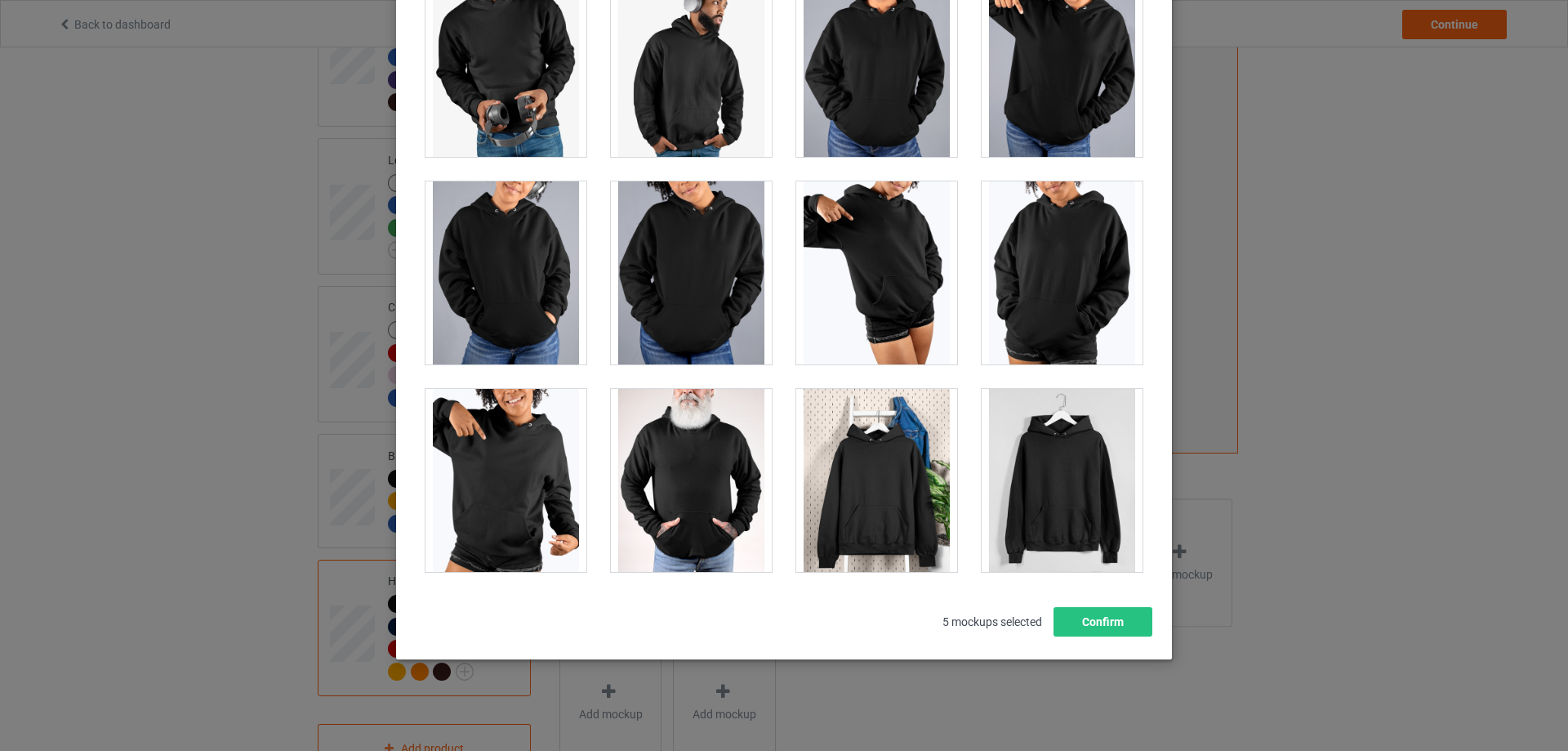
click at [1032, 501] on div at bounding box center [1061, 480] width 161 height 183
click at [1100, 624] on button "Confirm" at bounding box center [1102, 622] width 98 height 30
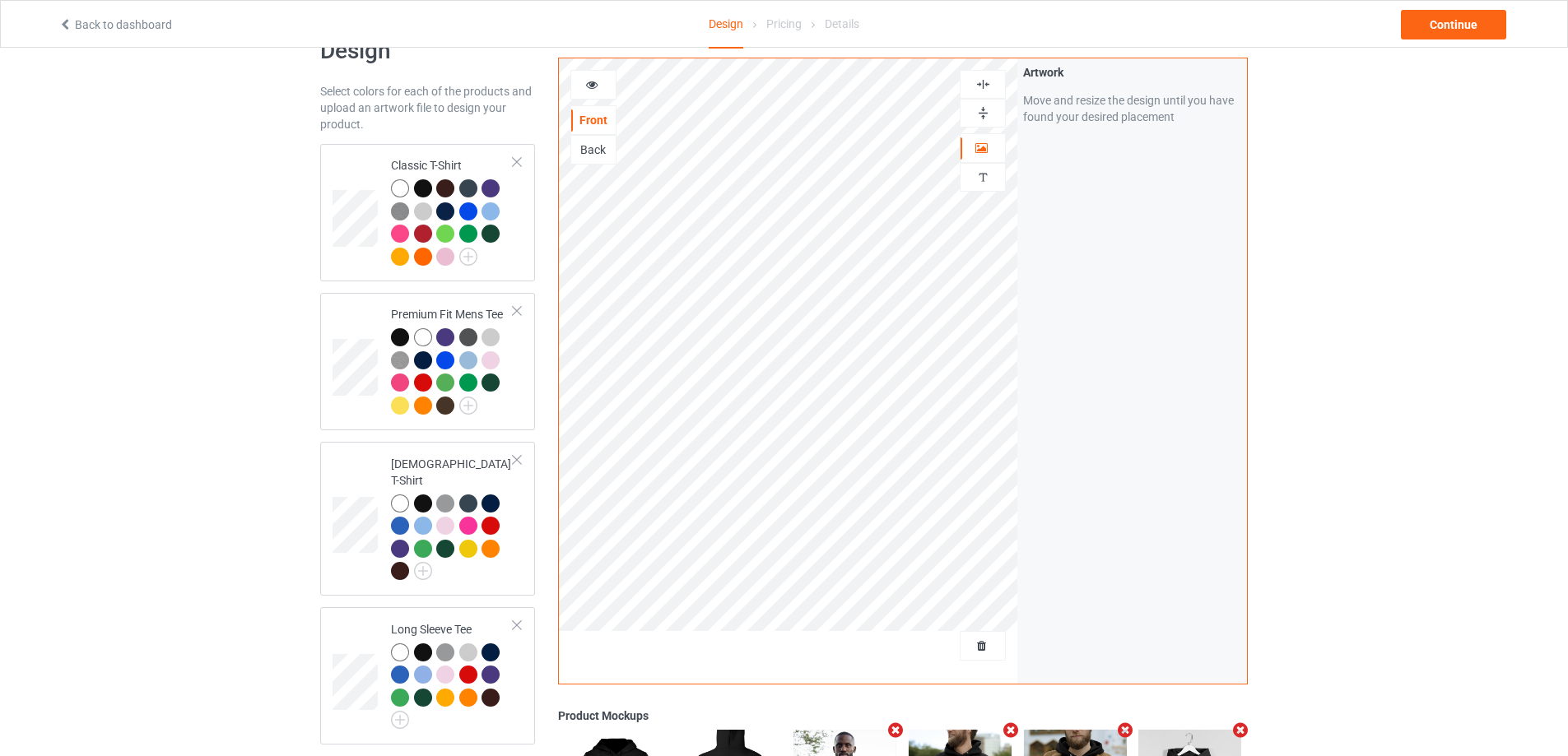
scroll to position [0, 0]
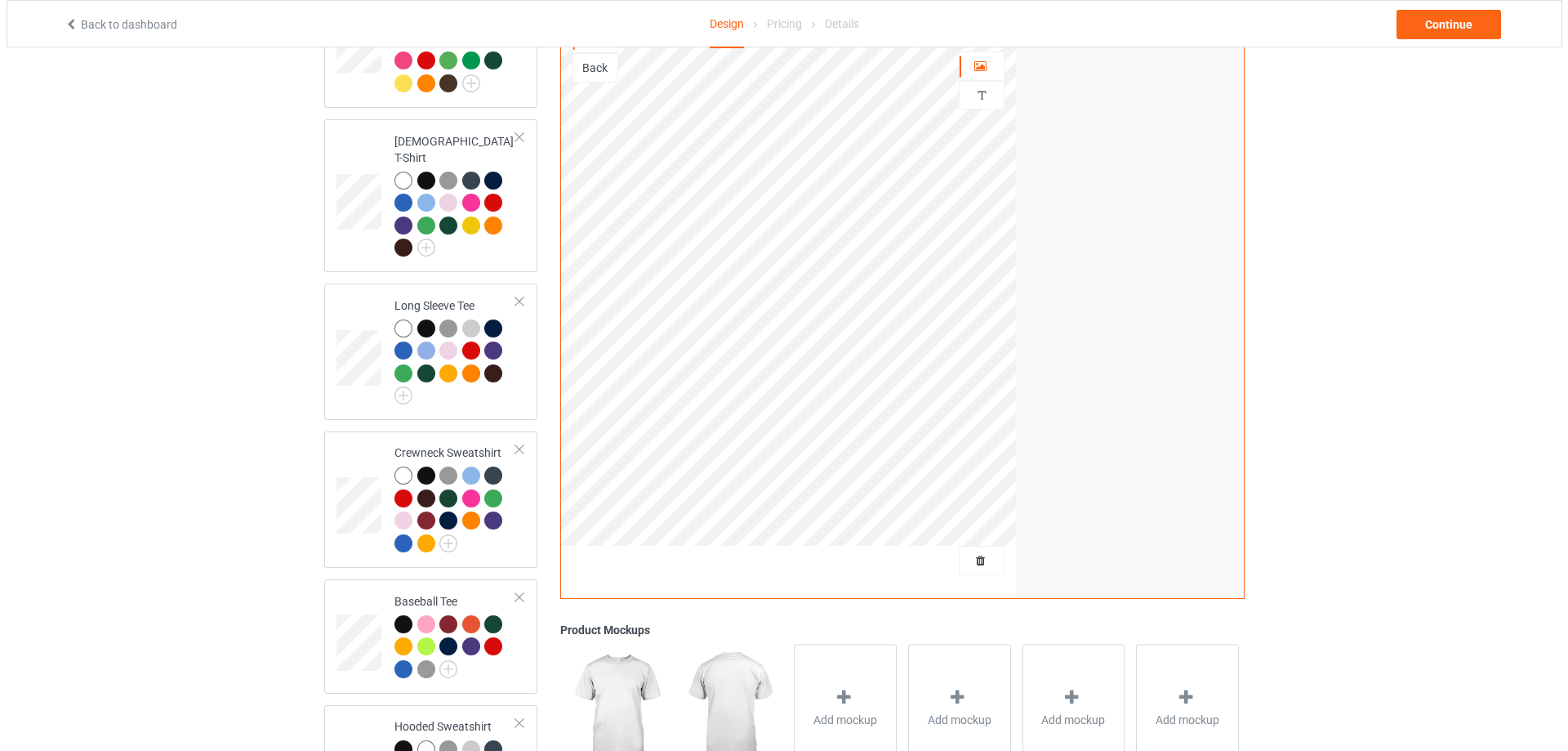
scroll to position [408, 0]
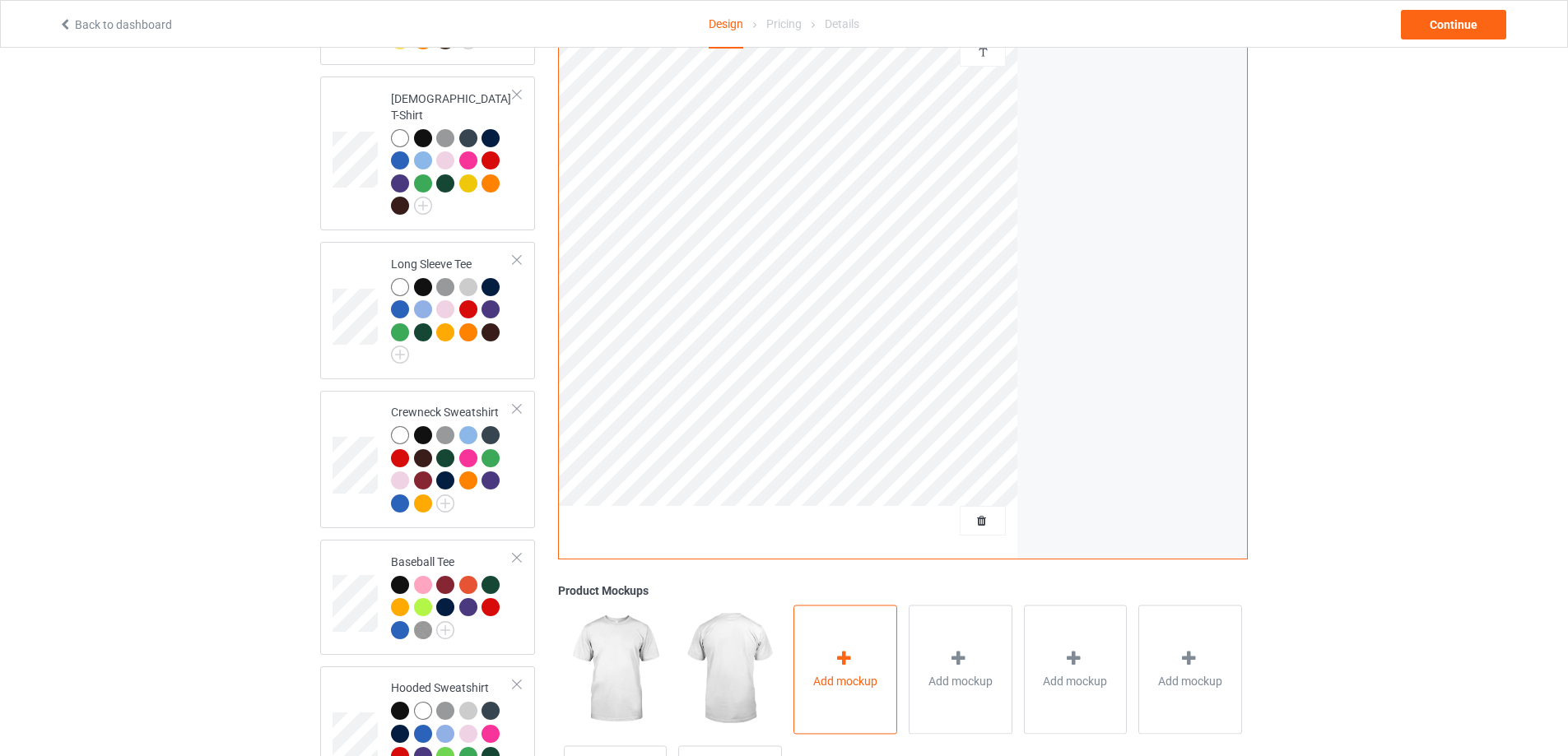
click at [834, 650] on icon at bounding box center [844, 658] width 21 height 17
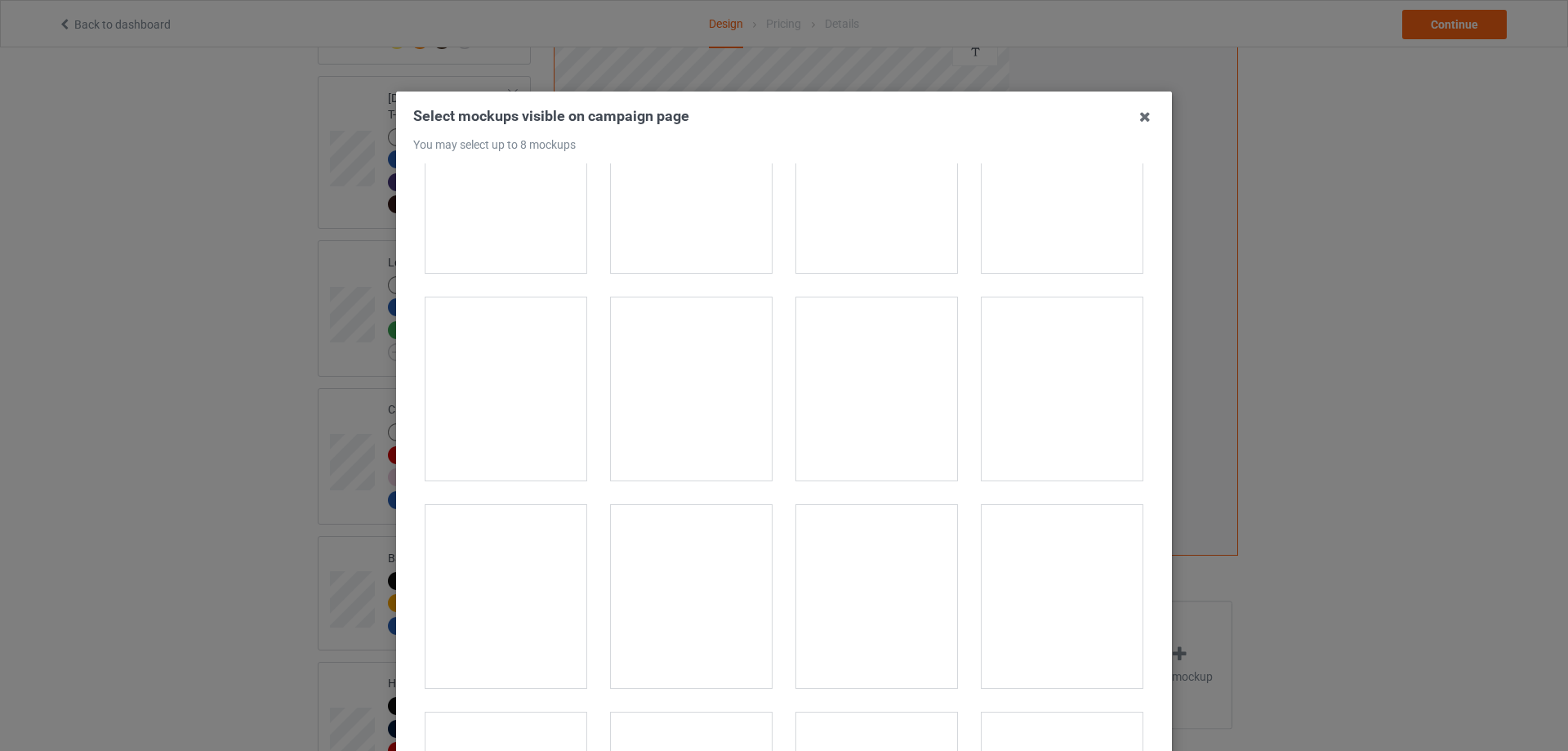
scroll to position [4576, 0]
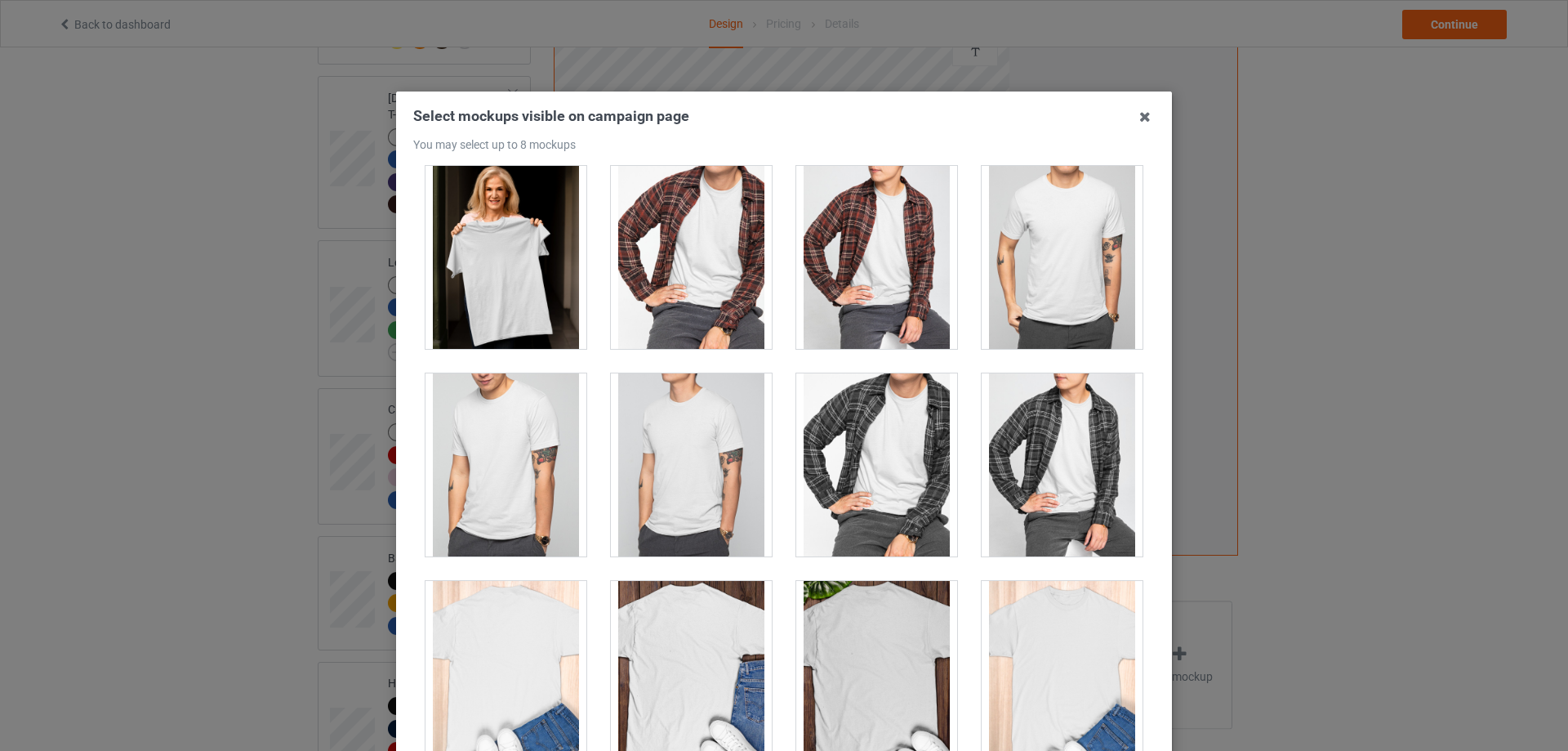
click at [1065, 240] on div at bounding box center [1061, 257] width 161 height 183
click at [500, 269] on div at bounding box center [506, 257] width 161 height 183
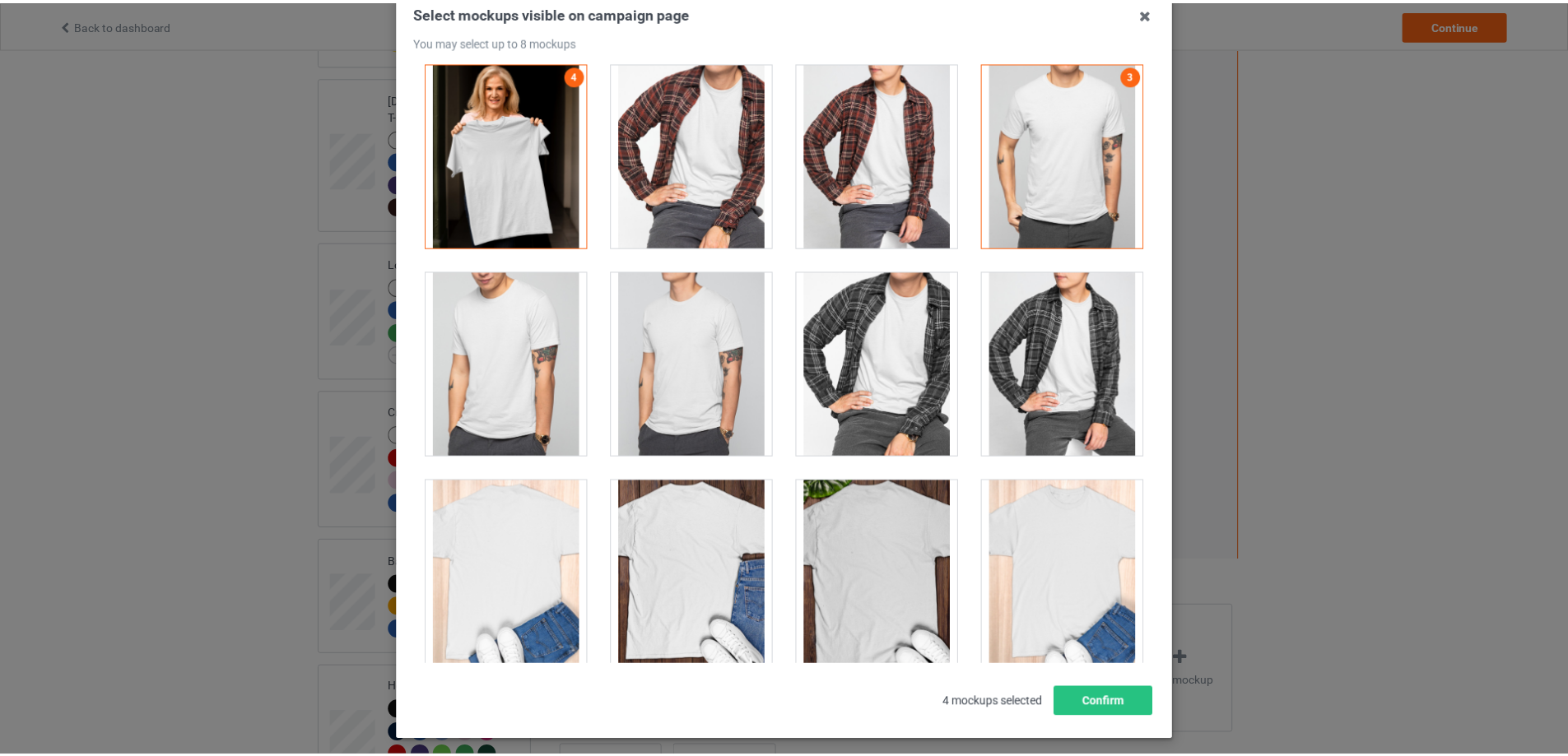
scroll to position [181, 0]
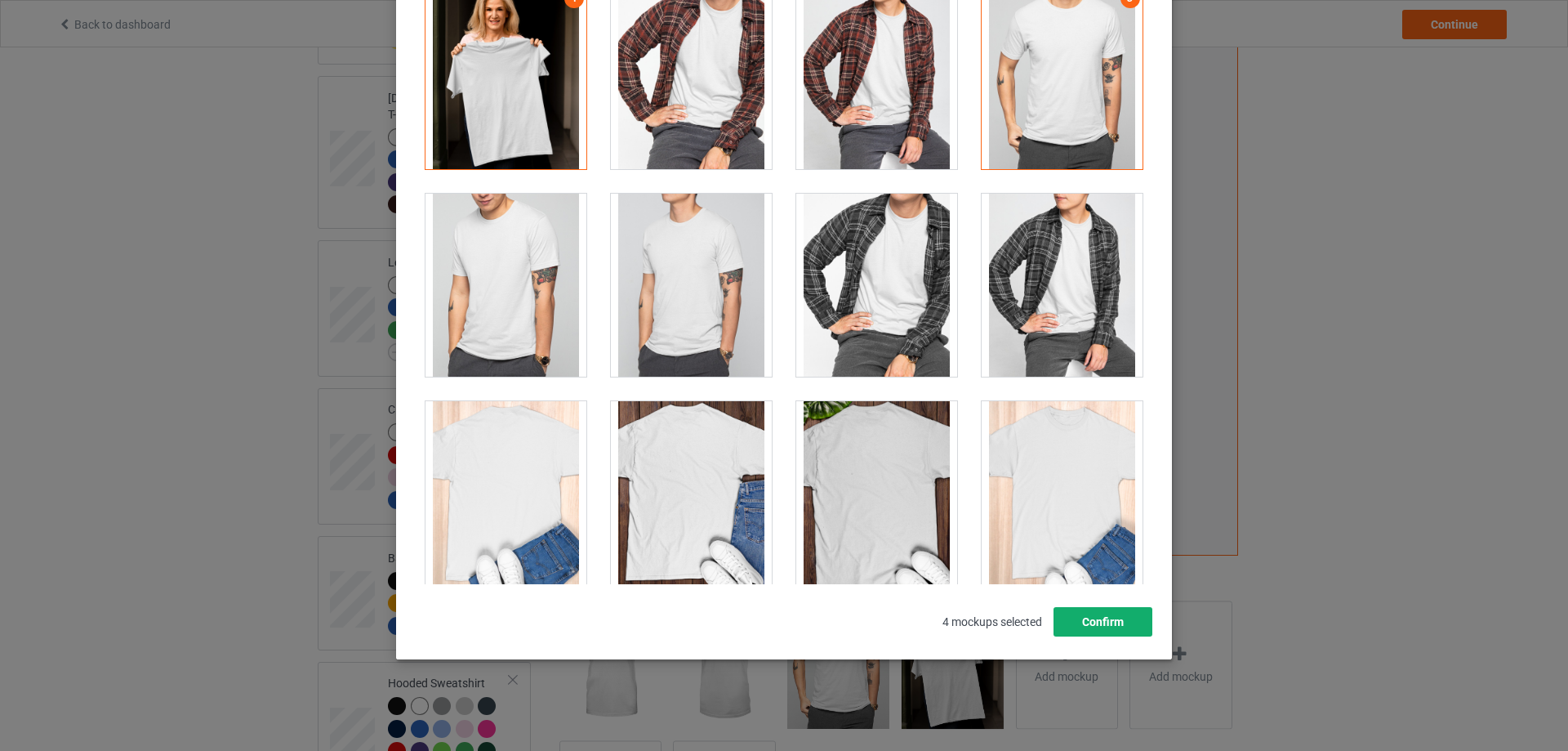
click at [1106, 624] on button "Confirm" at bounding box center [1102, 622] width 98 height 30
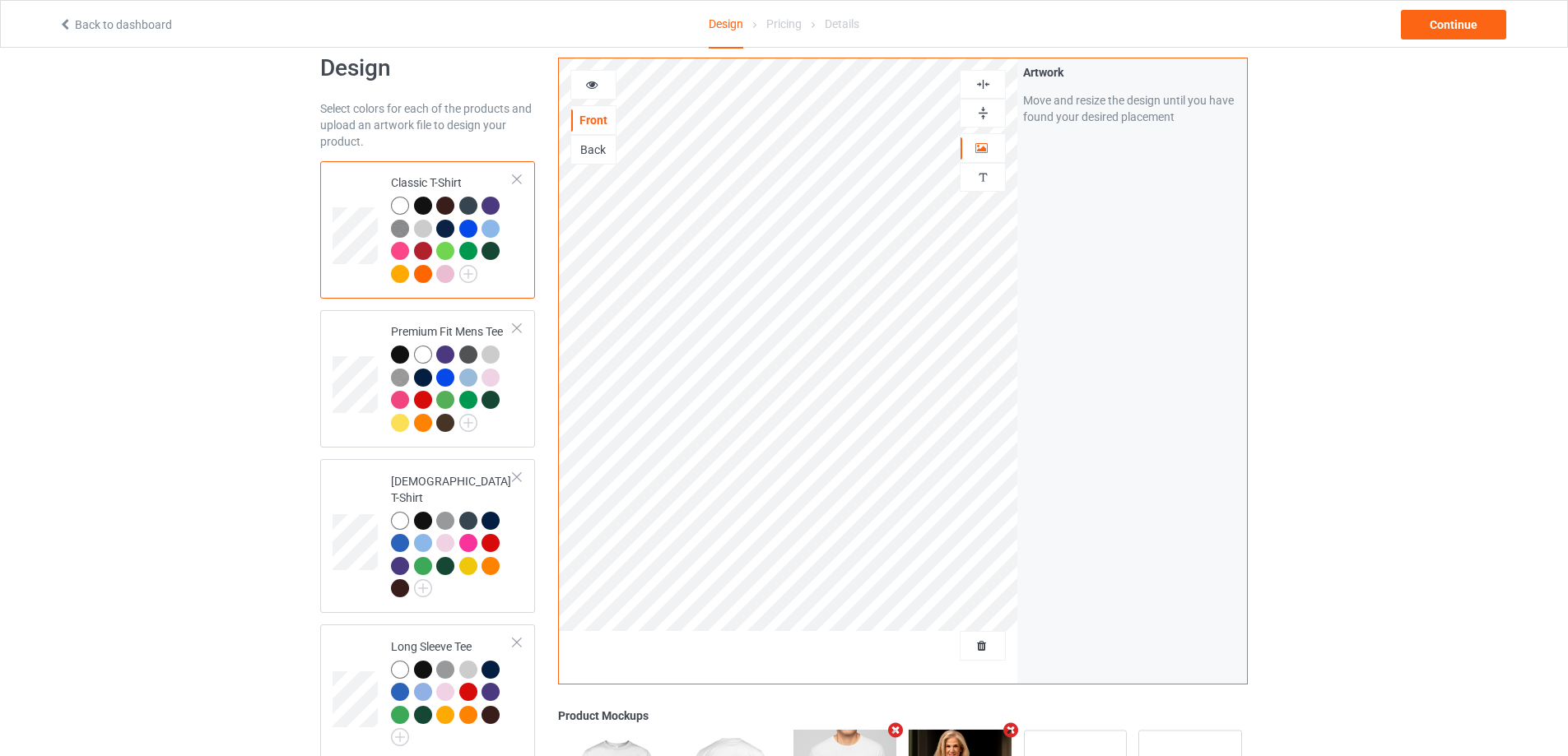
scroll to position [0, 0]
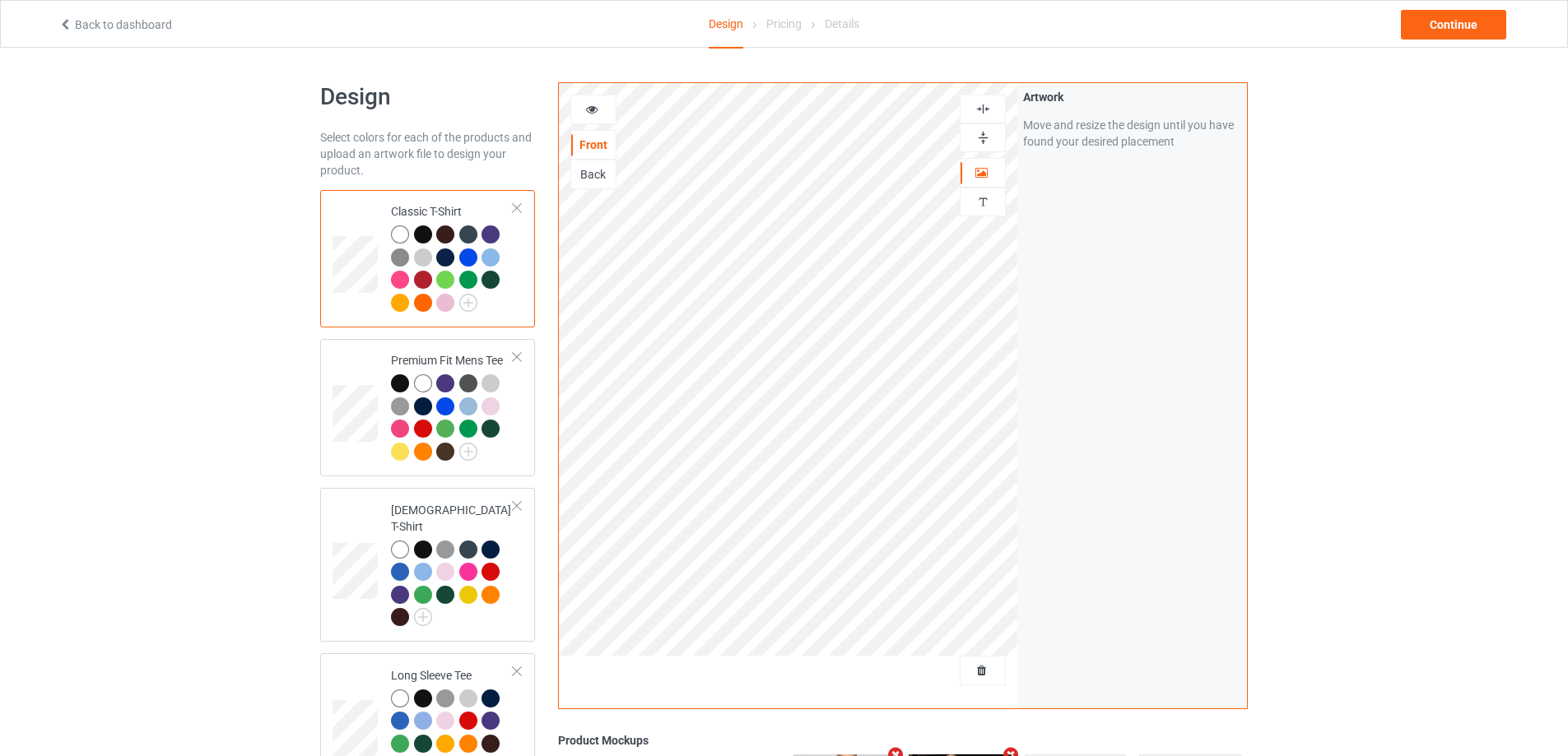
click at [425, 227] on div at bounding box center [423, 234] width 18 height 18
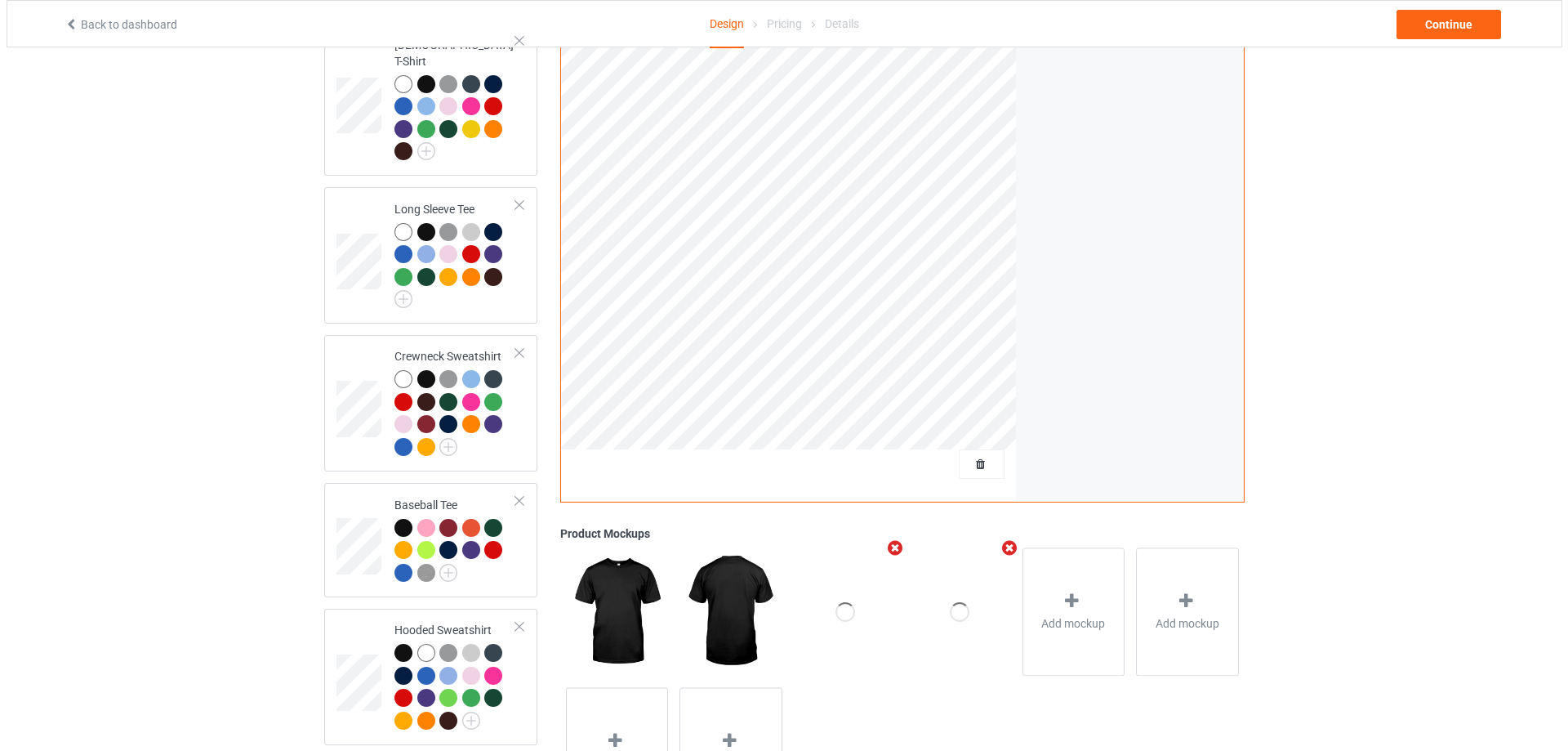
scroll to position [490, 0]
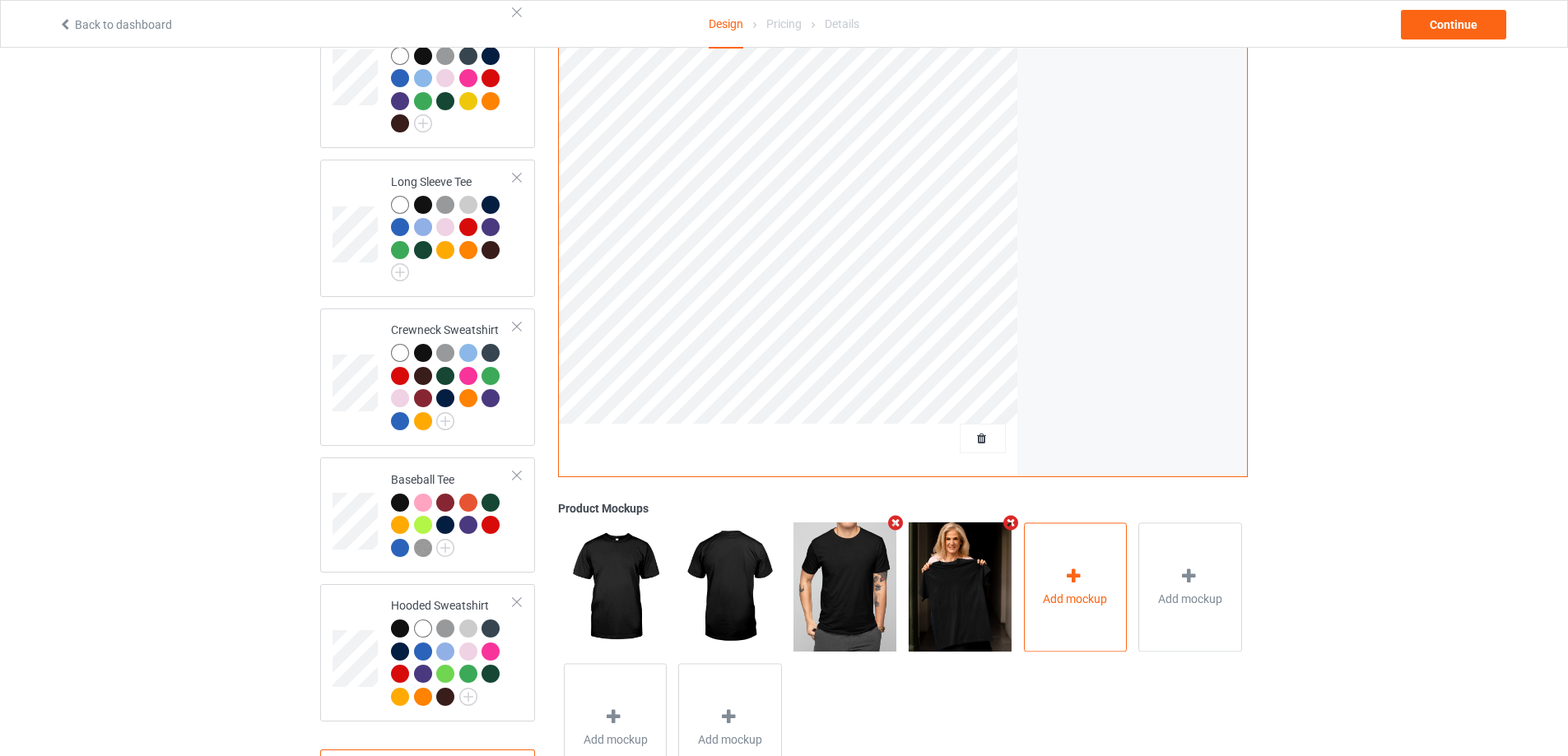
click at [1078, 591] on span "Add mockup" at bounding box center [1074, 599] width 65 height 17
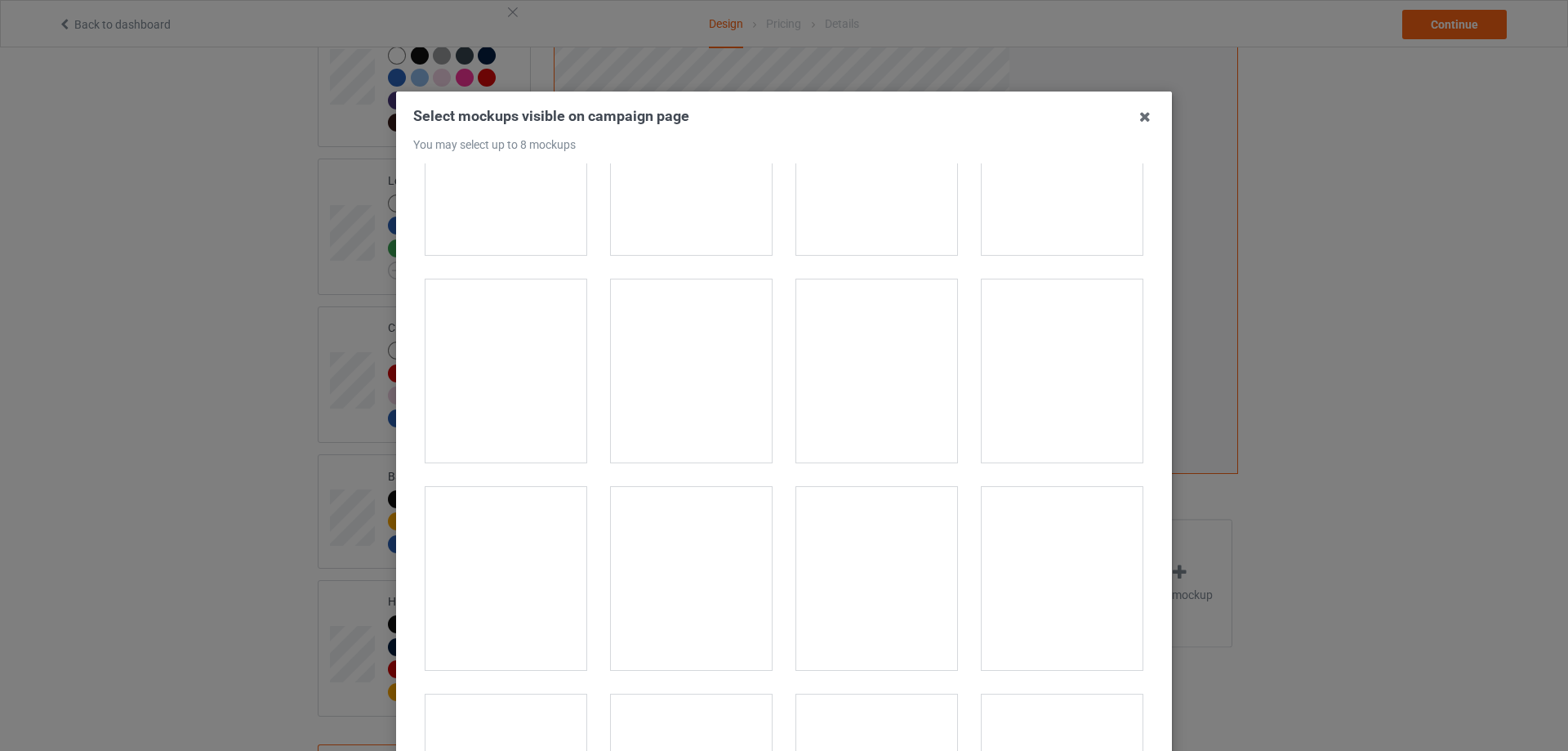
scroll to position [408, 0]
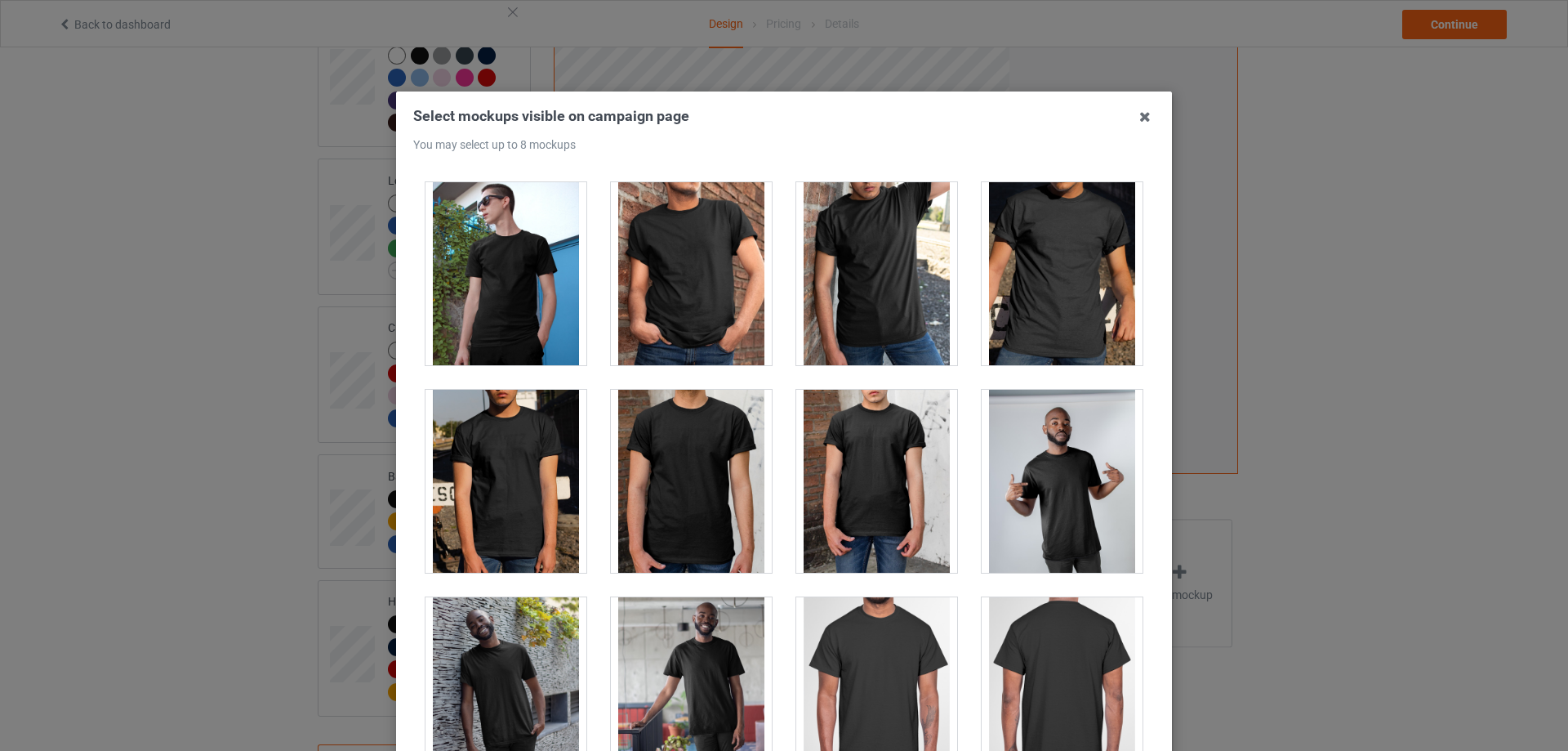
click at [662, 310] on div at bounding box center [690, 273] width 161 height 183
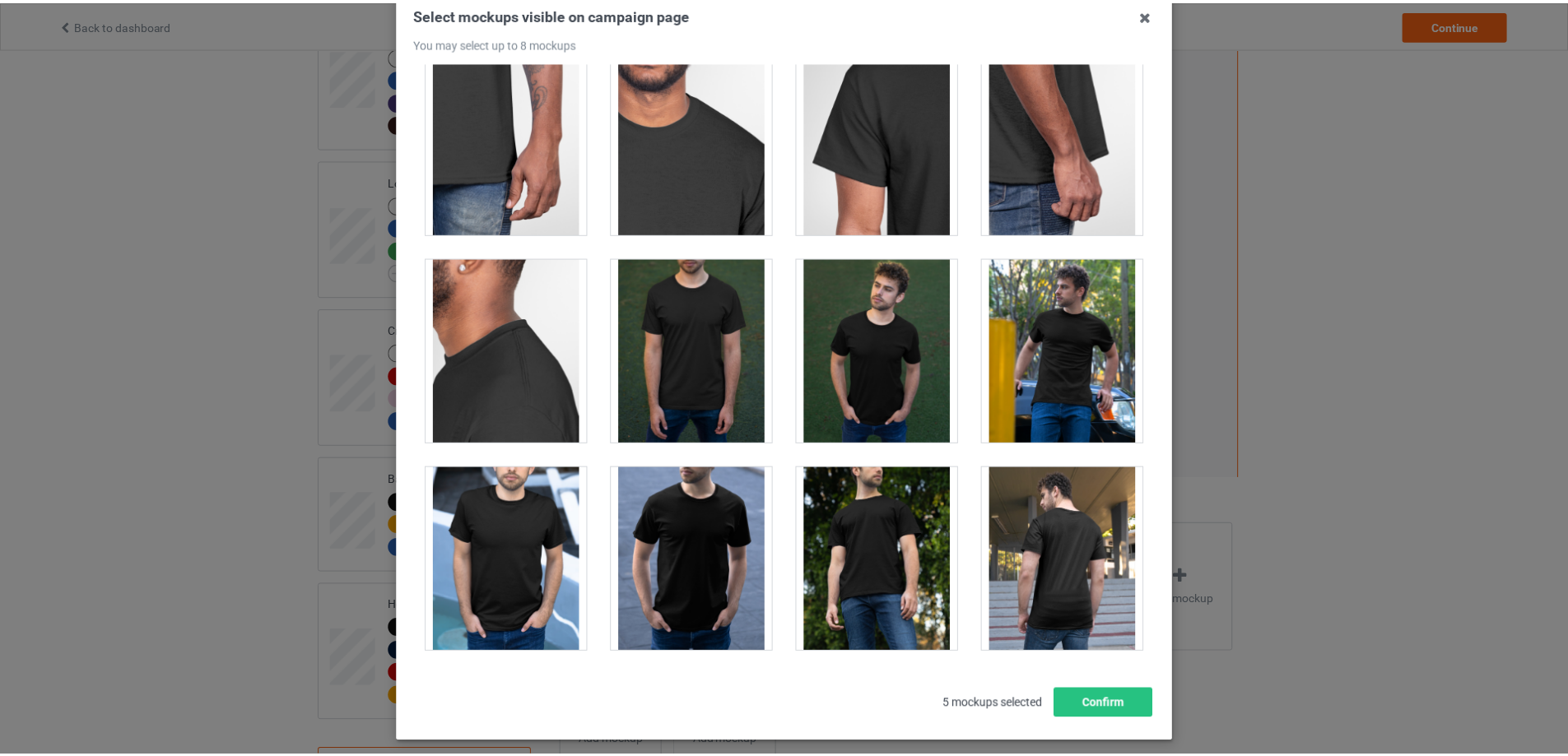
scroll to position [181, 0]
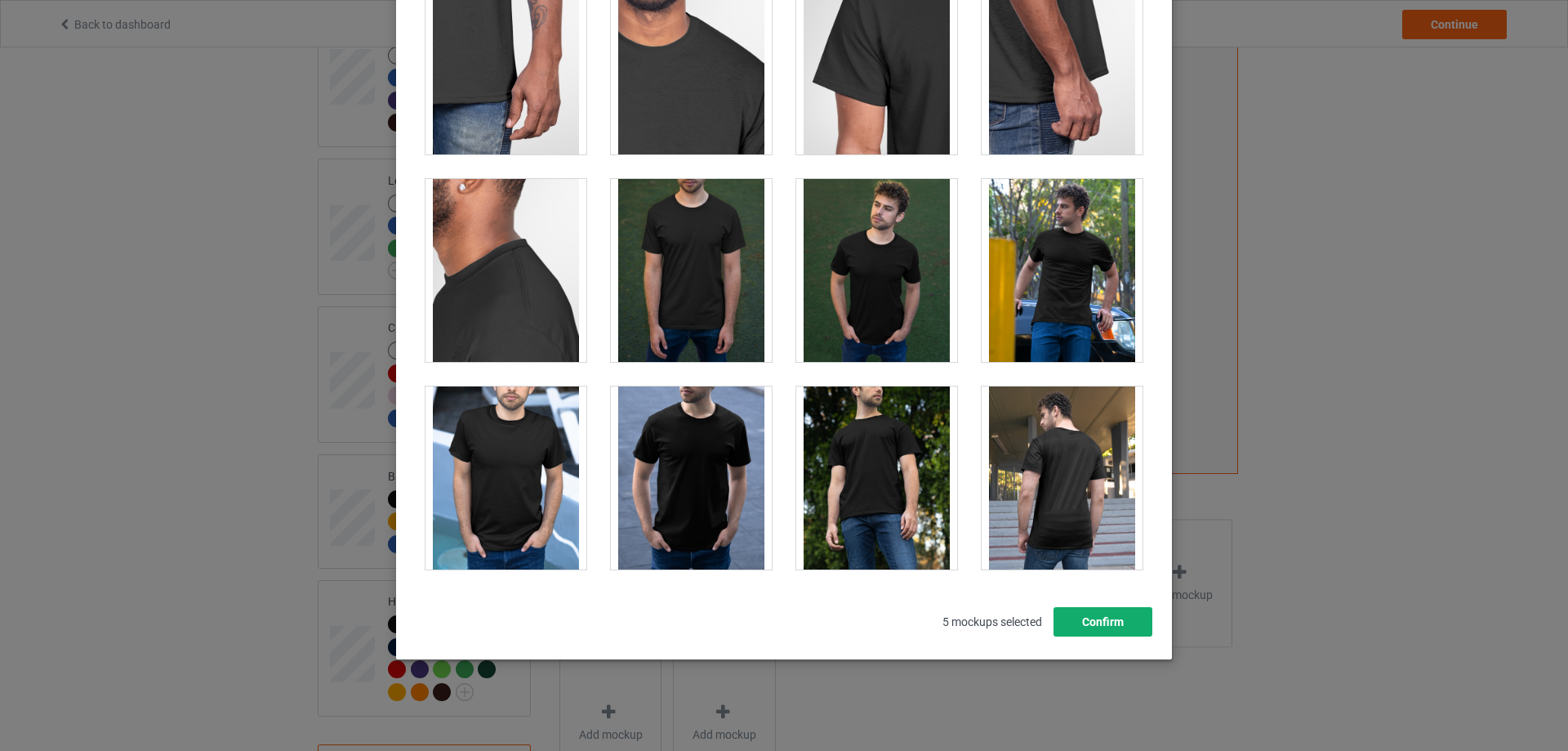
click at [1121, 627] on button "Confirm" at bounding box center [1102, 622] width 98 height 30
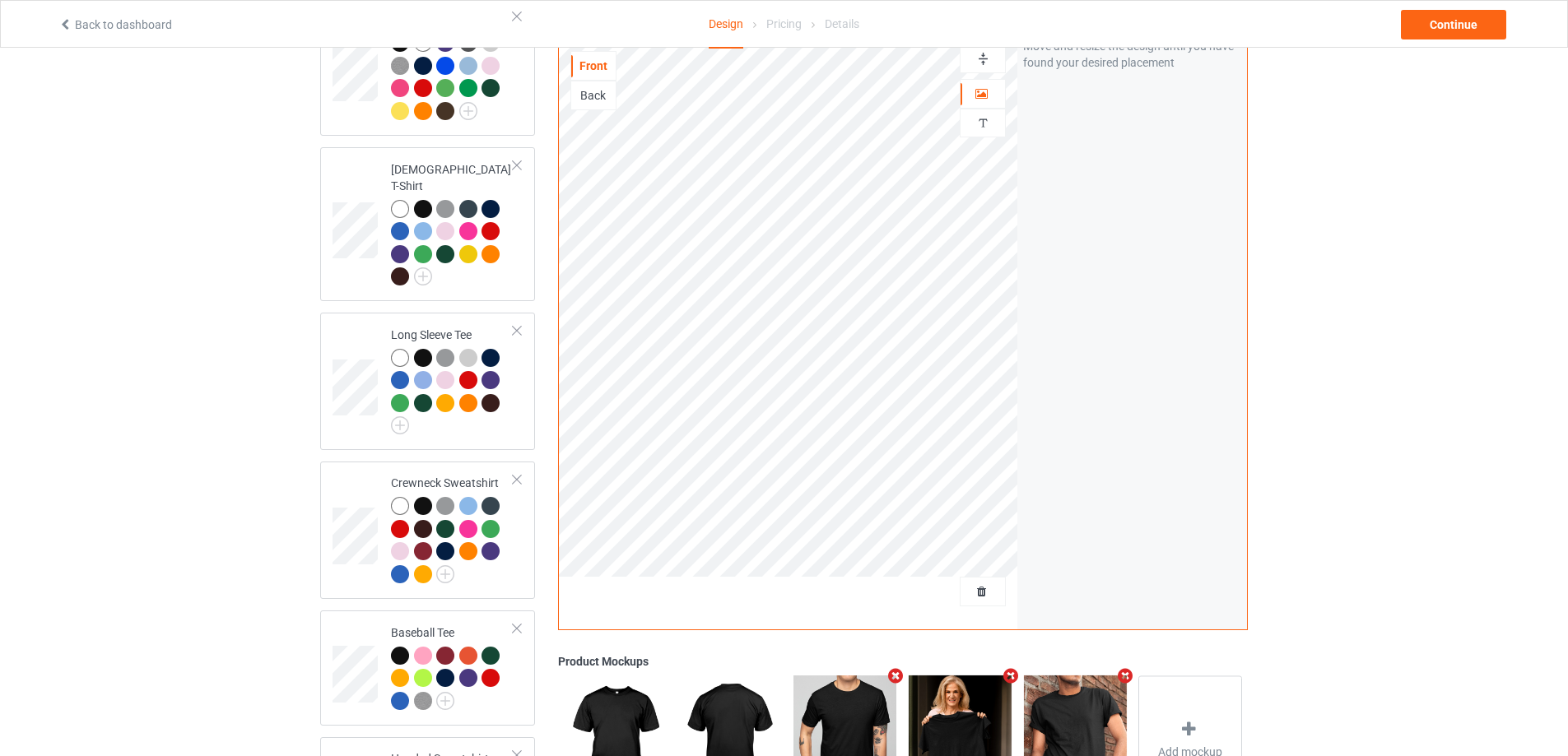
scroll to position [0, 0]
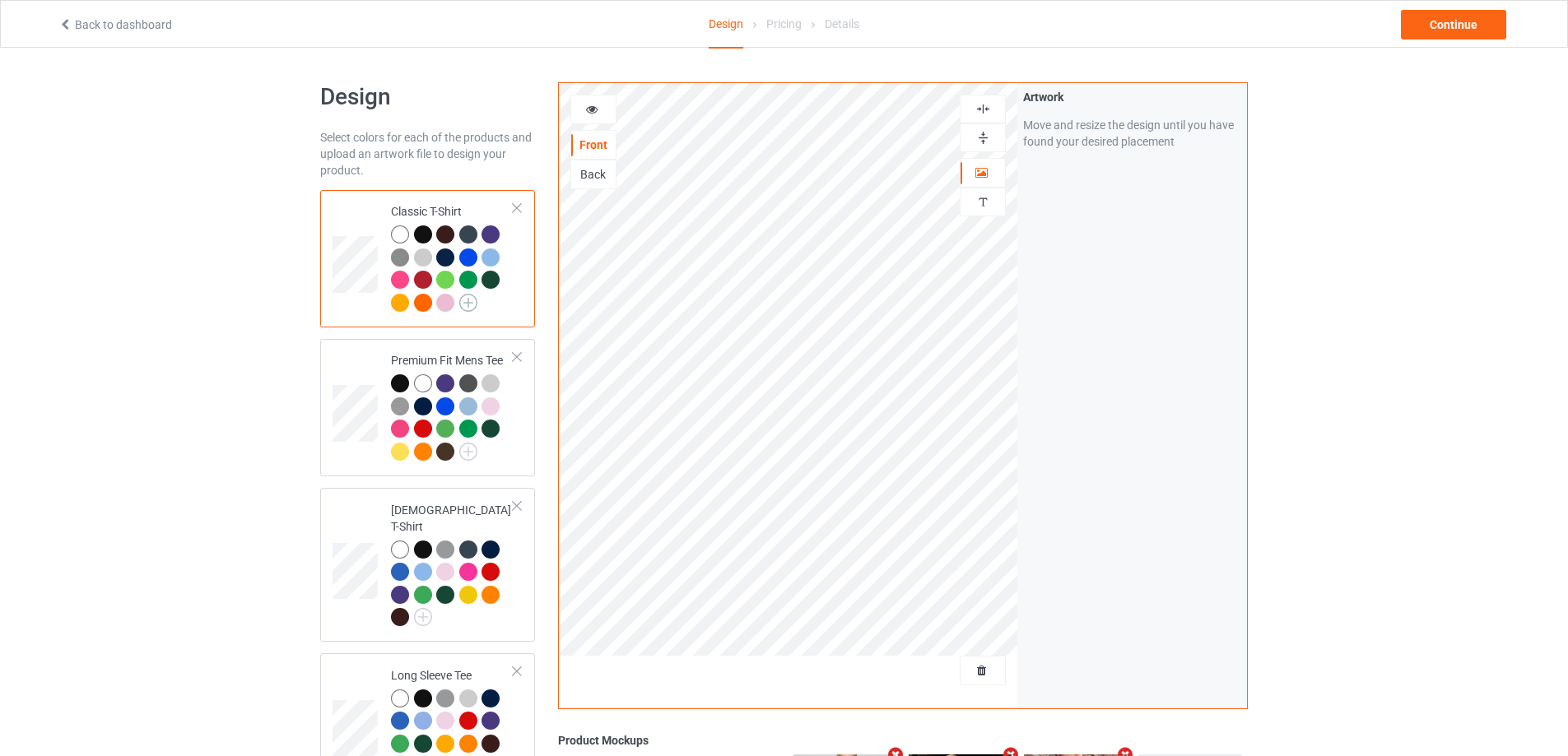
click at [470, 300] on img at bounding box center [468, 302] width 18 height 18
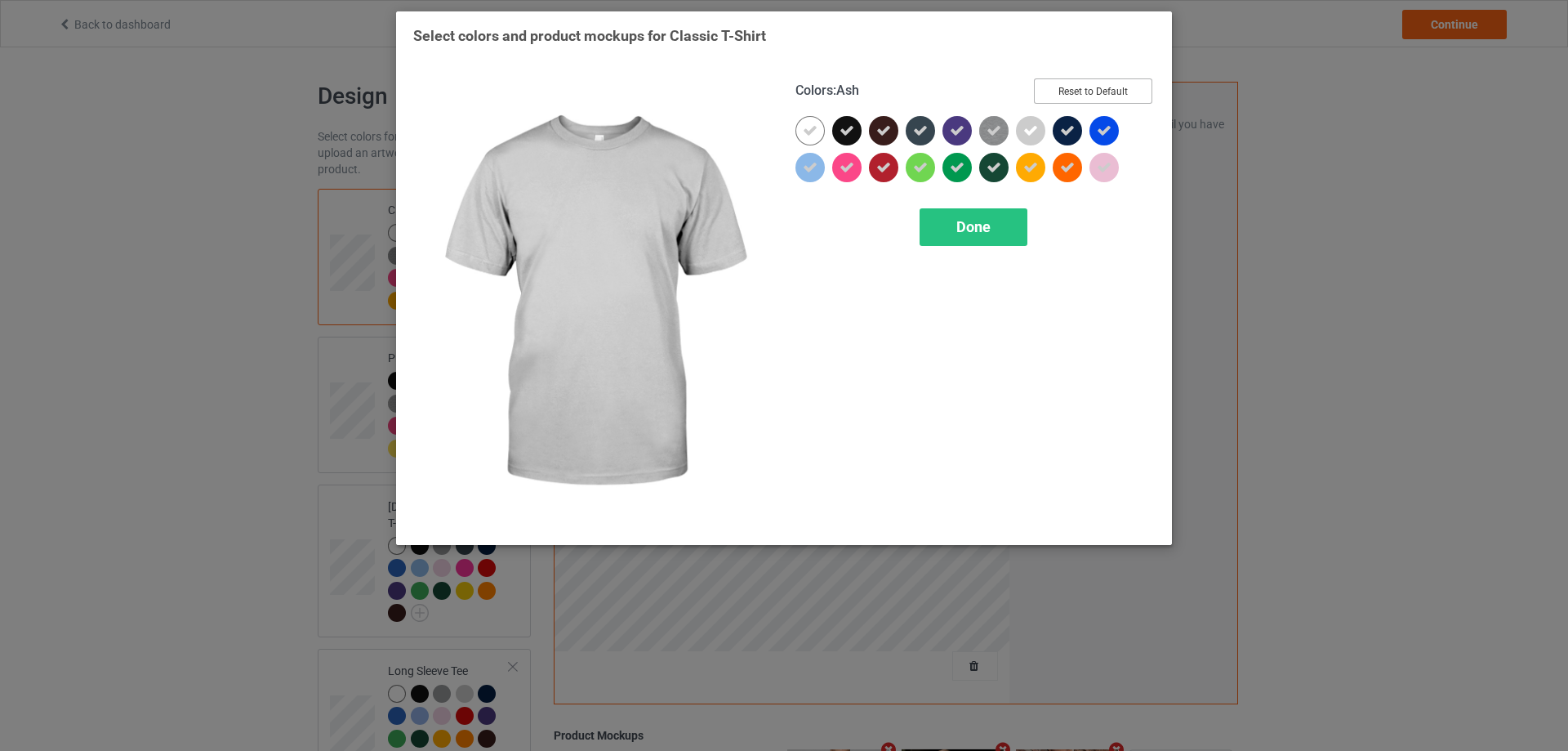
click at [1077, 99] on button "Reset to Default" at bounding box center [1093, 90] width 119 height 25
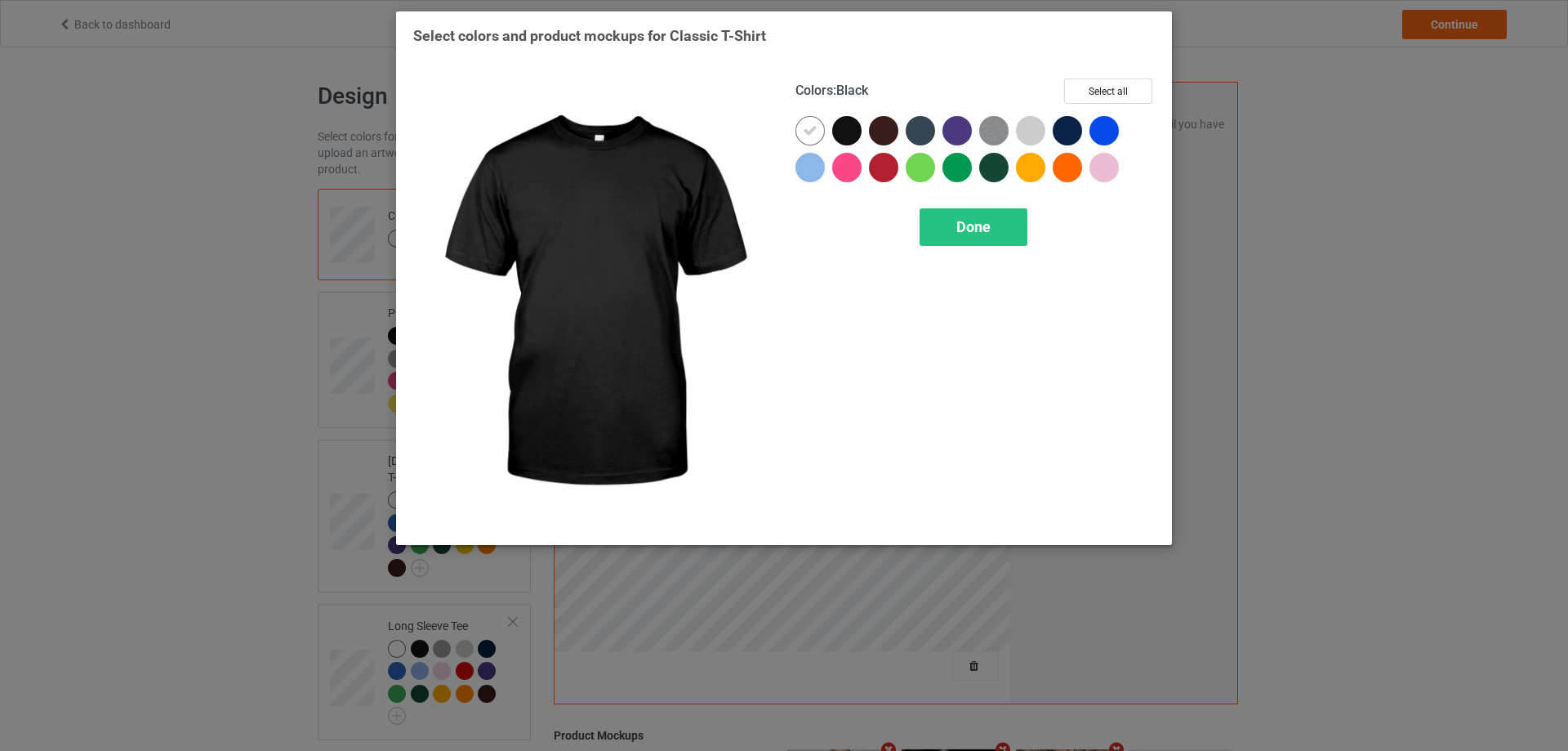
click at [836, 137] on div at bounding box center [847, 131] width 30 height 30
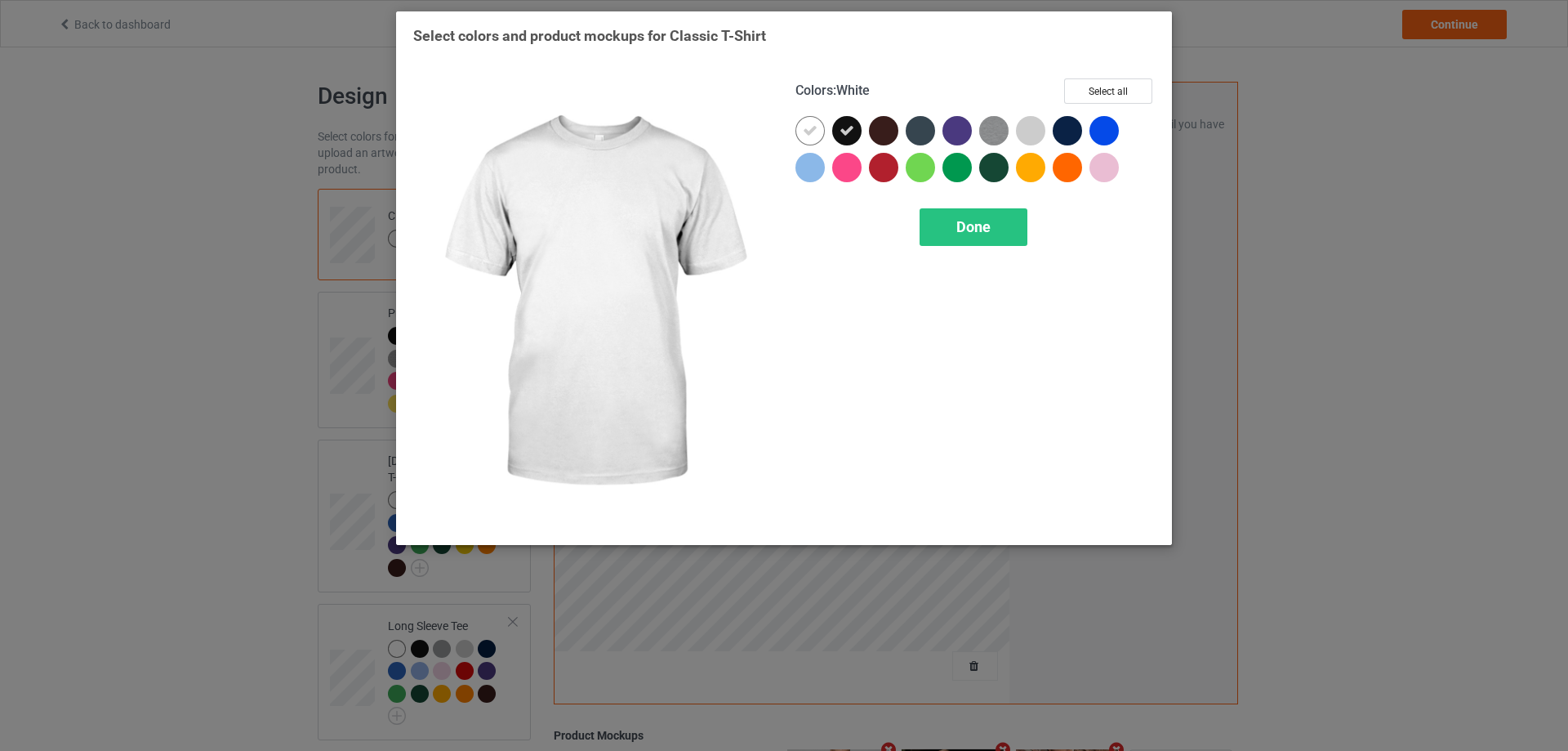
click at [808, 136] on icon at bounding box center [810, 131] width 15 height 15
click at [808, 130] on div at bounding box center [810, 131] width 30 height 30
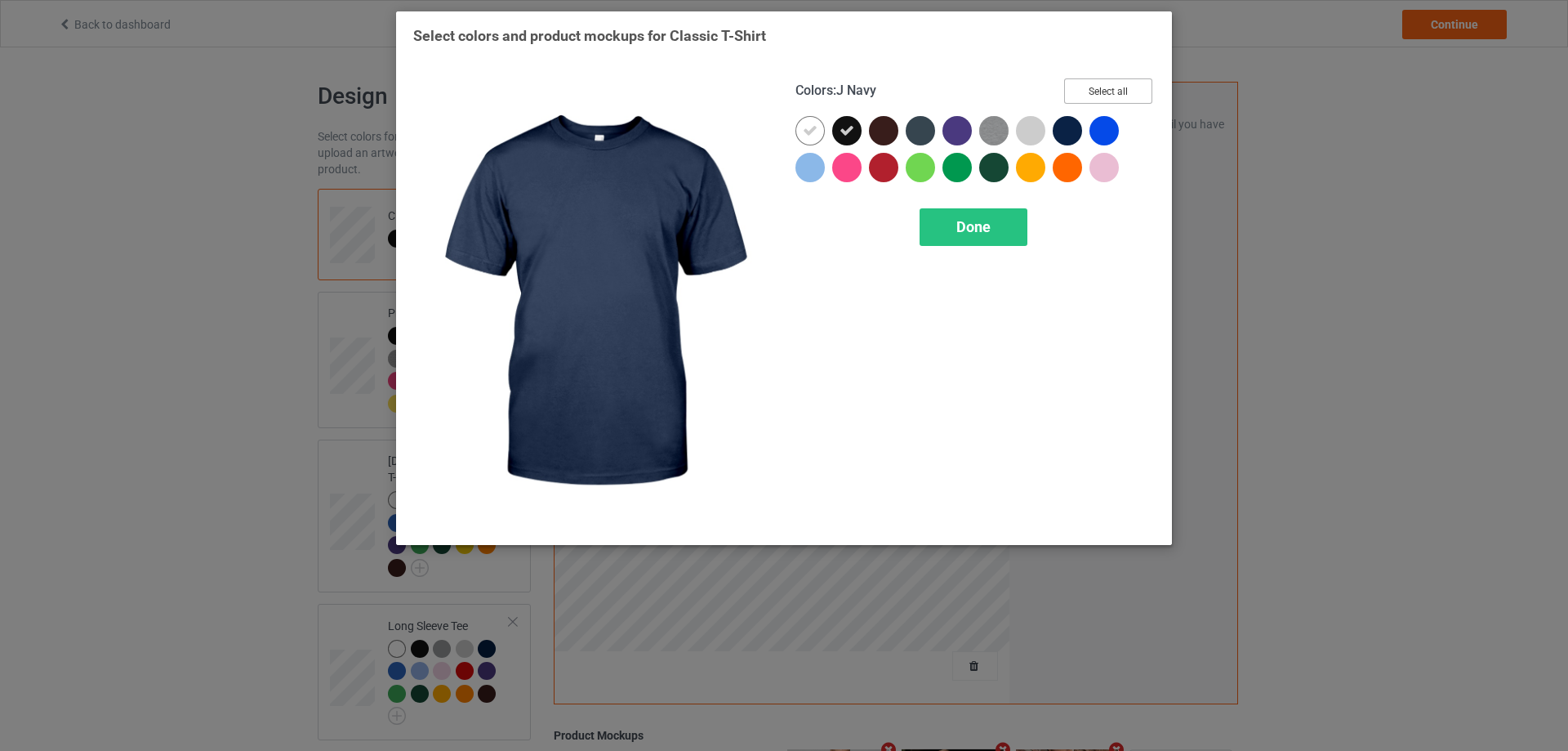
click at [1093, 97] on button "Select all" at bounding box center [1108, 90] width 88 height 25
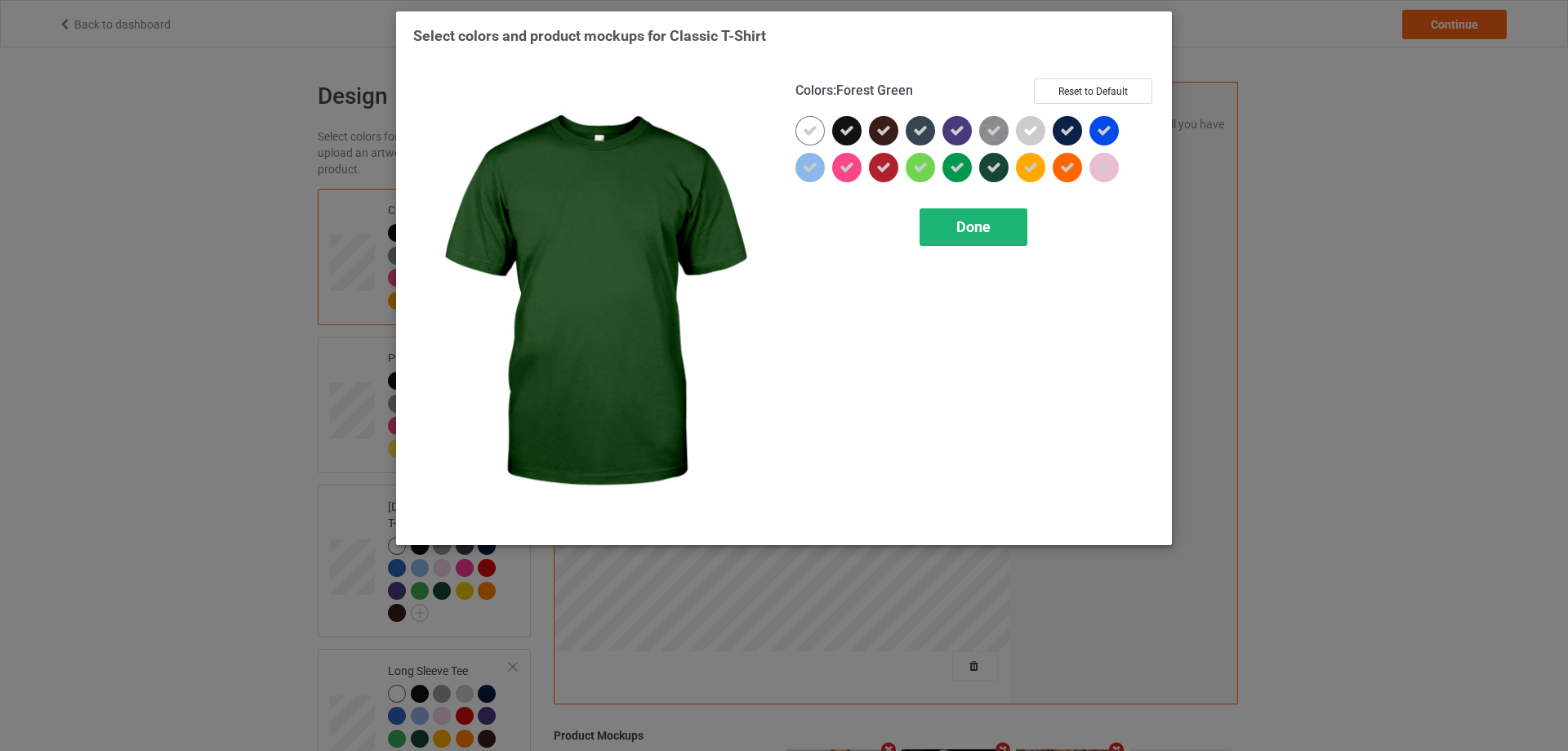
click at [988, 222] on div "Done" at bounding box center [973, 227] width 108 height 37
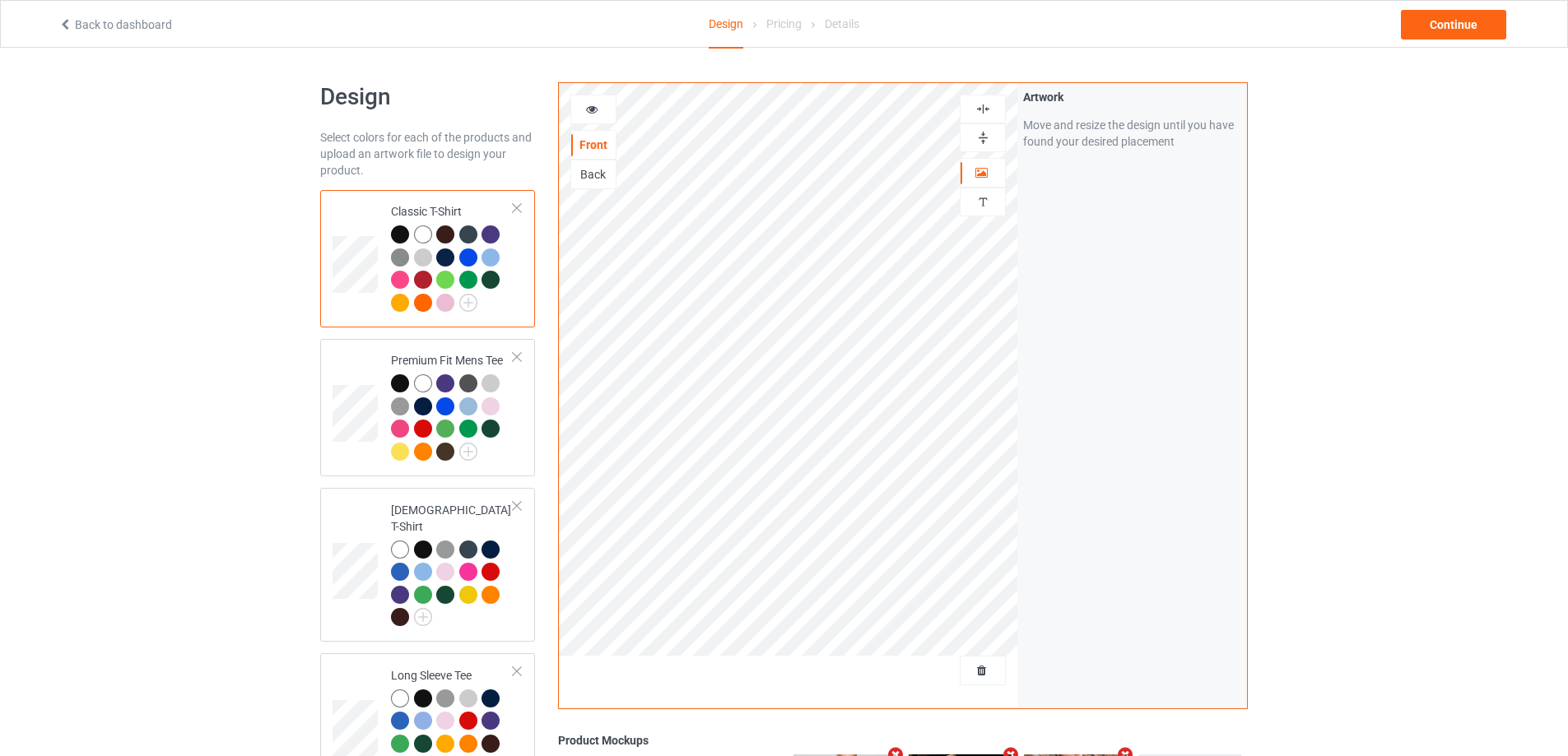
click at [190, 371] on div "Design Select colors for each of the products and upload an artwork file to des…" at bounding box center [784, 687] width 1568 height 1278
click at [1446, 21] on div "Continue" at bounding box center [1453, 25] width 106 height 30
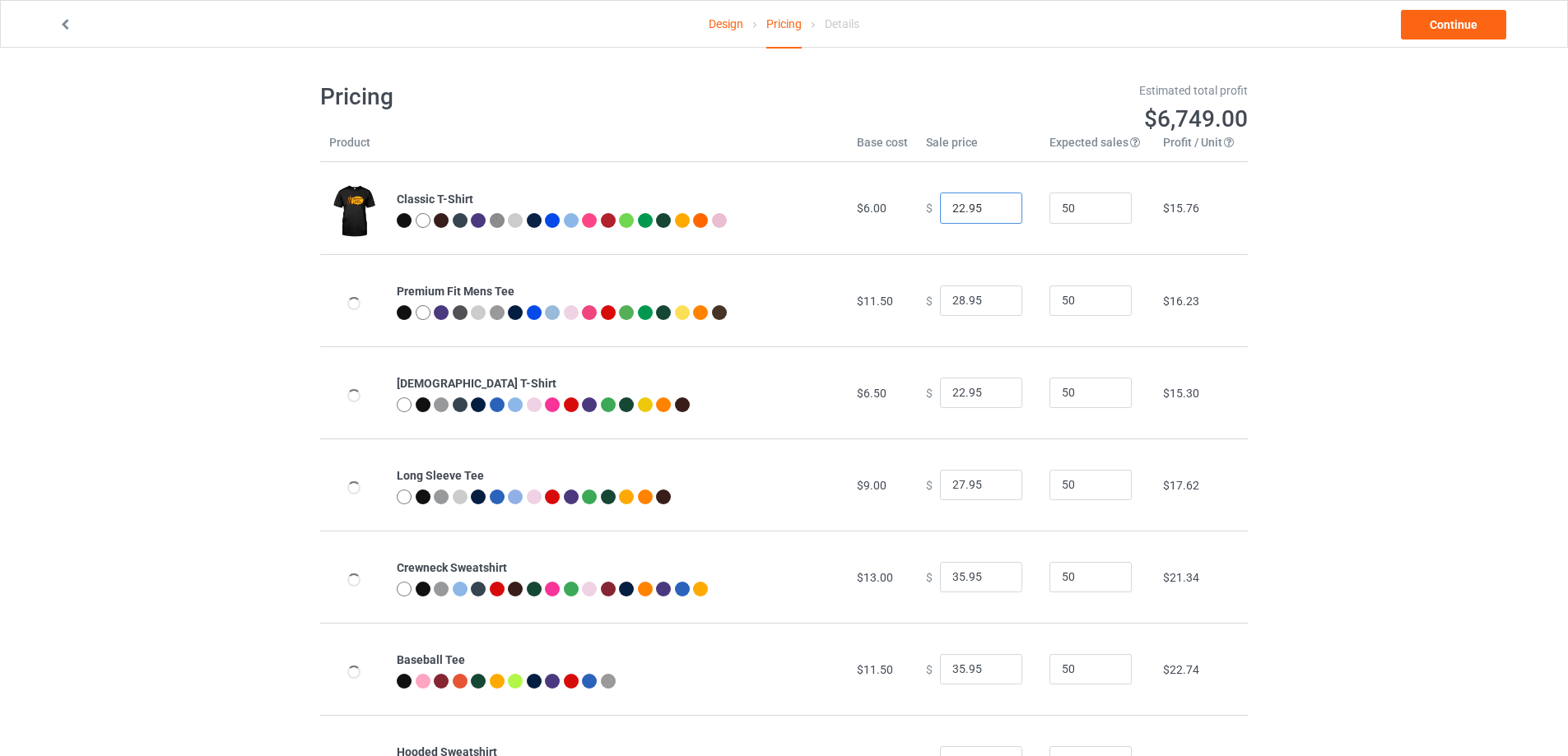
drag, startPoint x: 964, startPoint y: 209, endPoint x: 877, endPoint y: 210, distance: 87.0
click at [893, 210] on tr "Classic T-Shirt $6.00 $ 22.95 50 $15.76" at bounding box center [784, 207] width 928 height 93
drag, startPoint x: 934, startPoint y: 207, endPoint x: 915, endPoint y: 207, distance: 19.0
click at [926, 207] on div "$ 0.02" at bounding box center [978, 207] width 106 height 31
click at [940, 207] on input "0.02" at bounding box center [981, 207] width 82 height 31
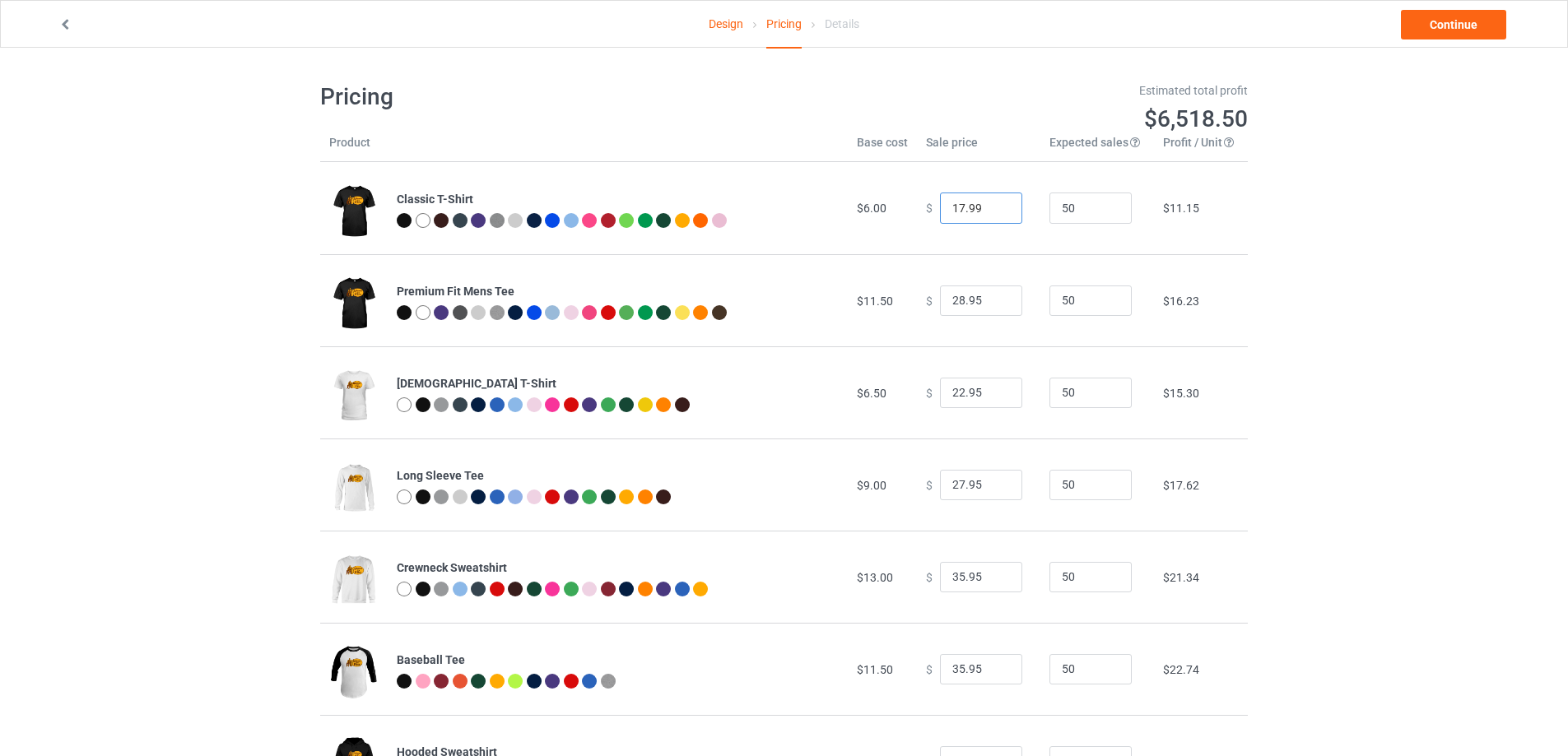
type input "17.99"
click at [1351, 292] on div "Design Pricing Details Continue Pricing Estimated total profit $6,518.50 Produc…" at bounding box center [784, 444] width 1568 height 793
click at [948, 301] on input "28.95" at bounding box center [981, 300] width 82 height 31
type input "24.95"
click at [1390, 339] on div "Design Pricing Details Continue Pricing Estimated total profit $6,332.50 Produc…" at bounding box center [784, 444] width 1568 height 793
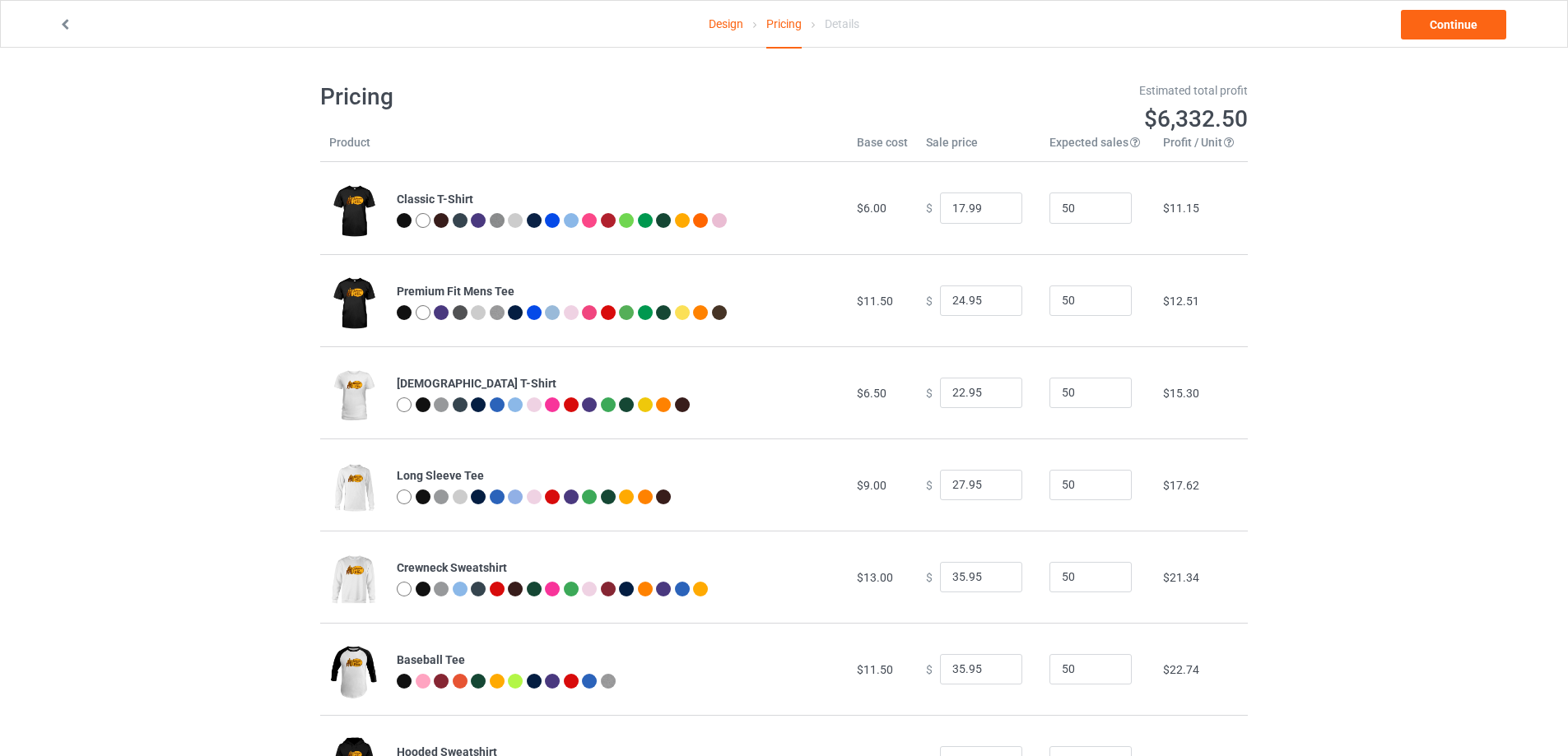
scroll to position [86, 0]
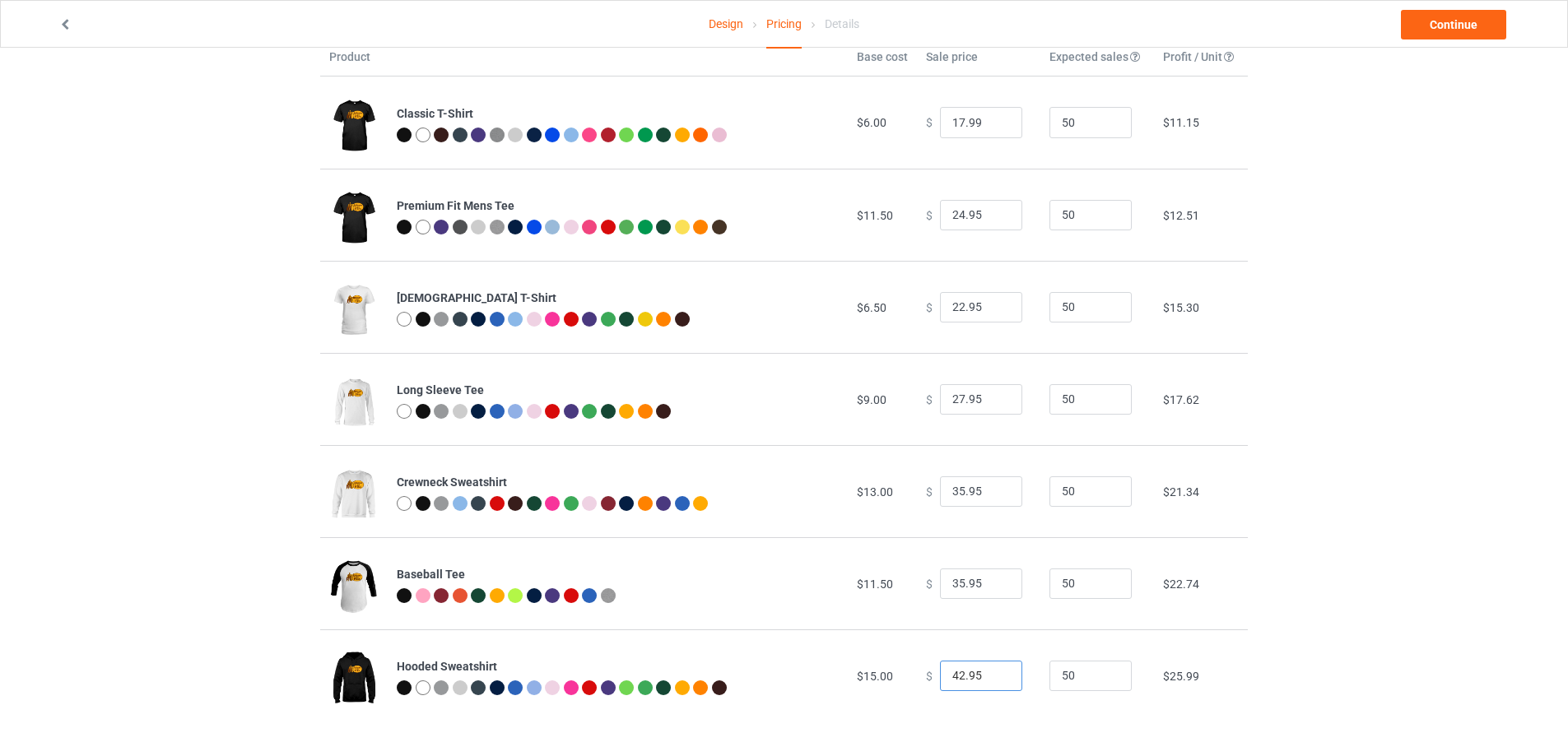
click at [942, 681] on input "42.95" at bounding box center [981, 676] width 82 height 31
type input "36.95"
click at [1434, 538] on div "Design Pricing Details Continue Pricing Estimated total profit $6,053.50 Produc…" at bounding box center [784, 359] width 1568 height 793
click at [1438, 27] on link "Continue" at bounding box center [1453, 25] width 106 height 30
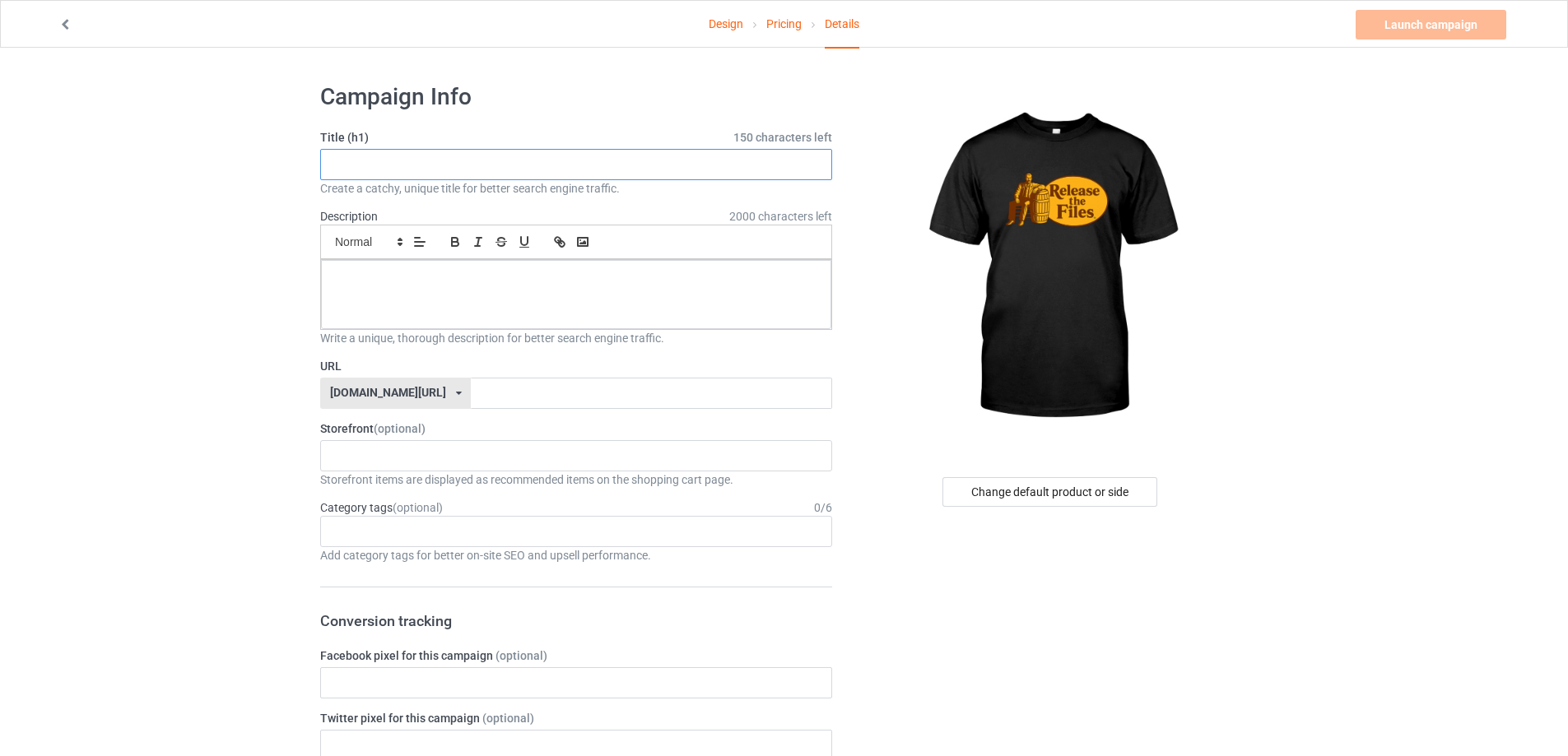
click at [499, 169] on input "text" at bounding box center [575, 164] width 511 height 31
type input "Release Them Files"
click at [409, 306] on div at bounding box center [576, 294] width 511 height 69
click at [515, 394] on input "text" at bounding box center [650, 392] width 360 height 31
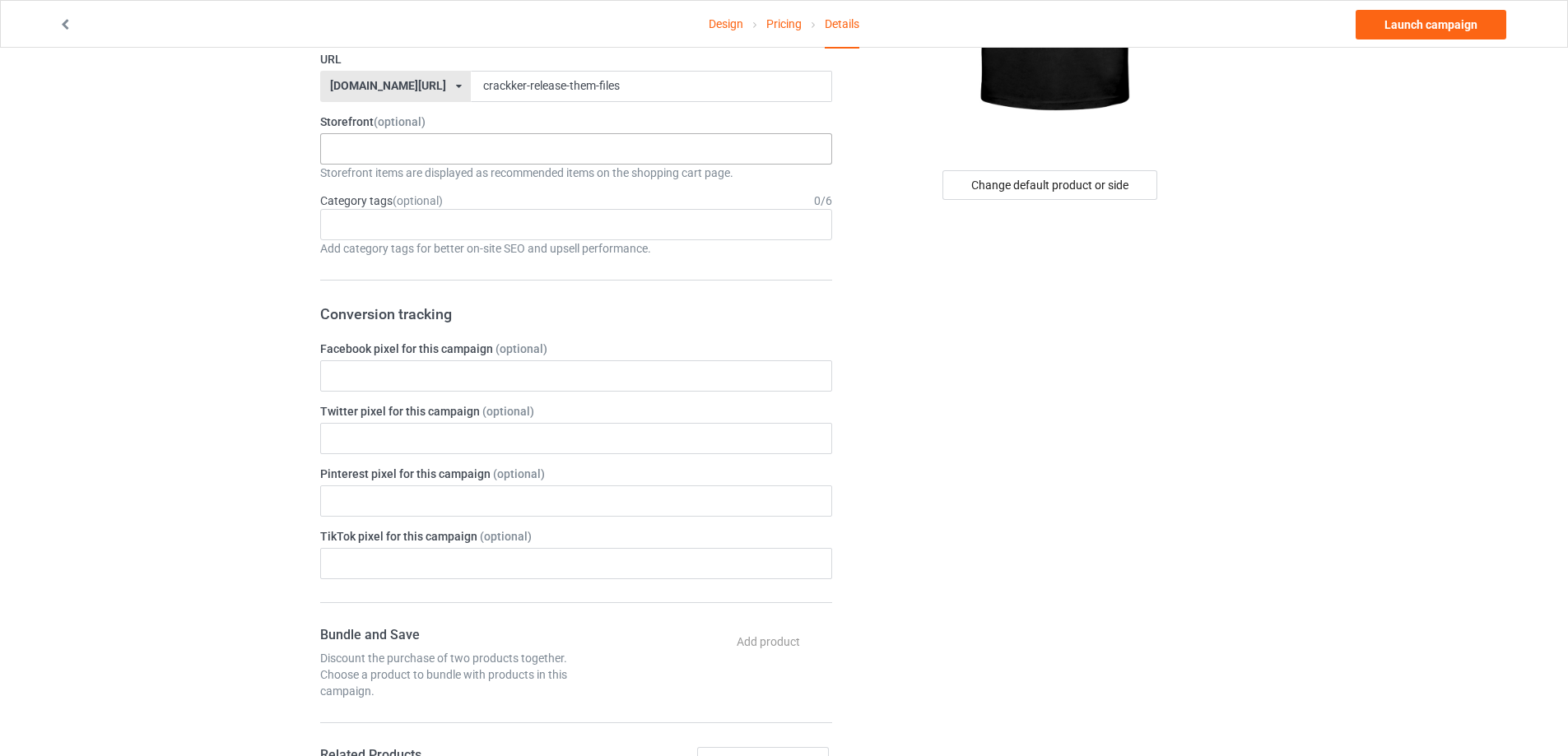
scroll to position [10, 0]
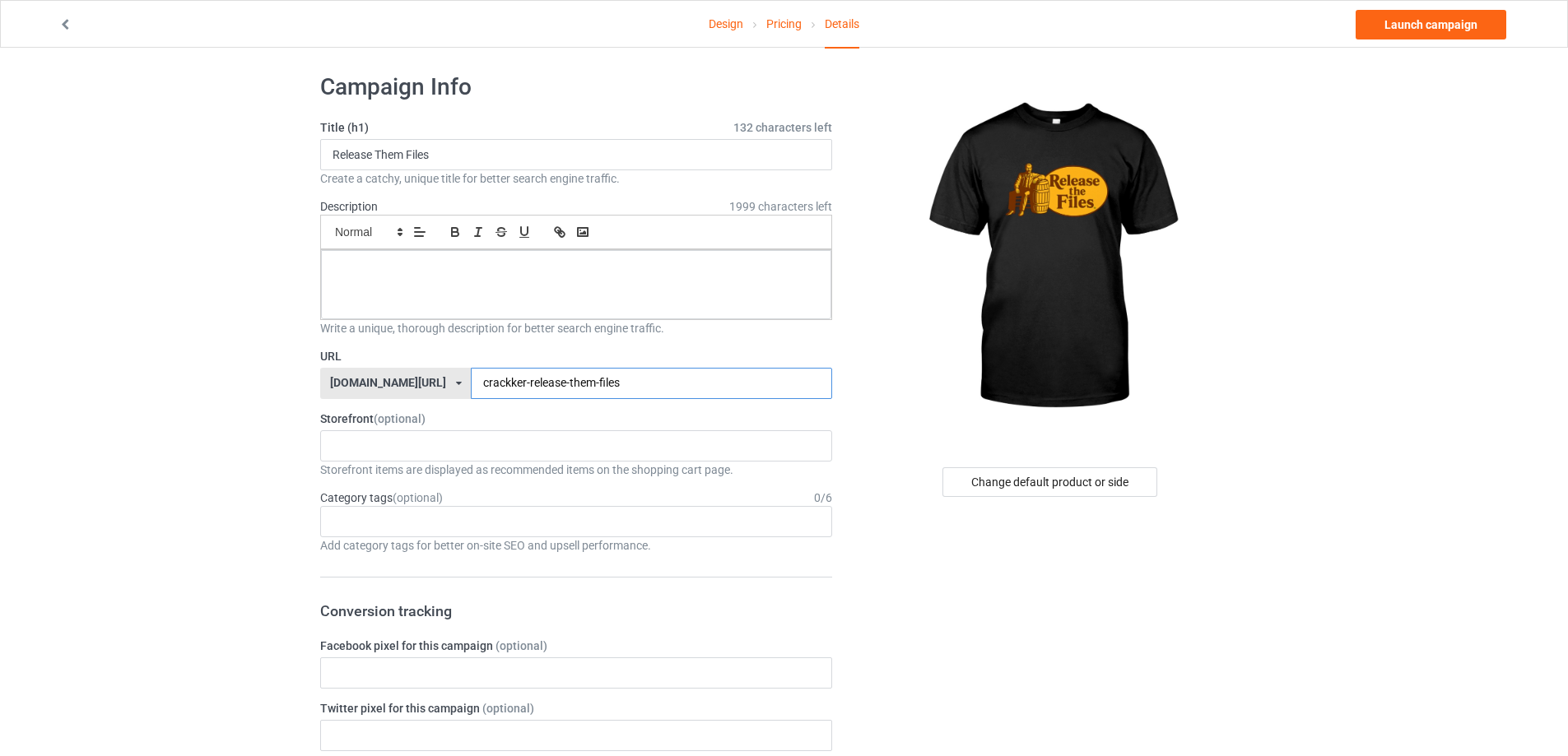
click at [566, 382] on input "crackker-release-them-files" at bounding box center [650, 382] width 360 height 31
type input "crackker-release-them-funny-files"
click at [916, 364] on img at bounding box center [1050, 257] width 296 height 370
click at [1391, 31] on link "Launch campaign" at bounding box center [1431, 25] width 151 height 30
